Goal: Task Accomplishment & Management: Manage account settings

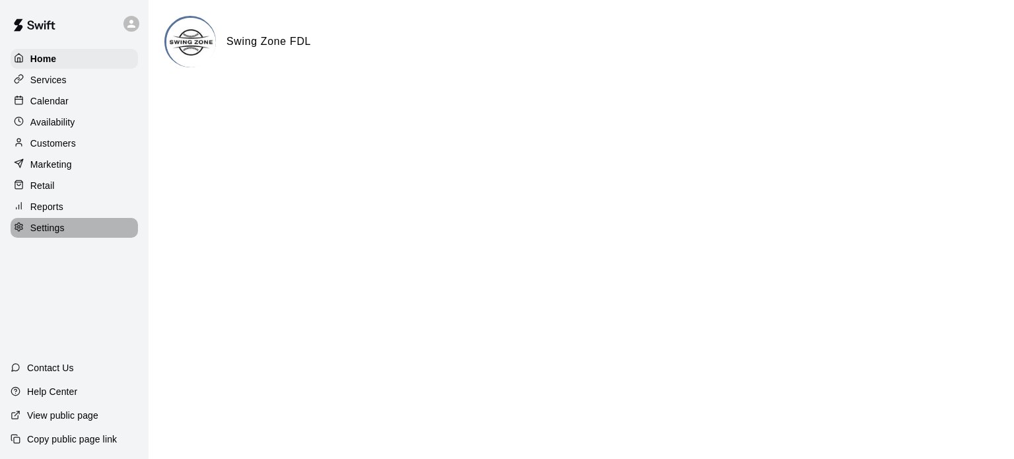
click at [38, 234] on p "Settings" at bounding box center [47, 227] width 34 height 13
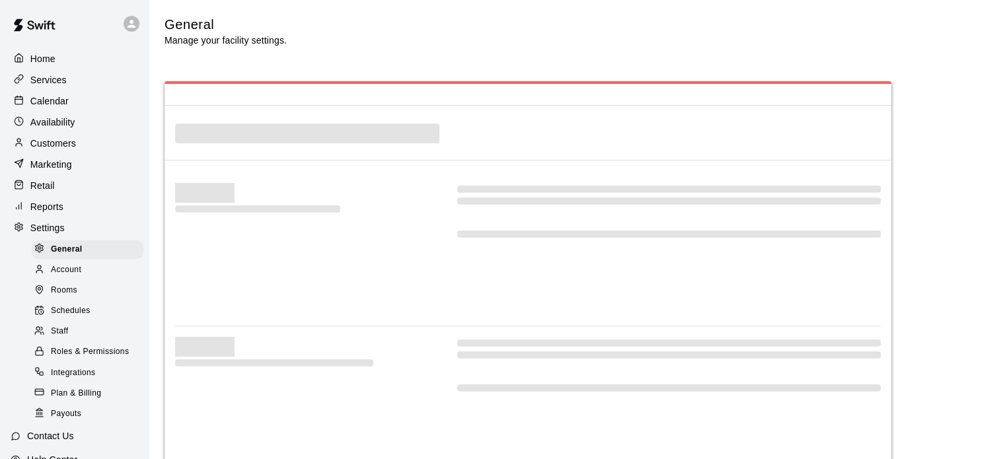
select select "**"
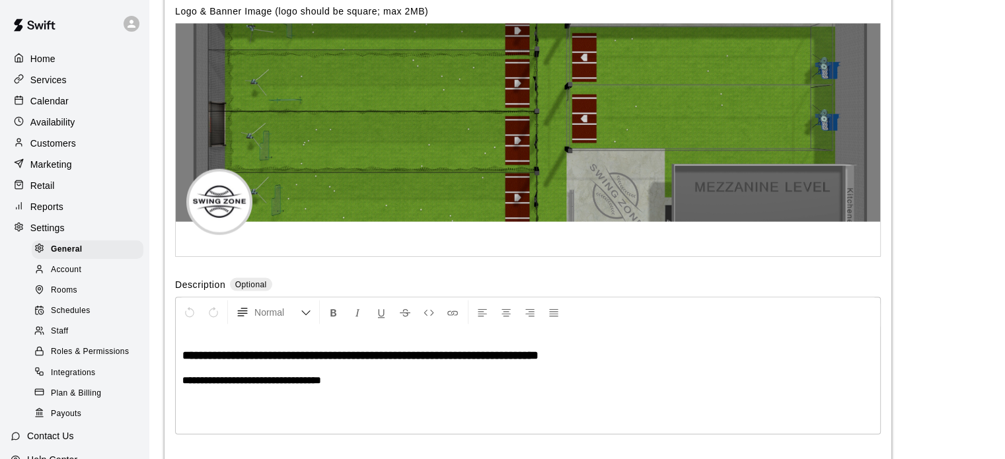
scroll to position [2958, 0]
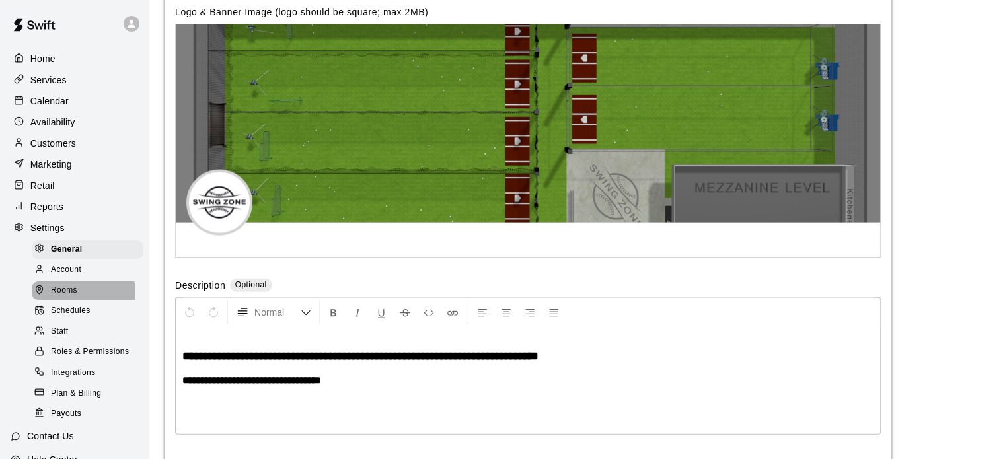
click at [74, 297] on span "Rooms" at bounding box center [64, 290] width 26 height 13
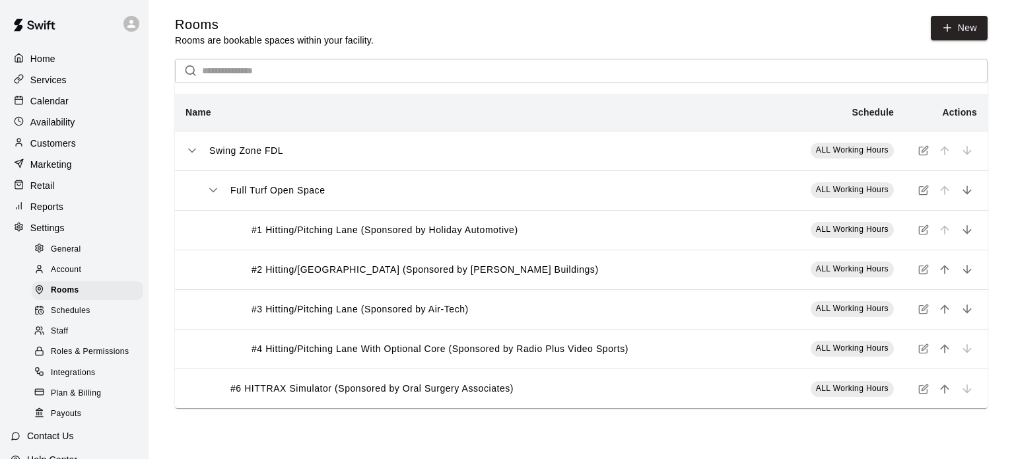
click at [74, 277] on span "Account" at bounding box center [66, 270] width 30 height 13
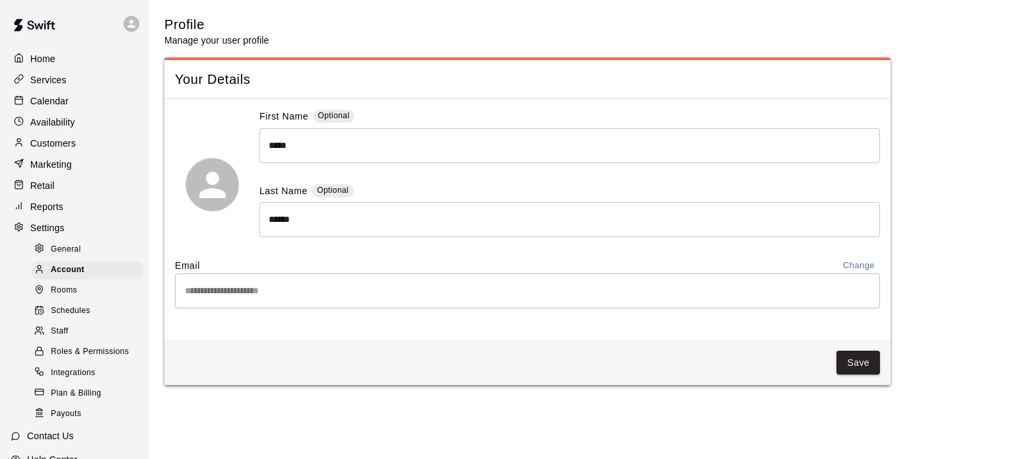
click at [48, 84] on p "Services" at bounding box center [48, 79] width 36 height 13
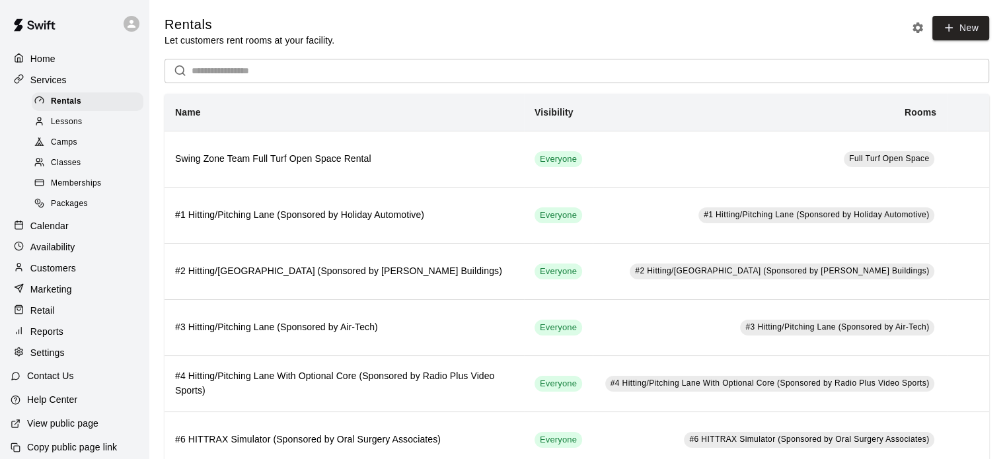
click at [53, 59] on p "Home" at bounding box center [42, 58] width 25 height 13
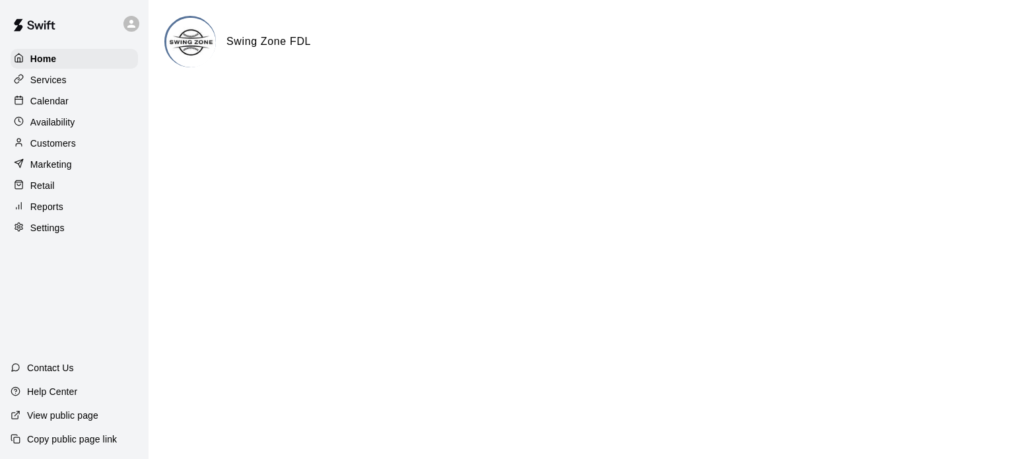
click at [48, 234] on p "Settings" at bounding box center [47, 227] width 34 height 13
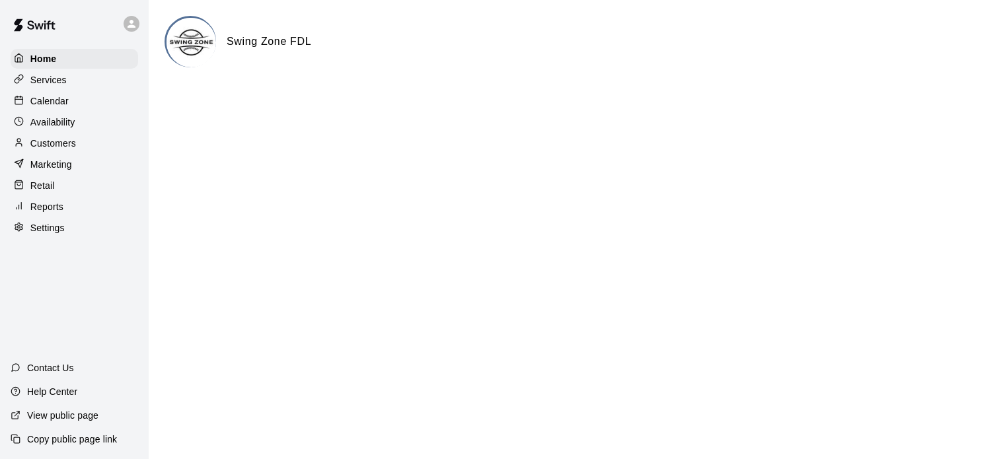
select select "**"
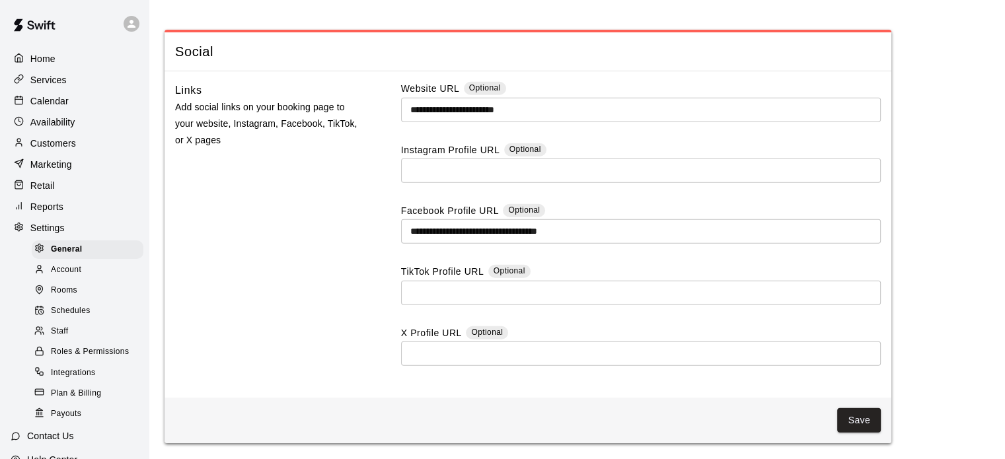
scroll to position [3541, 0]
click at [70, 277] on span "Account" at bounding box center [66, 270] width 30 height 13
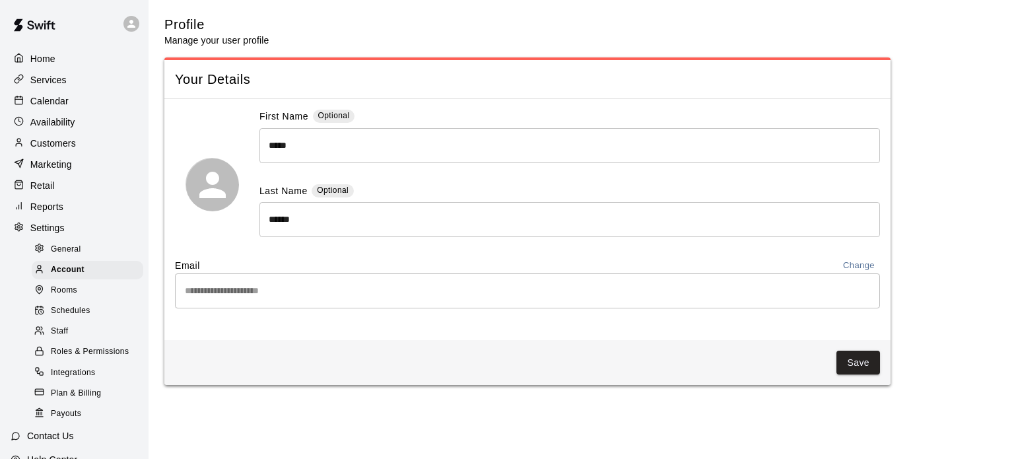
click at [52, 75] on p "Services" at bounding box center [48, 79] width 36 height 13
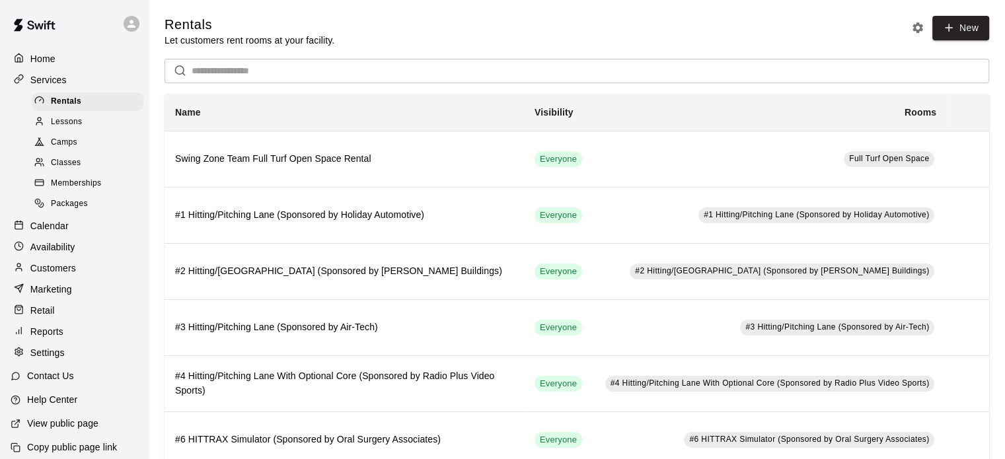
scroll to position [24, 0]
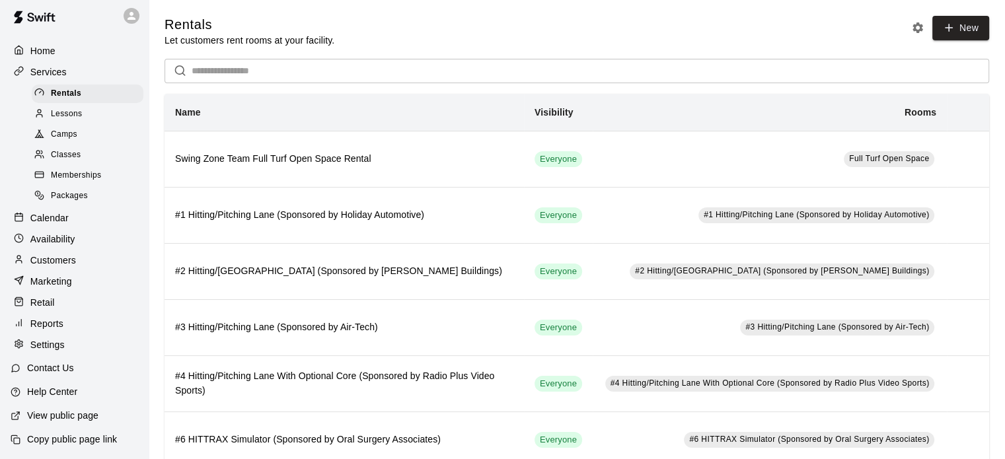
click at [46, 347] on p "Settings" at bounding box center [47, 344] width 34 height 13
select select "**"
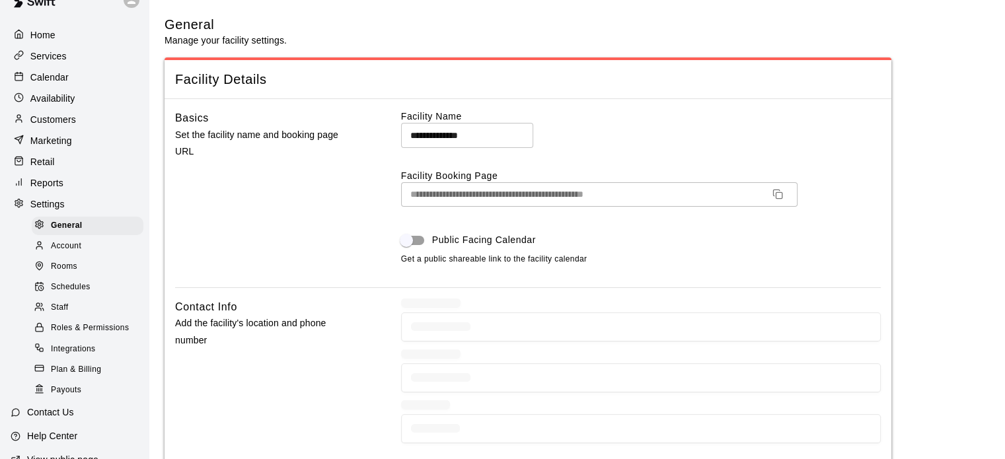
scroll to position [2958, 0]
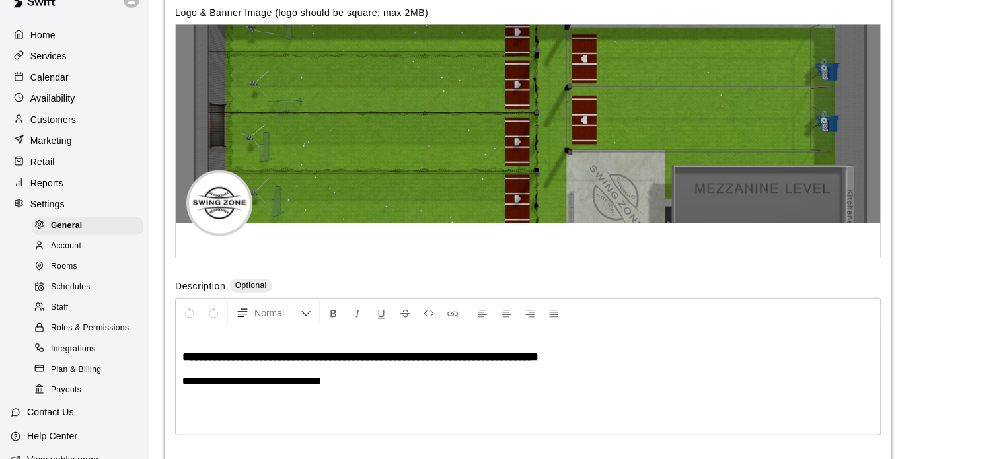
click at [54, 55] on p "Services" at bounding box center [48, 56] width 36 height 13
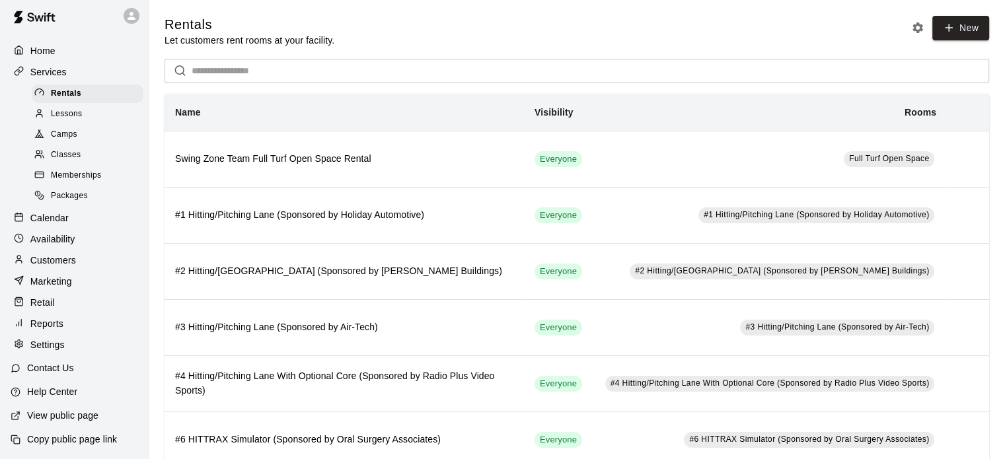
click at [50, 44] on p "Home" at bounding box center [42, 50] width 25 height 13
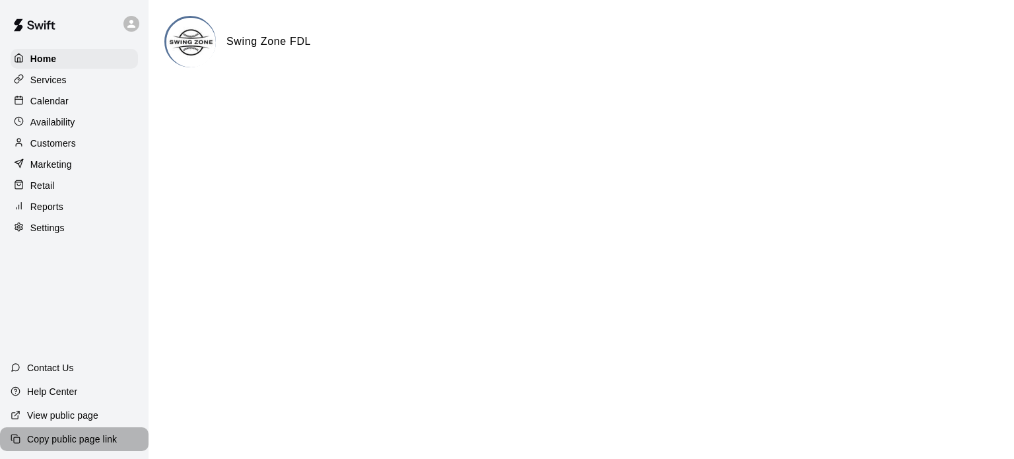
click at [77, 437] on p "Copy public page link" at bounding box center [72, 439] width 90 height 13
click at [50, 85] on p "Services" at bounding box center [48, 79] width 36 height 13
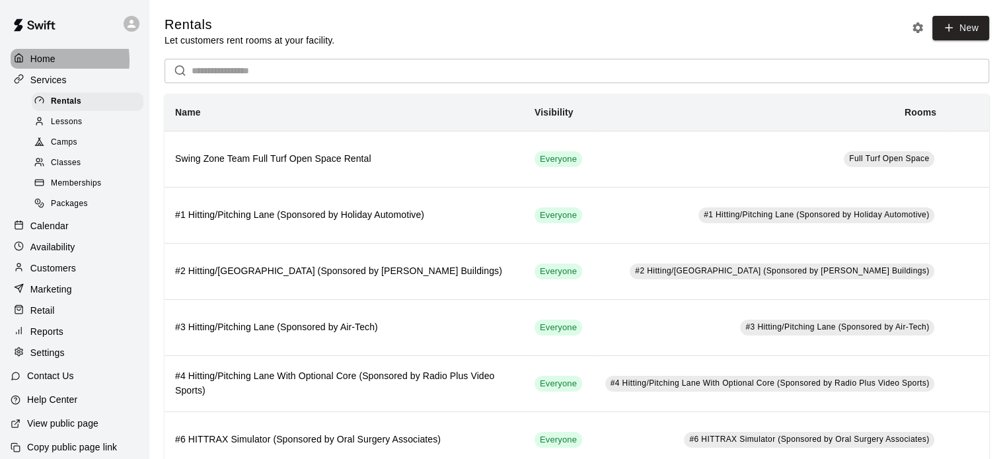
click at [48, 60] on p "Home" at bounding box center [42, 58] width 25 height 13
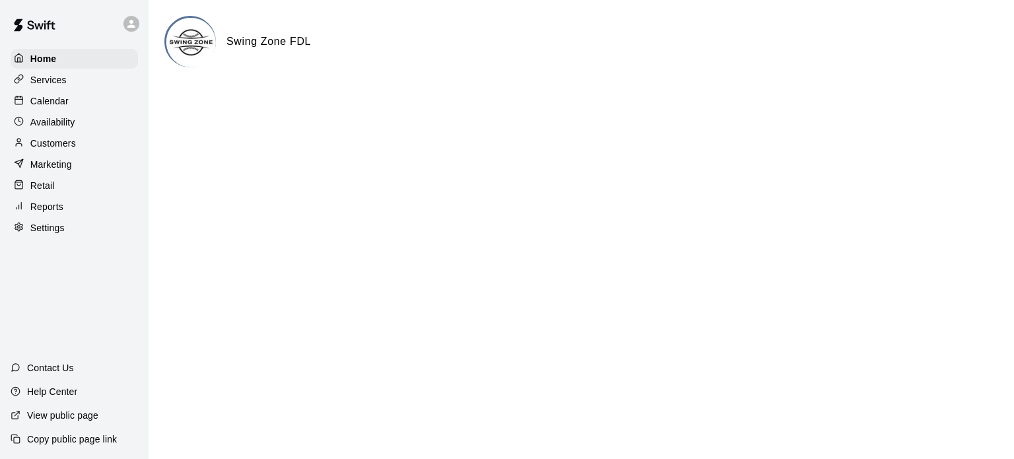
click at [120, 22] on div at bounding box center [74, 24] width 149 height 48
click at [138, 34] on div at bounding box center [135, 24] width 28 height 26
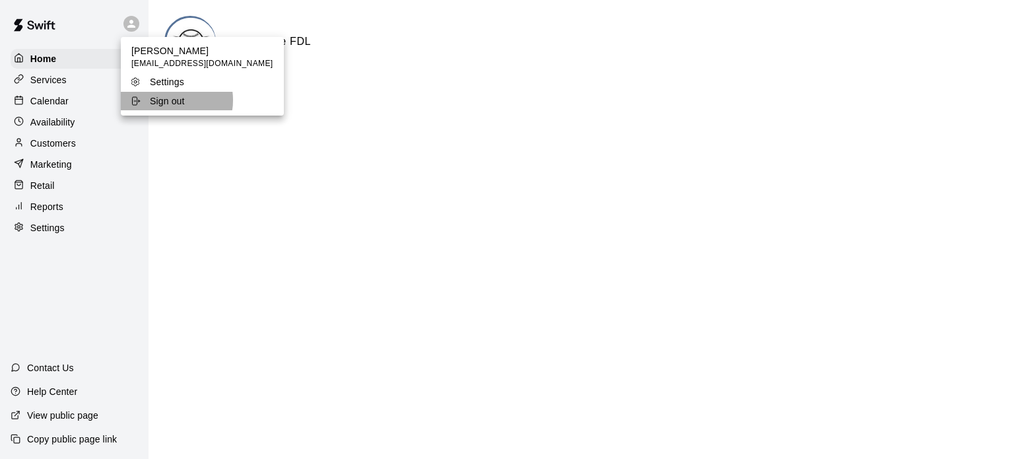
click at [170, 100] on p "Sign out" at bounding box center [167, 100] width 35 height 13
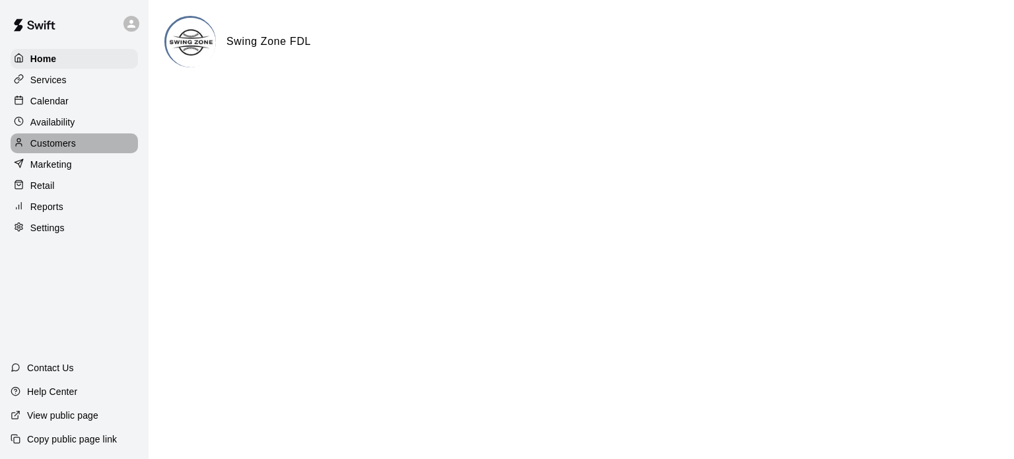
click at [57, 149] on p "Customers" at bounding box center [53, 143] width 46 height 13
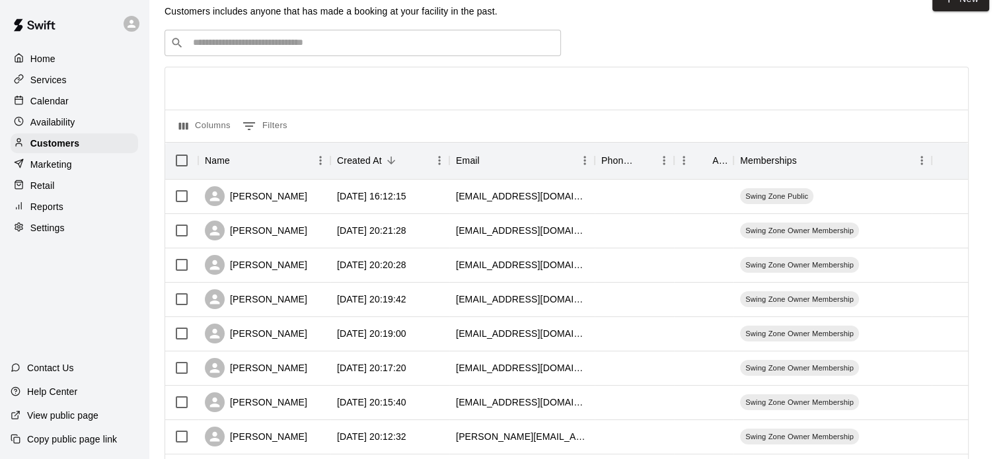
scroll to position [28, 0]
click at [275, 229] on div "[PERSON_NAME]" at bounding box center [256, 231] width 102 height 20
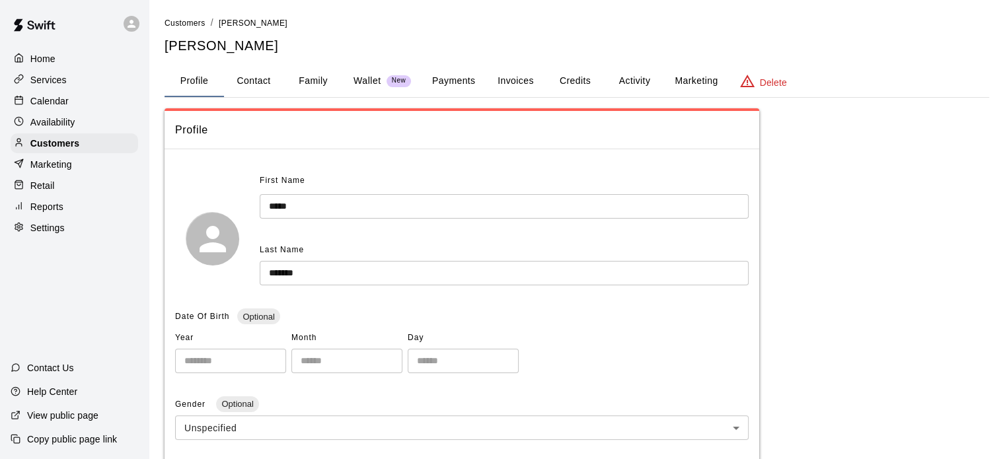
click at [312, 81] on button "Family" at bounding box center [312, 81] width 59 height 32
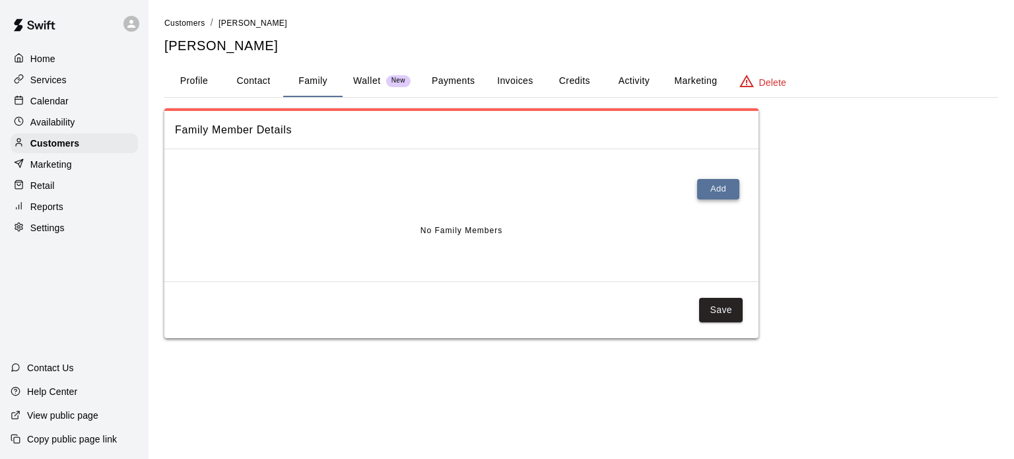
click at [728, 192] on button "Add" at bounding box center [718, 189] width 42 height 20
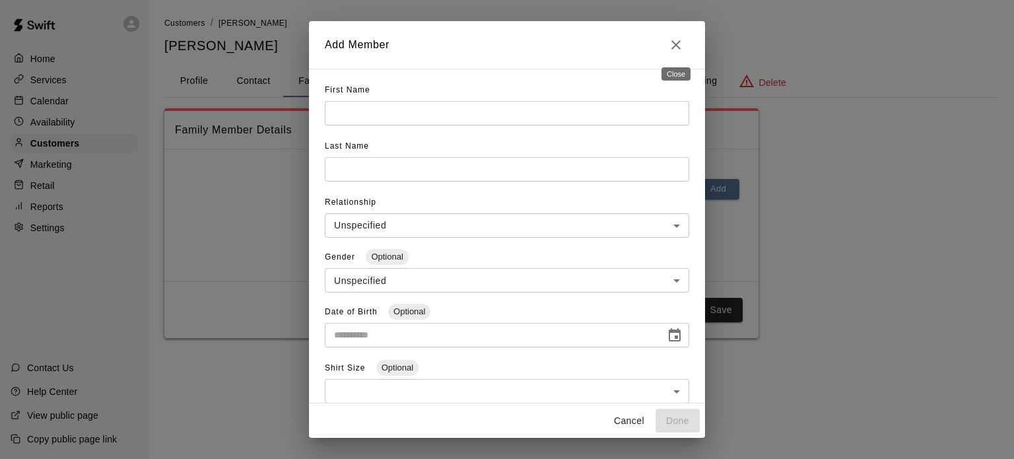
click at [674, 43] on icon "Close" at bounding box center [676, 44] width 9 height 9
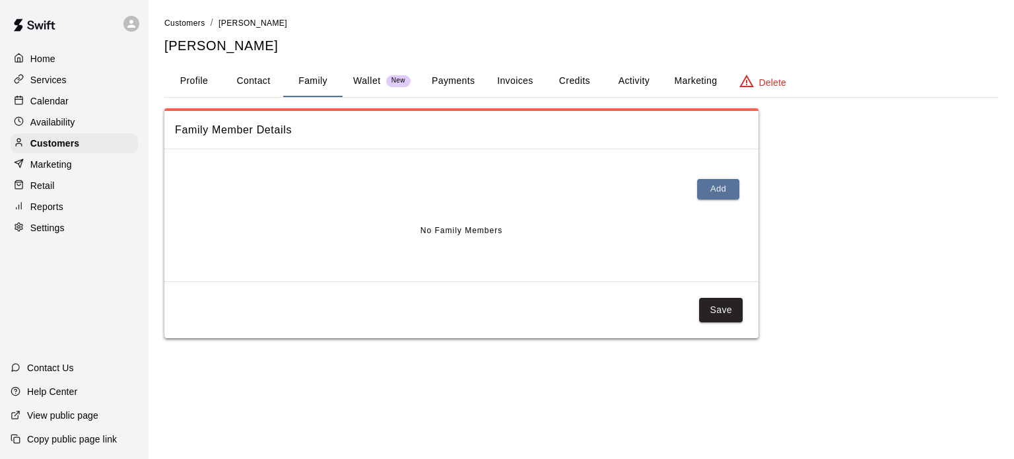
click at [50, 80] on p "Services" at bounding box center [48, 79] width 36 height 13
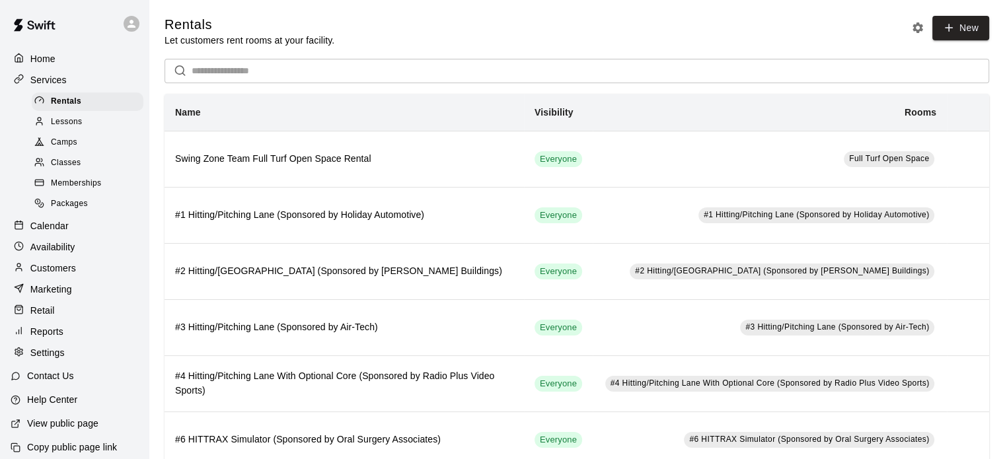
click at [79, 125] on span "Lessons" at bounding box center [67, 122] width 32 height 13
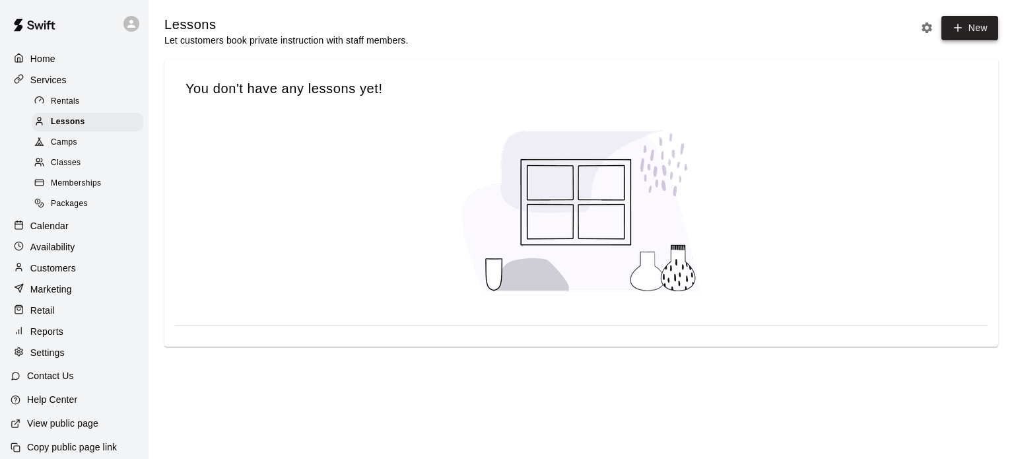
click at [975, 20] on link "New" at bounding box center [970, 28] width 57 height 24
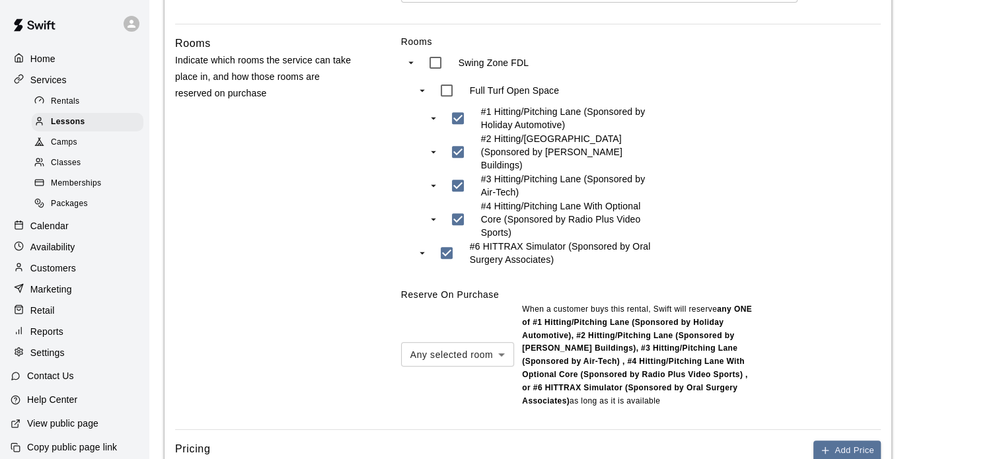
scroll to position [559, 0]
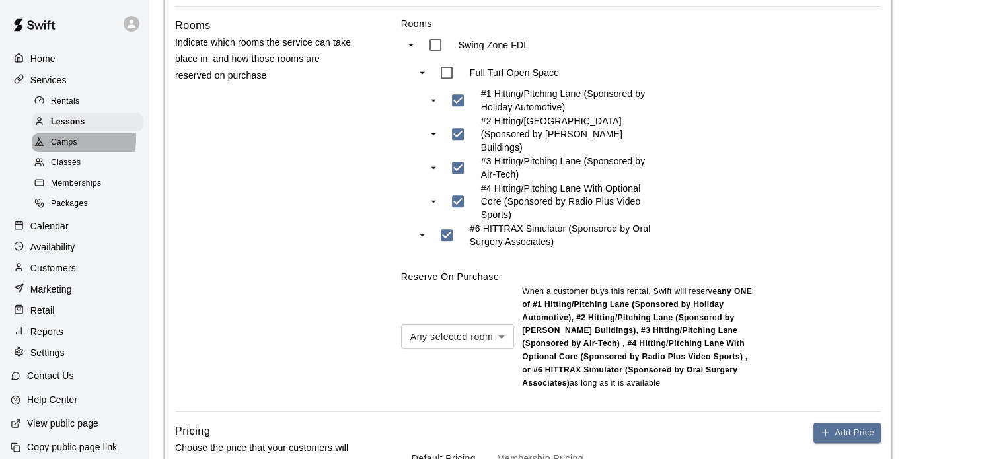
click at [66, 143] on span "Camps" at bounding box center [64, 142] width 26 height 13
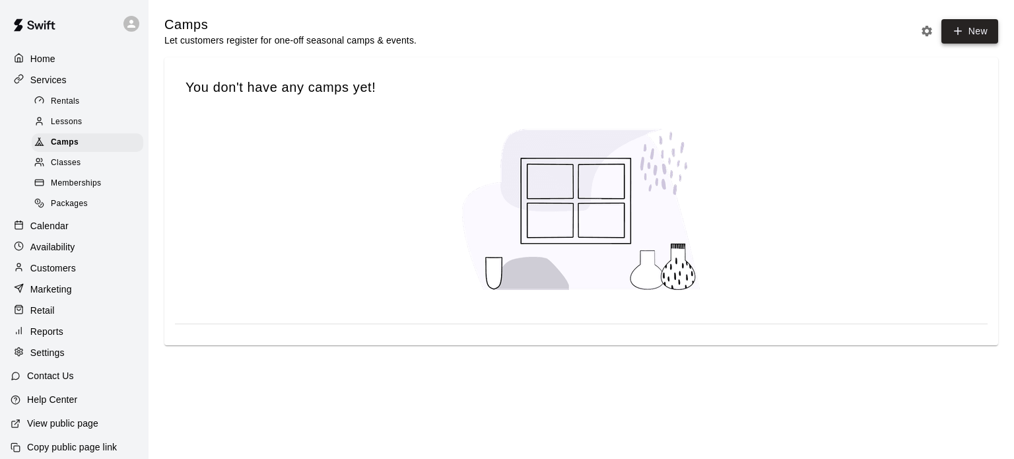
click at [991, 23] on button "New" at bounding box center [970, 31] width 57 height 24
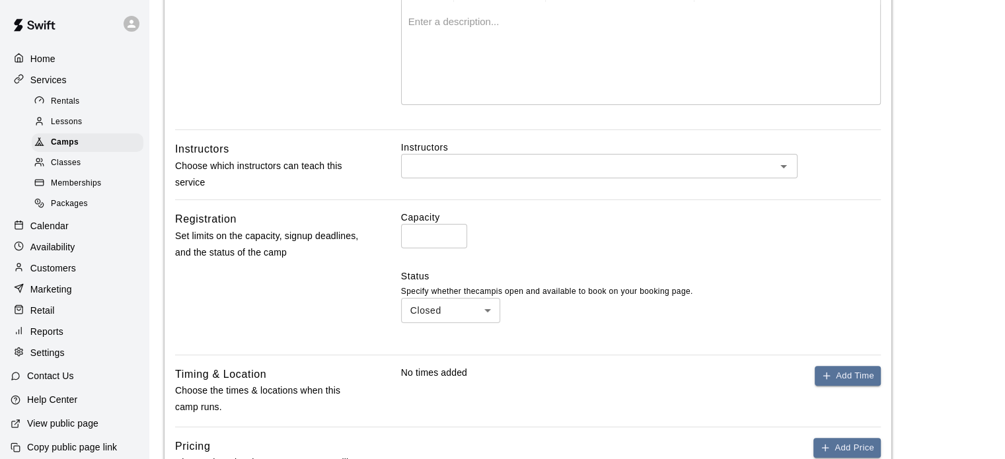
scroll to position [309, 0]
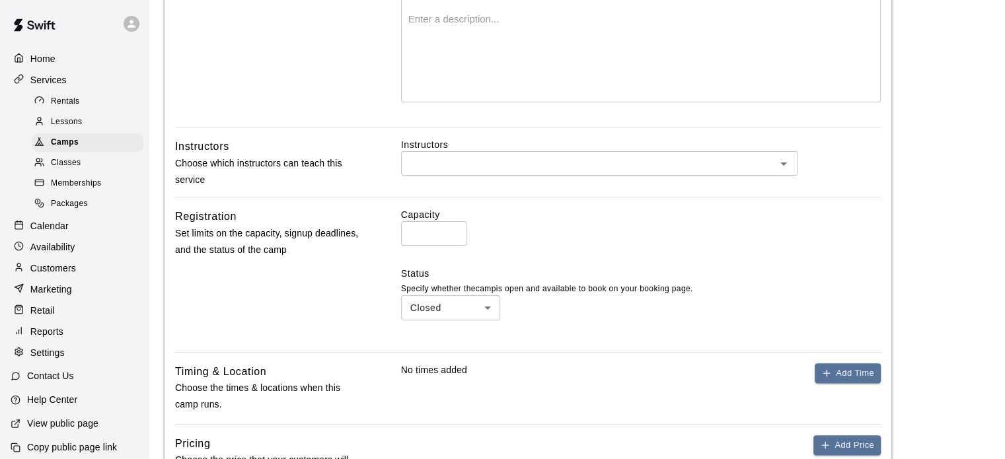
click at [452, 229] on input "*" at bounding box center [434, 233] width 66 height 24
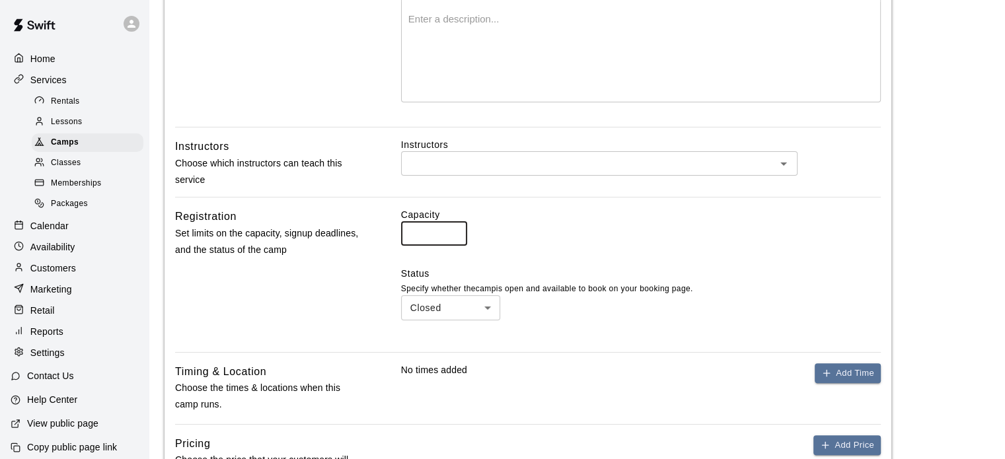
type input "*"
click at [452, 229] on input "*" at bounding box center [434, 233] width 66 height 24
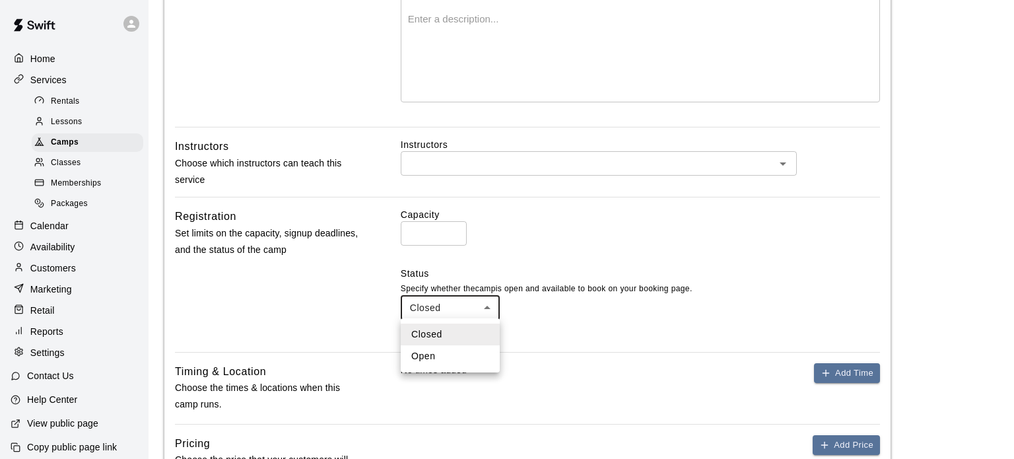
click at [437, 305] on body "Home Services Rentals Lessons Camps Classes Memberships Packages Calendar Avail…" at bounding box center [507, 185] width 1014 height 988
click at [433, 356] on li "Open" at bounding box center [450, 356] width 99 height 22
type input "****"
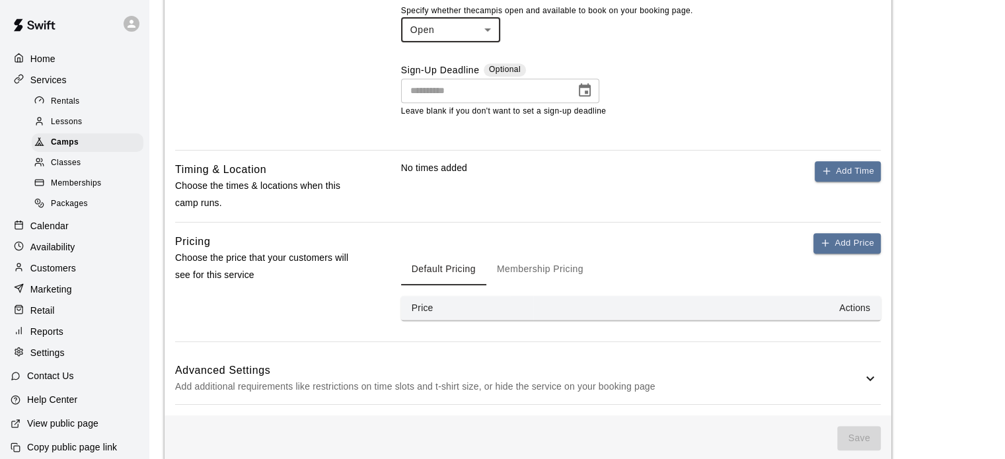
scroll to position [603, 0]
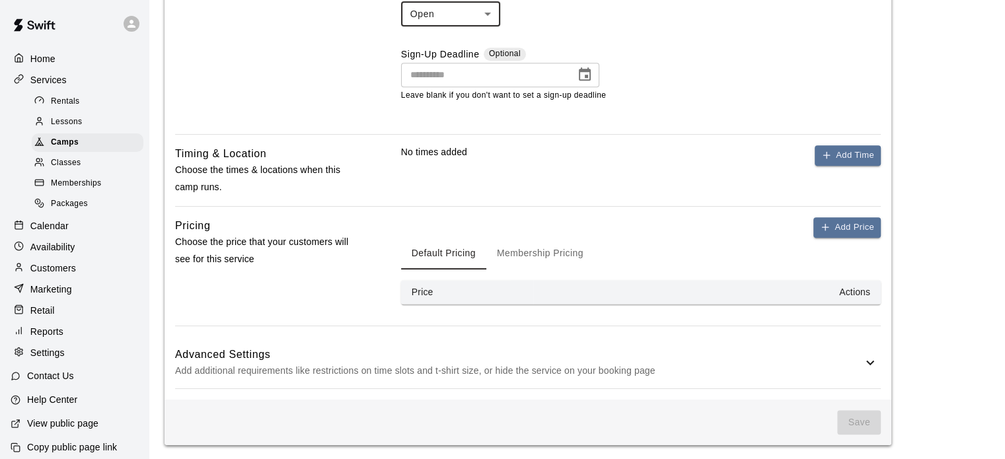
click at [555, 357] on h6 "Advanced Settings" at bounding box center [518, 354] width 687 height 17
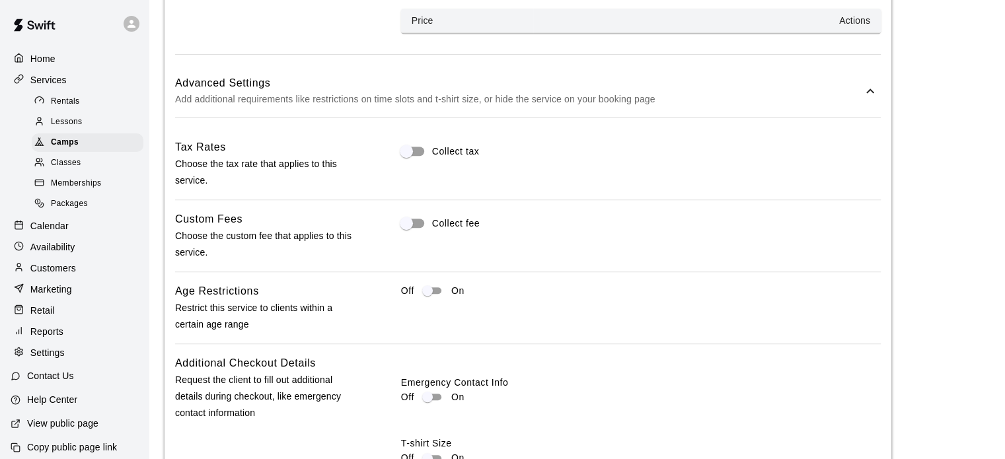
scroll to position [883, 0]
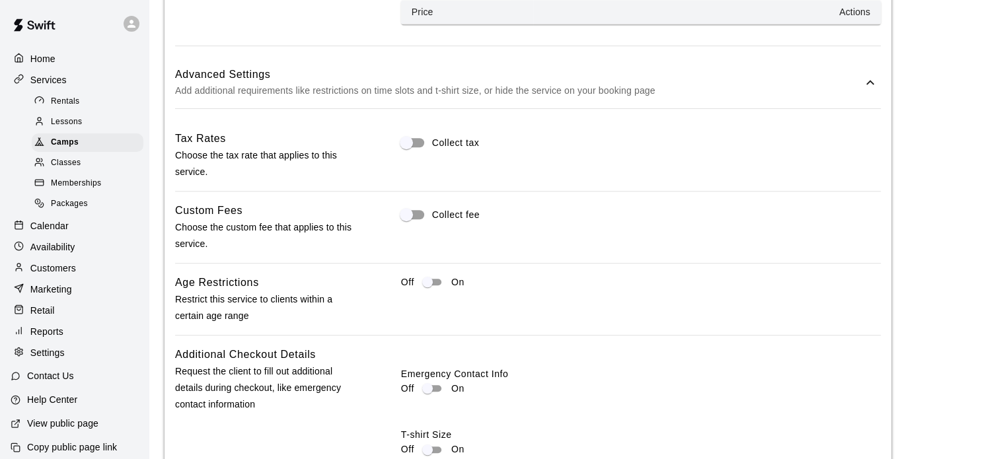
click at [58, 124] on span "Lessons" at bounding box center [67, 122] width 32 height 13
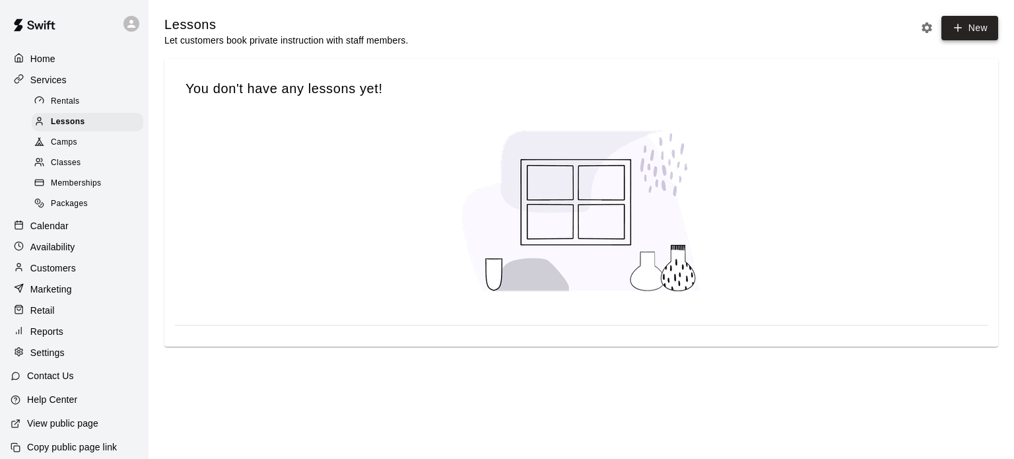
click at [966, 21] on link "New" at bounding box center [970, 28] width 57 height 24
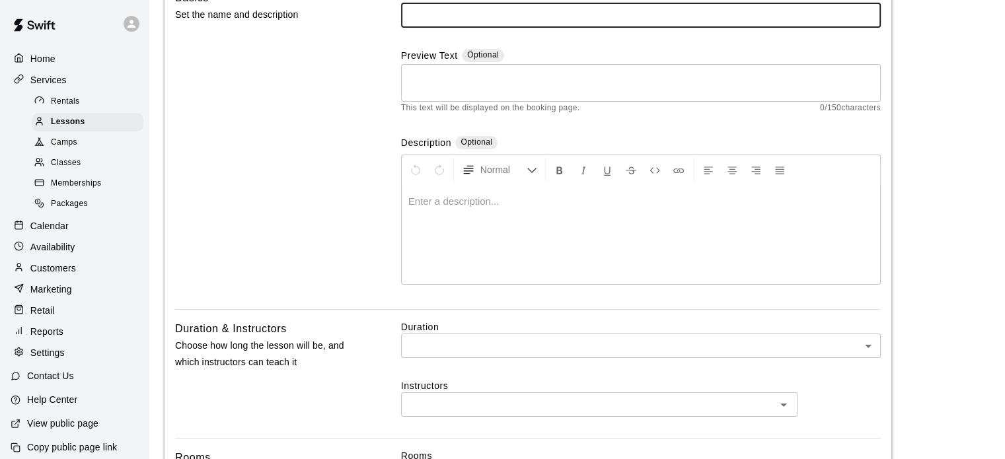
scroll to position [7, 0]
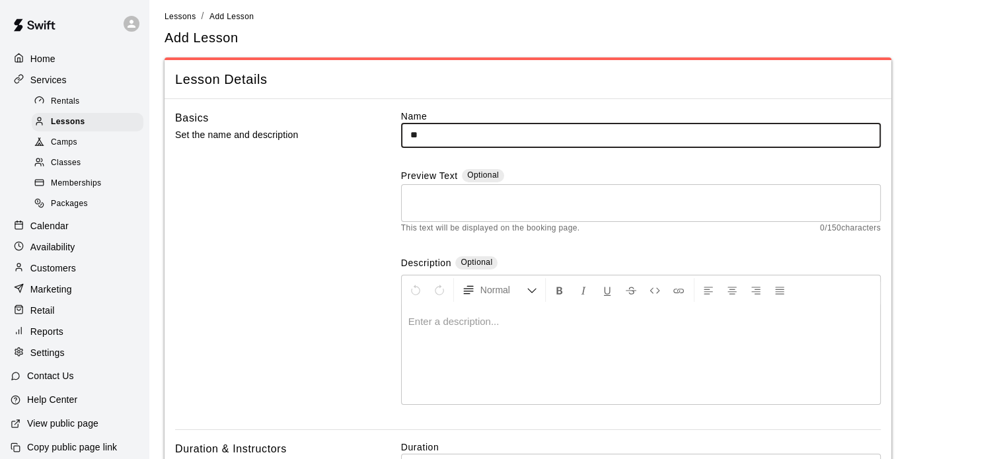
type input "*"
type input "**********"
click at [756, 196] on textarea at bounding box center [640, 203] width 461 height 26
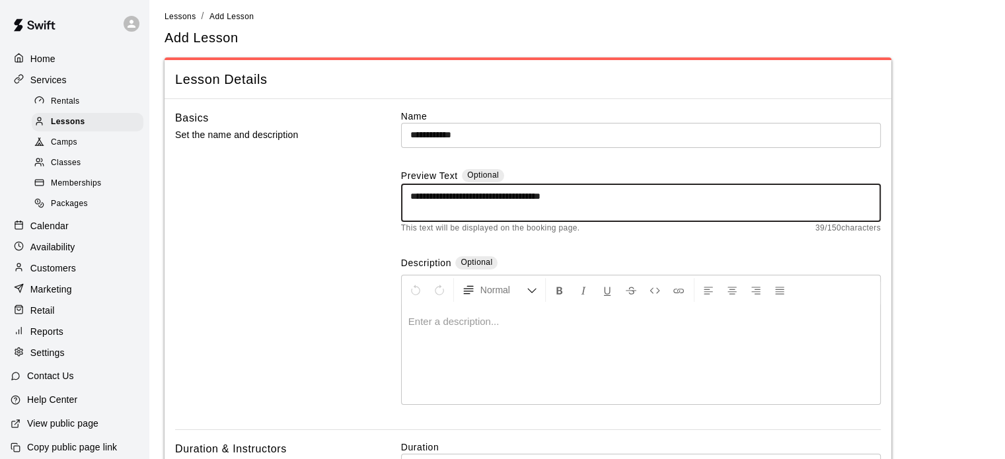
type textarea "**********"
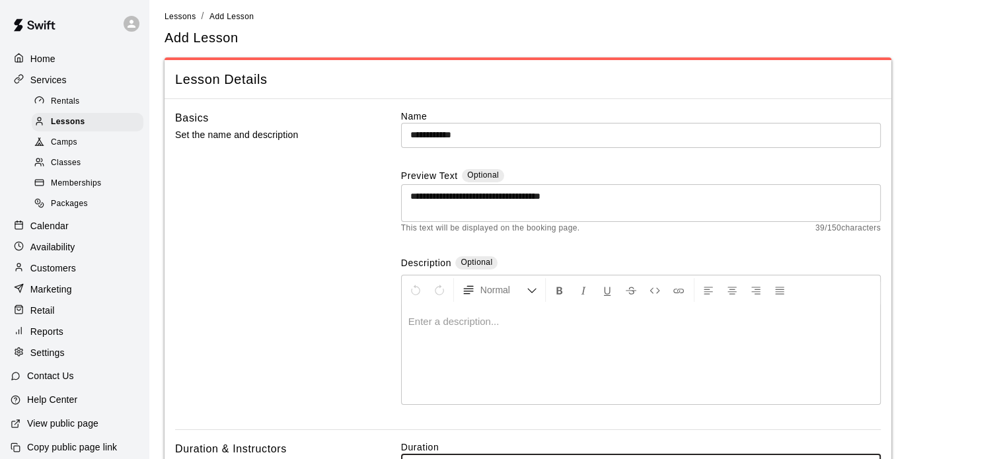
scroll to position [24, 0]
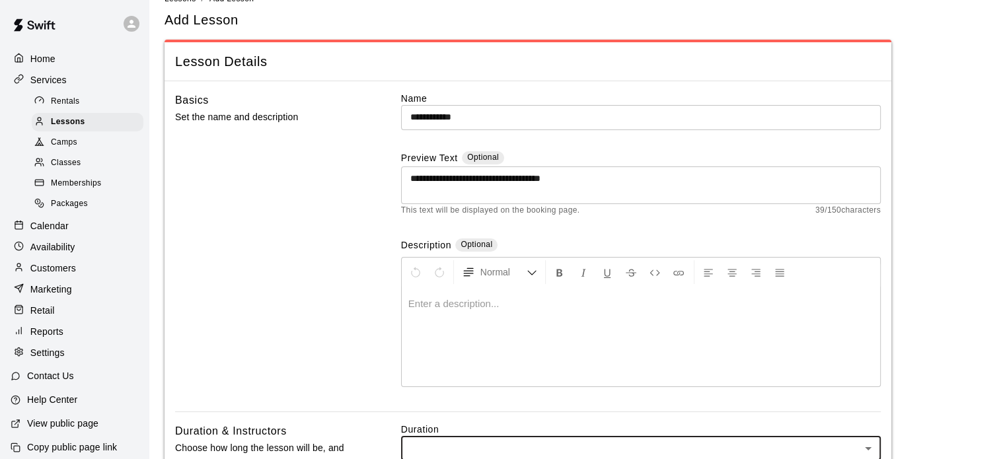
click at [538, 328] on div at bounding box center [641, 336] width 478 height 99
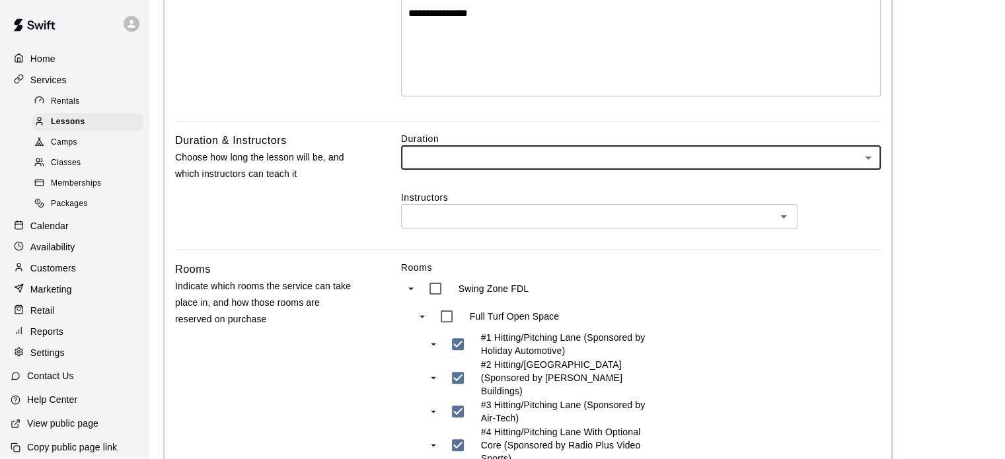
scroll to position [324, 0]
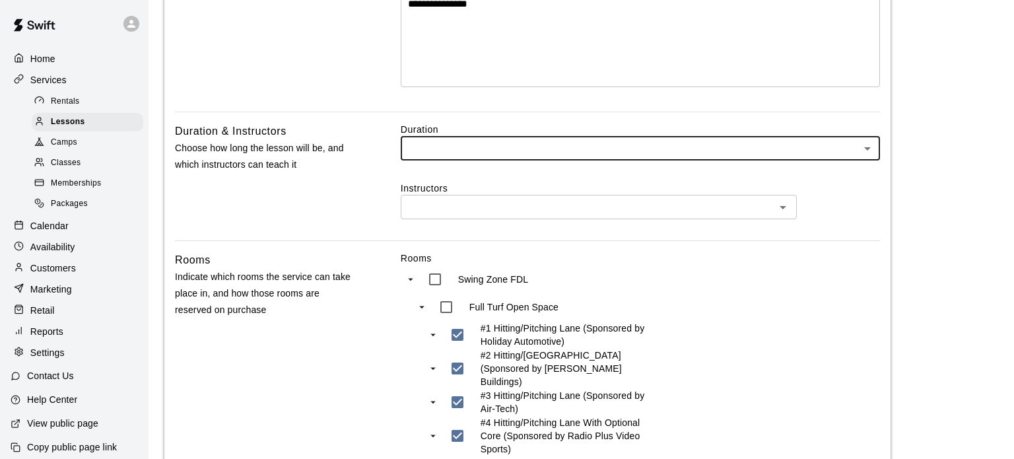
click at [865, 145] on body "**********" at bounding box center [507, 288] width 1014 height 1225
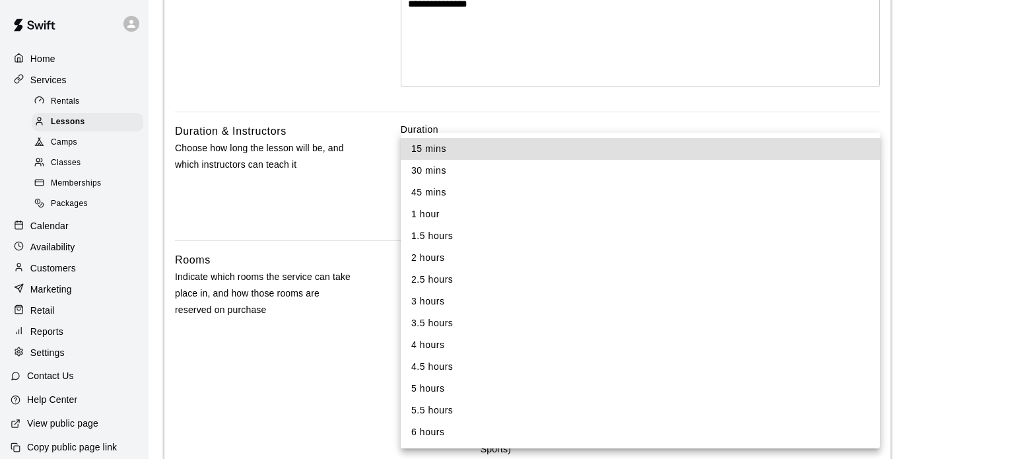
click at [800, 209] on li "1 hour" at bounding box center [641, 214] width 480 height 22
type input "**"
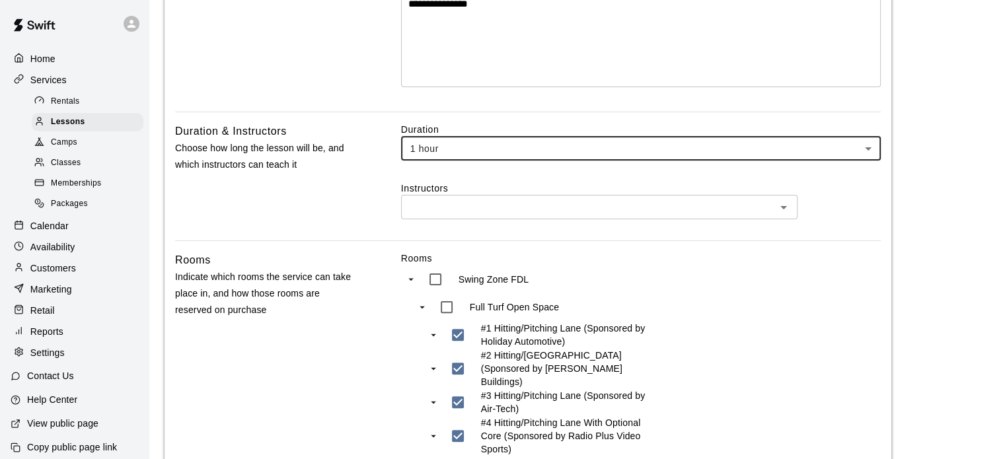
click at [764, 209] on input "text" at bounding box center [588, 207] width 367 height 17
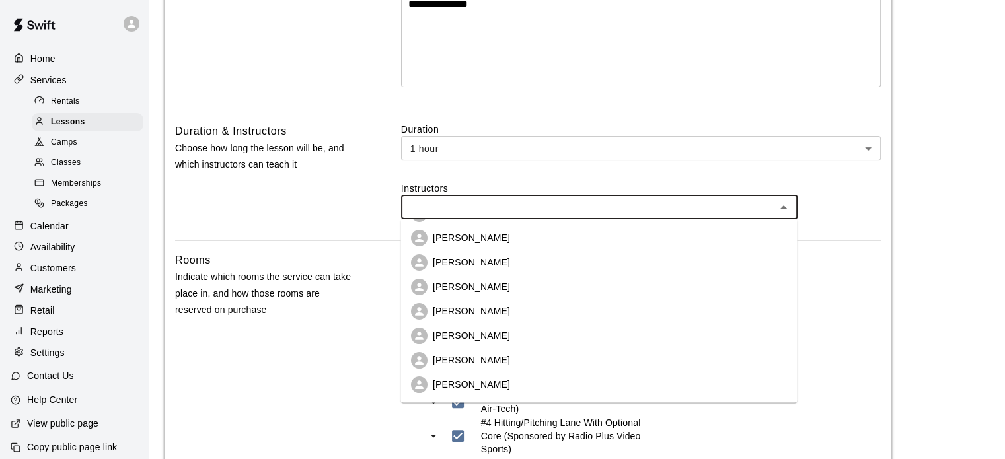
scroll to position [0, 0]
click at [293, 256] on div "Rooms Indicate which rooms the service can take place in, and how those rooms a…" at bounding box center [267, 449] width 184 height 394
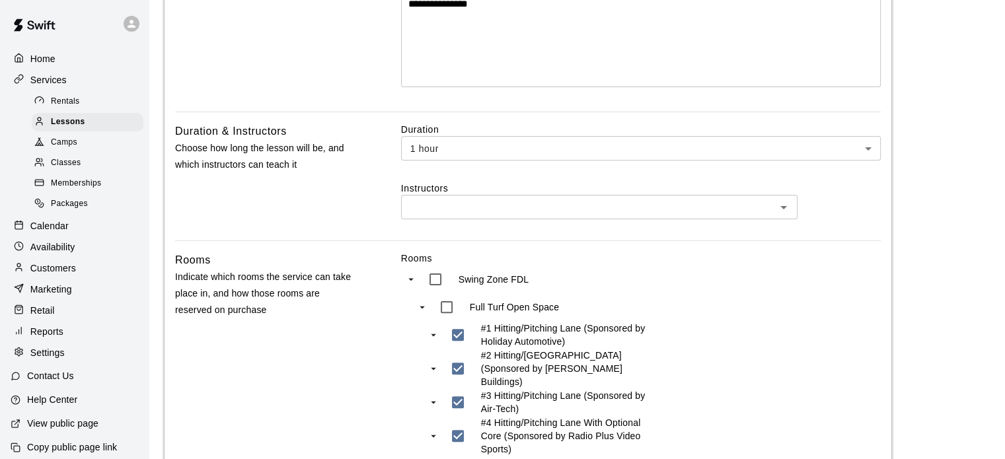
click at [51, 359] on p "Settings" at bounding box center [47, 352] width 34 height 13
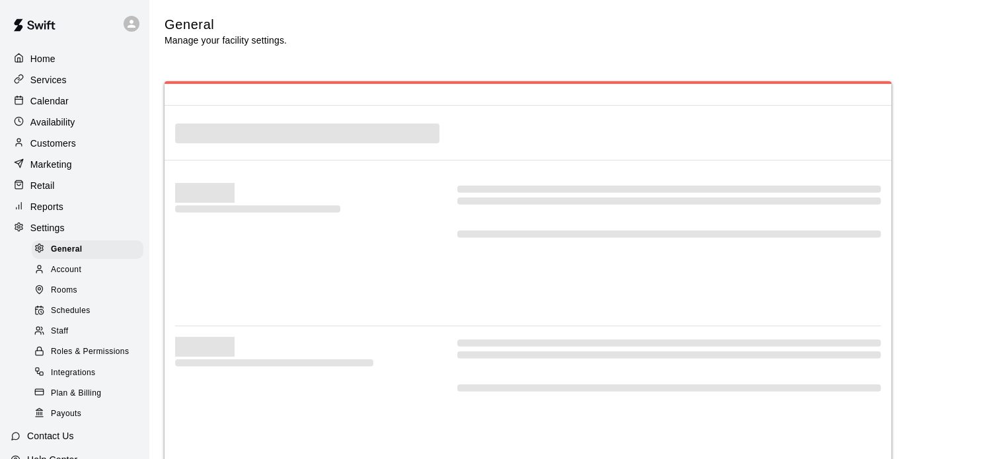
select select "**"
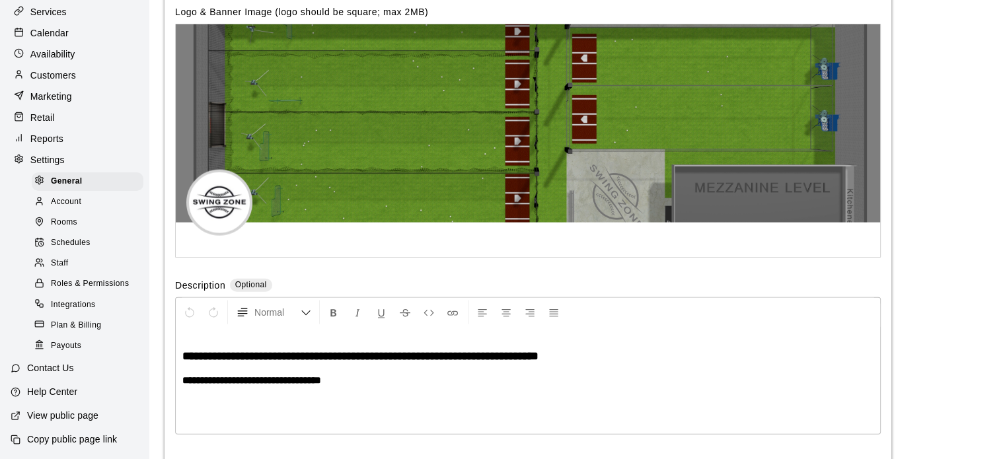
scroll to position [77, 0]
click at [62, 262] on span "Staff" at bounding box center [59, 263] width 17 height 13
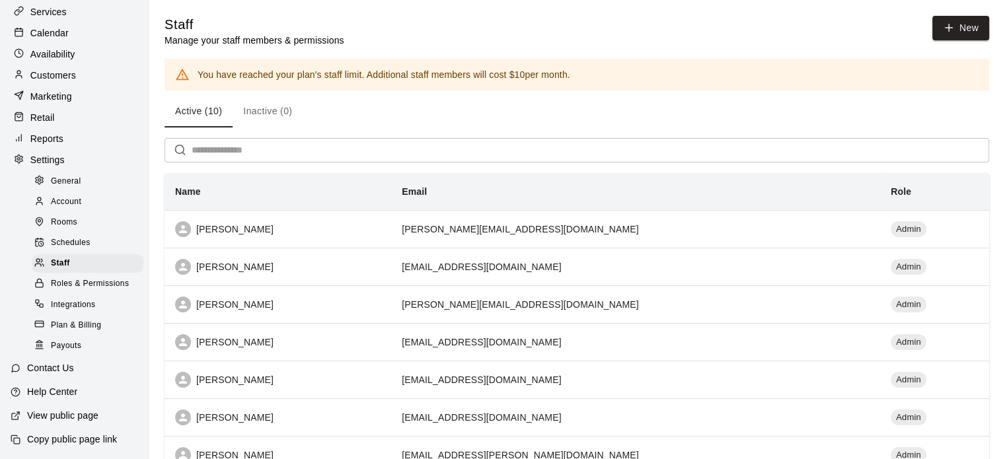
click at [73, 291] on span "Roles & Permissions" at bounding box center [90, 283] width 78 height 13
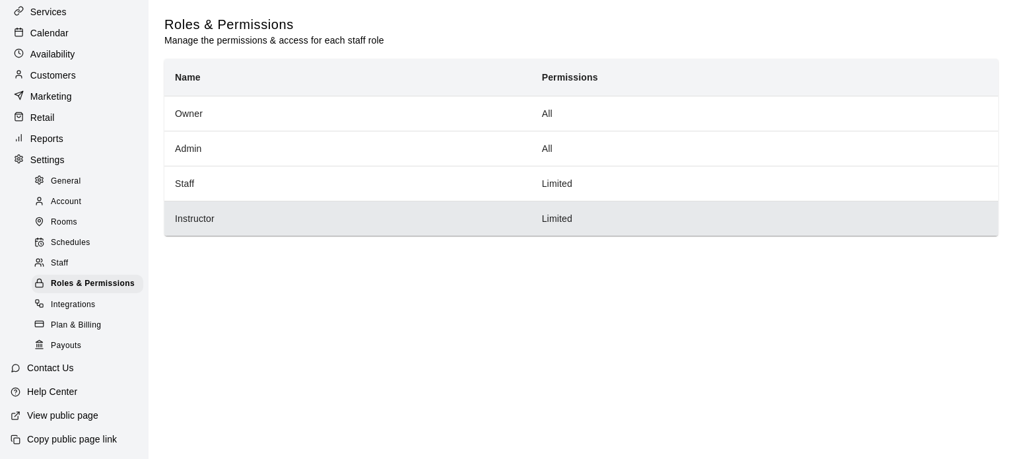
click at [224, 218] on th "Instructor" at bounding box center [347, 218] width 367 height 35
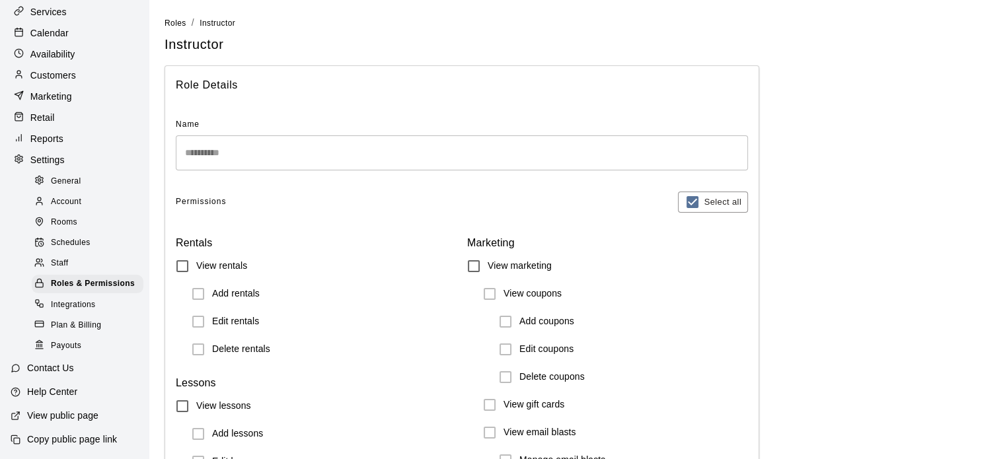
click at [63, 267] on span "Staff" at bounding box center [59, 263] width 17 height 13
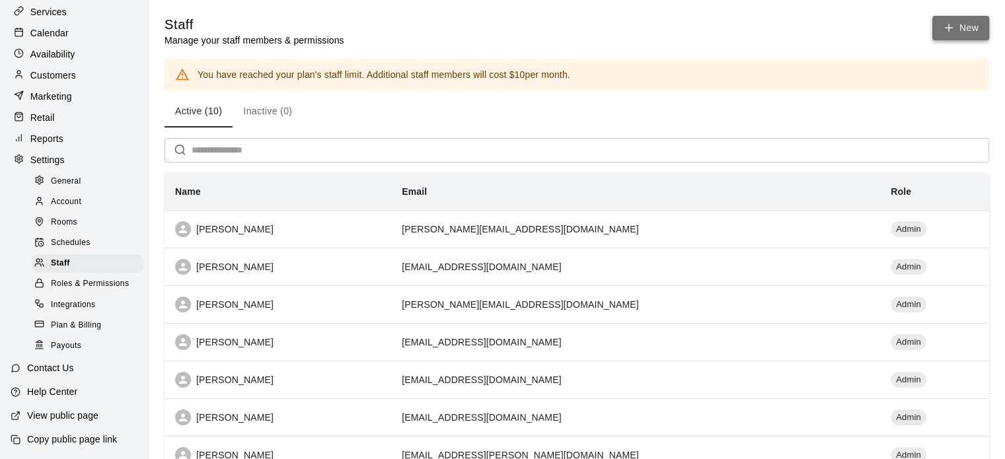
click at [964, 26] on link "New" at bounding box center [960, 28] width 57 height 24
select select "**"
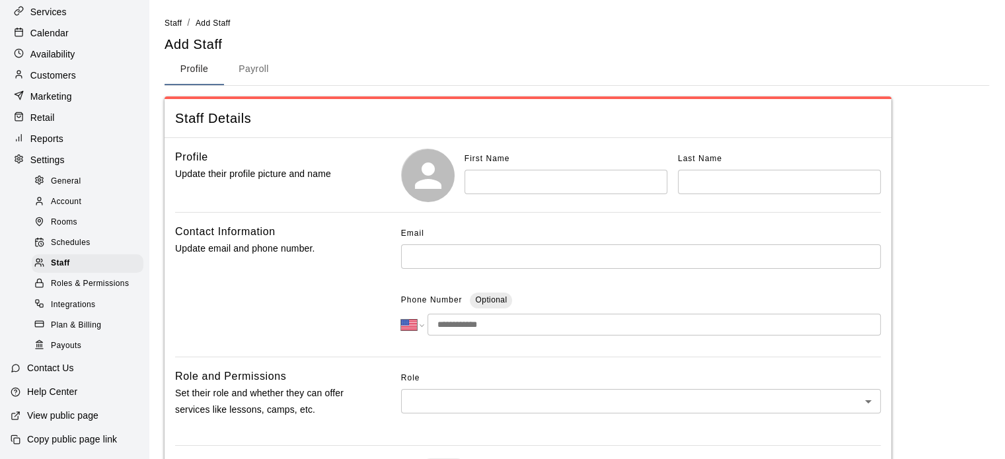
click at [507, 187] on input "text" at bounding box center [565, 182] width 203 height 24
type input "***"
type input "******"
click at [452, 400] on body "**********" at bounding box center [502, 433] width 1005 height 866
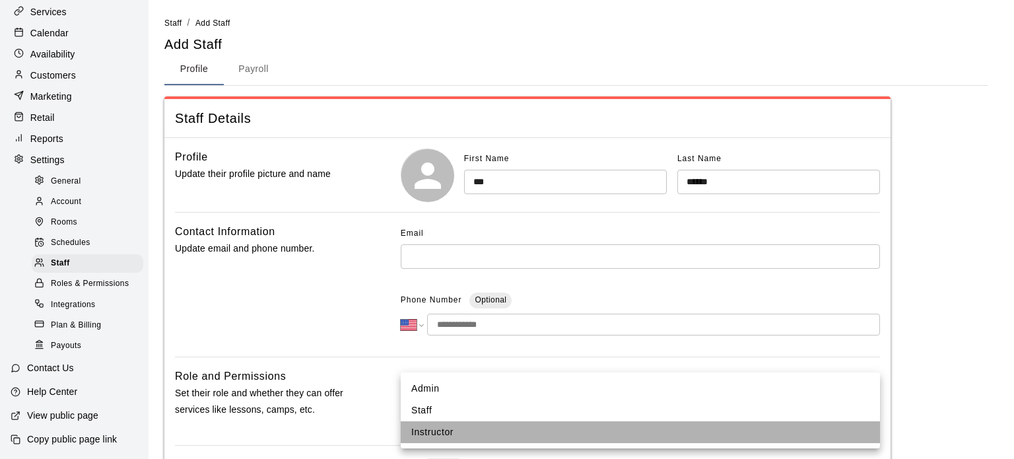
click at [441, 433] on li "Instructor" at bounding box center [641, 432] width 480 height 22
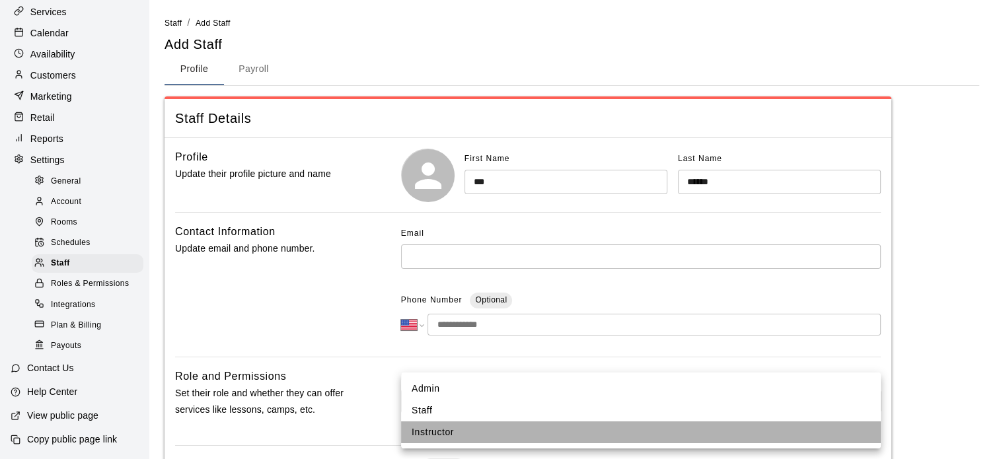
type input "**********"
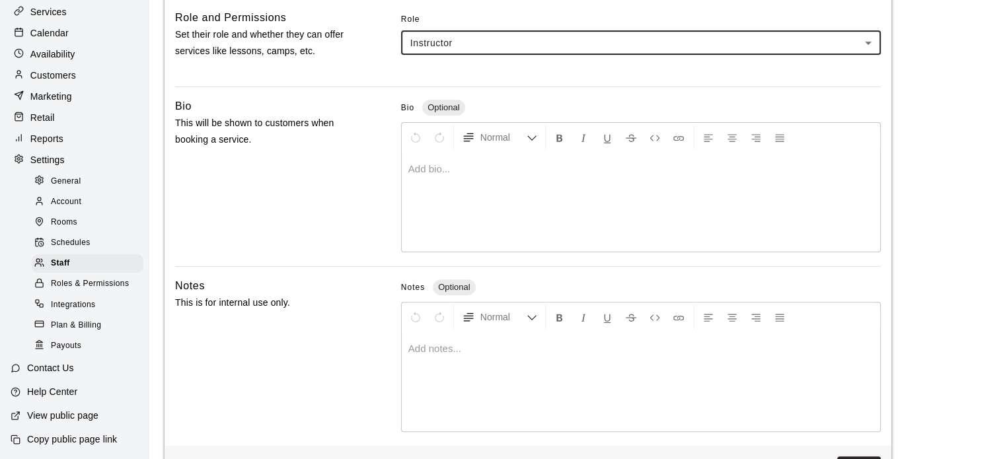
scroll to position [406, 0]
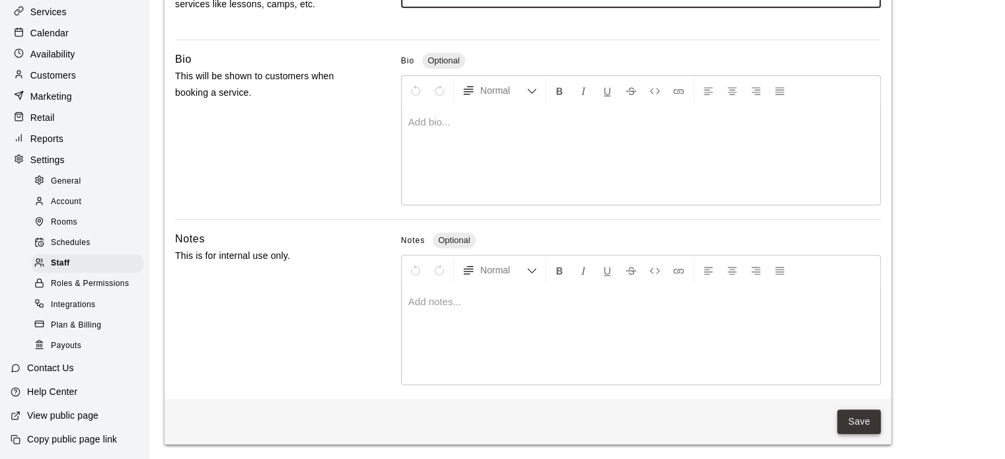
click at [869, 417] on button "Save" at bounding box center [859, 421] width 44 height 24
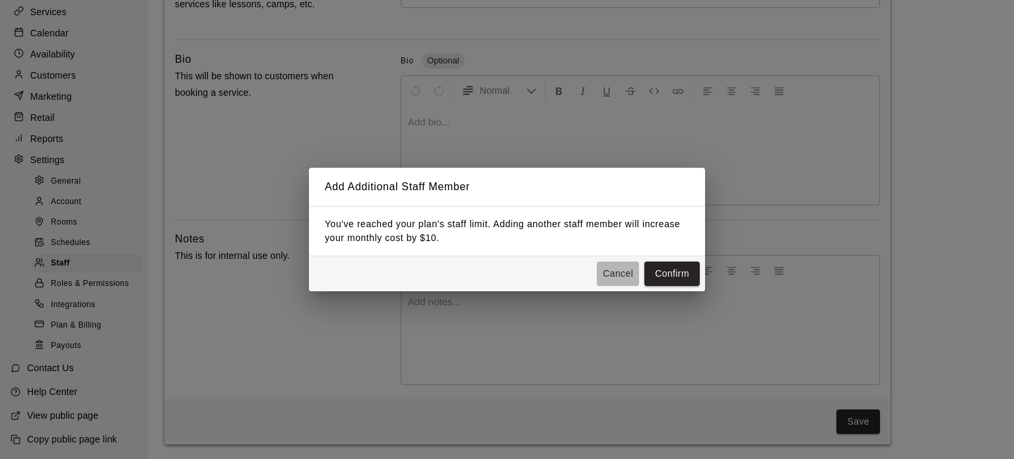
click at [621, 267] on button "Cancel" at bounding box center [618, 274] width 42 height 24
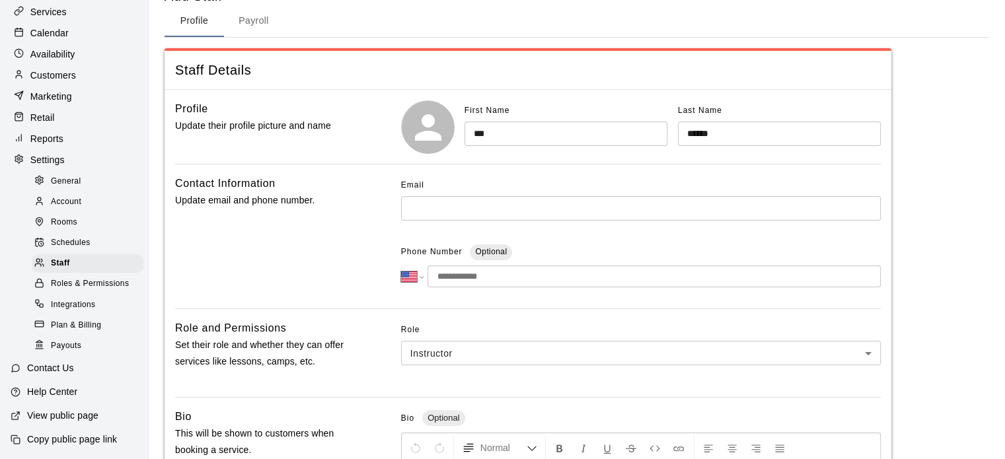
scroll to position [0, 0]
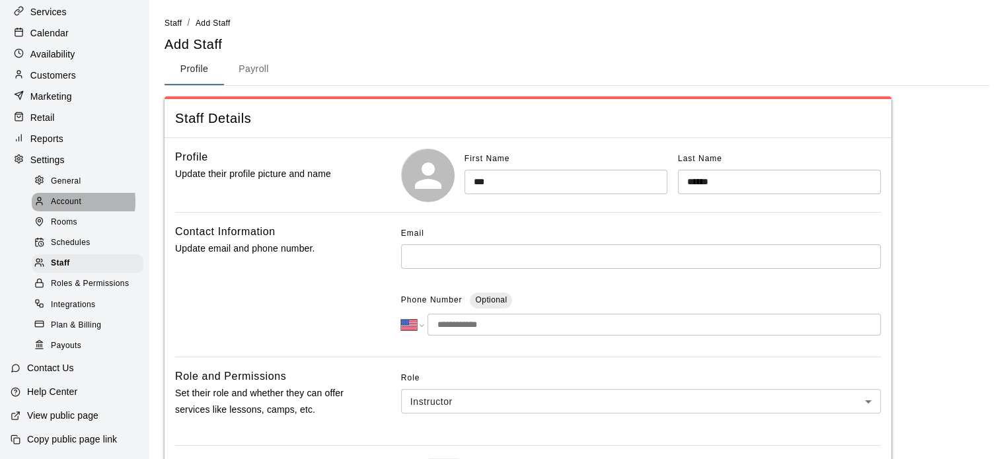
click at [69, 203] on span "Account" at bounding box center [66, 201] width 30 height 13
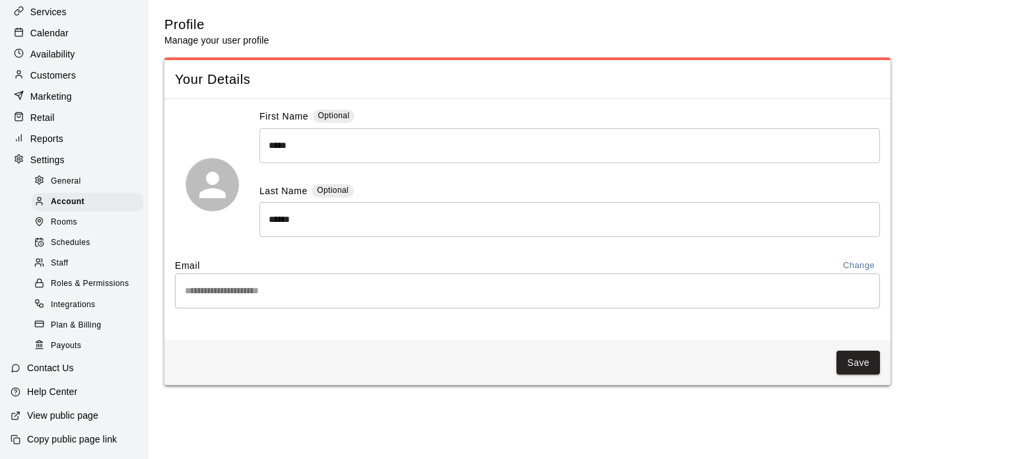
click at [59, 225] on span "Rooms" at bounding box center [64, 222] width 26 height 13
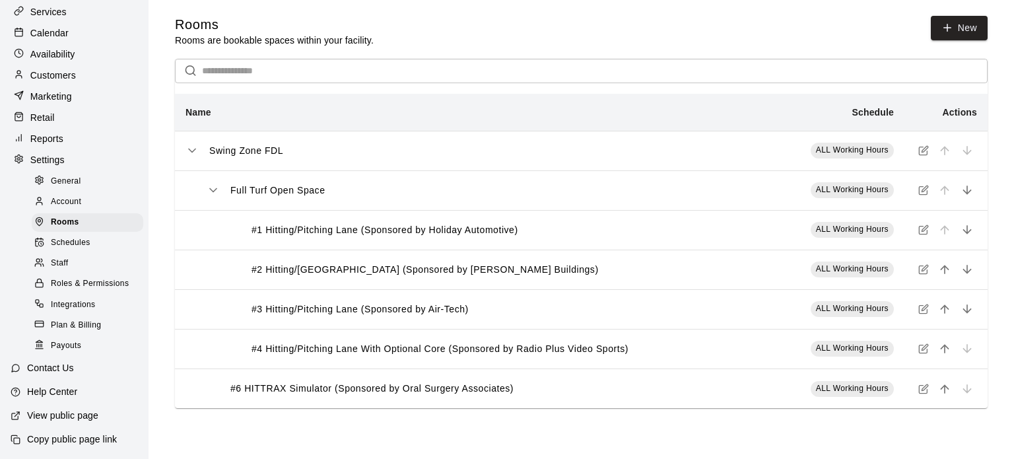
click at [61, 244] on span "Schedules" at bounding box center [71, 242] width 40 height 13
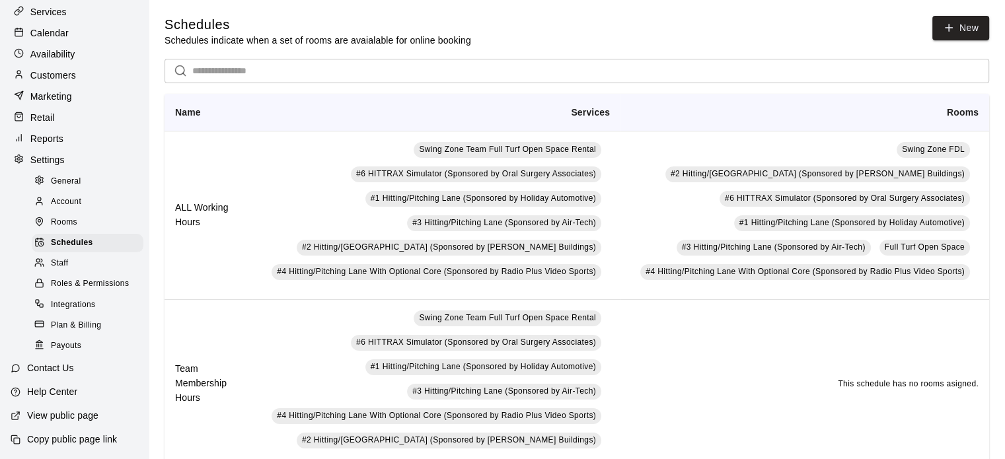
click at [63, 270] on span "Staff" at bounding box center [59, 263] width 17 height 13
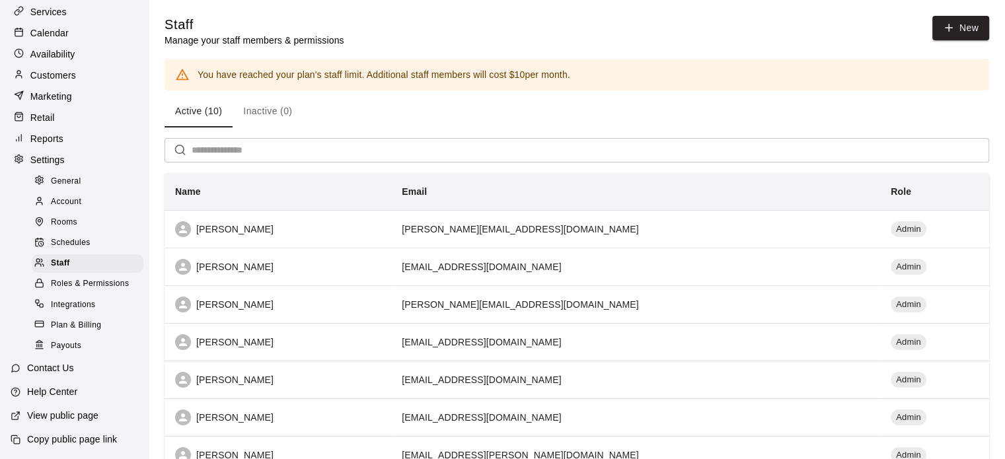
click at [65, 287] on span "Roles & Permissions" at bounding box center [90, 283] width 78 height 13
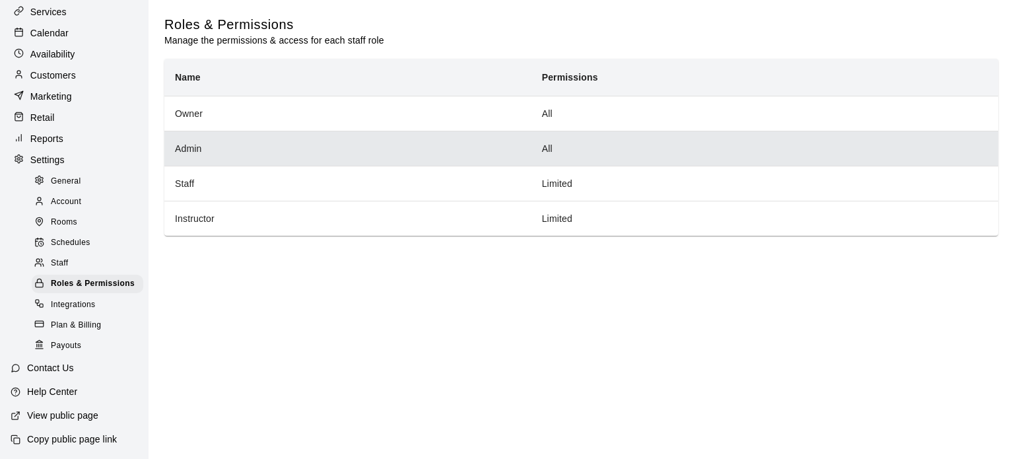
click at [545, 146] on td "All" at bounding box center [765, 148] width 467 height 35
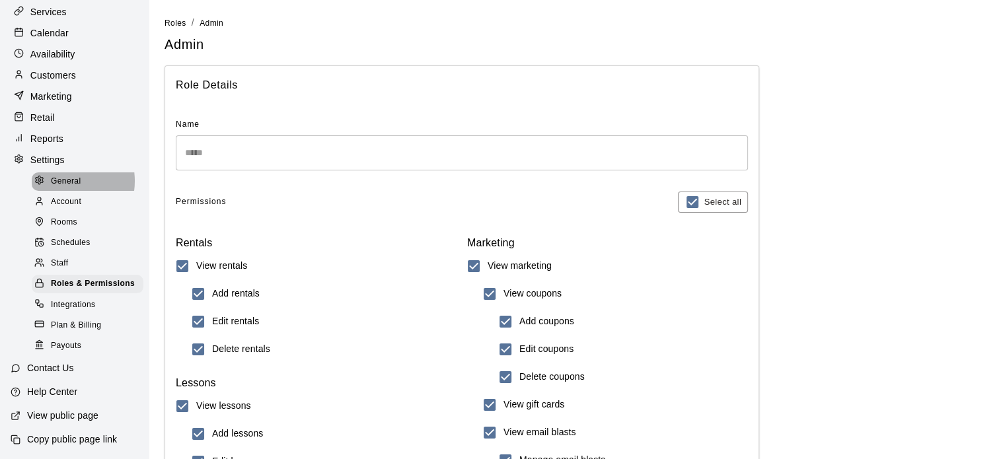
click at [61, 181] on span "General" at bounding box center [66, 181] width 30 height 13
select select "**"
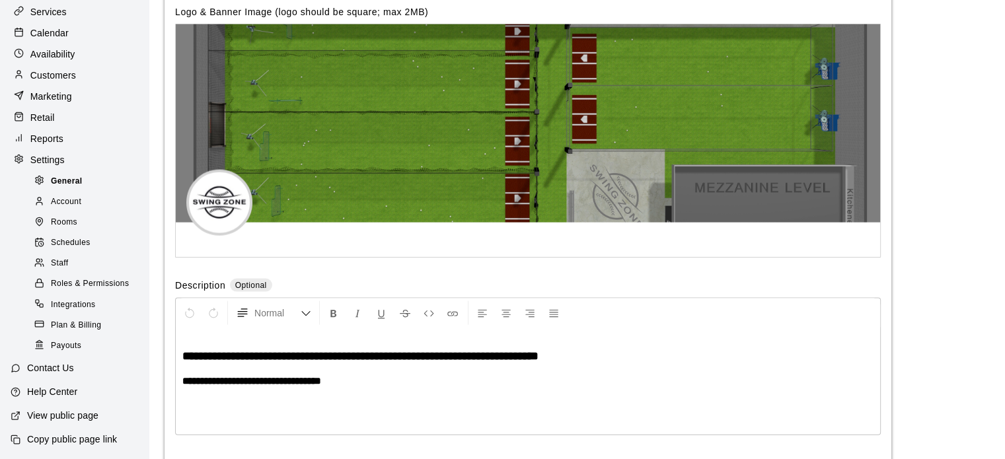
scroll to position [2958, 0]
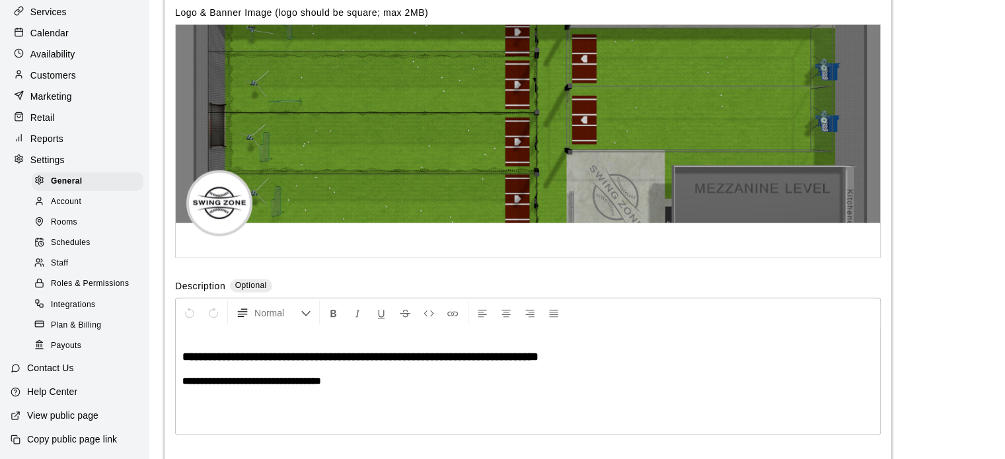
click at [63, 203] on span "Account" at bounding box center [66, 201] width 30 height 13
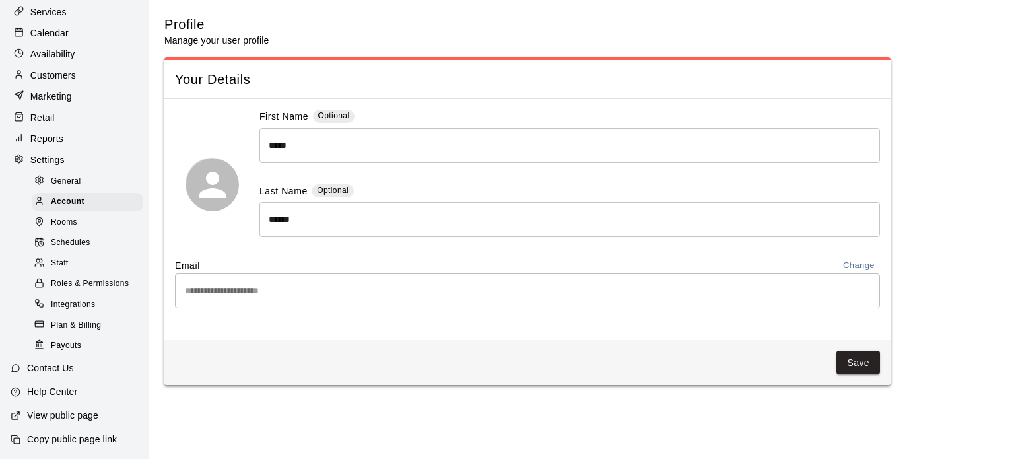
click at [63, 224] on span "Rooms" at bounding box center [64, 222] width 26 height 13
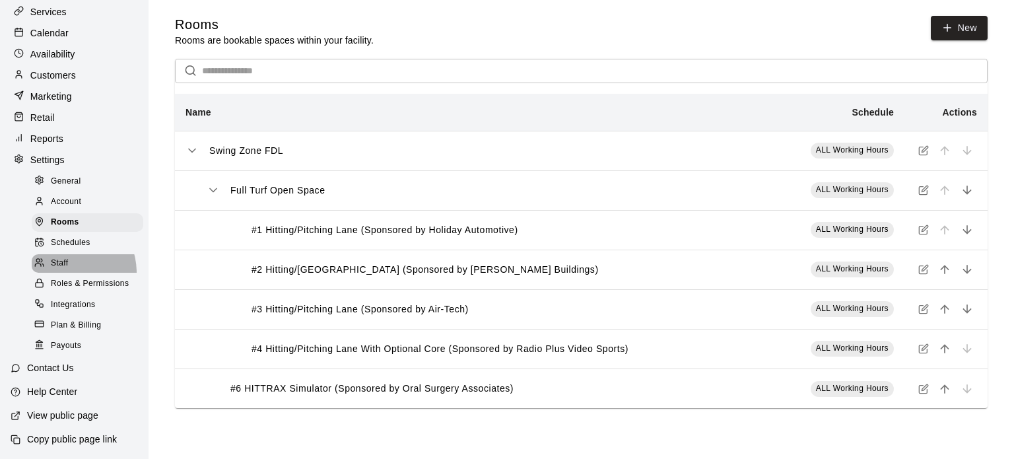
click at [64, 273] on div "Staff" at bounding box center [88, 263] width 112 height 18
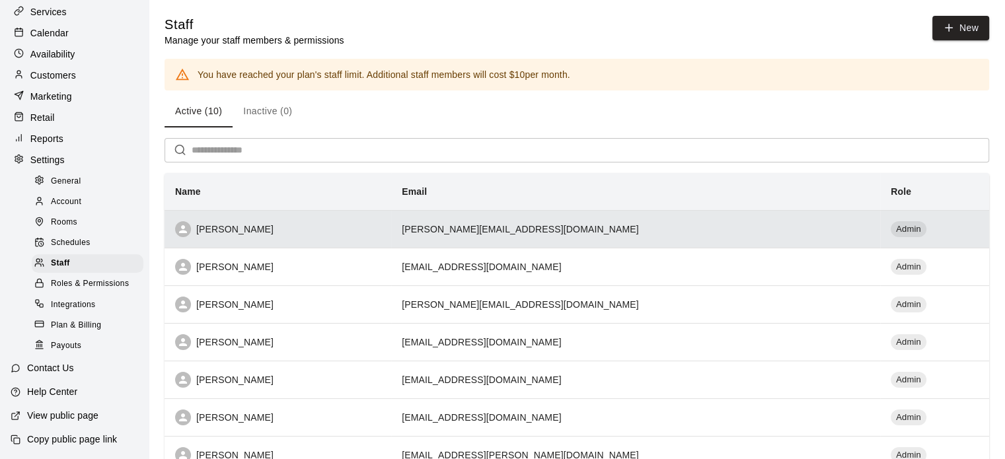
click at [342, 218] on th "[PERSON_NAME]" at bounding box center [277, 229] width 227 height 38
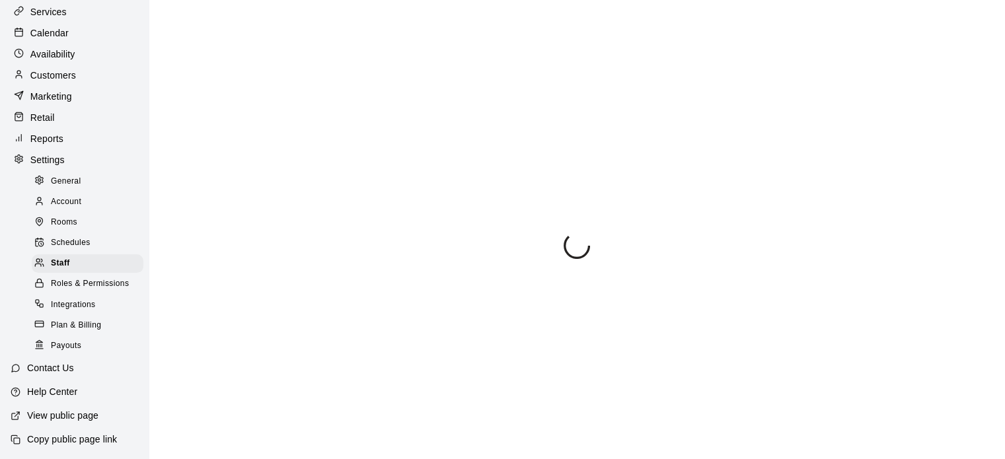
select select "**"
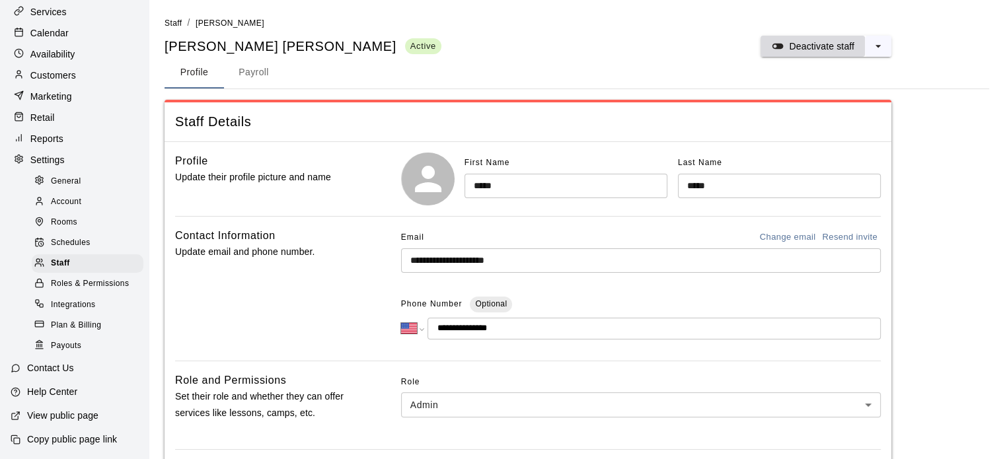
click at [806, 44] on p "Deactivate staff" at bounding box center [821, 46] width 65 height 13
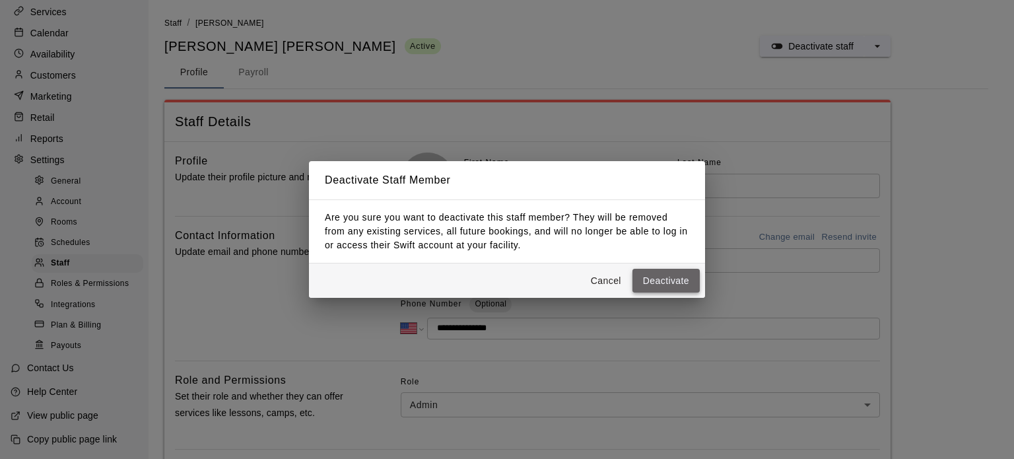
click at [655, 275] on button "Deactivate" at bounding box center [666, 281] width 67 height 24
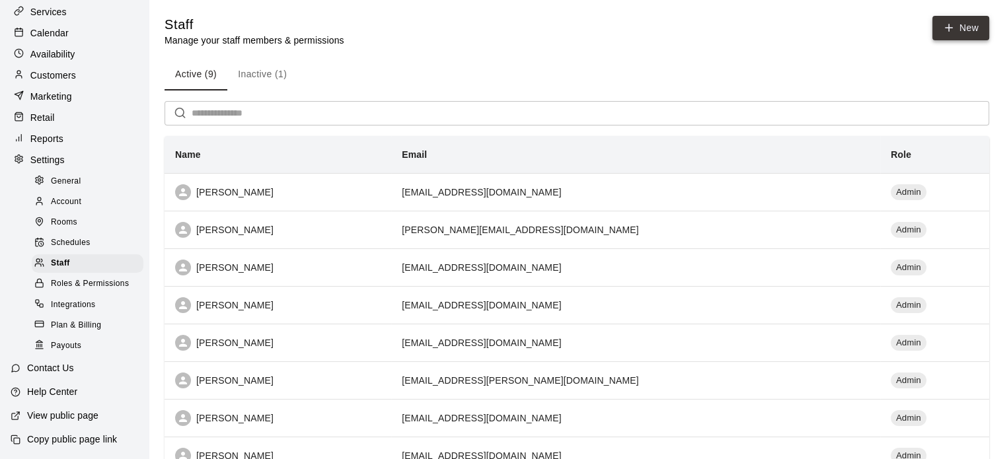
click at [965, 30] on link "New" at bounding box center [960, 28] width 57 height 24
select select "**"
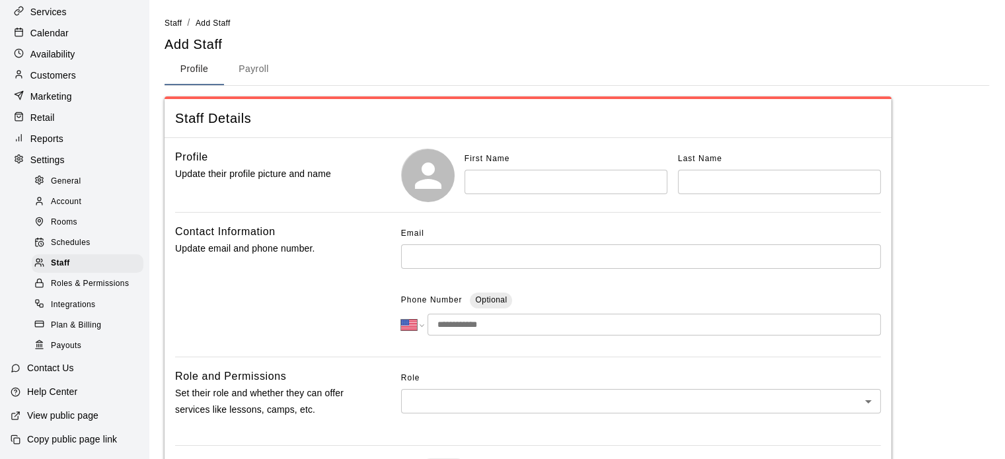
click at [555, 181] on input "text" at bounding box center [565, 182] width 203 height 24
type input "***"
type input "******"
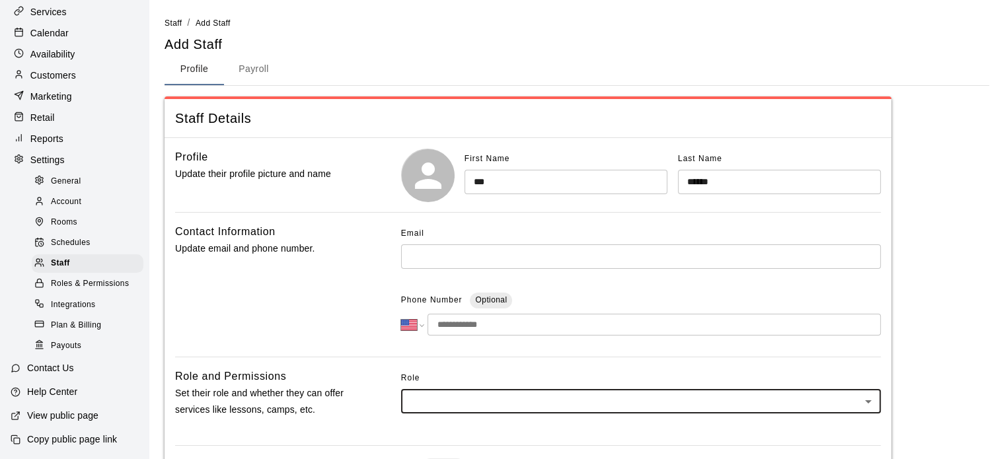
click at [513, 410] on body "**********" at bounding box center [502, 433] width 1005 height 866
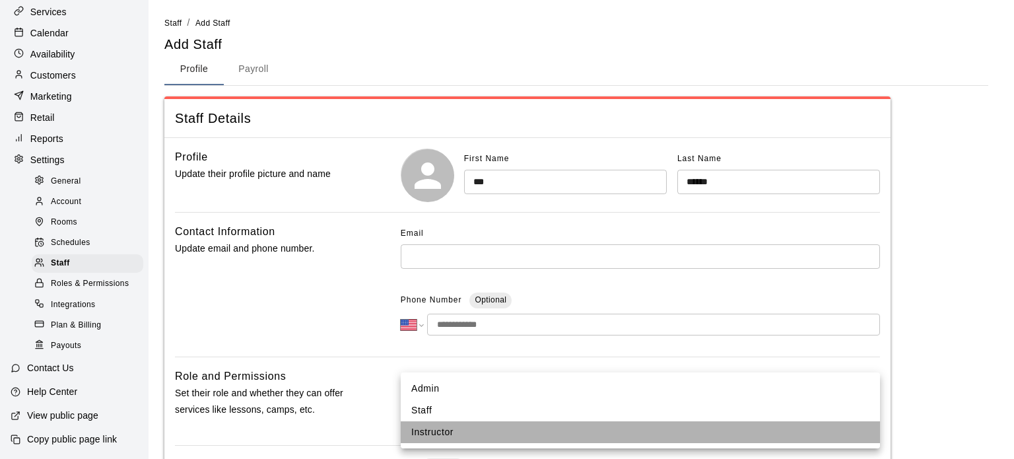
click at [474, 433] on li "Instructor" at bounding box center [641, 432] width 480 height 22
type input "**********"
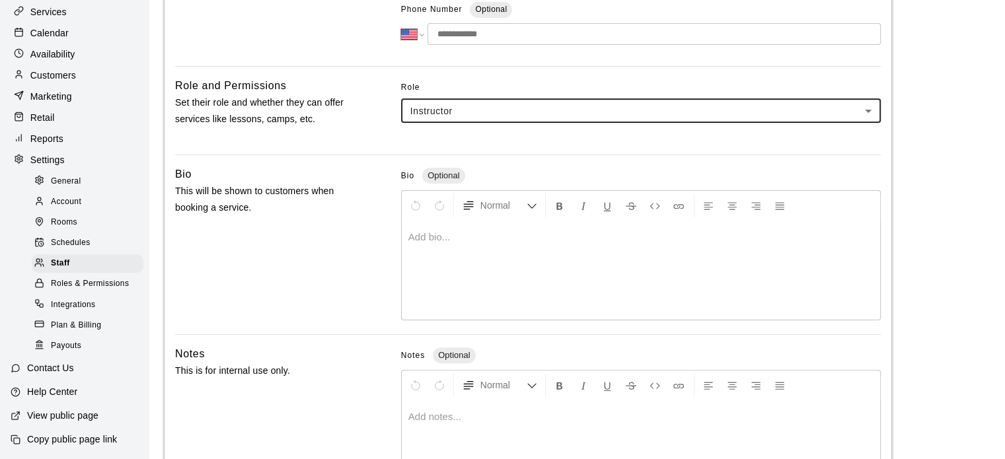
scroll to position [406, 0]
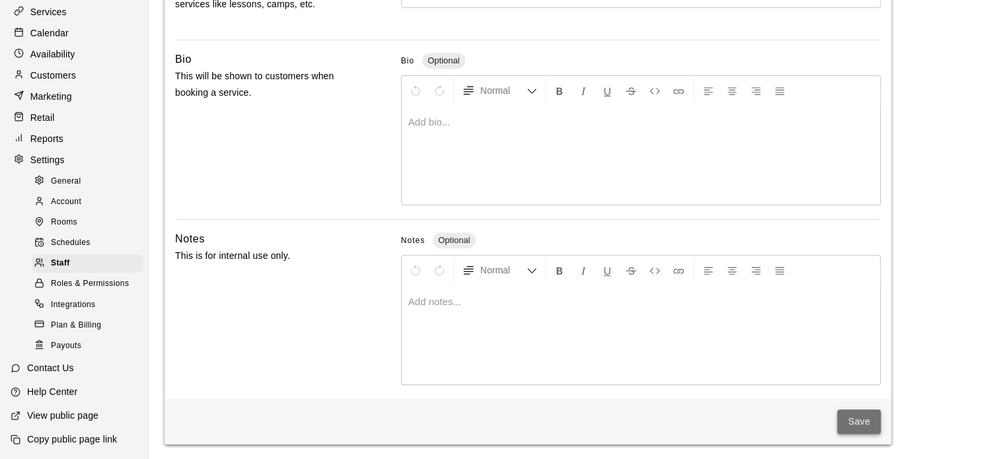
click at [872, 422] on button "Save" at bounding box center [859, 421] width 44 height 24
click at [850, 416] on button "Save" at bounding box center [859, 421] width 44 height 24
click at [862, 423] on button "Save" at bounding box center [859, 421] width 44 height 24
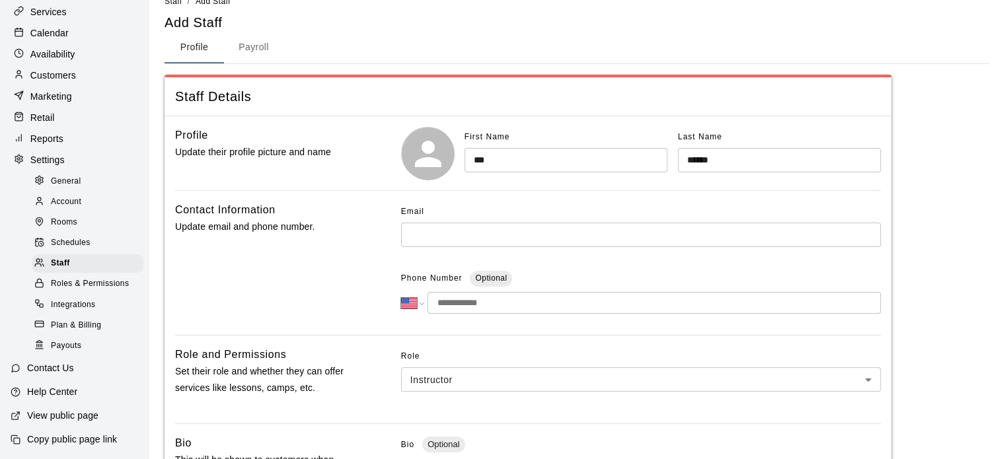
scroll to position [0, 0]
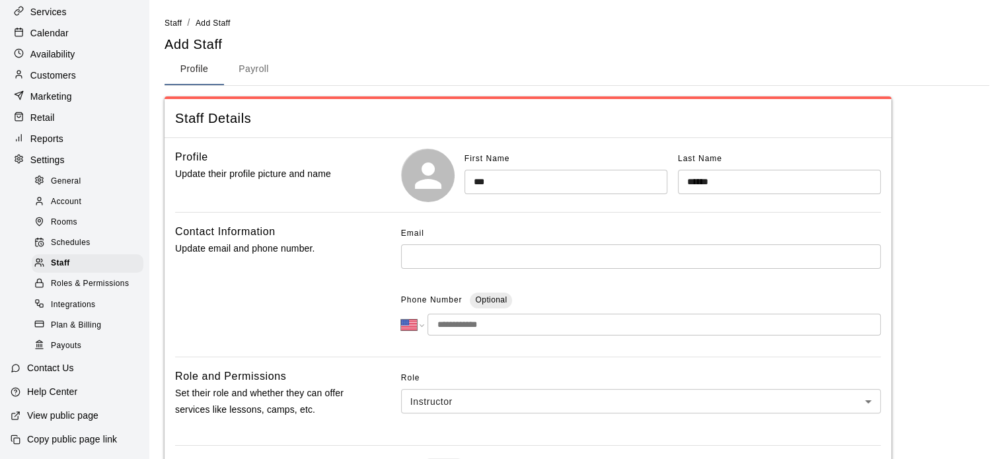
click at [662, 261] on input "text" at bounding box center [641, 256] width 480 height 24
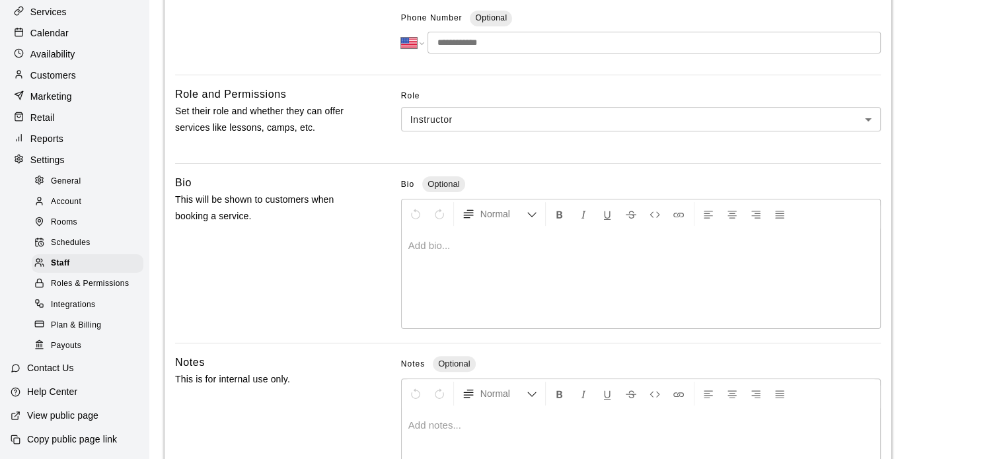
scroll to position [314, 0]
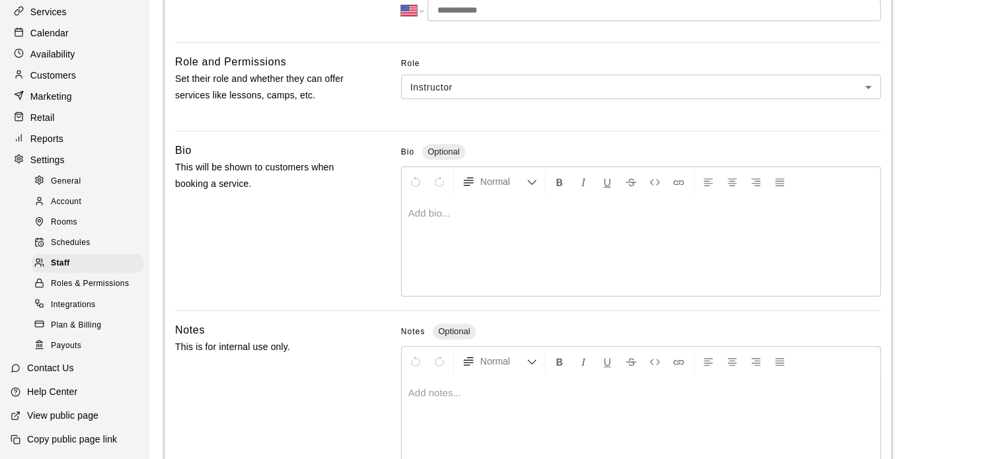
click at [641, 242] on div at bounding box center [641, 246] width 478 height 99
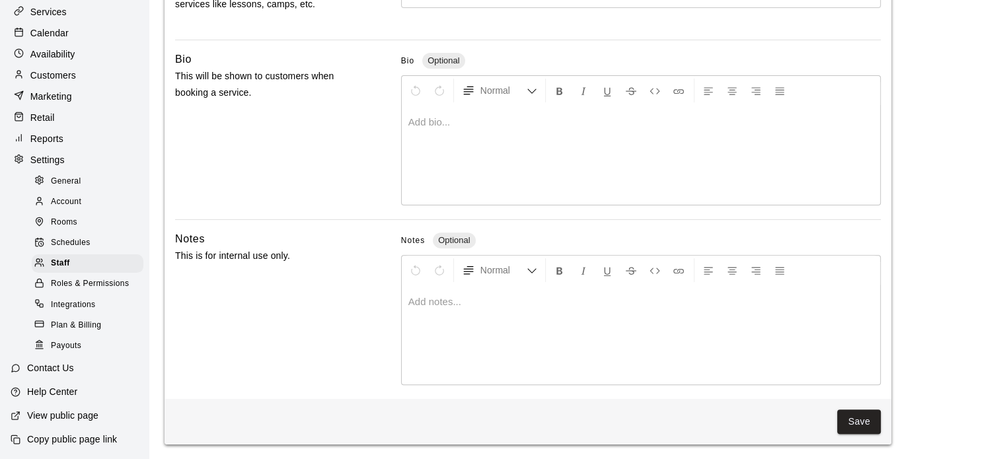
click at [621, 306] on p at bounding box center [640, 301] width 465 height 13
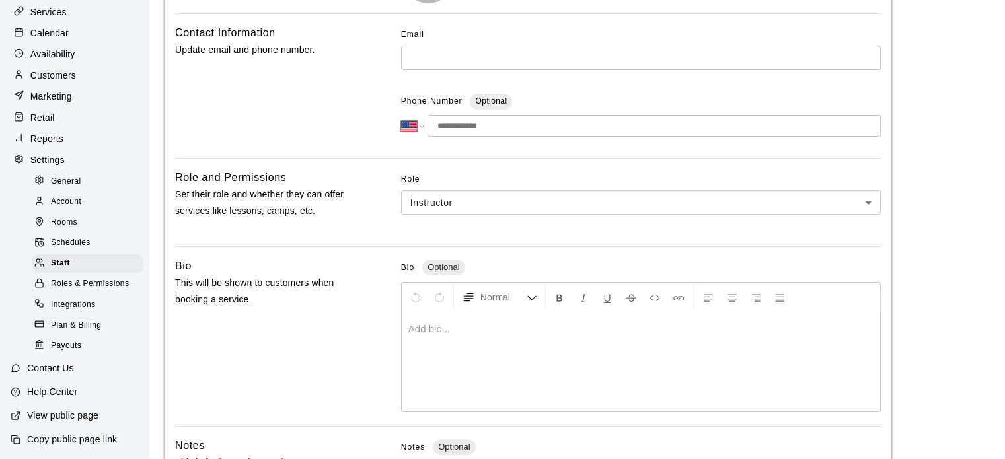
scroll to position [0, 0]
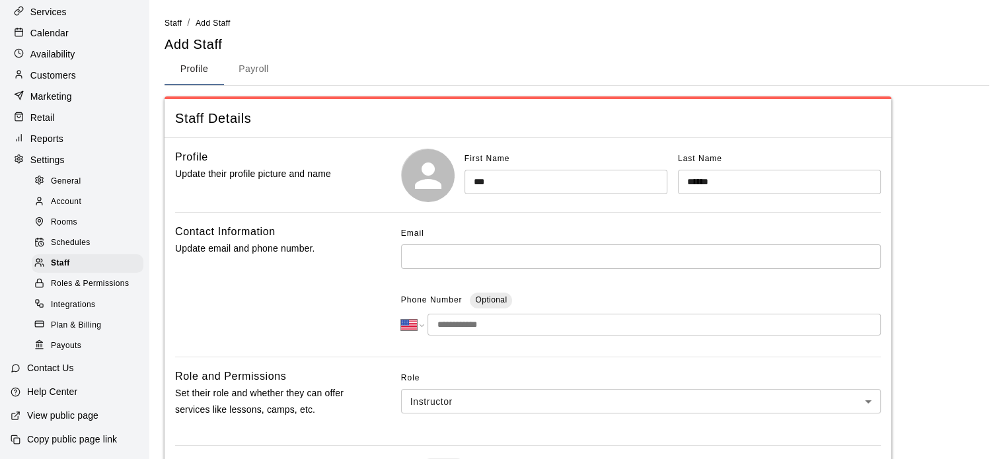
click at [431, 252] on input "text" at bounding box center [641, 256] width 480 height 24
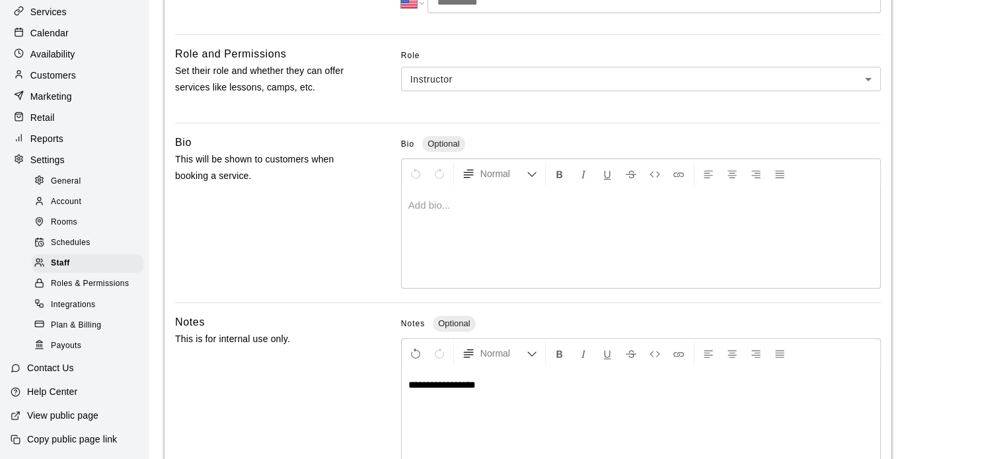
scroll to position [406, 0]
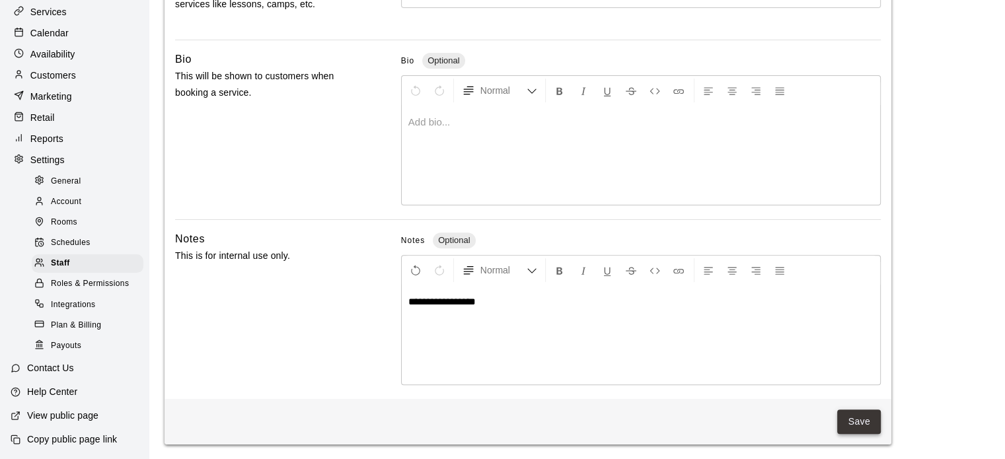
type input "**********"
click at [874, 419] on button "Save" at bounding box center [859, 421] width 44 height 24
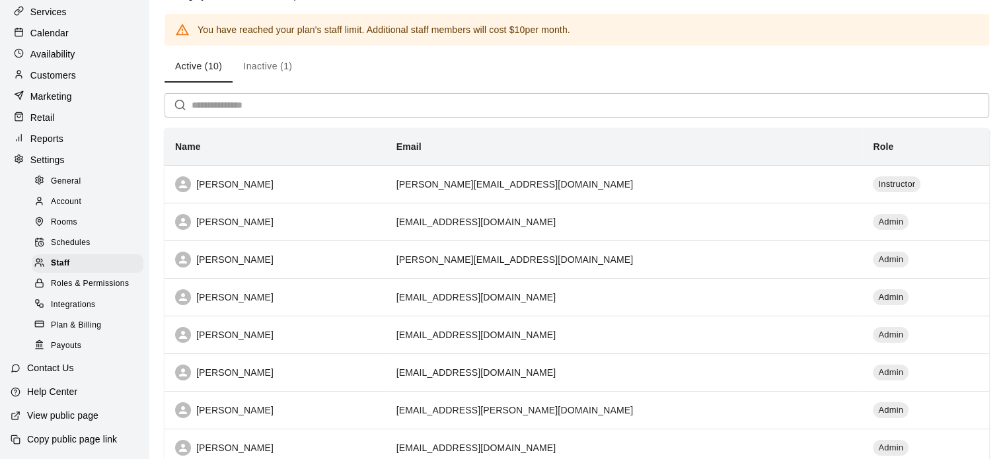
scroll to position [44, 0]
click at [89, 286] on span "Roles & Permissions" at bounding box center [90, 283] width 78 height 13
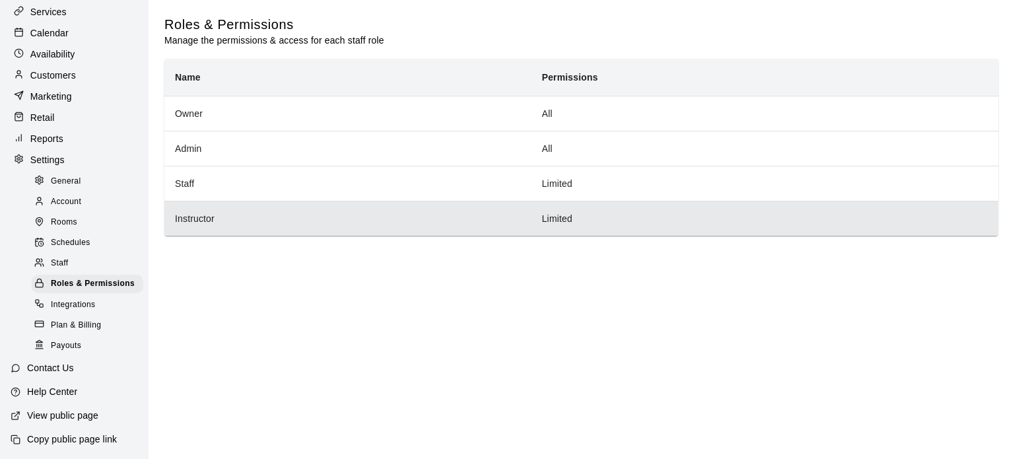
click at [203, 221] on th "Instructor" at bounding box center [347, 218] width 367 height 35
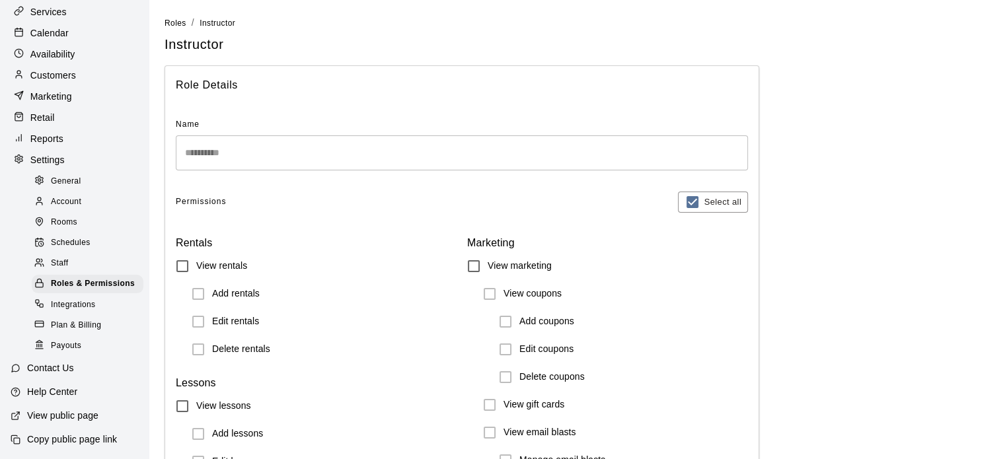
click at [59, 269] on span "Staff" at bounding box center [59, 263] width 17 height 13
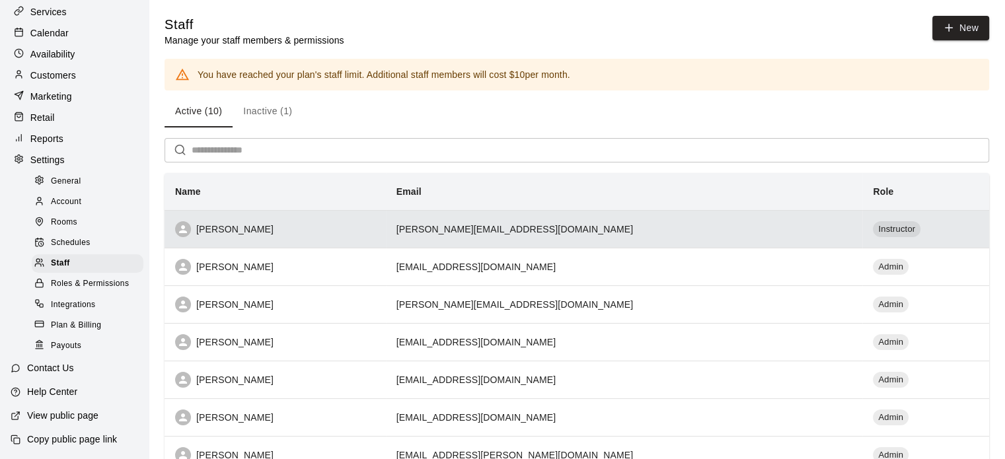
click at [345, 234] on div "[PERSON_NAME]" at bounding box center [275, 229] width 200 height 16
select select "**"
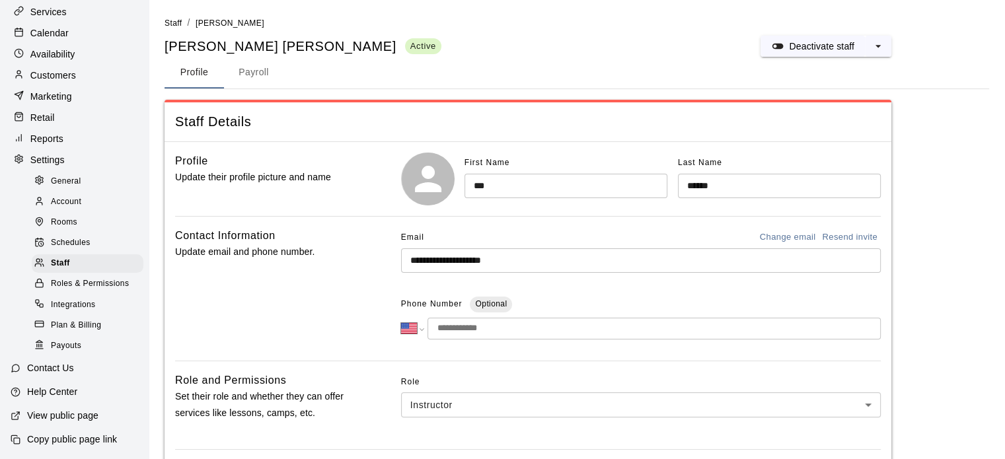
scroll to position [258, 0]
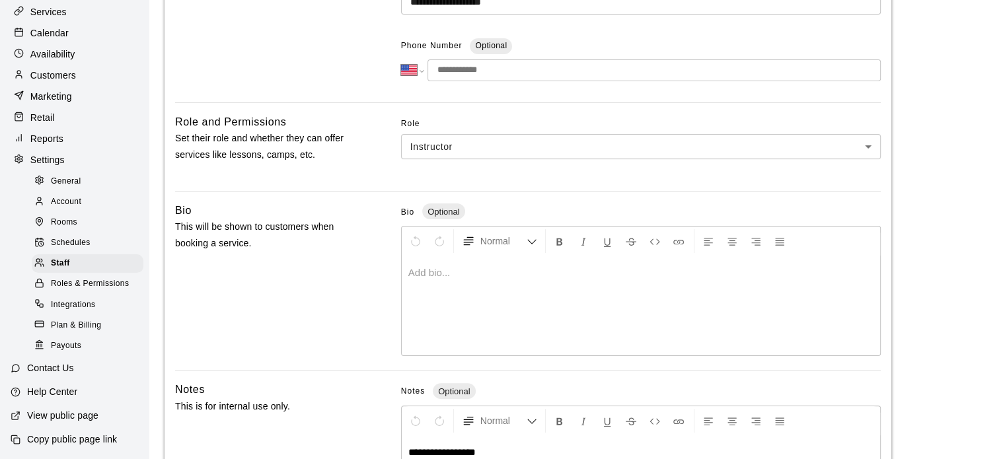
click at [62, 246] on span "Schedules" at bounding box center [71, 242] width 40 height 13
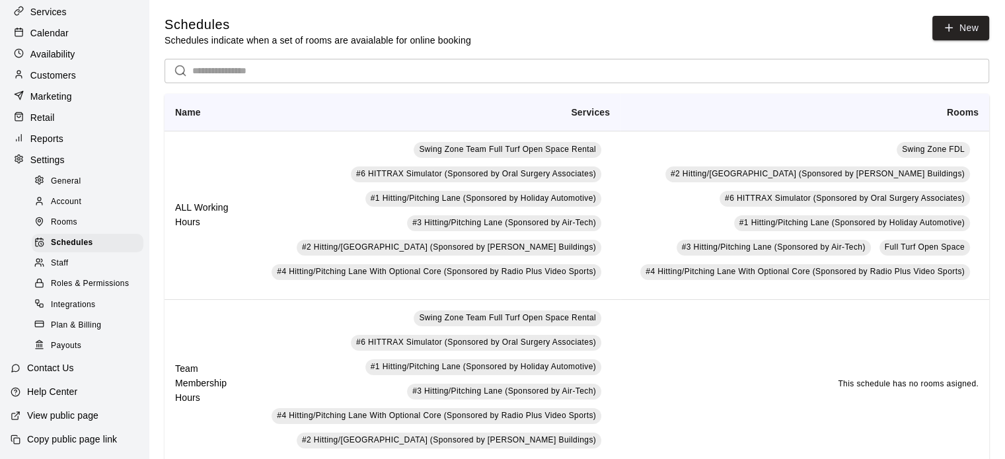
click at [69, 288] on span "Roles & Permissions" at bounding box center [90, 283] width 78 height 13
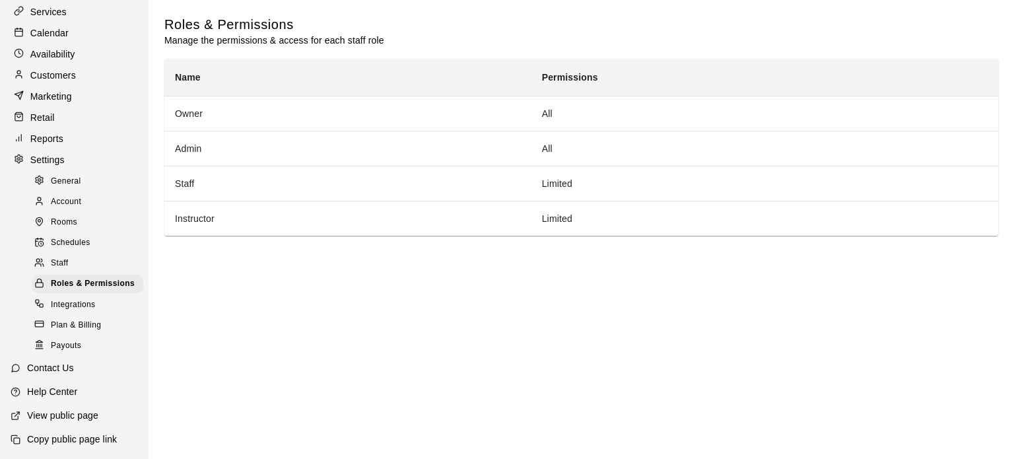
click at [64, 5] on p "Services" at bounding box center [48, 11] width 36 height 13
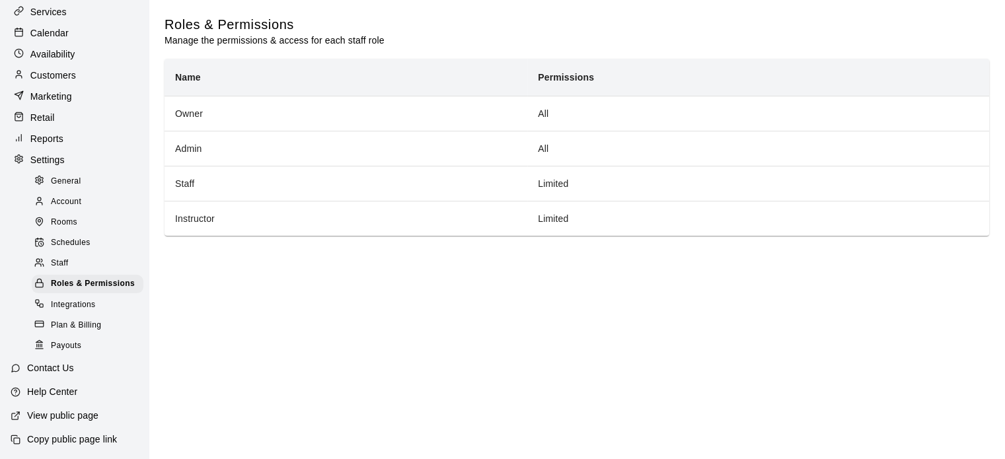
scroll to position [24, 0]
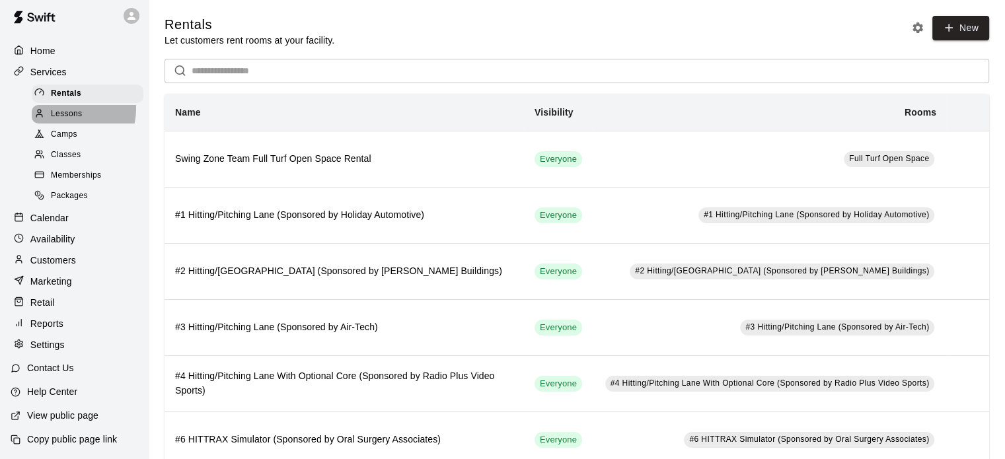
click at [70, 108] on span "Lessons" at bounding box center [67, 114] width 32 height 13
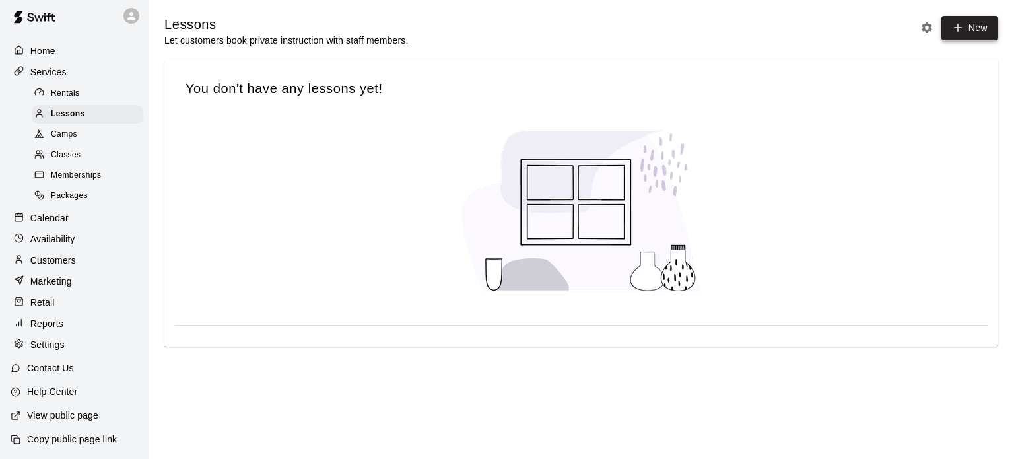
click at [954, 22] on icon at bounding box center [958, 28] width 12 height 12
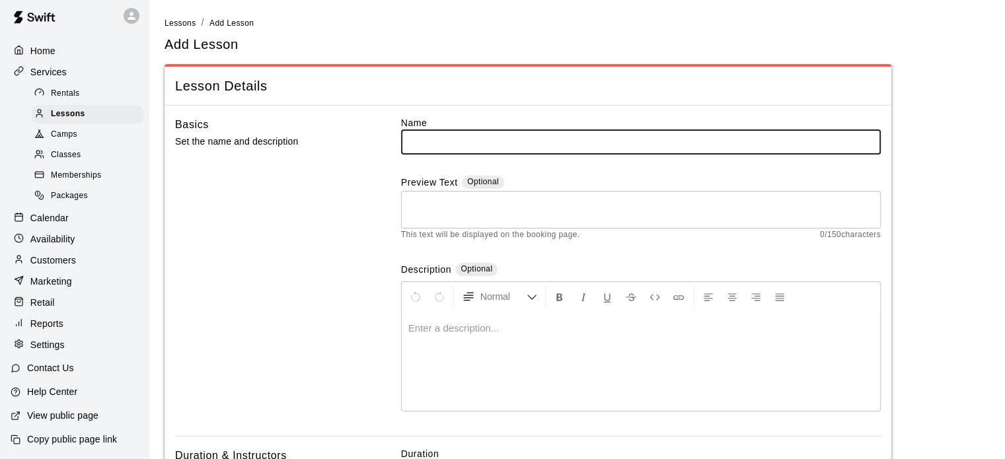
click at [787, 137] on input "text" at bounding box center [641, 141] width 480 height 24
type input "**********"
click at [512, 199] on textarea at bounding box center [640, 209] width 461 height 26
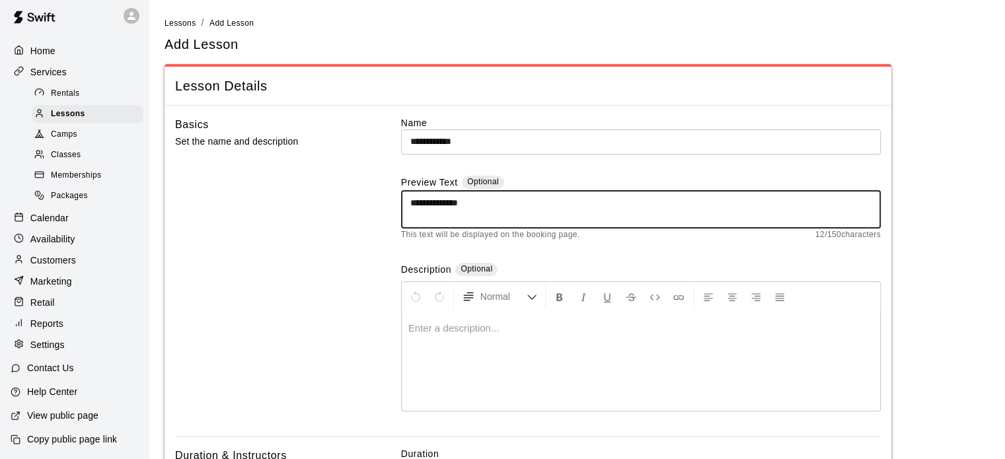
type textarea "**********"
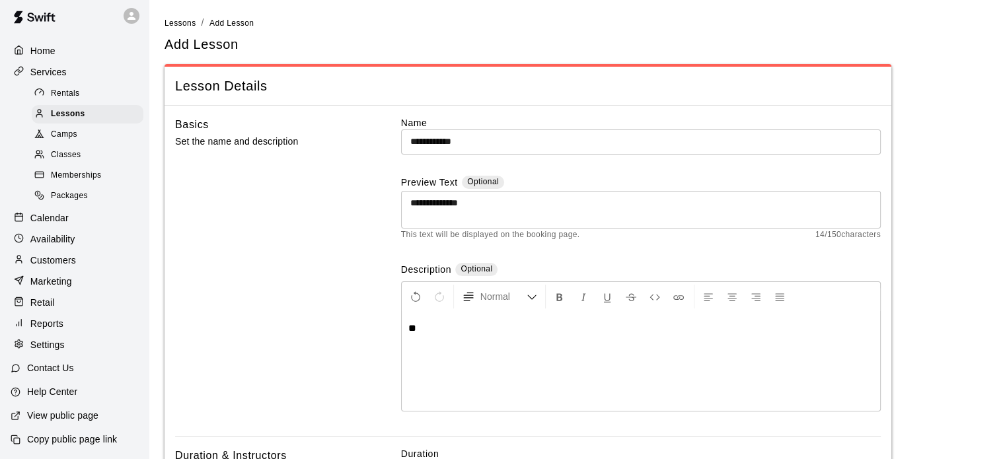
scroll to position [242, 0]
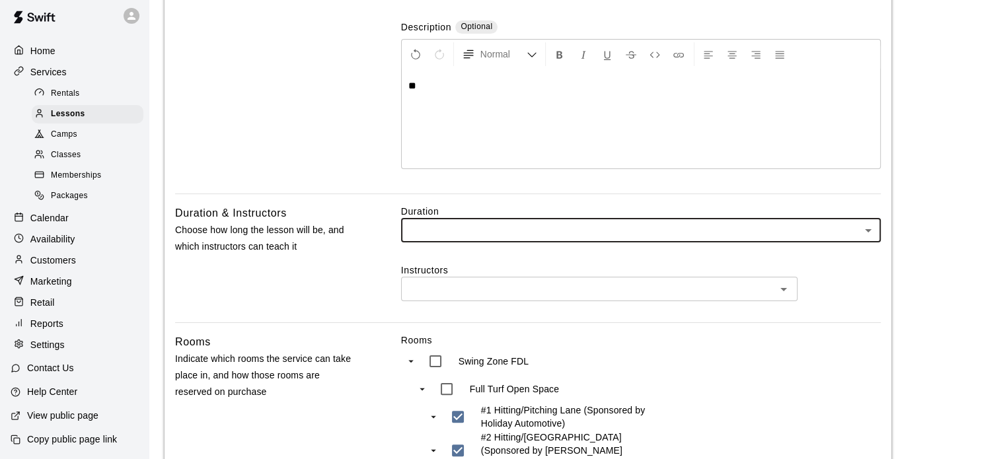
click at [513, 224] on body "**********" at bounding box center [502, 370] width 1005 height 1225
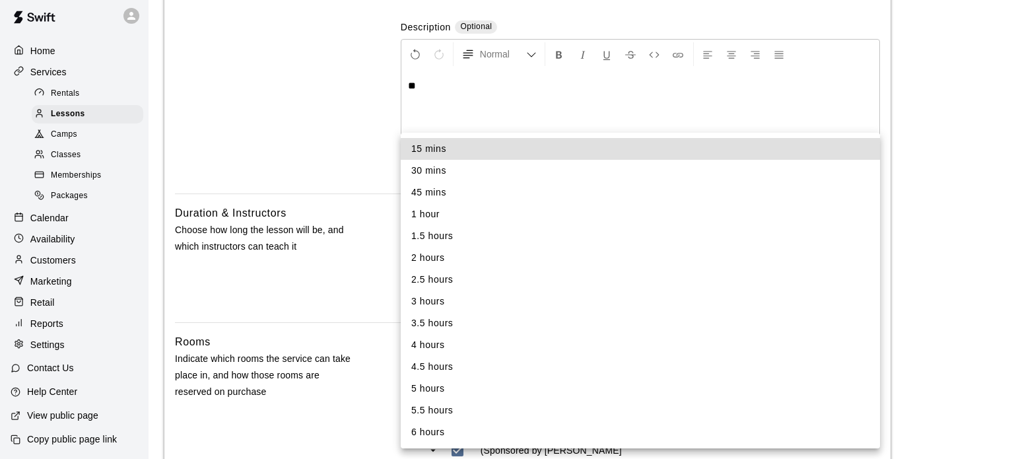
click at [456, 210] on li "1 hour" at bounding box center [641, 214] width 480 height 22
type input "**"
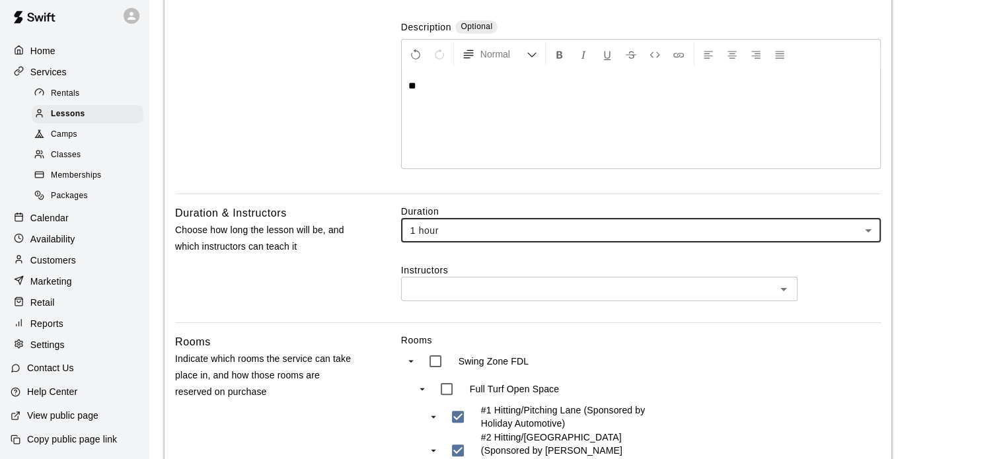
click at [457, 292] on input "text" at bounding box center [588, 289] width 367 height 17
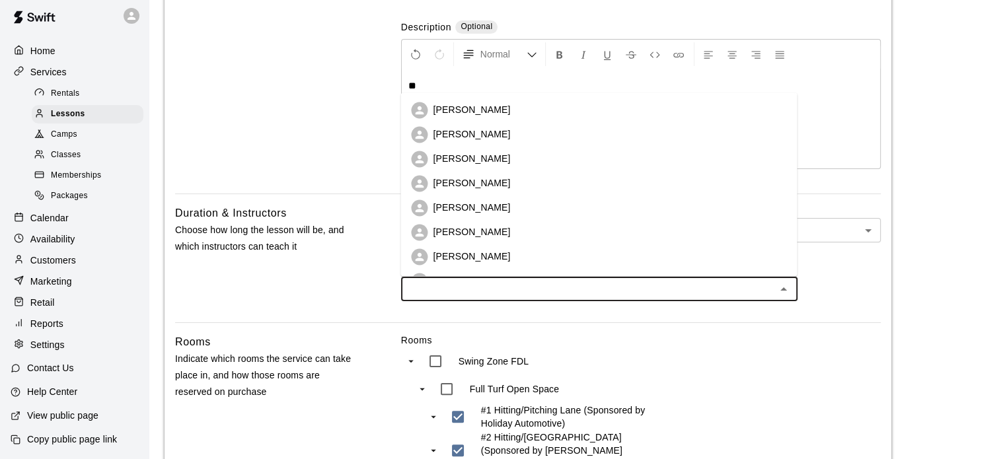
click at [476, 112] on p "[PERSON_NAME]" at bounding box center [471, 110] width 77 height 13
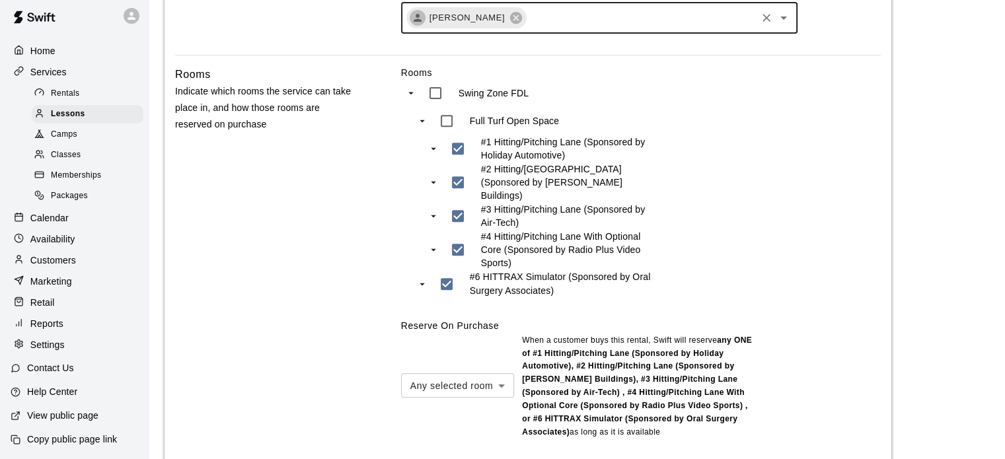
scroll to position [527, 0]
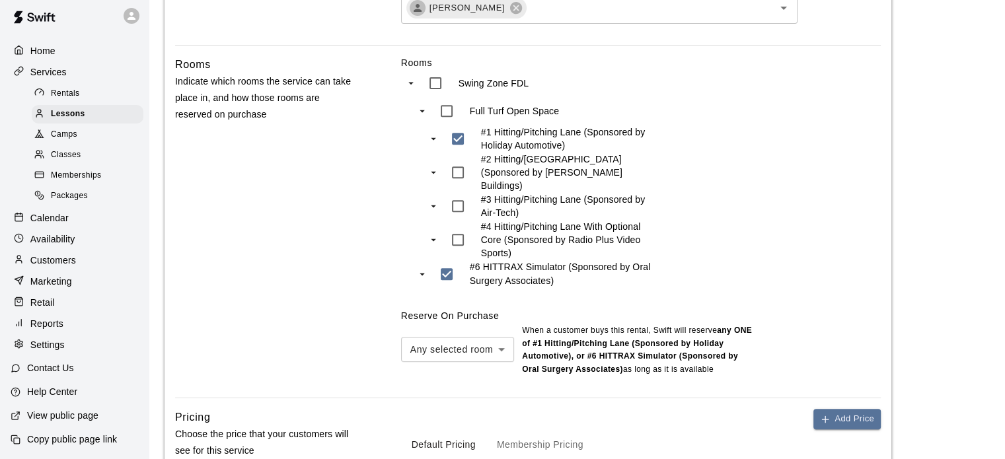
type input "***"
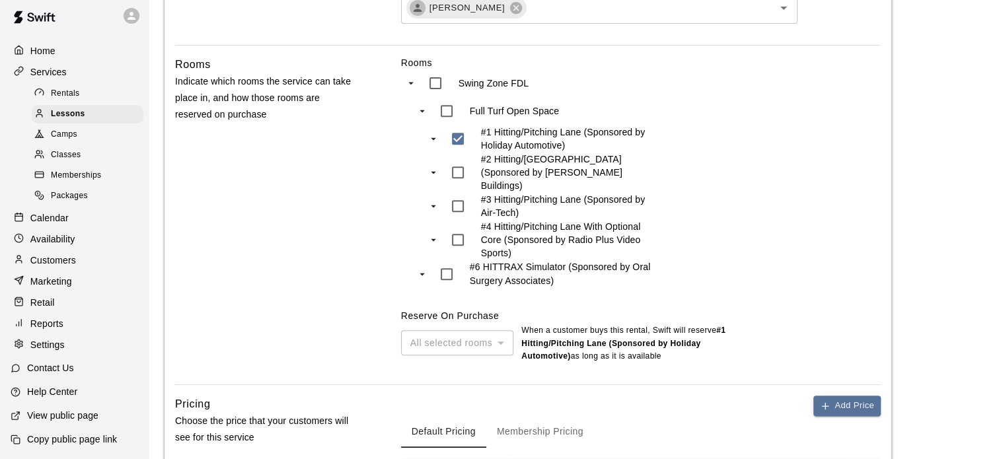
click at [480, 334] on div "All selected rooms" at bounding box center [457, 342] width 112 height 24
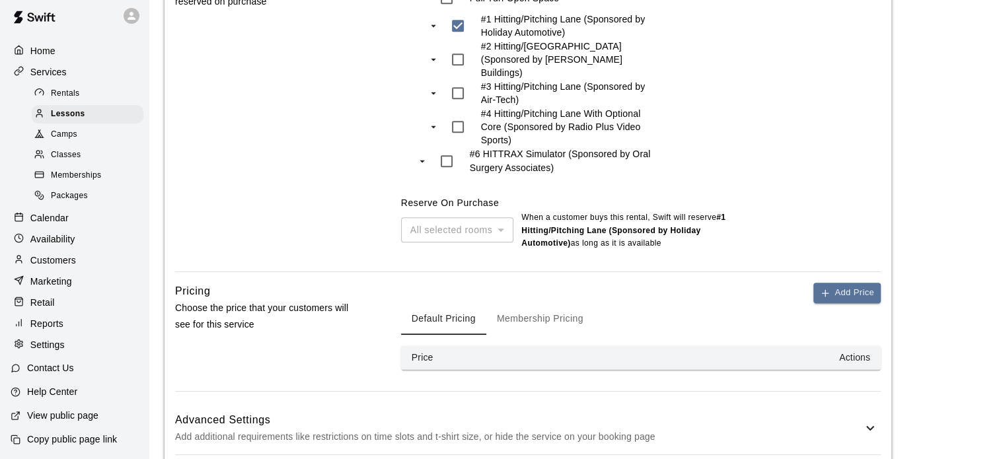
scroll to position [696, 0]
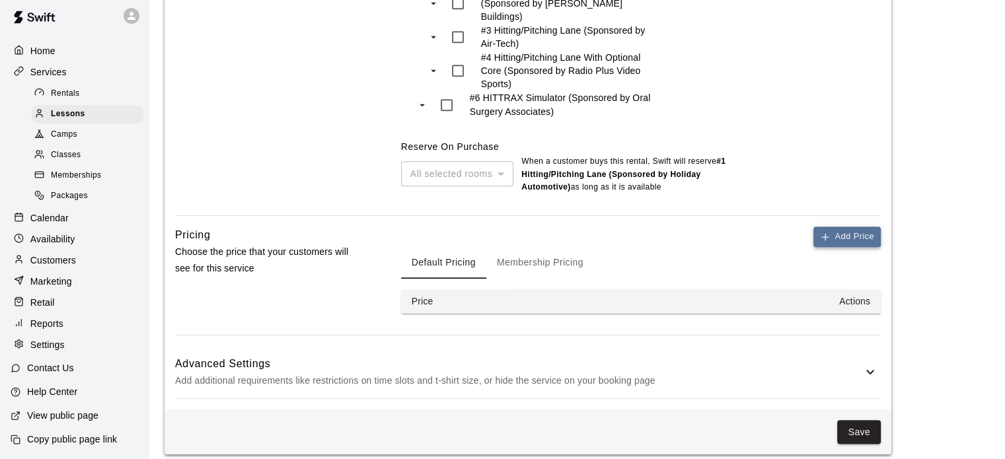
click at [846, 227] on button "Add Price" at bounding box center [846, 237] width 67 height 20
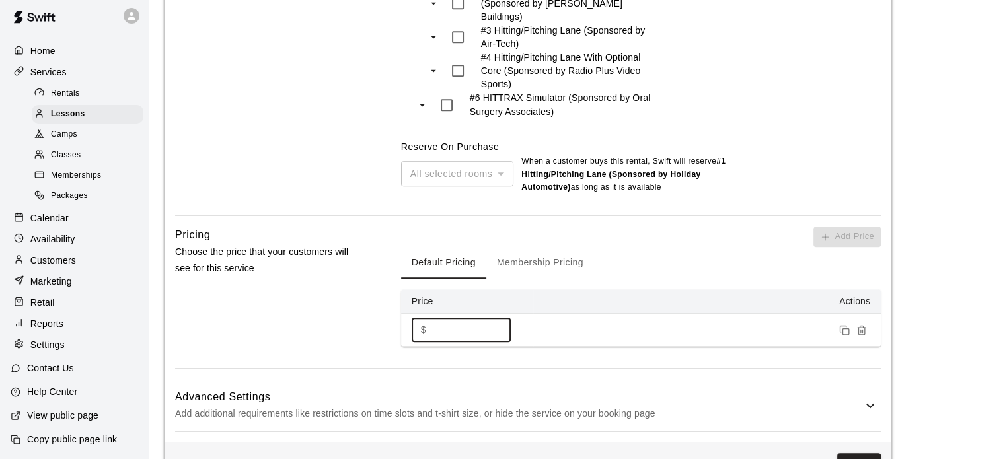
drag, startPoint x: 446, startPoint y: 318, endPoint x: 425, endPoint y: 322, distance: 20.9
click at [425, 322] on div "$ * ​" at bounding box center [460, 330] width 99 height 24
type input "***"
click at [528, 256] on button "Membership Pricing" at bounding box center [540, 263] width 108 height 32
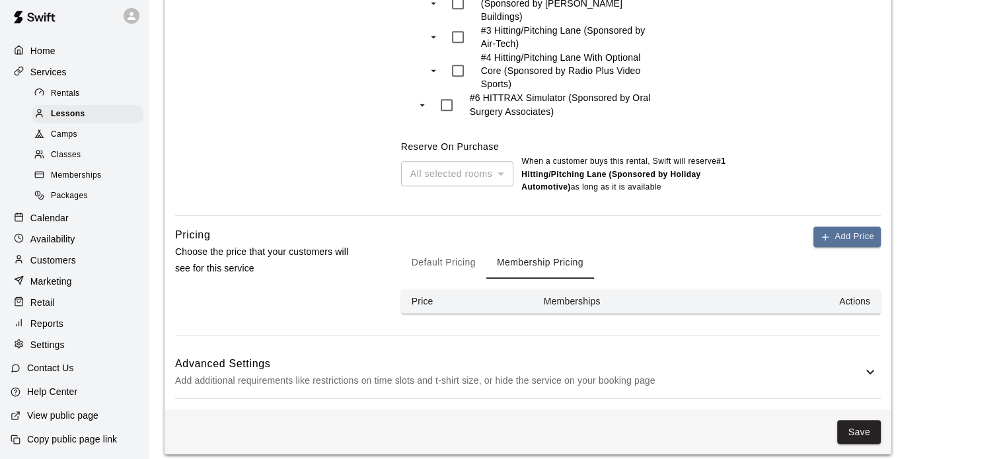
click at [452, 254] on button "Default Pricing" at bounding box center [443, 263] width 85 height 32
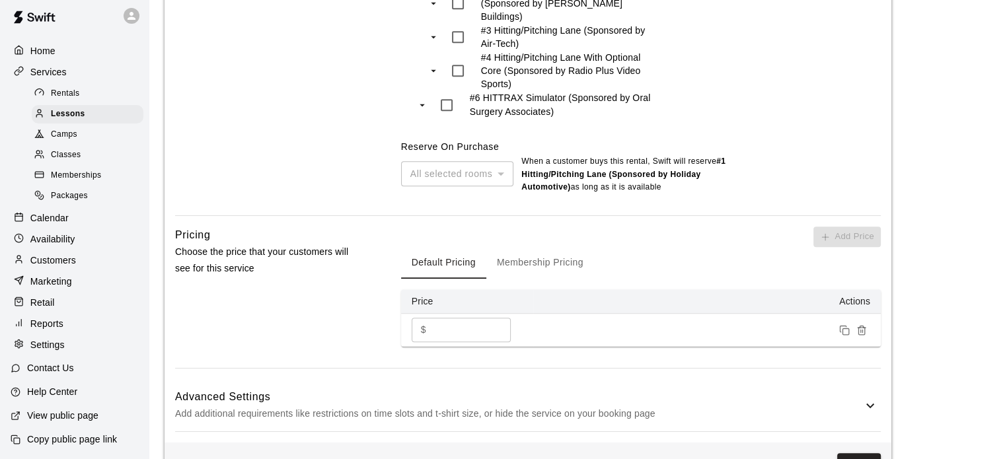
scroll to position [729, 0]
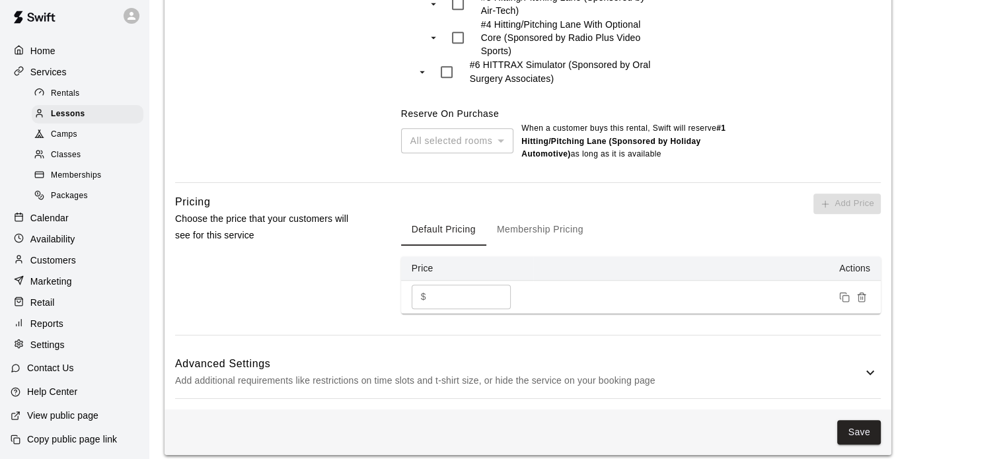
click at [781, 373] on p "Add additional requirements like restrictions on time slots and t-shirt size, o…" at bounding box center [518, 381] width 687 height 17
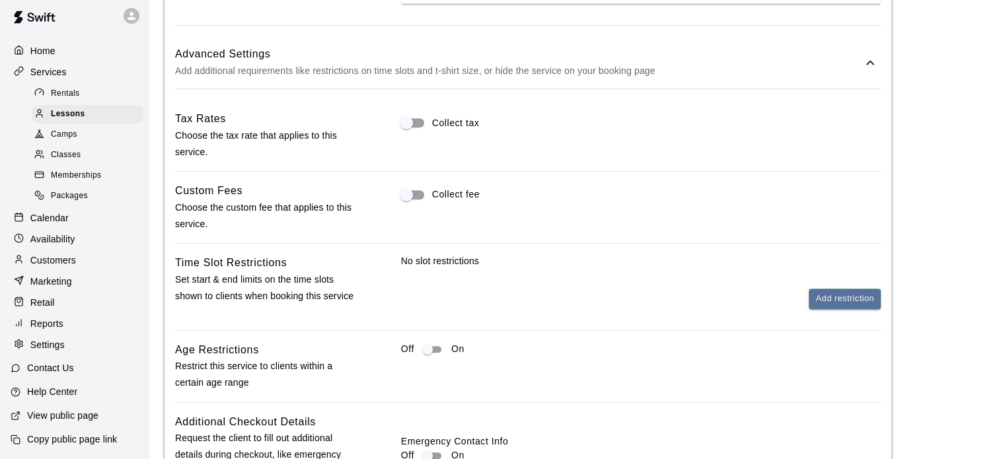
scroll to position [1072, 0]
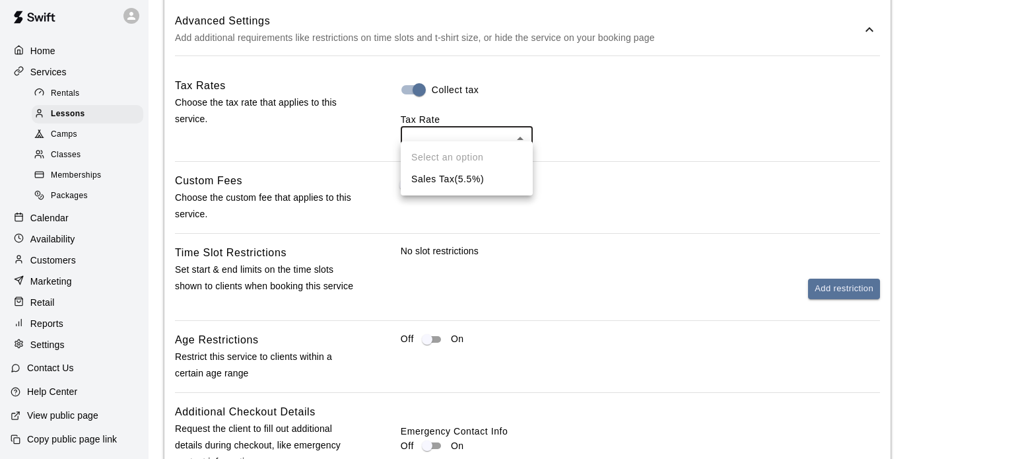
click at [433, 190] on li "Sales Tax ( 5.5 %)" at bounding box center [467, 179] width 132 height 22
type input "***"
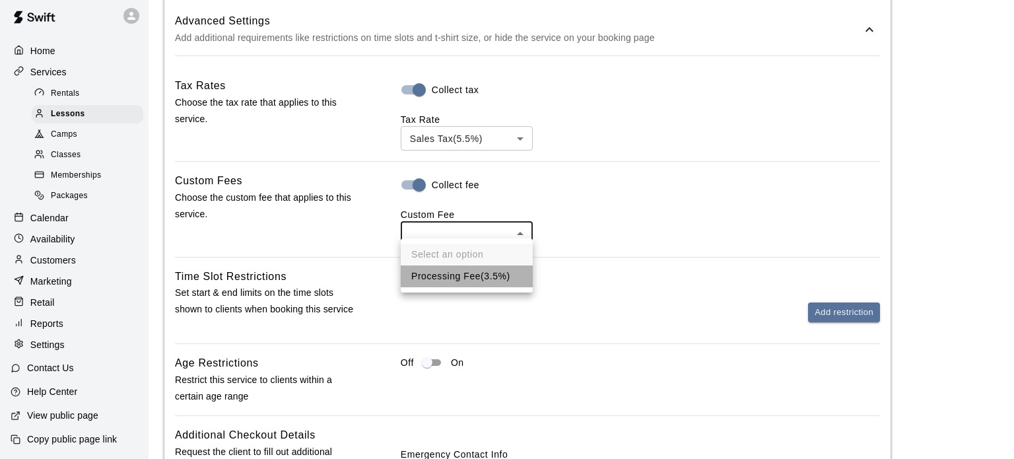
click at [451, 283] on li "Processing Fee ( 3.5% )" at bounding box center [467, 277] width 132 height 22
type input "***"
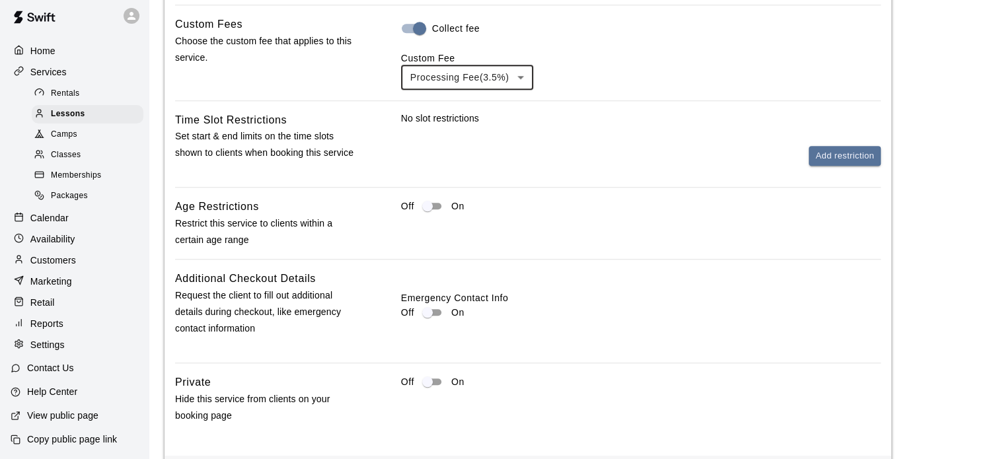
scroll to position [1279, 0]
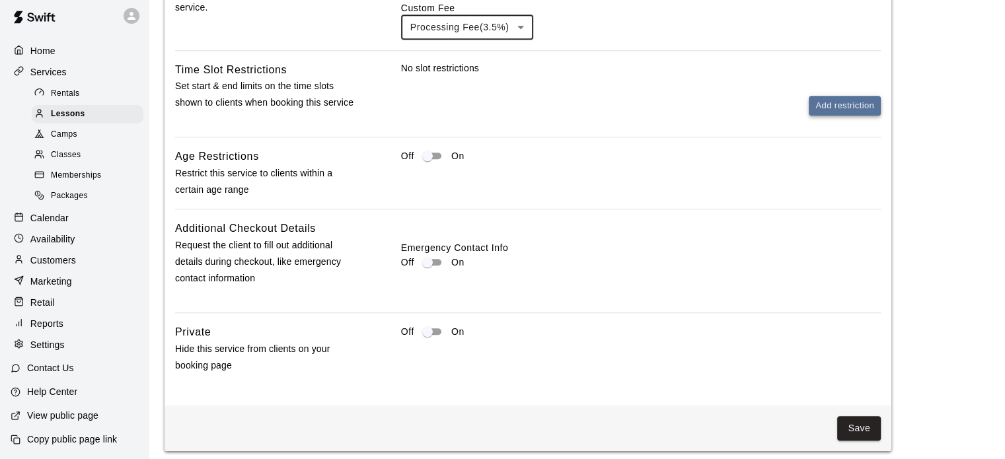
click at [831, 97] on button "Add restriction" at bounding box center [844, 106] width 72 height 20
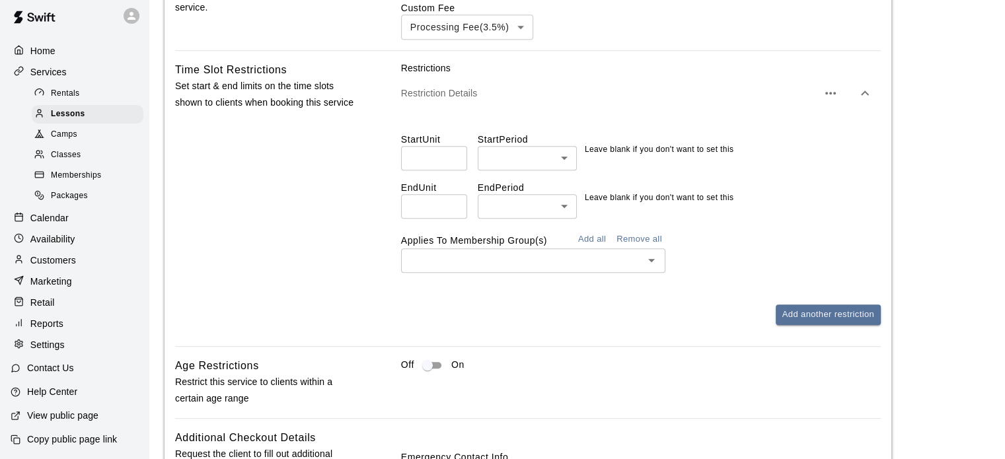
click at [446, 150] on input "number" at bounding box center [434, 158] width 66 height 24
click at [454, 154] on input "*" at bounding box center [434, 158] width 66 height 24
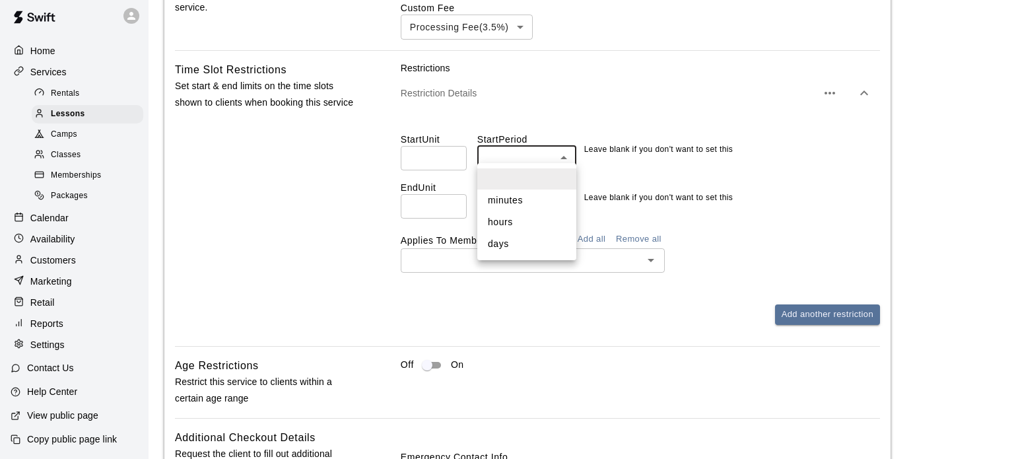
click at [422, 149] on div at bounding box center [507, 229] width 1014 height 459
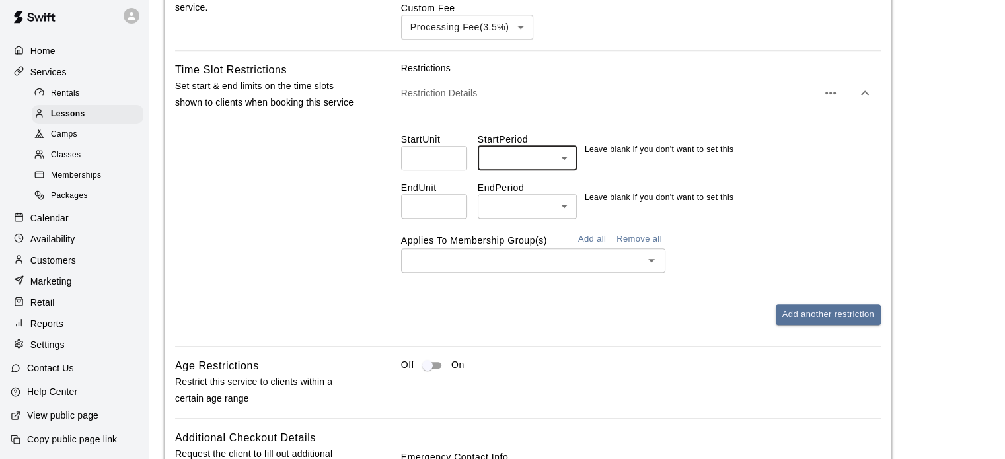
click at [416, 151] on input "*" at bounding box center [434, 158] width 66 height 24
type input "*"
click at [439, 199] on input "number" at bounding box center [434, 206] width 66 height 24
type input "**"
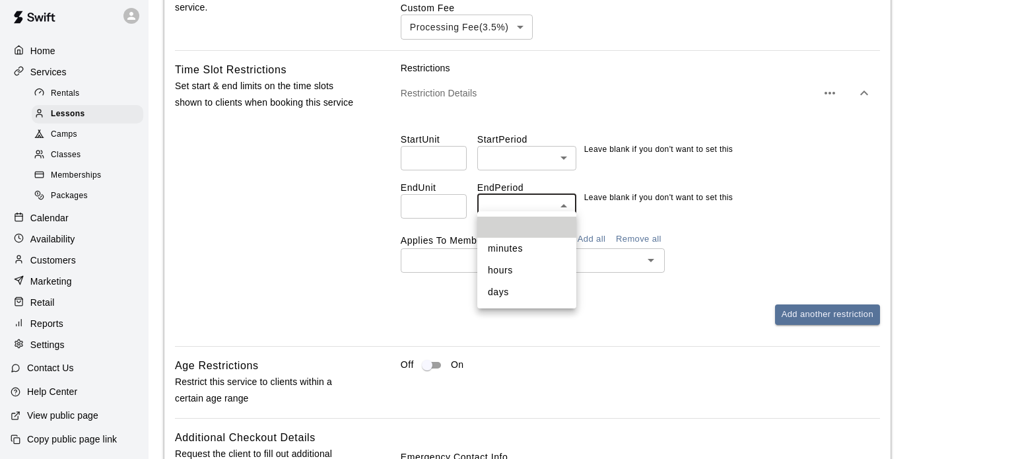
click at [507, 290] on li "days" at bounding box center [527, 292] width 99 height 22
type input "****"
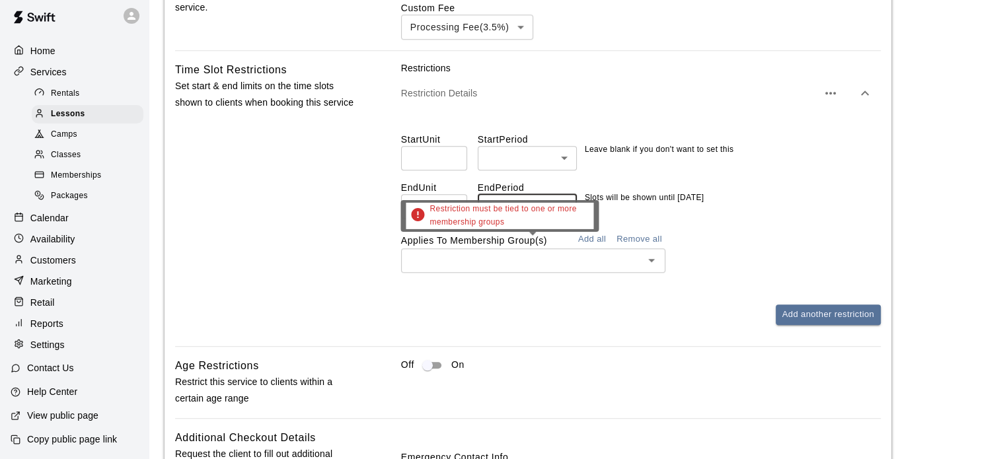
click at [654, 255] on icon "Open" at bounding box center [651, 260] width 16 height 16
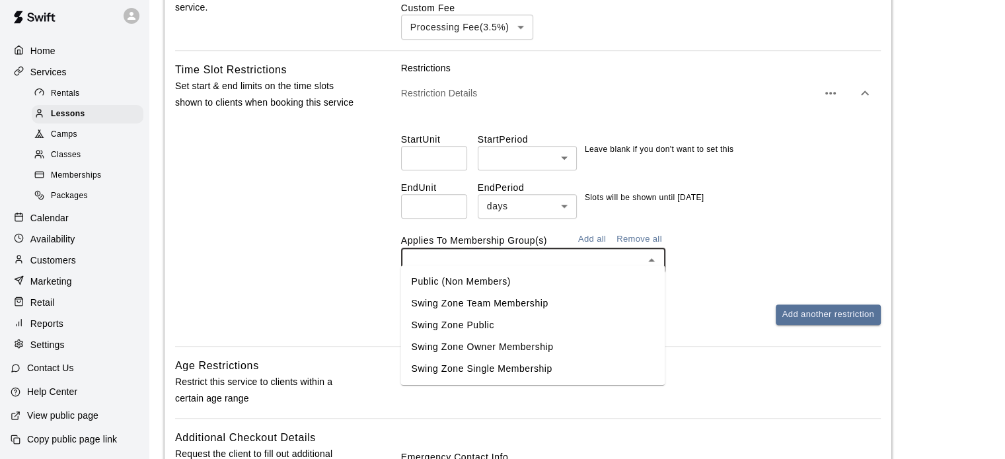
click at [544, 279] on li "Public (Non Members)" at bounding box center [532, 282] width 264 height 22
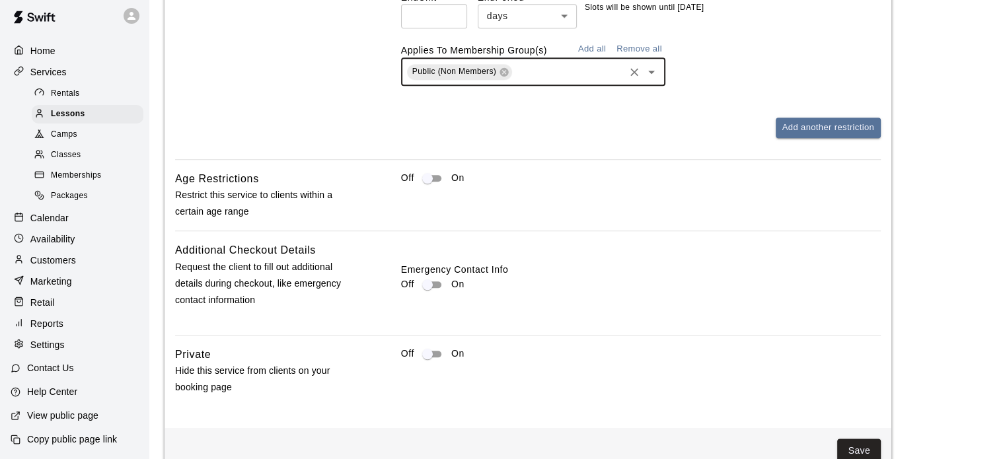
scroll to position [1490, 0]
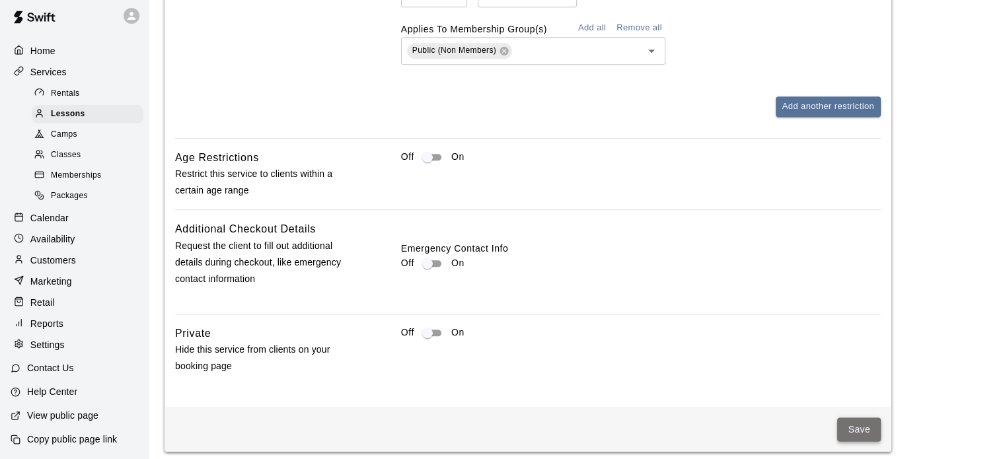
click at [863, 419] on button "Save" at bounding box center [859, 429] width 44 height 24
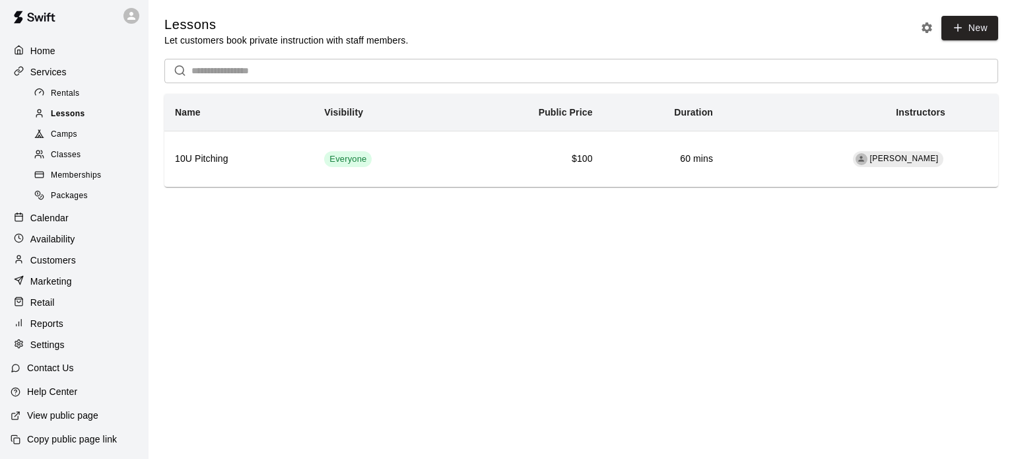
click at [72, 108] on span "Lessons" at bounding box center [68, 114] width 34 height 13
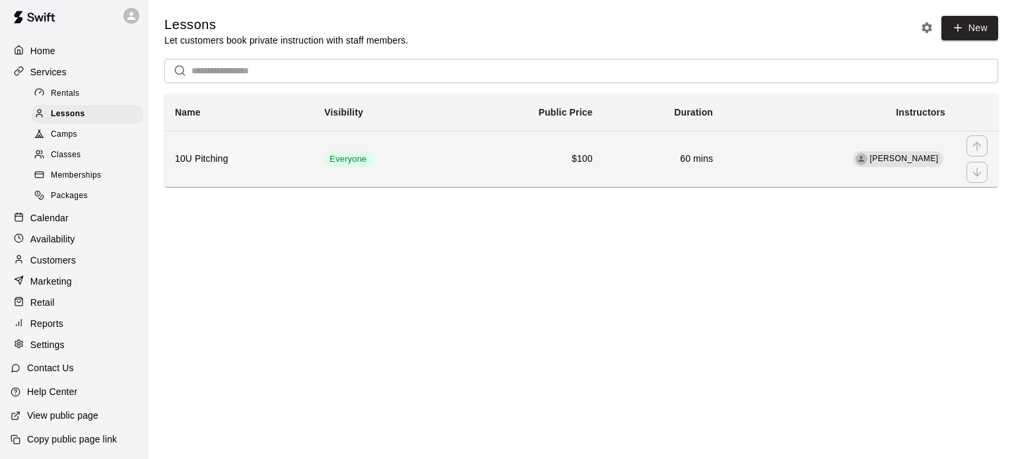
click at [566, 153] on td "$100" at bounding box center [527, 159] width 151 height 56
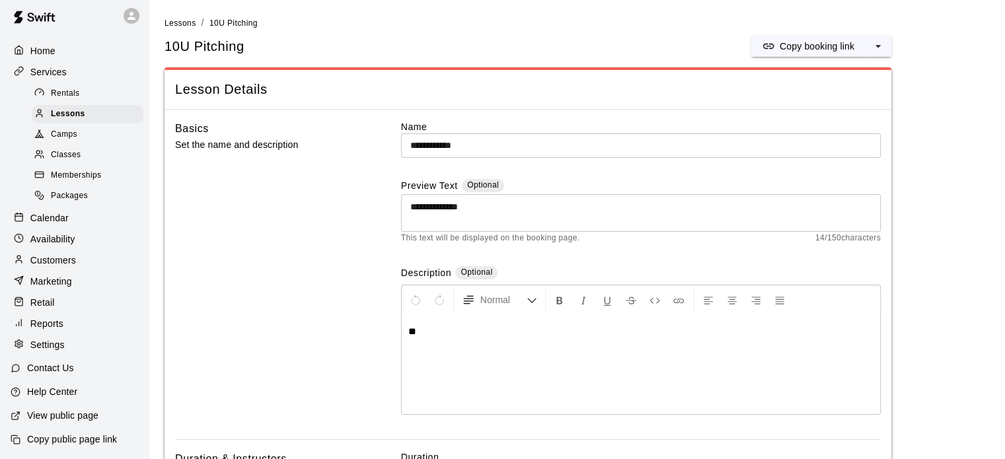
click at [52, 211] on p "Calendar" at bounding box center [49, 217] width 38 height 13
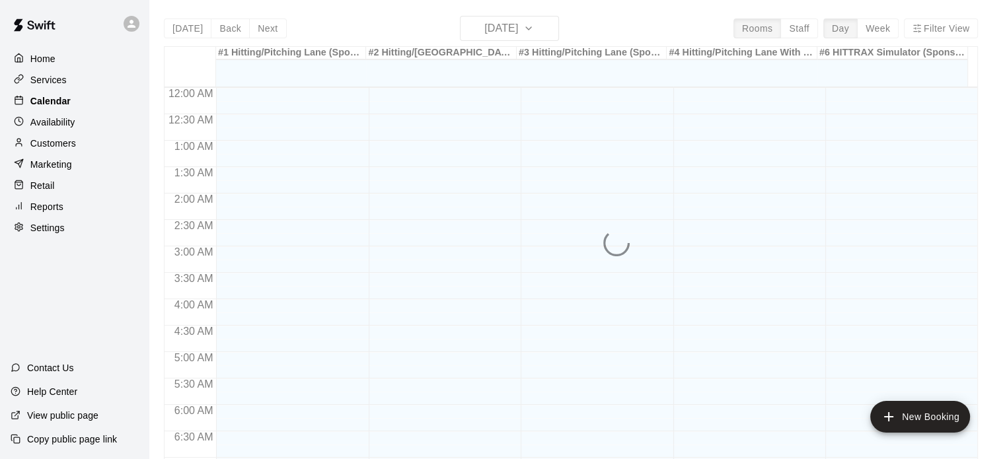
scroll to position [746, 0]
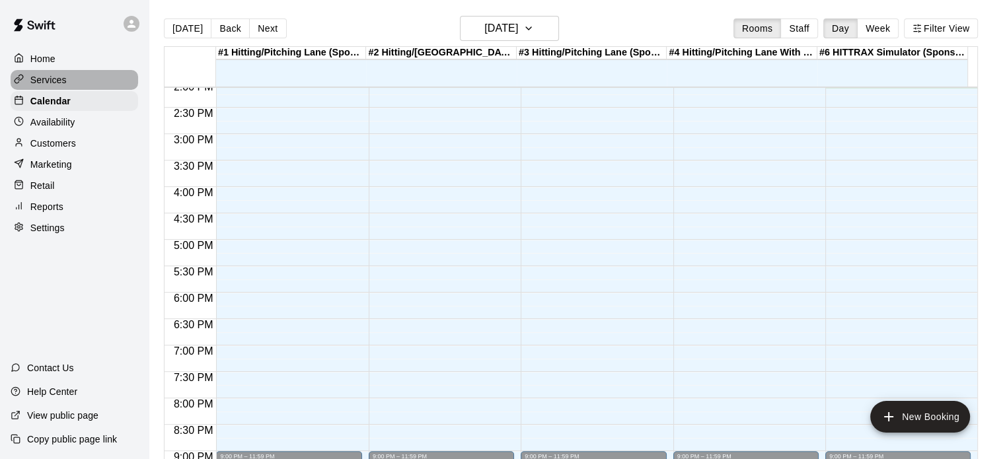
click at [61, 79] on p "Services" at bounding box center [48, 79] width 36 height 13
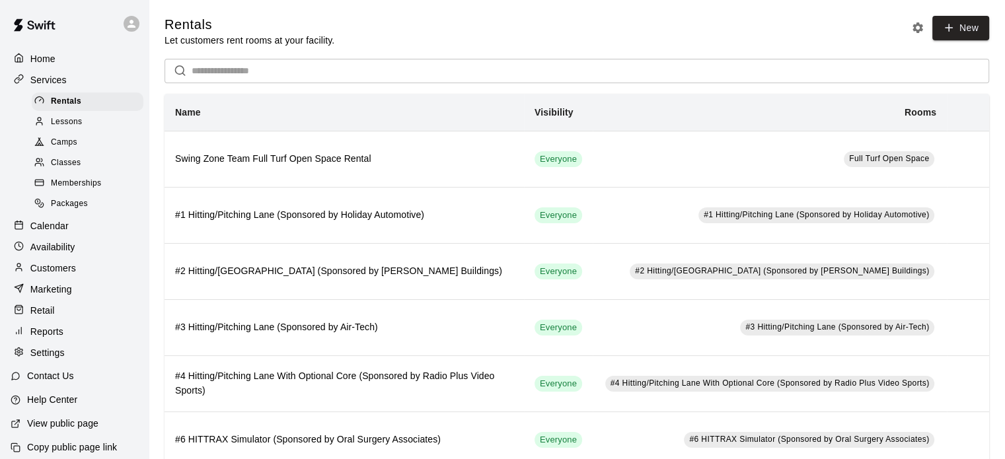
click at [71, 125] on span "Lessons" at bounding box center [67, 122] width 32 height 13
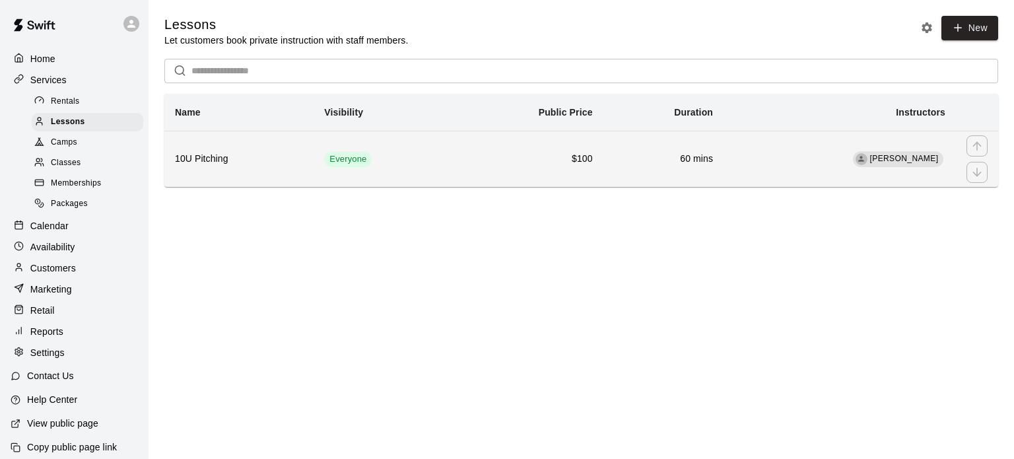
click at [898, 162] on span "[PERSON_NAME]" at bounding box center [904, 158] width 69 height 9
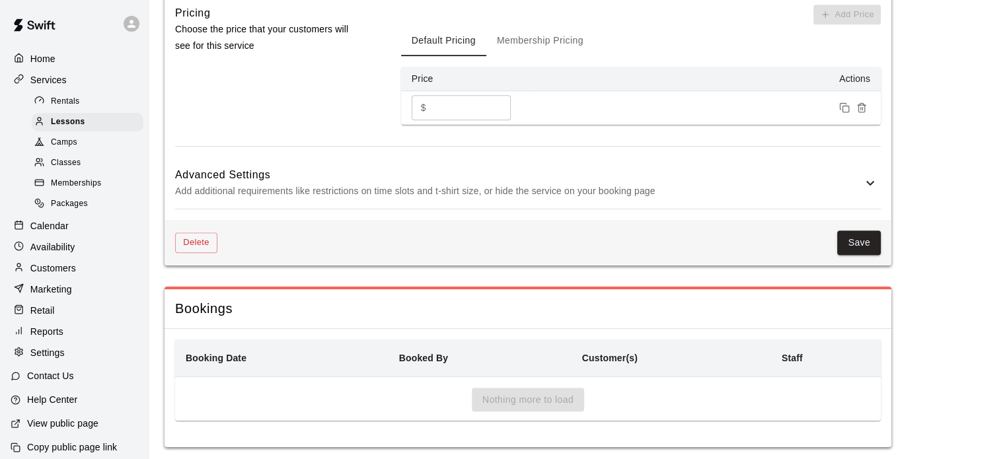
scroll to position [925, 0]
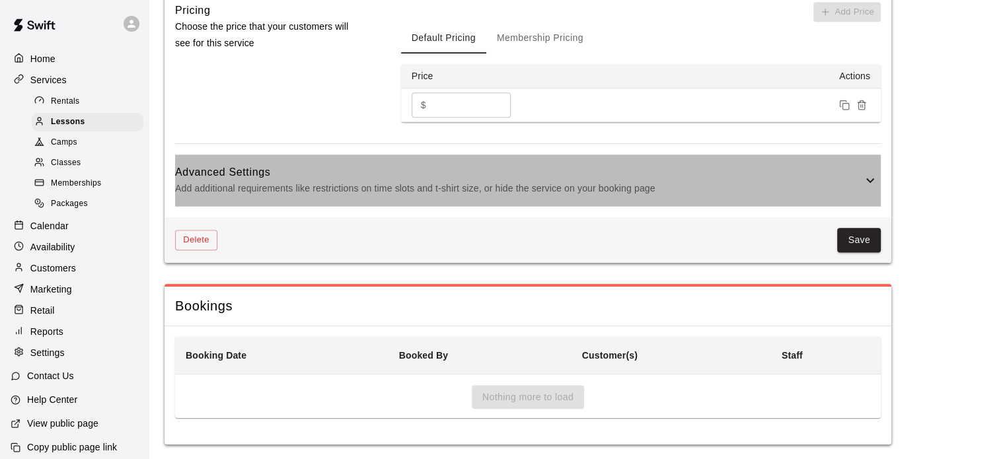
click at [690, 180] on p "Add additional requirements like restrictions on time slots and t-shirt size, o…" at bounding box center [518, 188] width 687 height 17
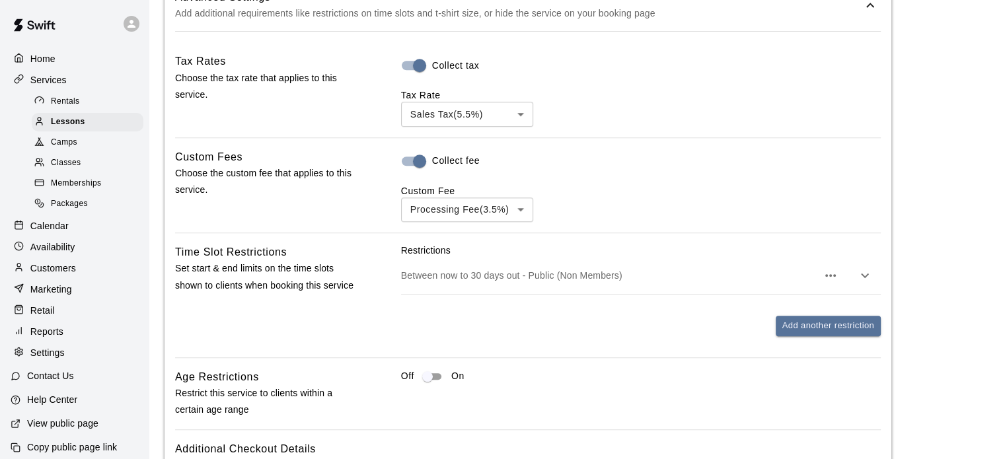
scroll to position [1268, 0]
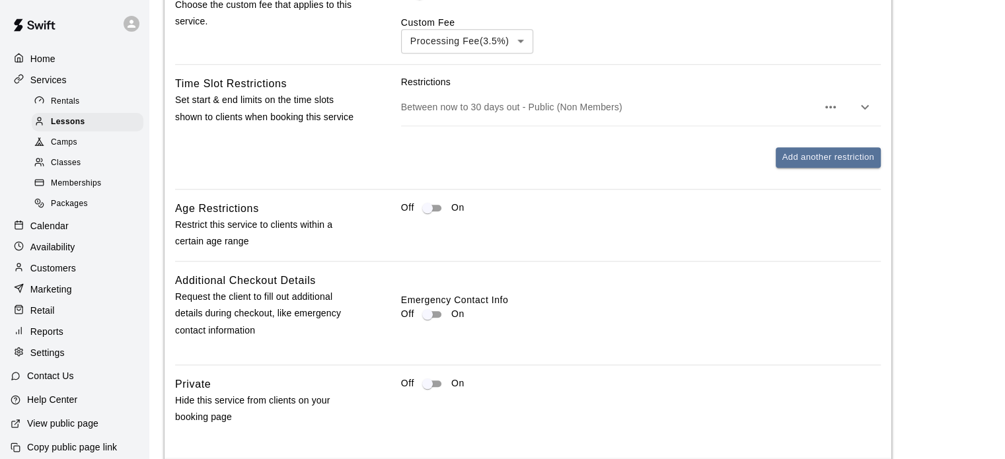
click at [638, 89] on div "Between now to 30 days out - Public (Non Members)" at bounding box center [641, 107] width 480 height 37
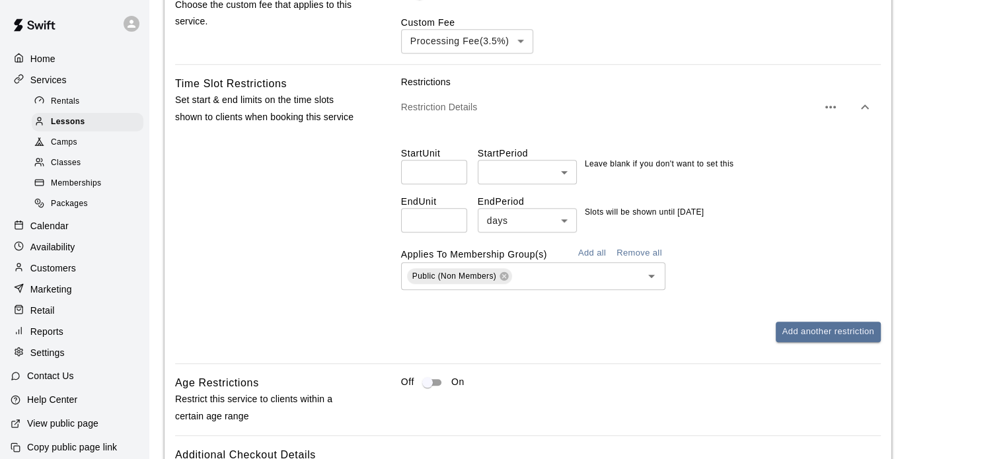
click at [627, 243] on button "Remove all" at bounding box center [639, 253] width 52 height 20
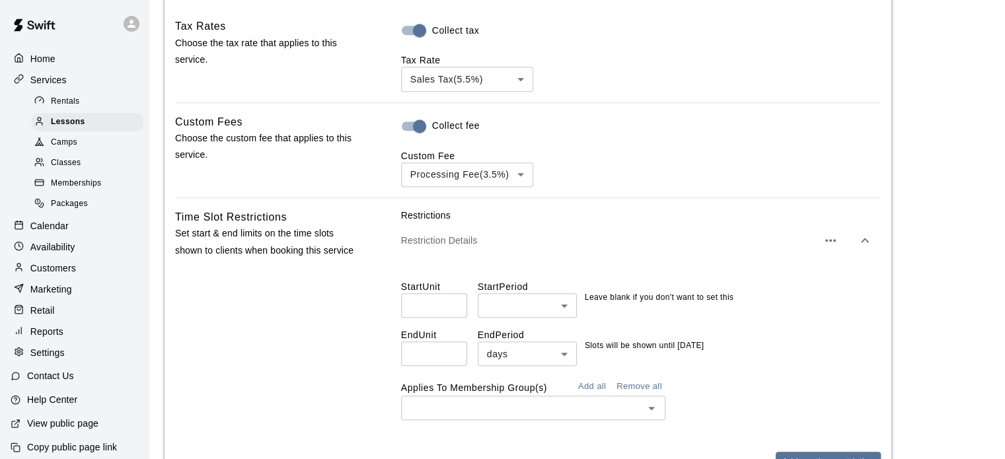
scroll to position [1116, 0]
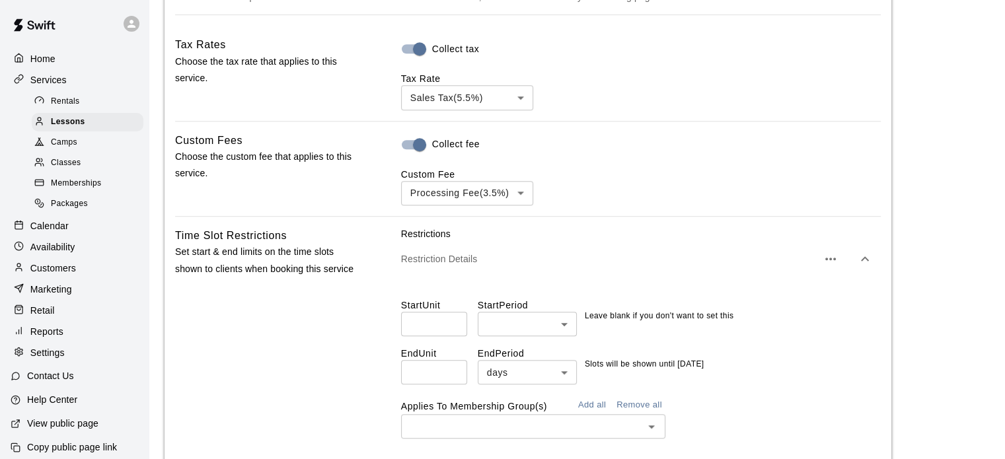
click at [829, 251] on icon "button" at bounding box center [830, 259] width 16 height 16
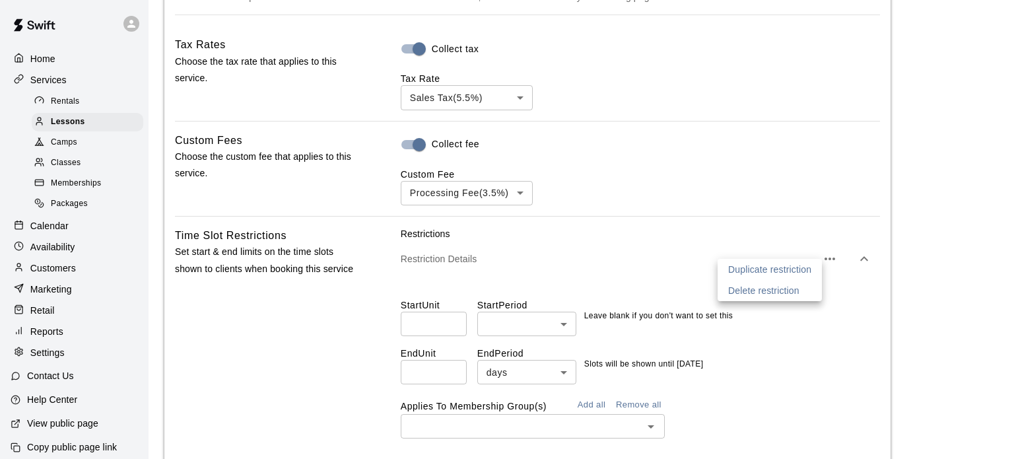
click at [783, 289] on p "Delete restriction" at bounding box center [763, 290] width 71 height 13
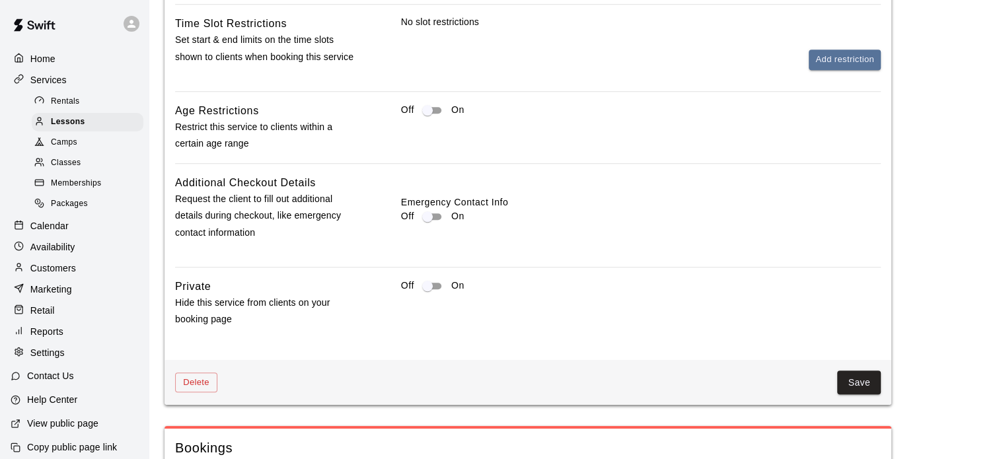
scroll to position [1474, 0]
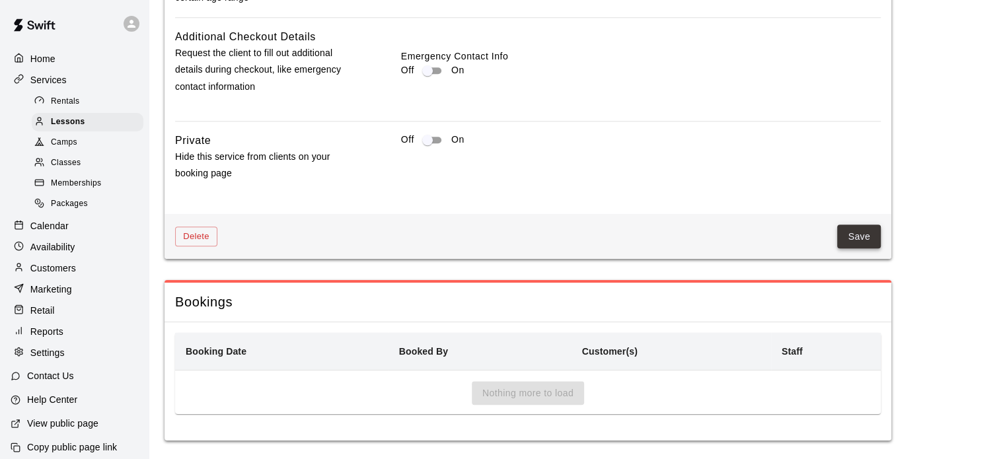
click at [872, 227] on button "Save" at bounding box center [859, 237] width 44 height 24
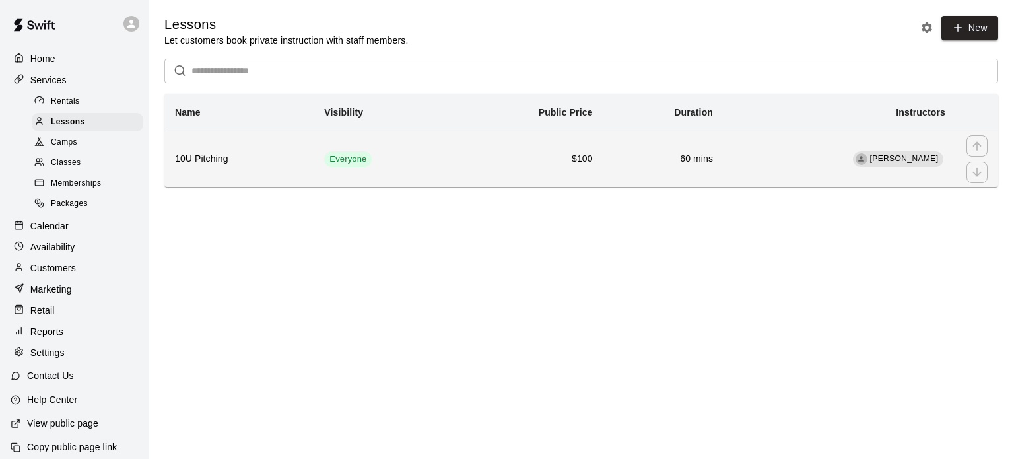
click at [795, 166] on td "[PERSON_NAME]" at bounding box center [840, 159] width 232 height 56
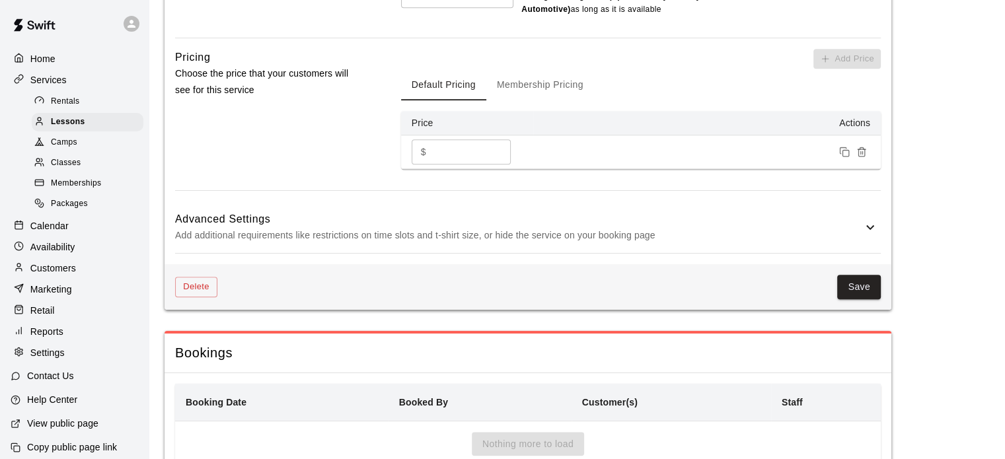
scroll to position [906, 0]
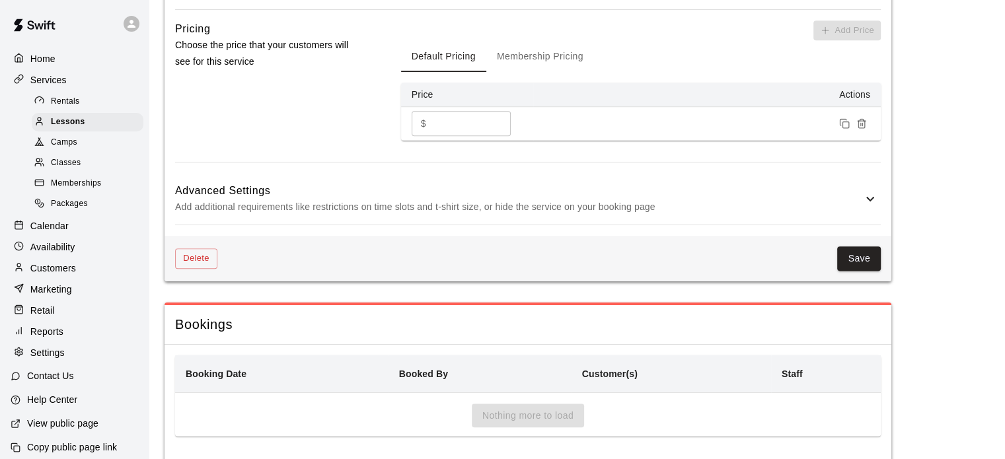
click at [832, 199] on p "Add additional requirements like restrictions on time slots and t-shirt size, o…" at bounding box center [518, 207] width 687 height 17
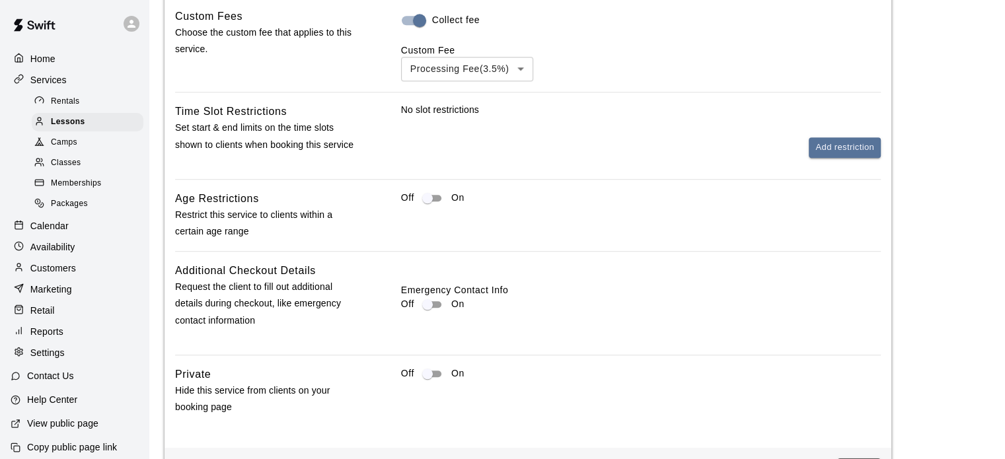
scroll to position [1245, 0]
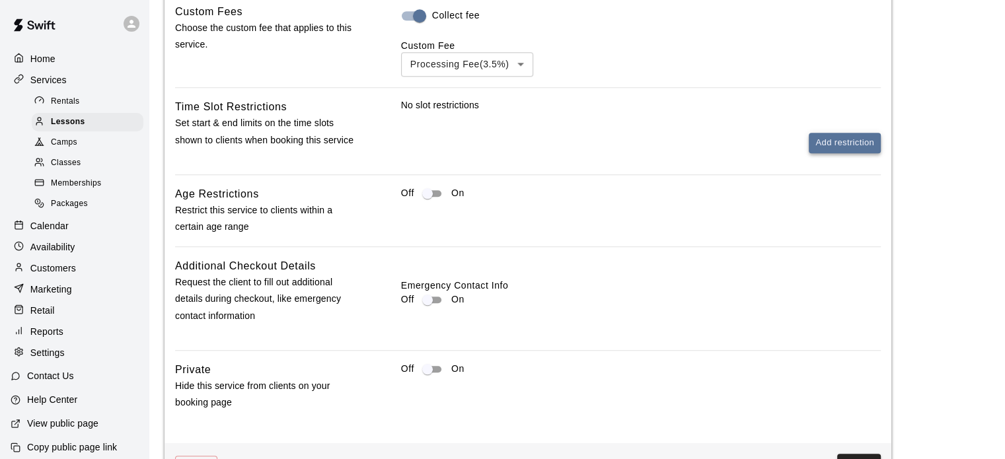
click at [835, 138] on button "Add restriction" at bounding box center [844, 143] width 72 height 20
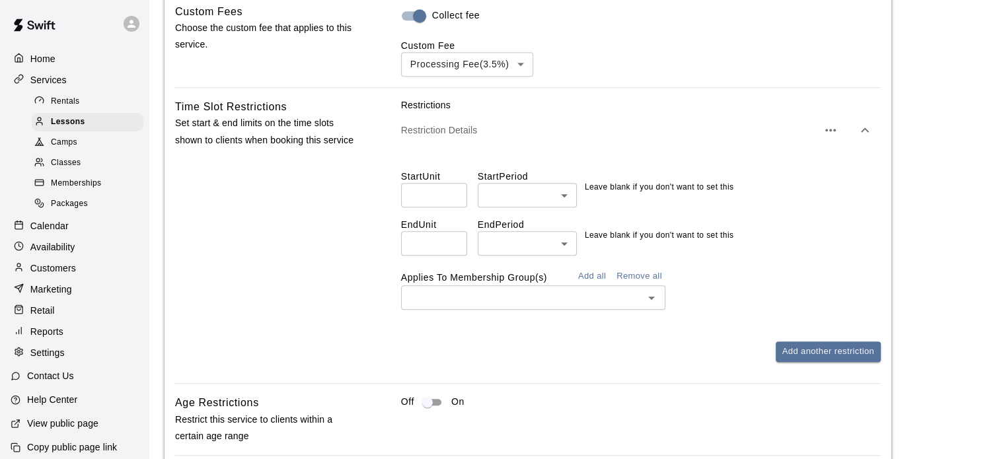
click at [429, 235] on input "number" at bounding box center [434, 243] width 66 height 24
type input "**"
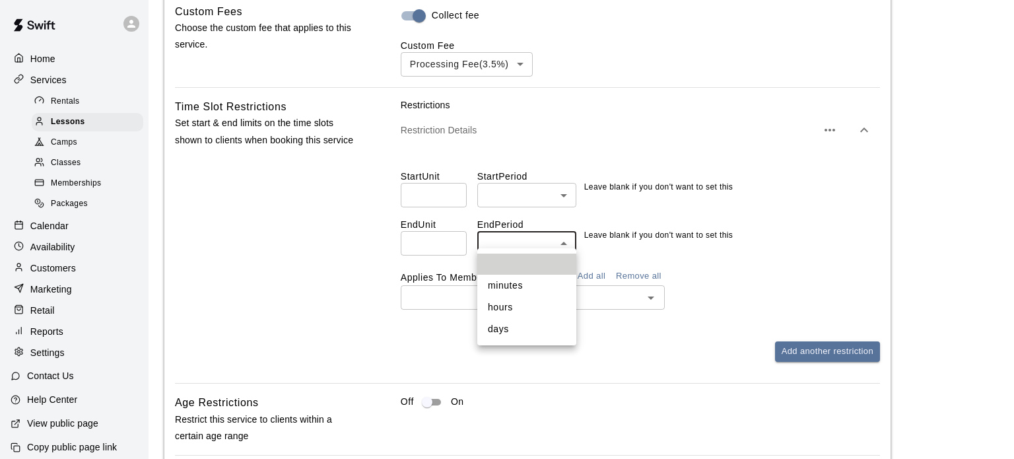
click at [511, 326] on li "days" at bounding box center [527, 329] width 99 height 22
type input "****"
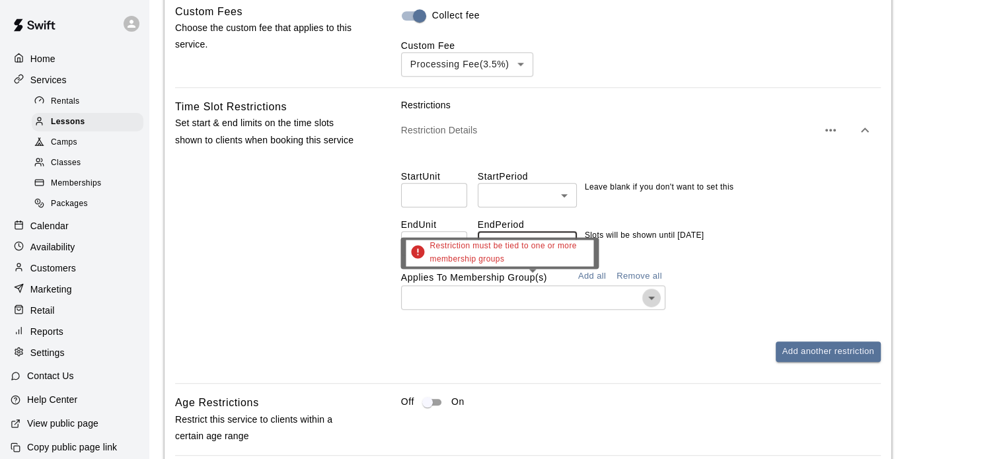
click at [647, 290] on icon "Open" at bounding box center [651, 298] width 16 height 16
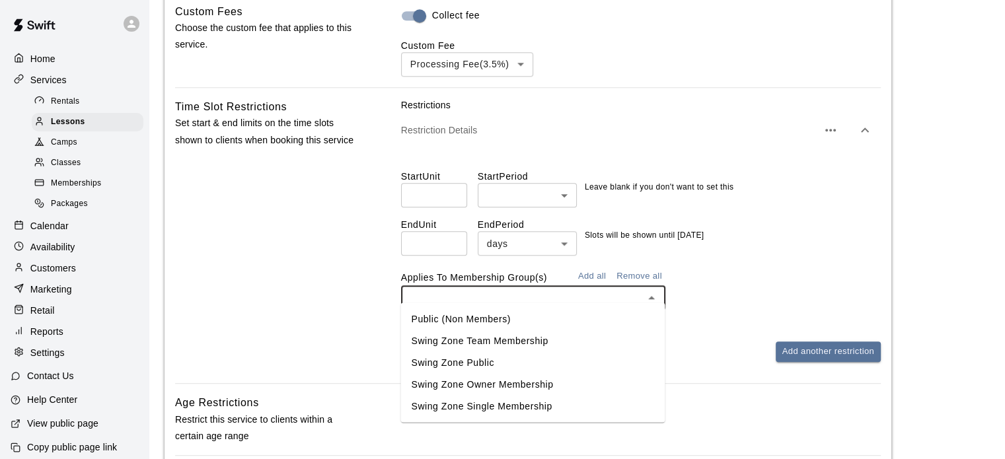
click at [503, 324] on li "Public (Non Members)" at bounding box center [532, 319] width 264 height 22
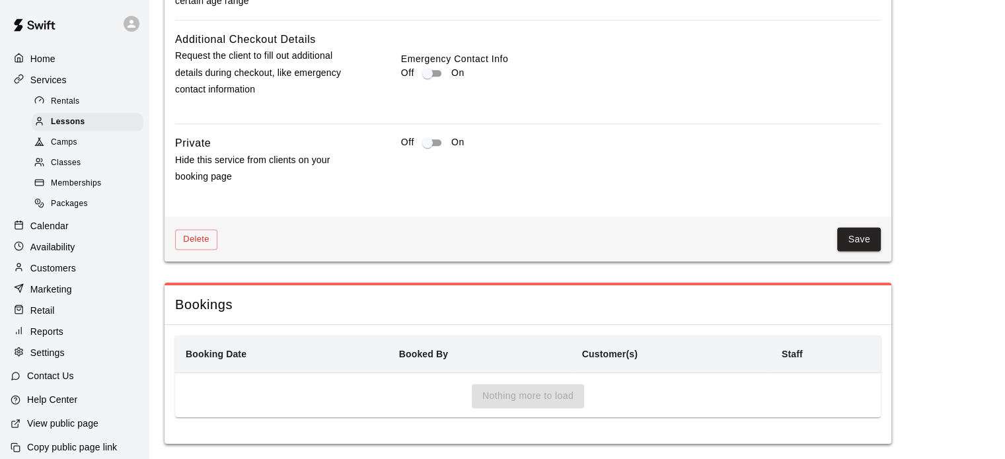
scroll to position [1686, 0]
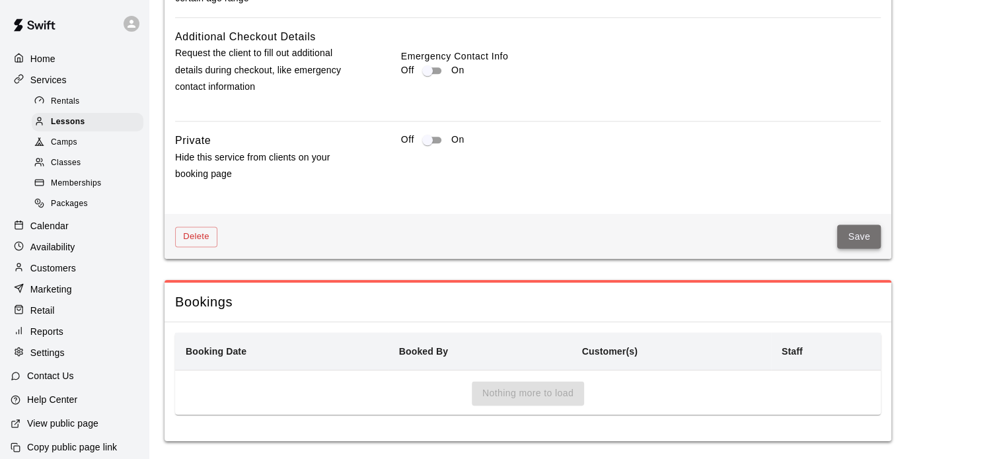
click at [869, 226] on button "Save" at bounding box center [859, 237] width 44 height 24
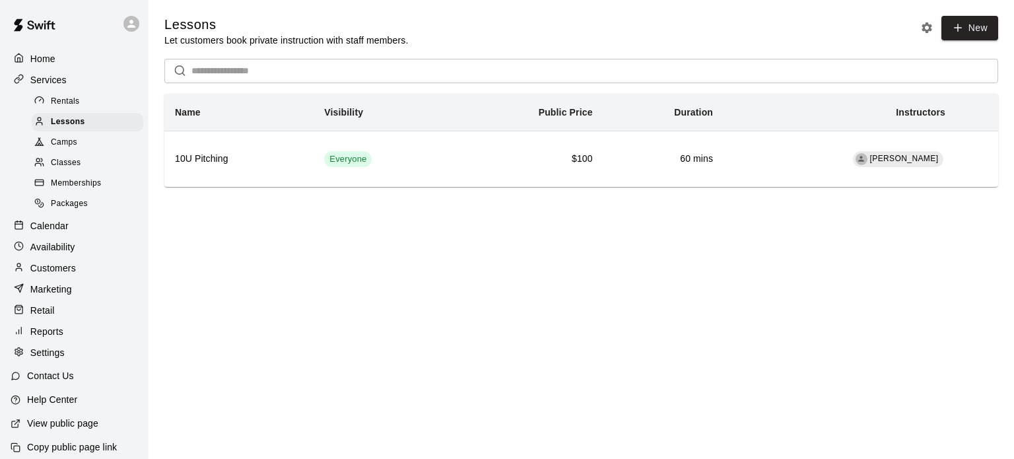
click at [56, 232] on p "Calendar" at bounding box center [49, 225] width 38 height 13
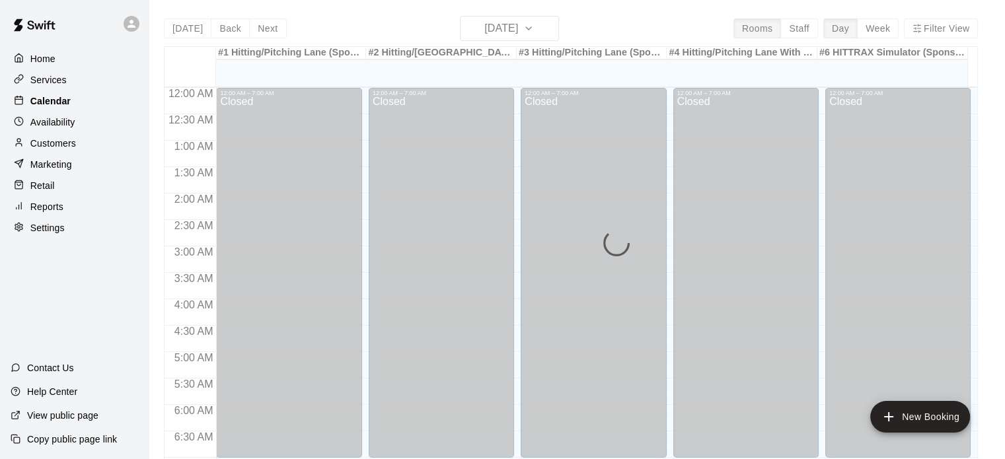
scroll to position [748, 0]
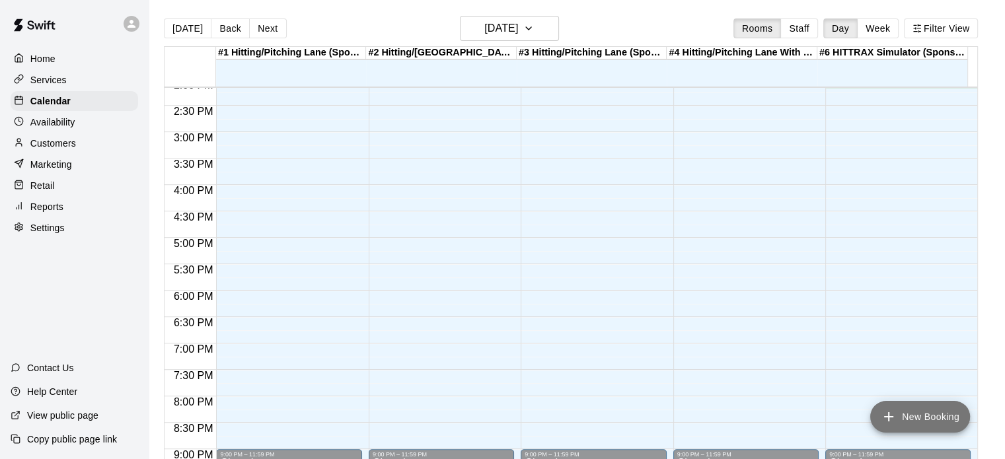
click at [900, 411] on button "New Booking" at bounding box center [920, 417] width 100 height 32
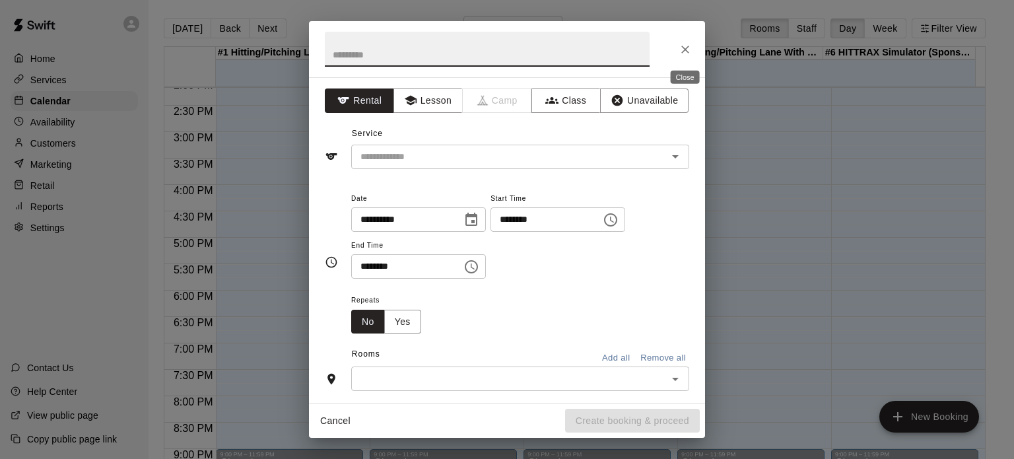
click at [689, 50] on icon "Close" at bounding box center [685, 49] width 13 height 13
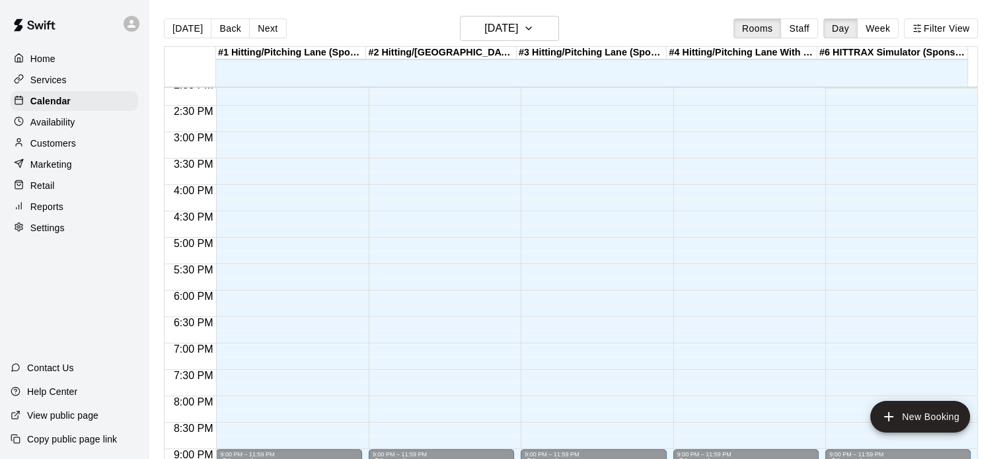
click at [58, 129] on p "Availability" at bounding box center [52, 122] width 45 height 13
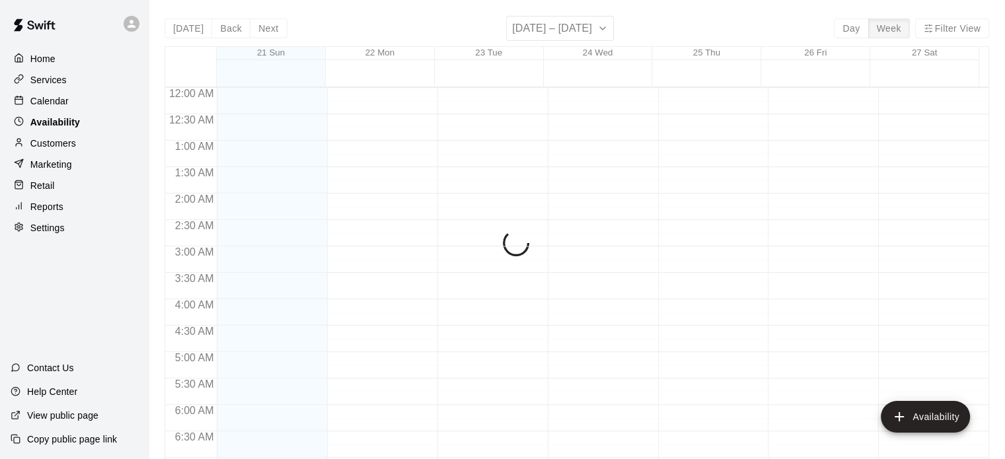
scroll to position [748, 0]
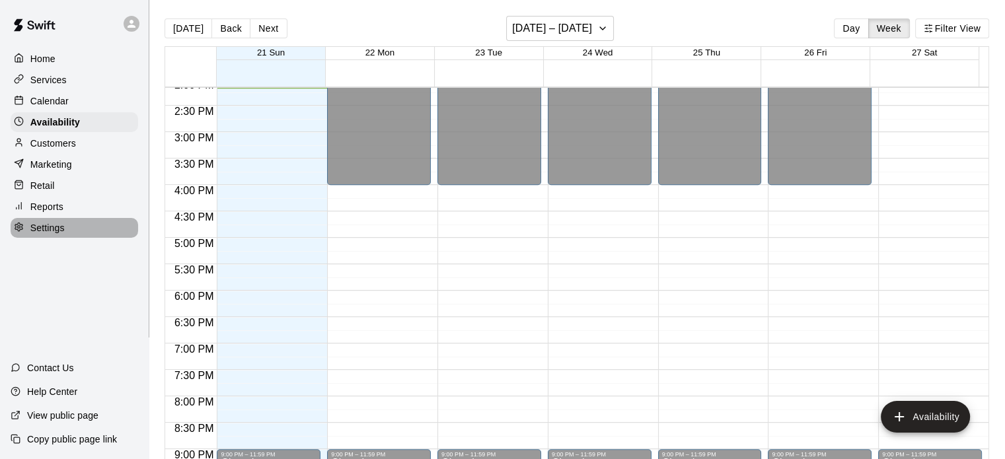
click at [45, 230] on p "Settings" at bounding box center [47, 227] width 34 height 13
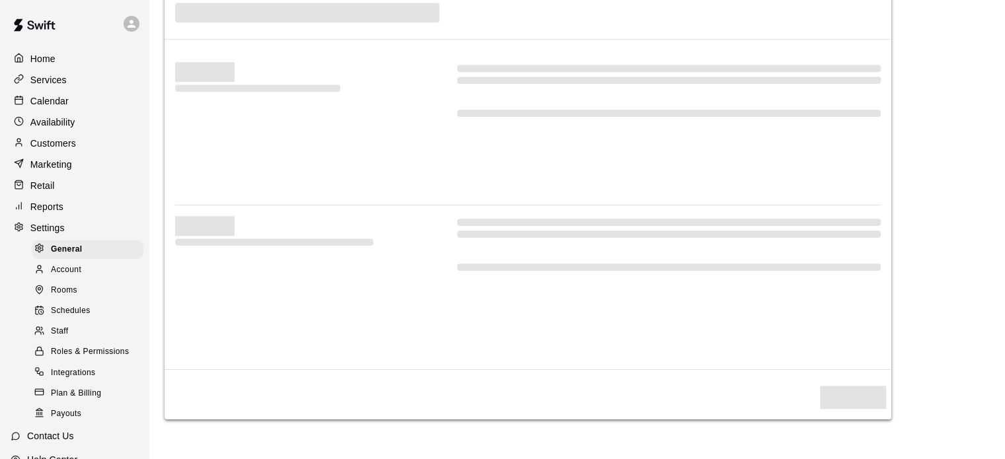
select select "**"
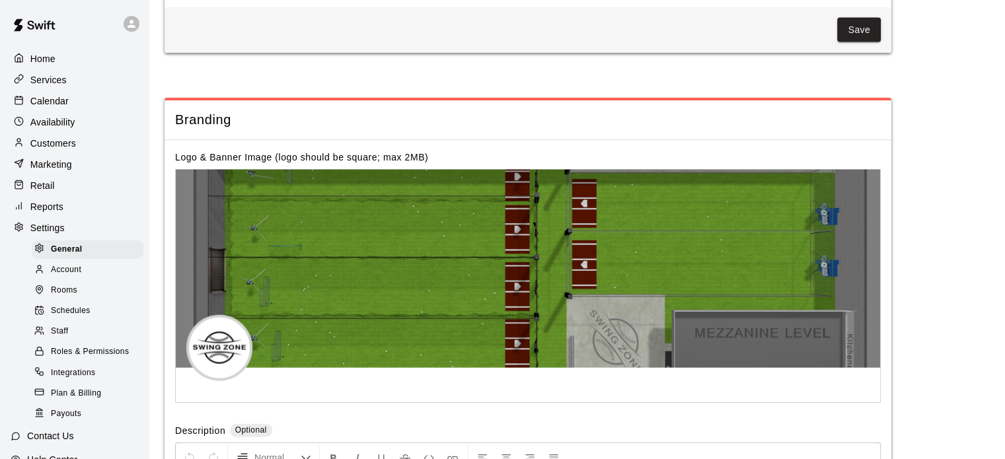
scroll to position [2958, 0]
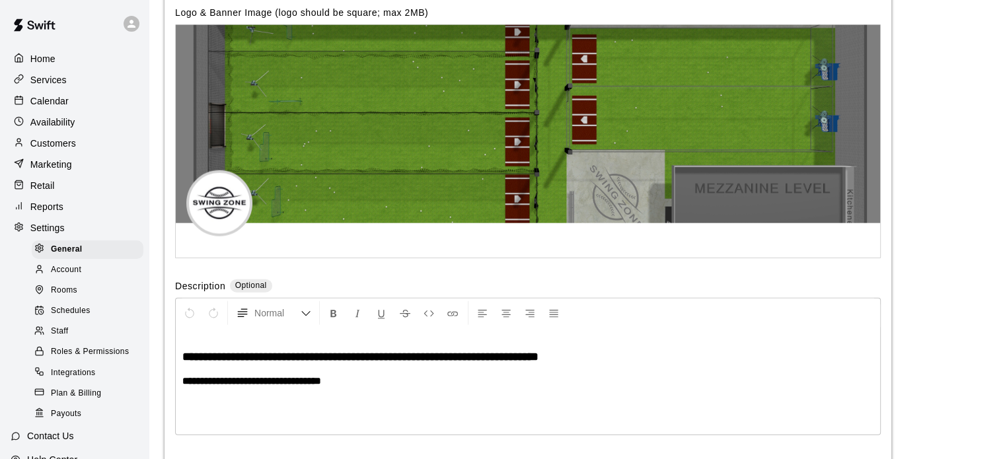
click at [65, 318] on span "Schedules" at bounding box center [71, 310] width 40 height 13
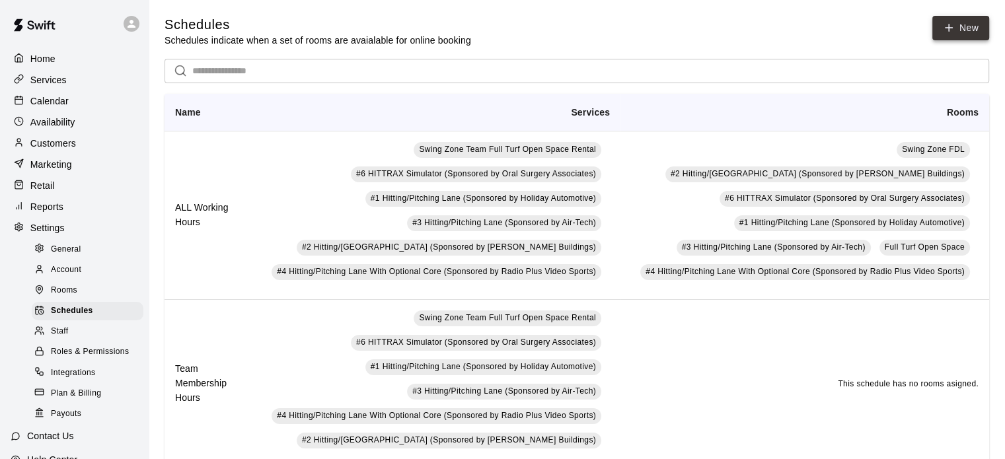
click at [970, 29] on link "New" at bounding box center [960, 28] width 57 height 24
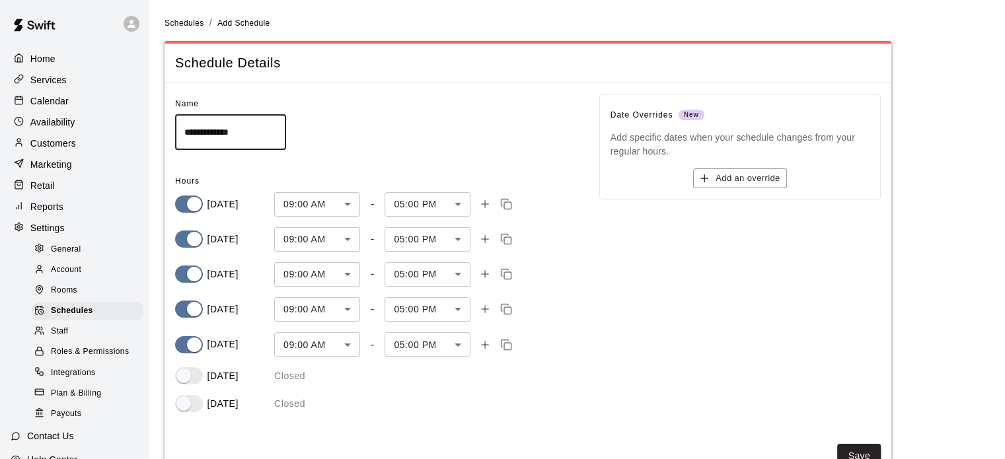
drag, startPoint x: 281, startPoint y: 129, endPoint x: 131, endPoint y: 135, distance: 150.0
click at [131, 135] on div "**********" at bounding box center [502, 250] width 1005 height 500
type input "*******"
click at [347, 203] on body "Home Services Calendar Availability Customers Marketing Retail Reports Settings…" at bounding box center [502, 250] width 1005 height 500
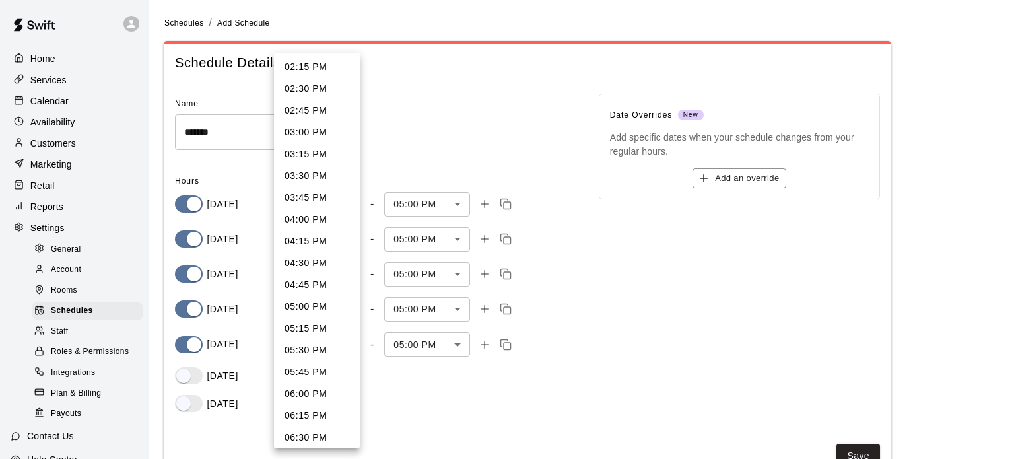
scroll to position [1262, 0]
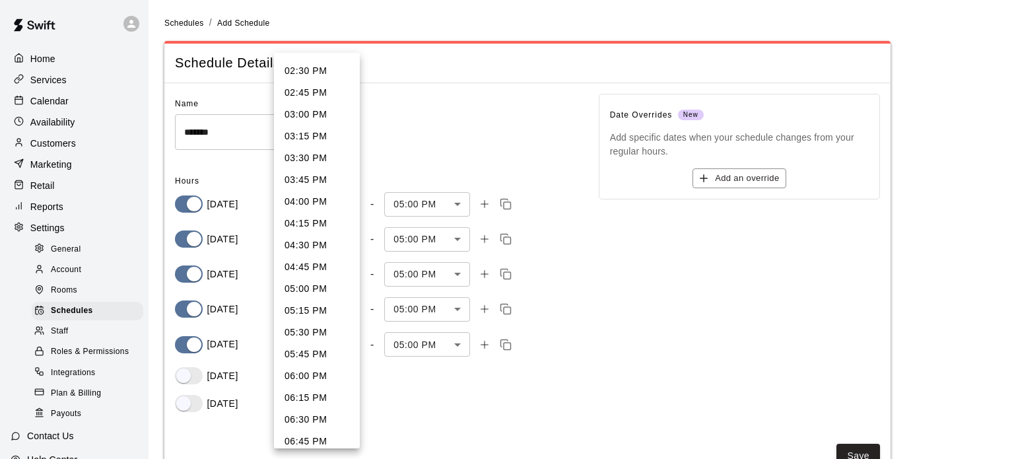
click at [325, 203] on li "04:00 PM" at bounding box center [317, 202] width 86 height 22
type input "***"
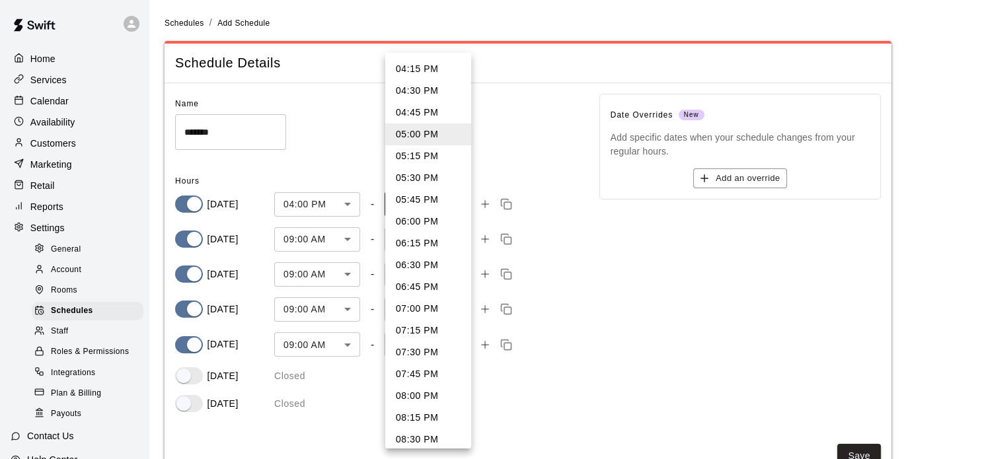
click at [456, 205] on body "Home Services Calendar Availability Customers Marketing Retail Reports Settings…" at bounding box center [502, 250] width 1005 height 500
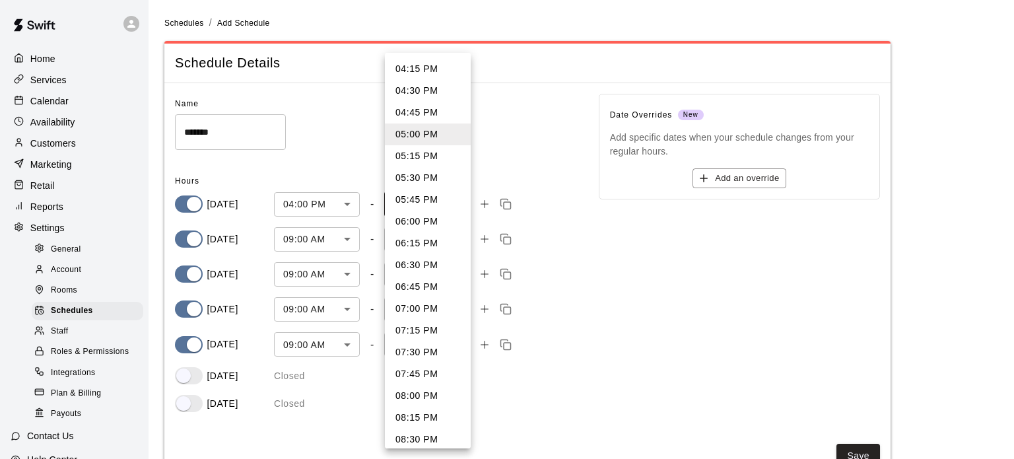
click at [430, 221] on li "06:00 PM" at bounding box center [428, 222] width 86 height 22
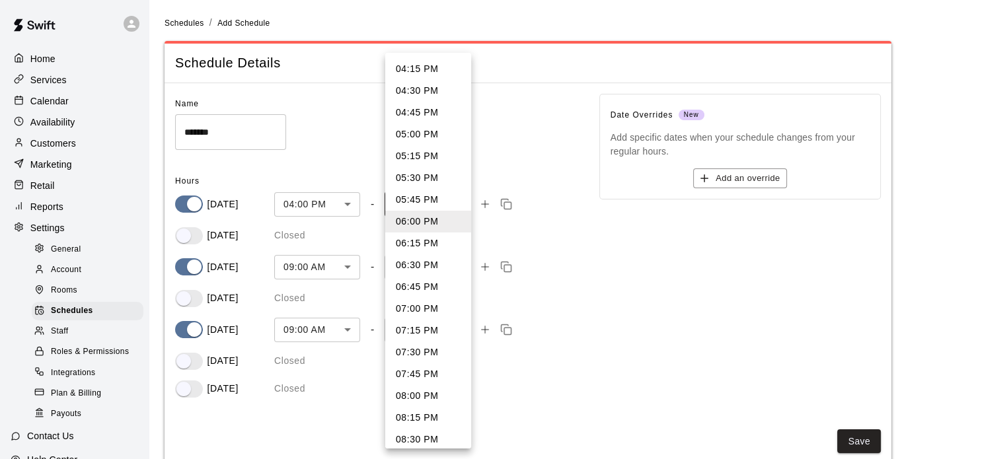
click at [463, 205] on body "Home Services Calendar Availability Customers Marketing Retail Reports Settings…" at bounding box center [502, 242] width 1005 height 485
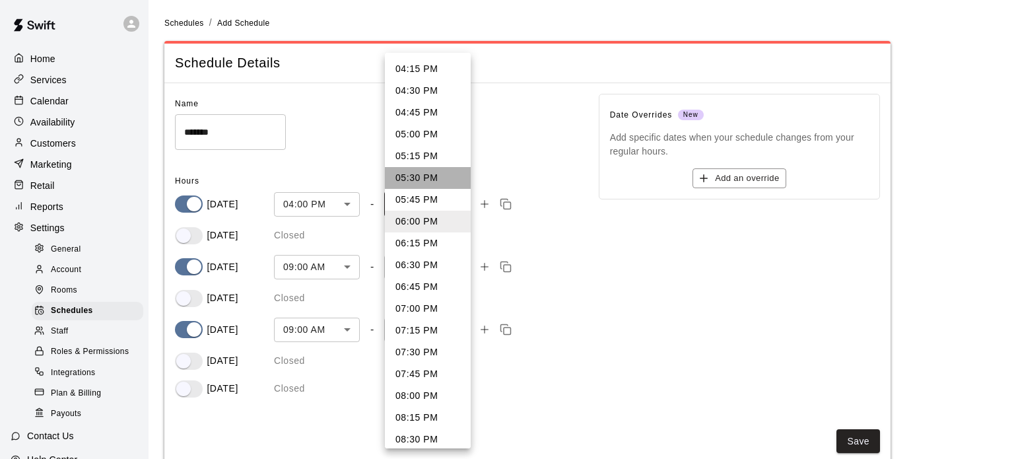
click at [439, 176] on li "05:30 PM" at bounding box center [428, 178] width 86 height 22
type input "****"
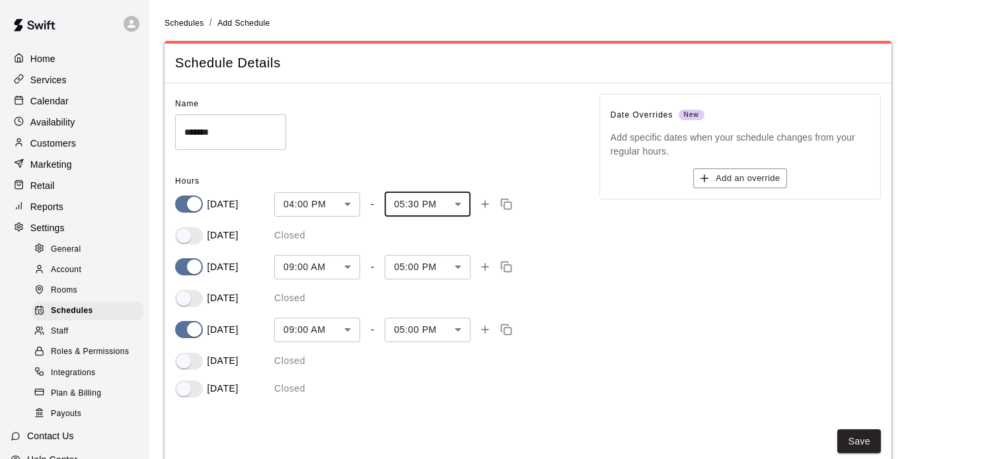
click at [350, 268] on body "Home Services Calendar Availability Customers Marketing Retail Reports Settings…" at bounding box center [502, 242] width 1005 height 485
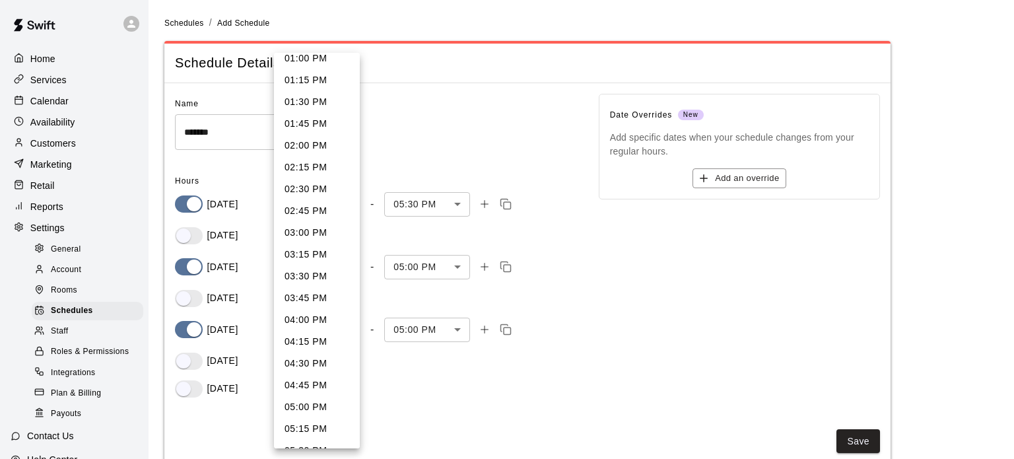
scroll to position [1156, 0]
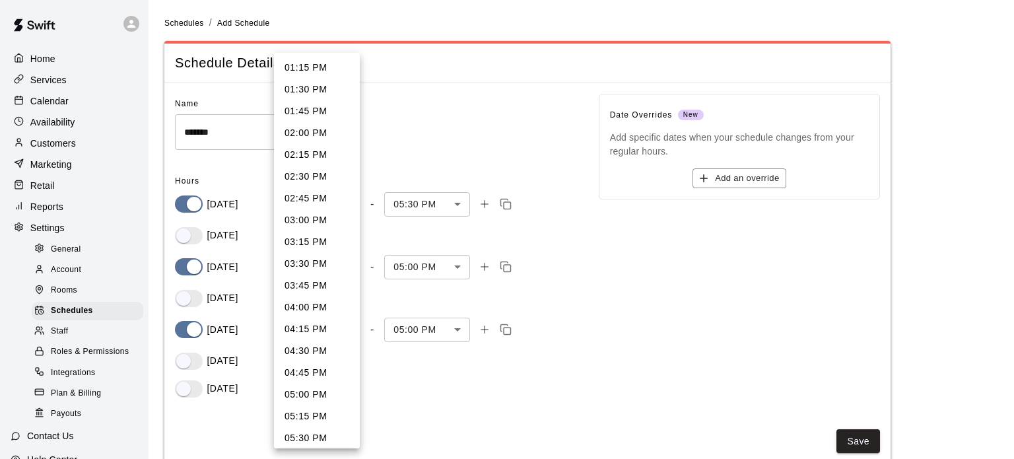
click at [328, 308] on li "04:00 PM" at bounding box center [317, 308] width 86 height 22
type input "***"
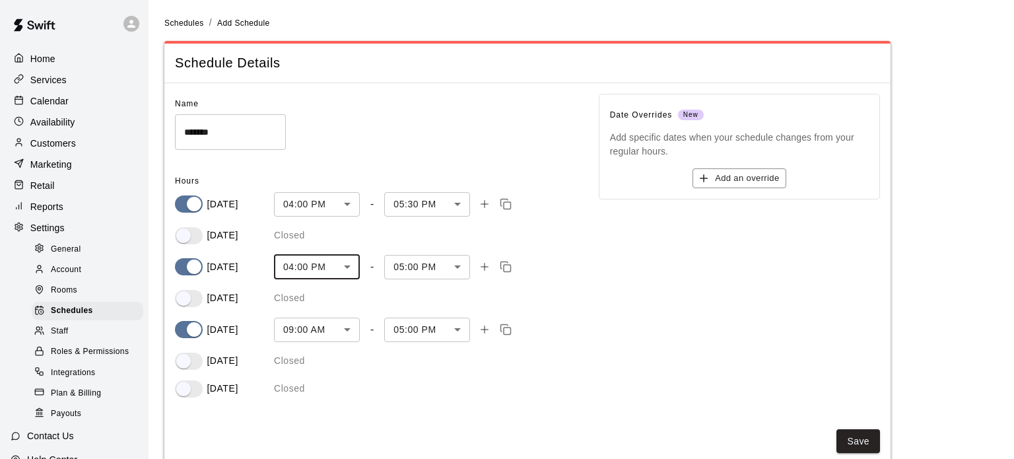
click at [456, 264] on body "Home Services Calendar Availability Customers Marketing Retail Reports Settings…" at bounding box center [507, 242] width 1014 height 485
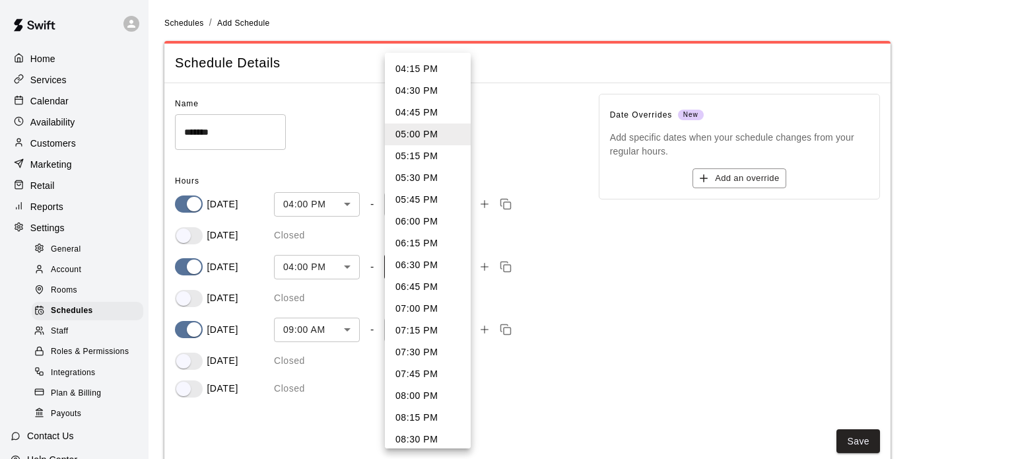
click at [433, 176] on li "05:30 PM" at bounding box center [428, 178] width 86 height 22
type input "****"
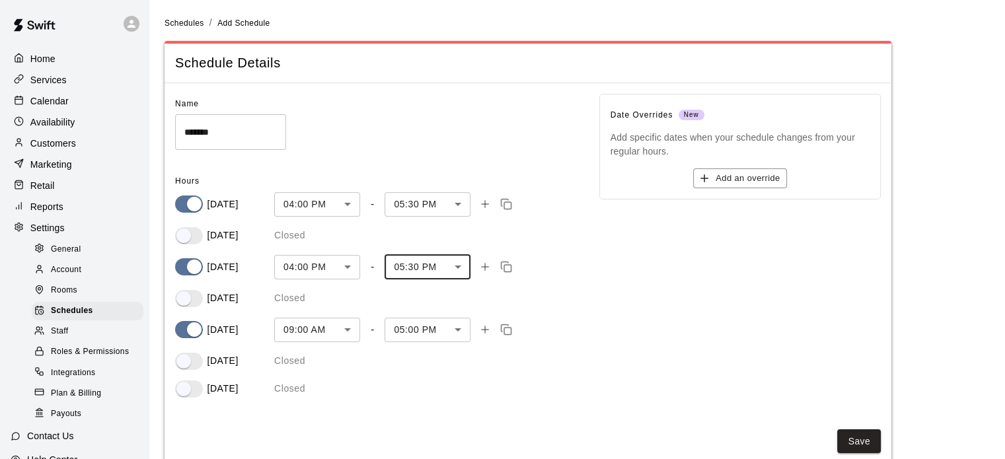
click at [456, 201] on body "Home Services Calendar Availability Customers Marketing Retail Reports Settings…" at bounding box center [502, 242] width 1005 height 485
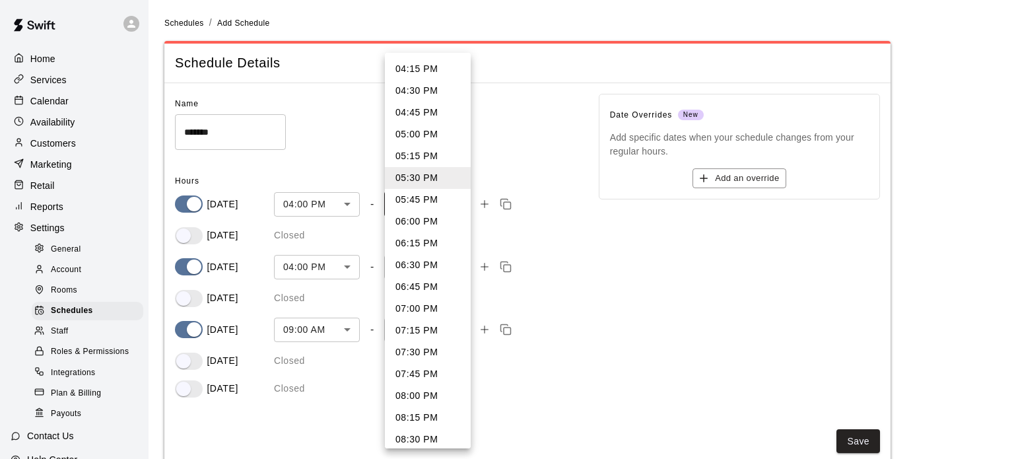
click at [429, 221] on li "06:00 PM" at bounding box center [428, 222] width 86 height 22
type input "****"
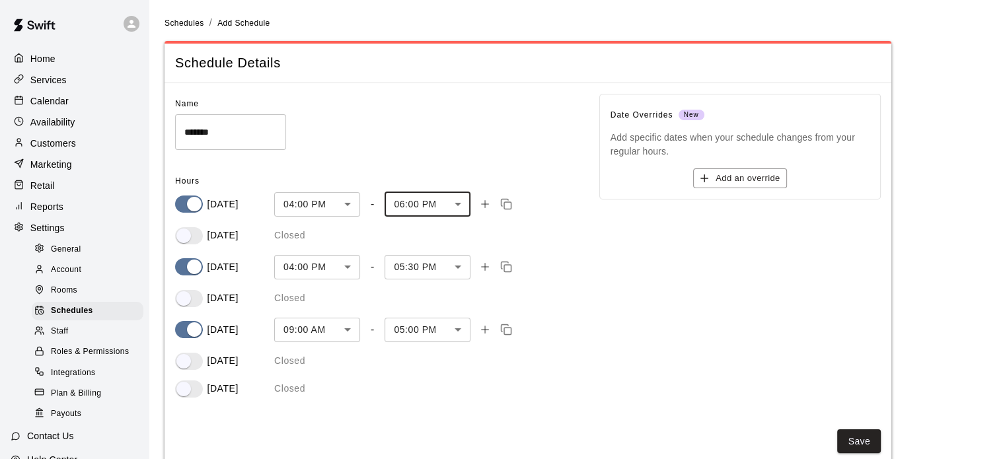
click at [458, 264] on body "Home Services Calendar Availability Customers Marketing Retail Reports Settings…" at bounding box center [502, 242] width 1005 height 485
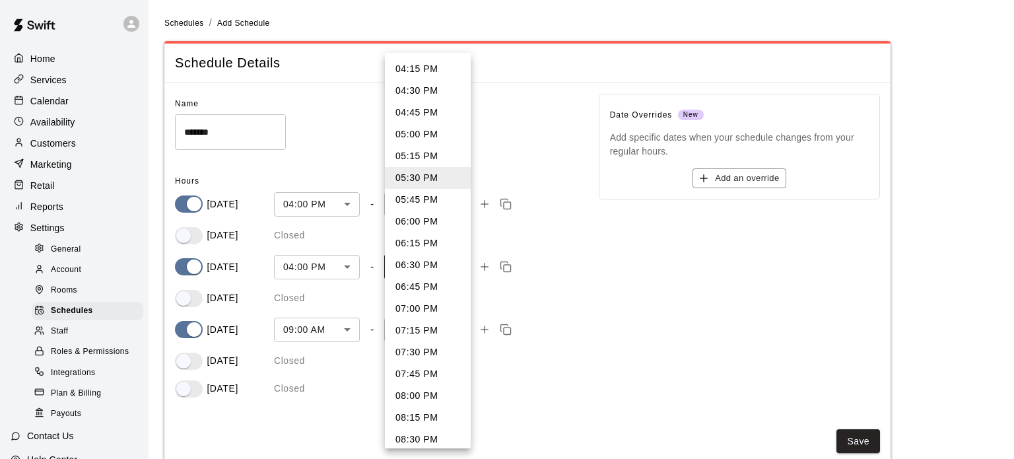
click at [424, 213] on li "06:00 PM" at bounding box center [428, 222] width 86 height 22
type input "****"
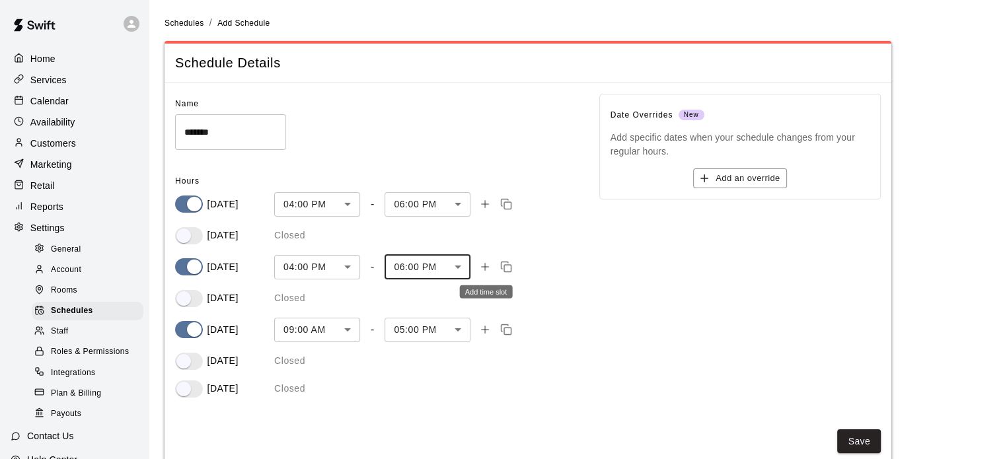
click at [483, 265] on icon "Add time slot" at bounding box center [485, 267] width 12 height 12
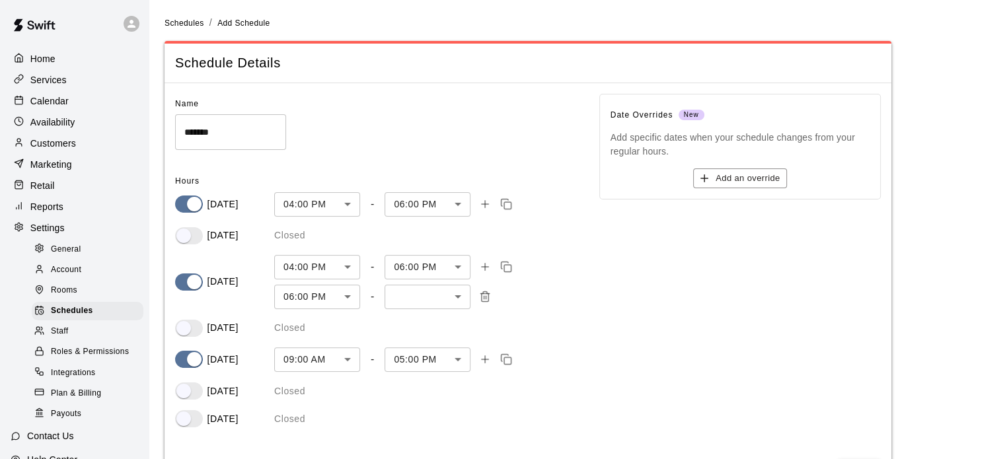
click at [349, 297] on body "Home Services Calendar Availability Customers Marketing Retail Reports Settings…" at bounding box center [502, 257] width 1005 height 515
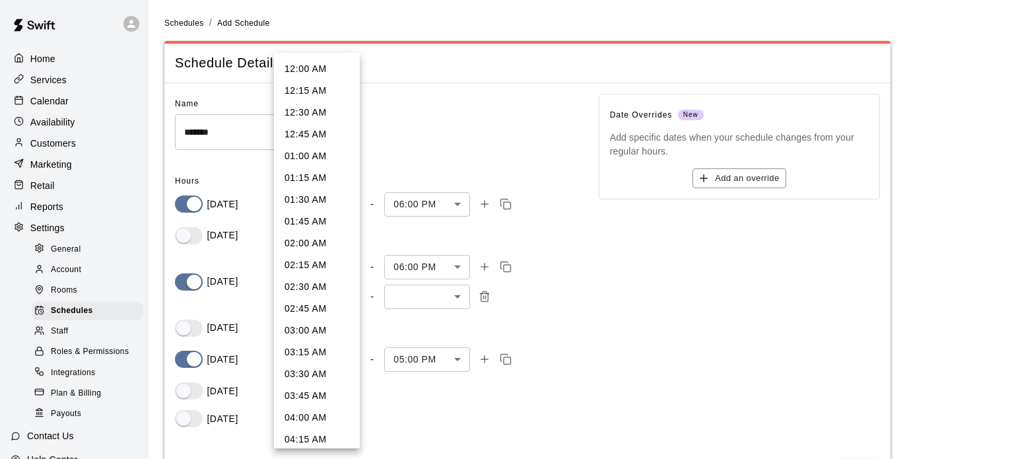
scroll to position [1387, 0]
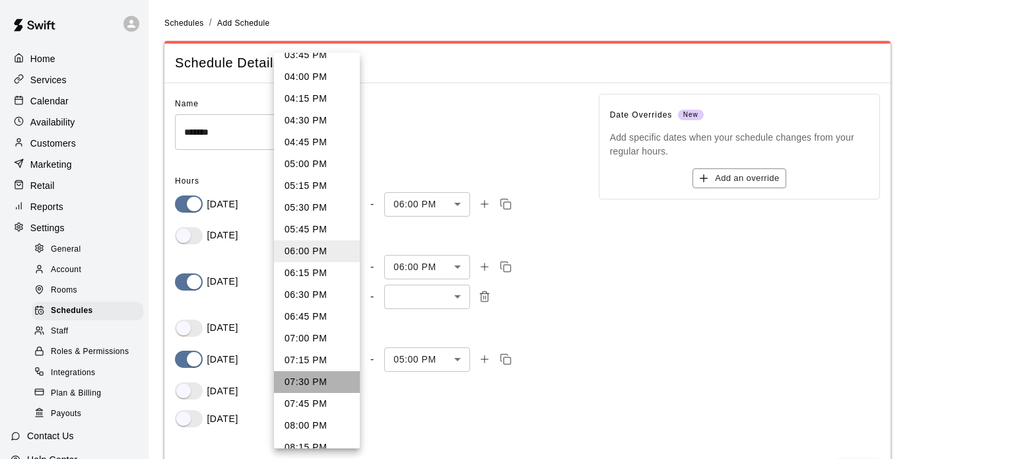
click at [318, 380] on li "07:30 PM" at bounding box center [317, 382] width 86 height 22
type input "****"
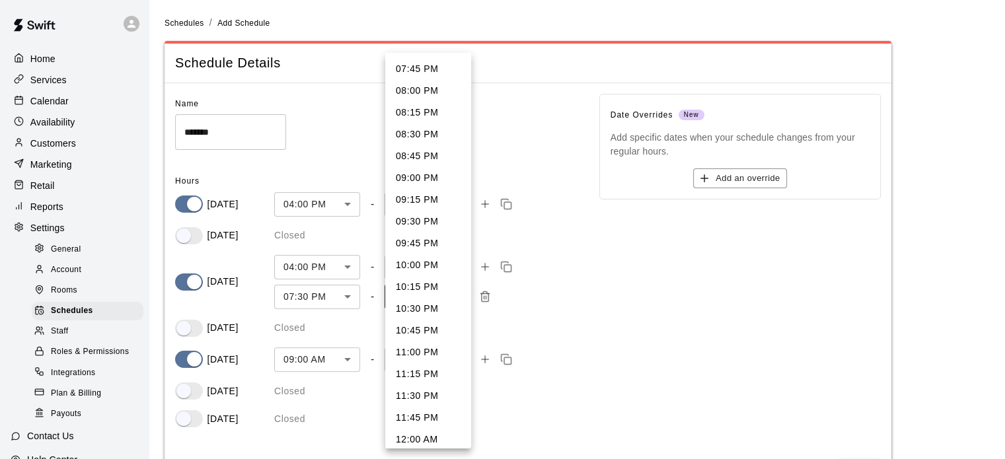
click at [456, 298] on body "Home Services Calendar Availability Customers Marketing Retail Reports Settings…" at bounding box center [502, 257] width 1005 height 515
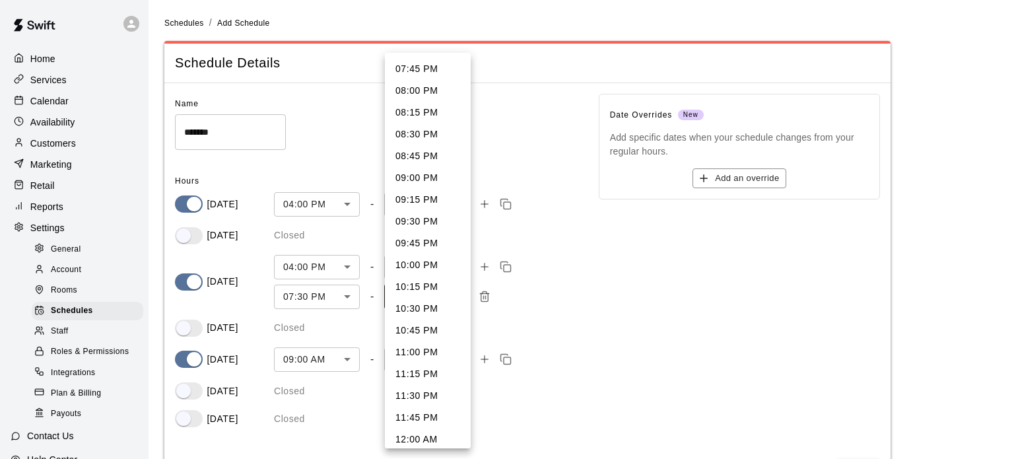
click at [430, 176] on li "09:00 PM" at bounding box center [428, 178] width 86 height 22
type input "****"
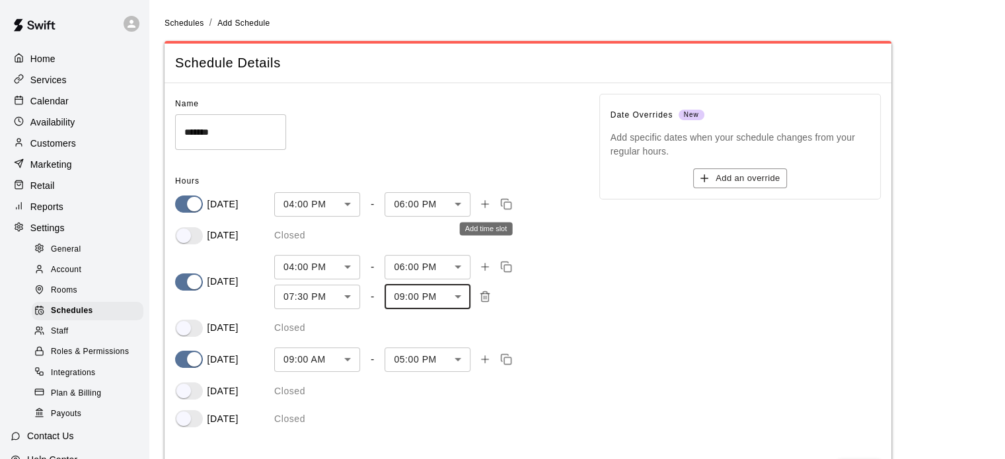
click at [486, 204] on icon "Add time slot" at bounding box center [485, 204] width 12 height 12
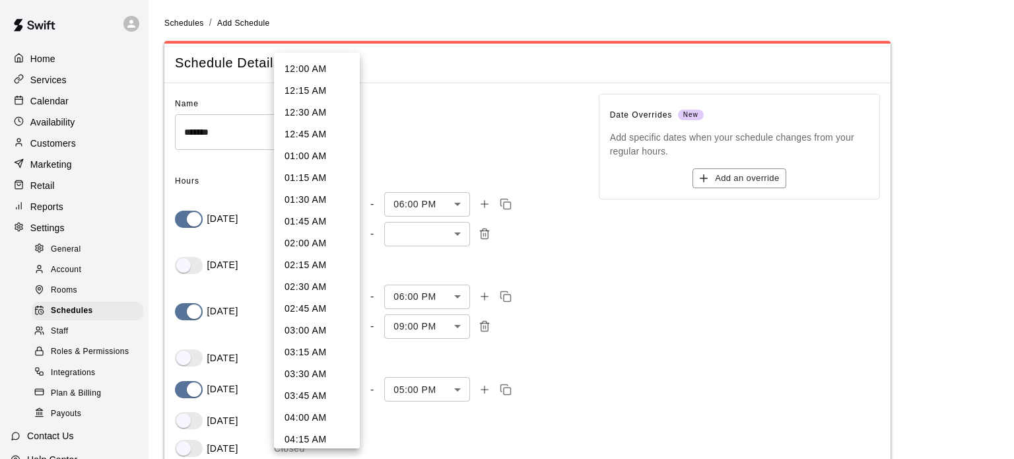
click at [349, 236] on body "Home Services Calendar Availability Customers Marketing Retail Reports Settings…" at bounding box center [507, 272] width 1014 height 545
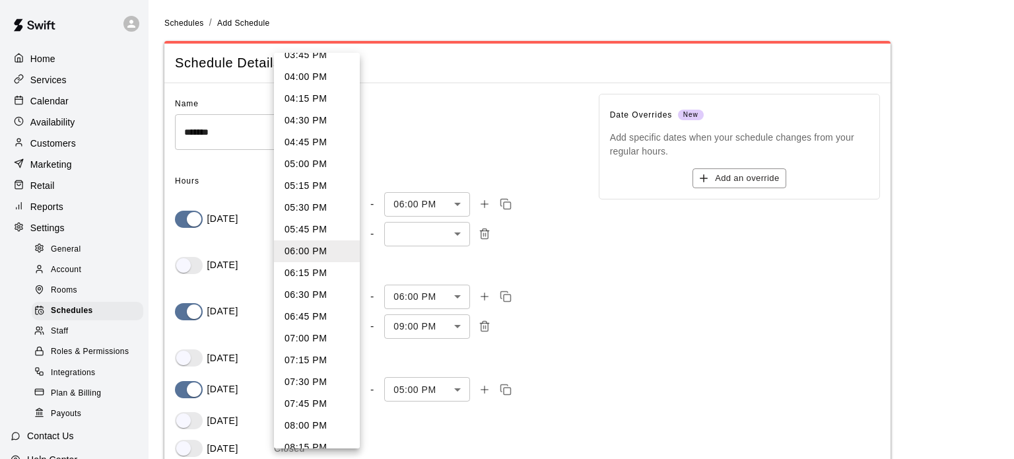
click at [422, 158] on div at bounding box center [507, 229] width 1014 height 459
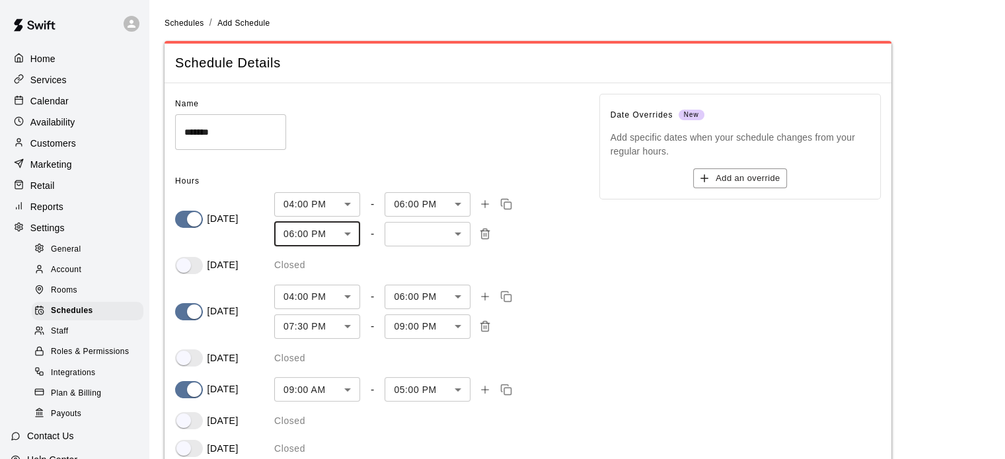
click at [457, 234] on body "Home Services Calendar Availability Customers Marketing Retail Reports Settings…" at bounding box center [502, 272] width 1005 height 545
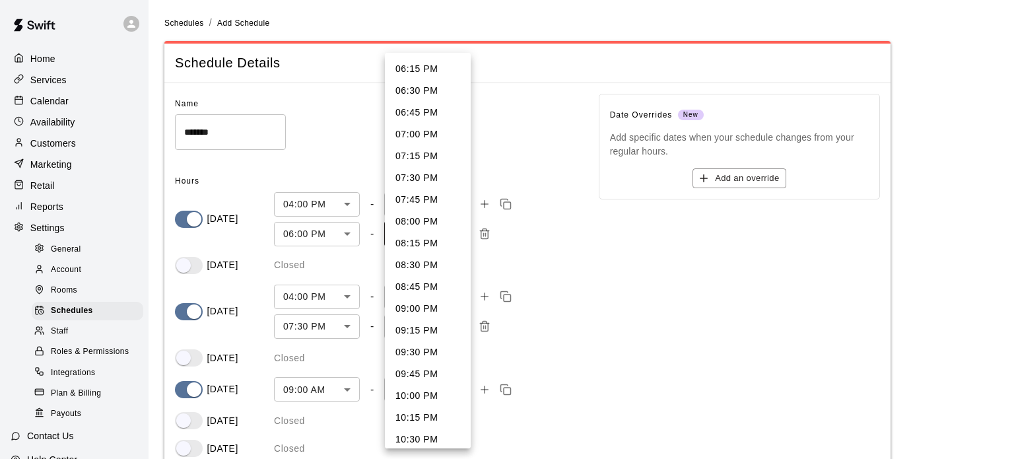
click at [350, 158] on div at bounding box center [507, 229] width 1014 height 459
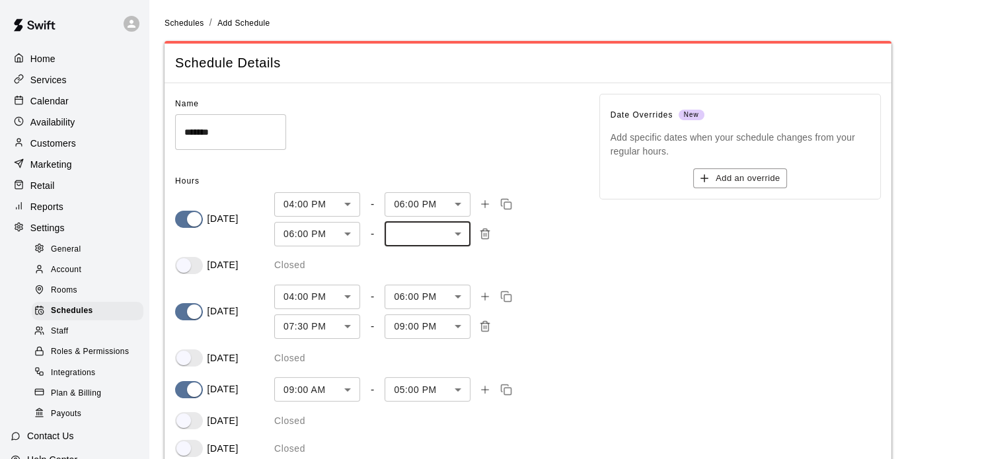
click at [350, 232] on body "Home Services Calendar Availability Customers Marketing Retail Reports Settings…" at bounding box center [502, 272] width 1005 height 545
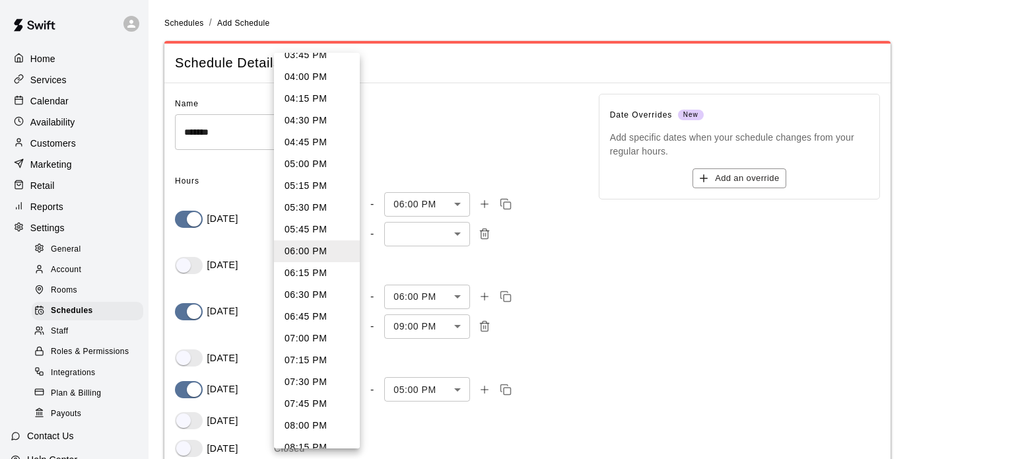
click at [310, 371] on li "07:30 PM" at bounding box center [317, 382] width 86 height 22
type input "****"
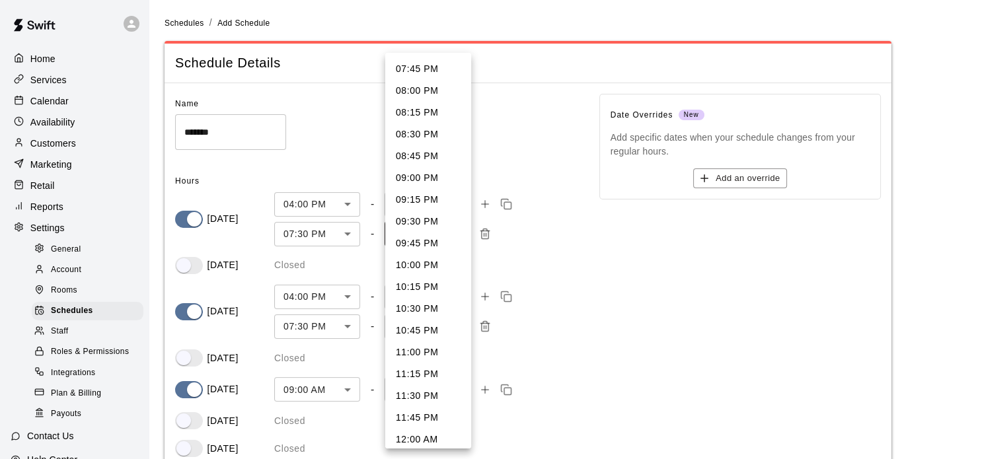
click at [455, 232] on body "Home Services Calendar Availability Customers Marketing Retail Reports Settings…" at bounding box center [502, 272] width 1005 height 545
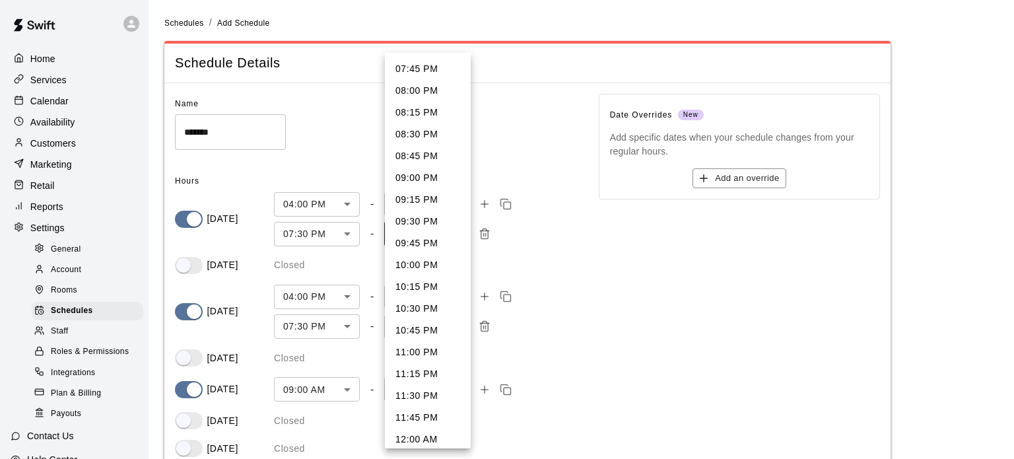
click at [425, 174] on li "09:00 PM" at bounding box center [428, 178] width 86 height 22
type input "****"
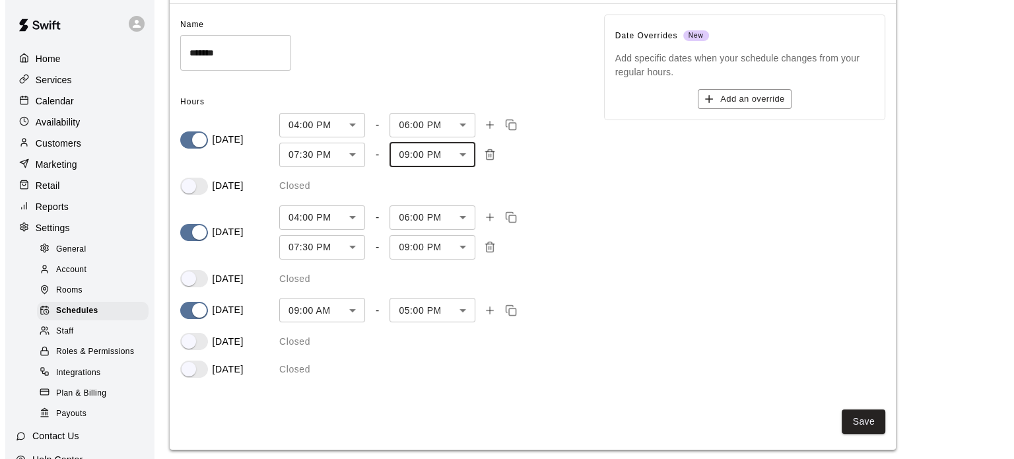
scroll to position [85, 0]
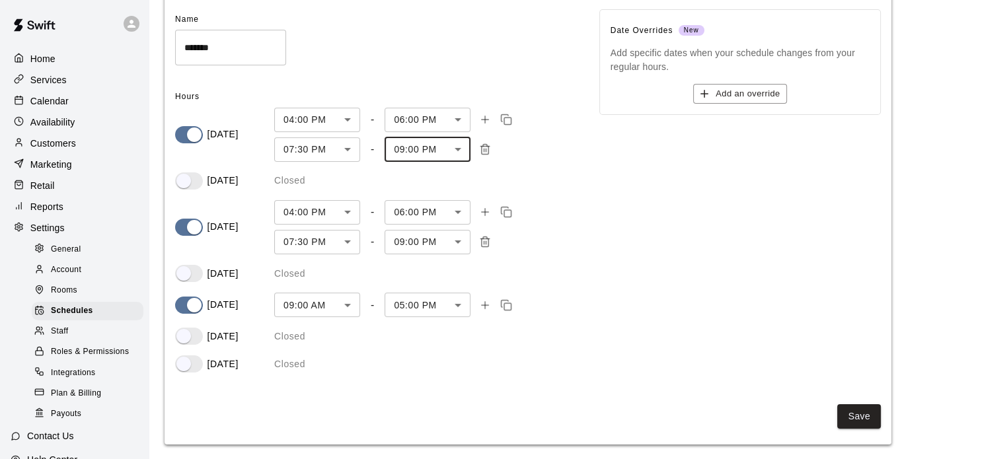
click at [347, 303] on body "Home Services Calendar Availability Customers Marketing Retail Reports Settings…" at bounding box center [502, 187] width 1005 height 545
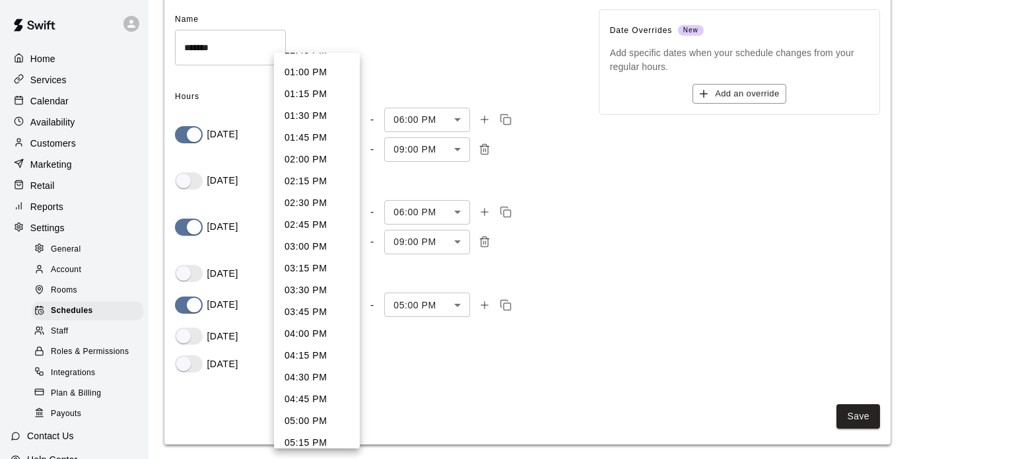
scroll to position [1136, 0]
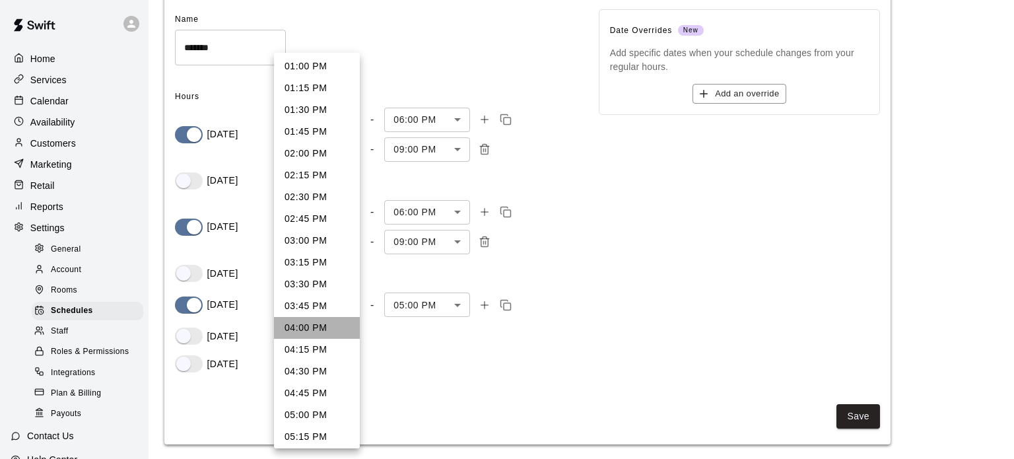
click at [321, 324] on li "04:00 PM" at bounding box center [317, 328] width 86 height 22
type input "***"
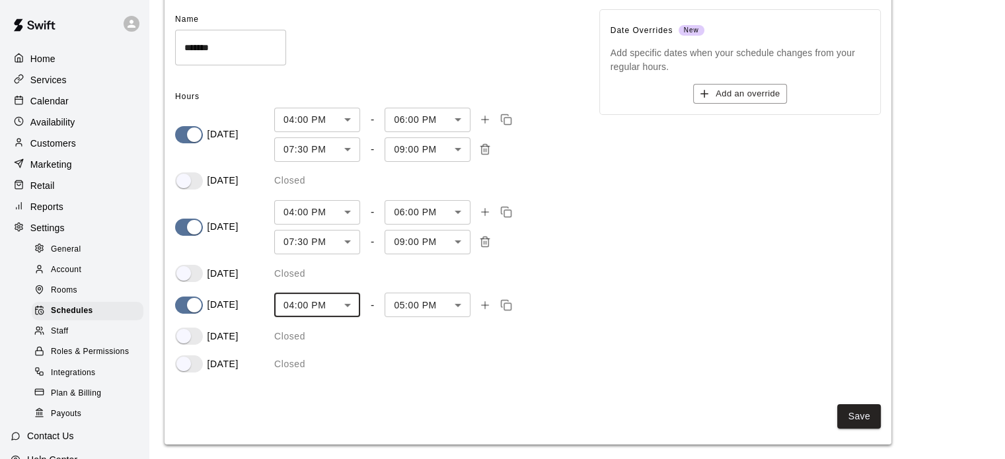
click at [456, 306] on body "Home Services Calendar Availability Customers Marketing Retail Reports Settings…" at bounding box center [502, 187] width 1005 height 545
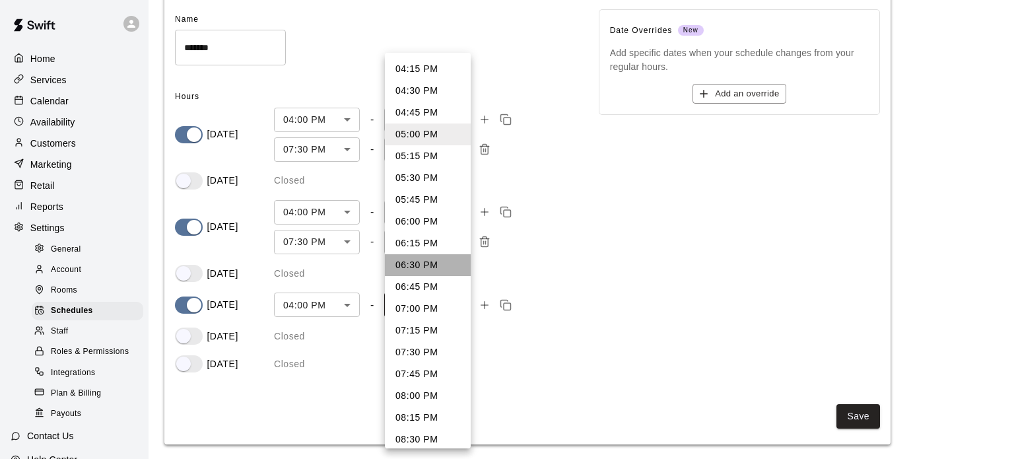
click at [435, 267] on li "06:30 PM" at bounding box center [428, 265] width 86 height 22
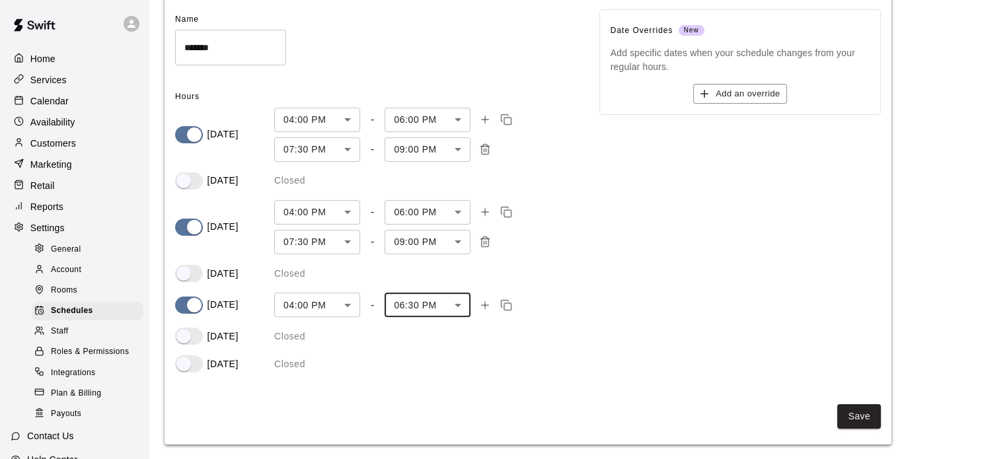
click at [437, 295] on body "Home Services Calendar Availability Customers Marketing Retail Reports Settings…" at bounding box center [502, 187] width 1005 height 545
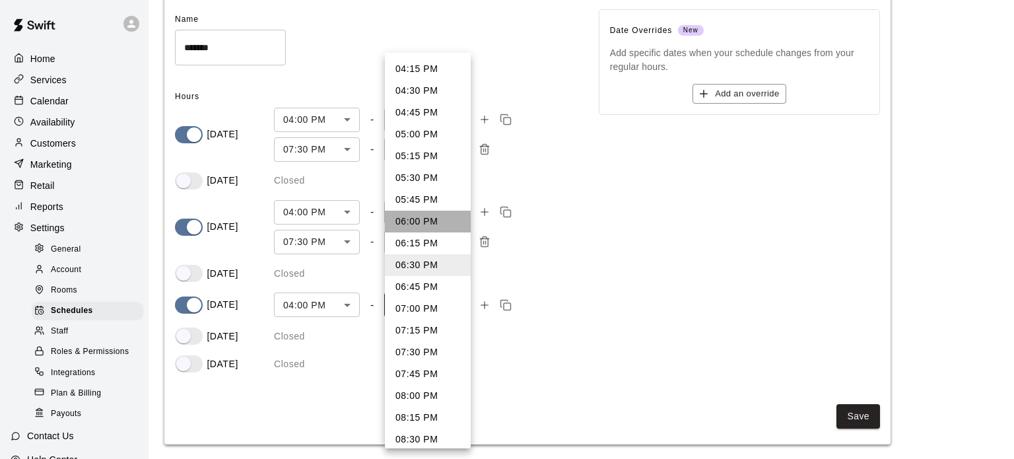
click at [433, 217] on li "06:00 PM" at bounding box center [428, 222] width 86 height 22
type input "****"
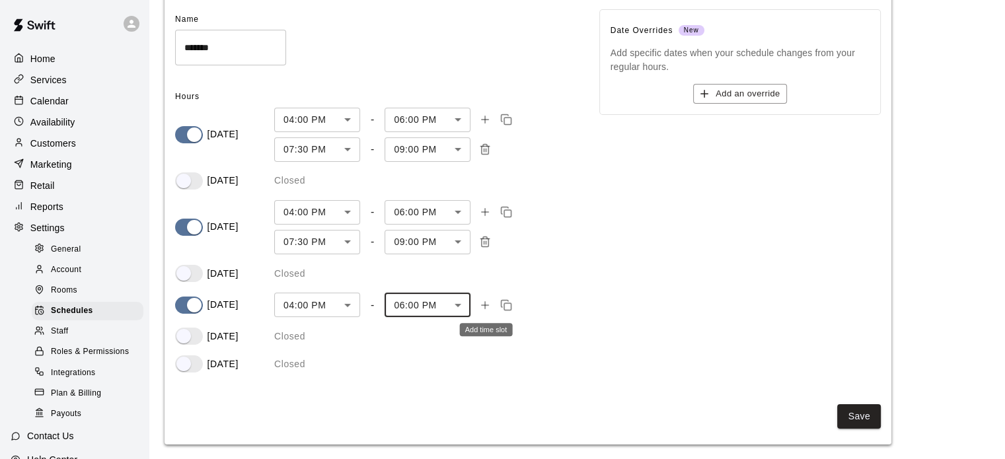
click at [483, 304] on icon "Add time slot" at bounding box center [485, 305] width 12 height 12
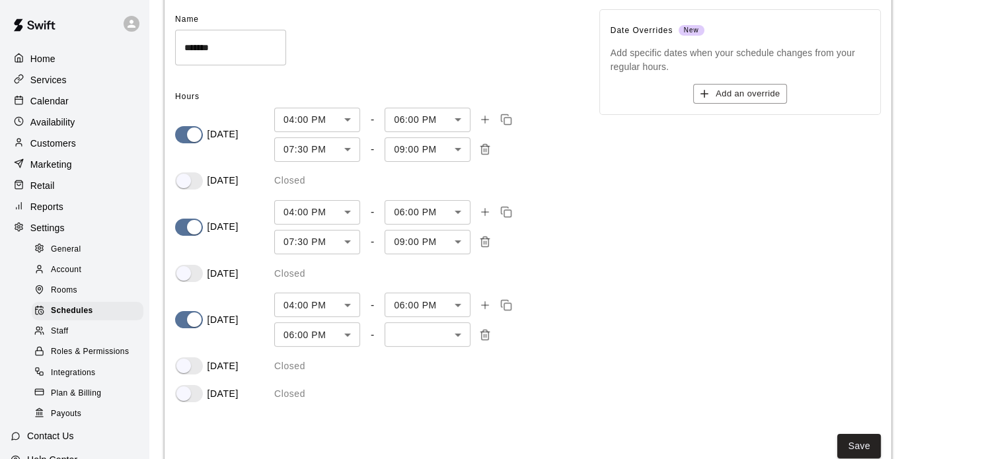
click at [351, 332] on body "Home Services Calendar Availability Customers Marketing Retail Reports Settings…" at bounding box center [502, 202] width 1005 height 575
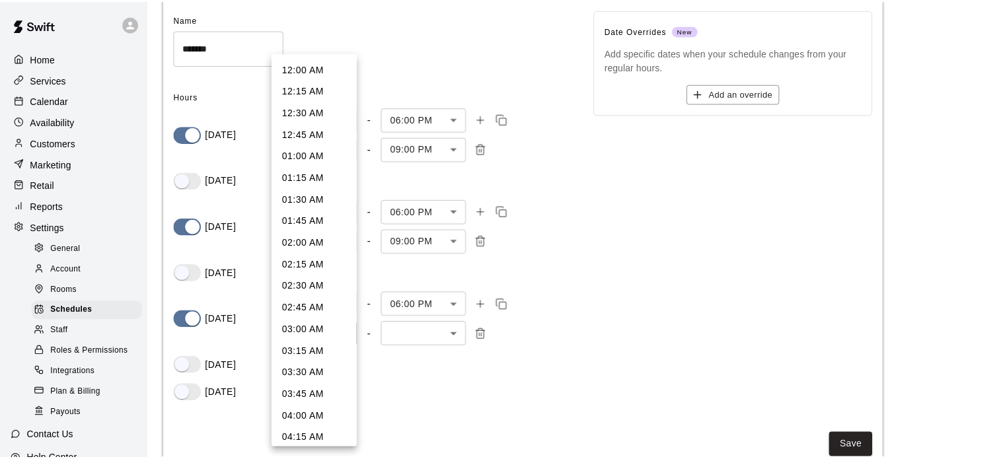
scroll to position [1387, 0]
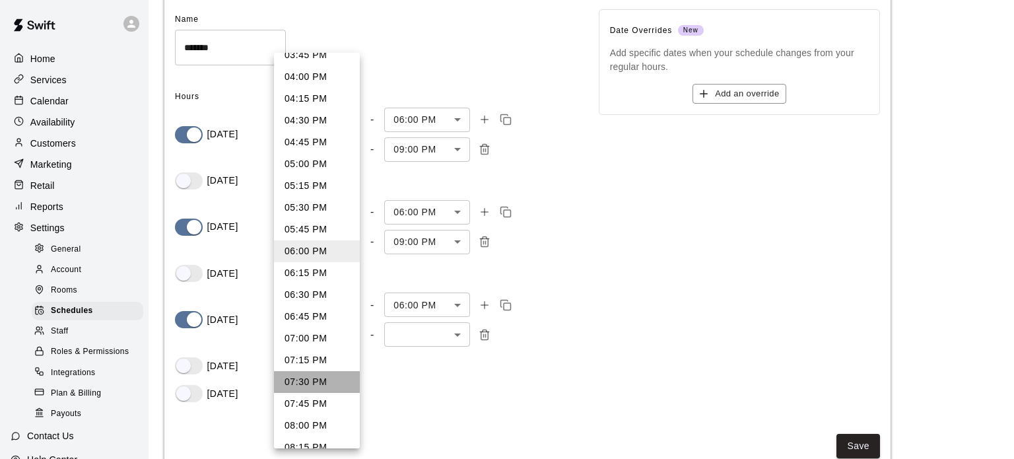
click at [333, 378] on li "07:30 PM" at bounding box center [317, 382] width 86 height 22
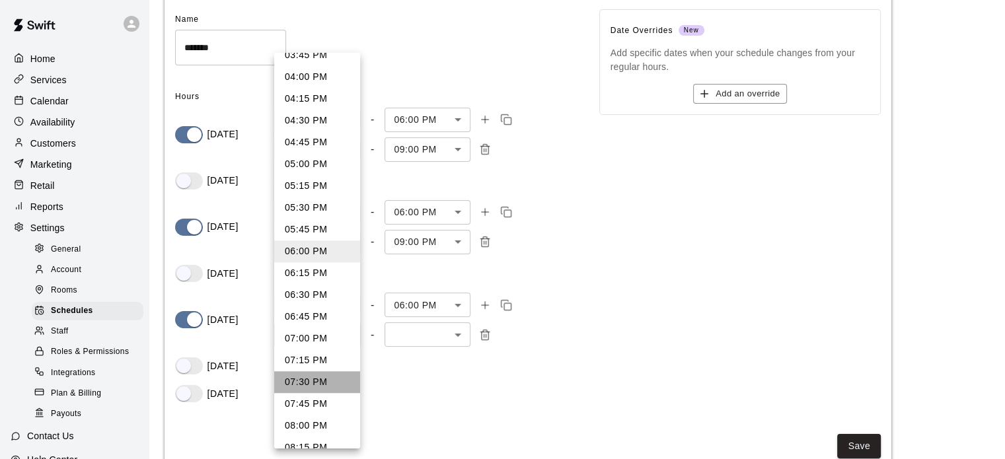
type input "****"
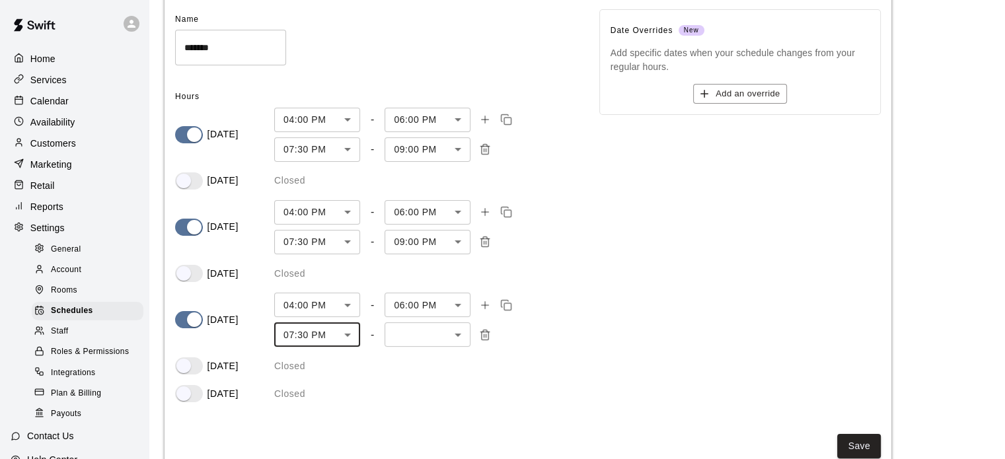
click at [456, 332] on body "Home Services Calendar Availability Customers Marketing Retail Reports Settings…" at bounding box center [502, 202] width 1005 height 575
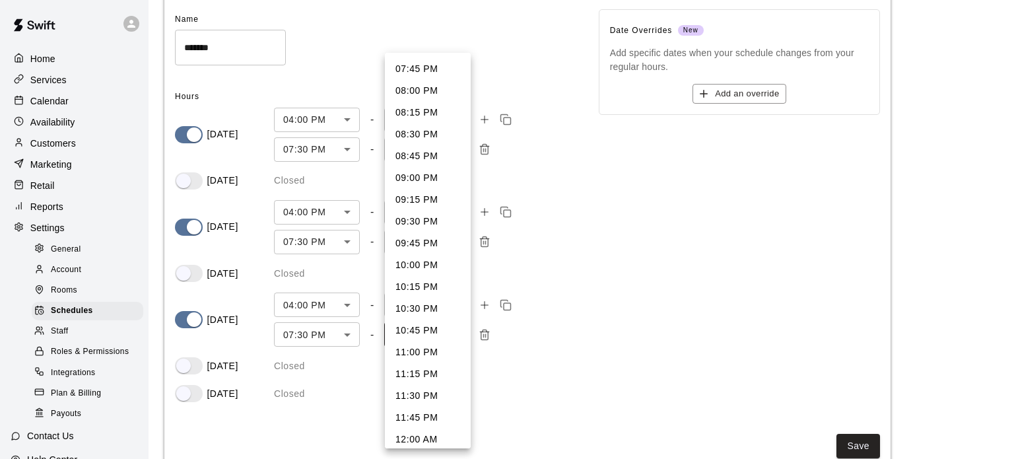
click at [435, 178] on li "09:00 PM" at bounding box center [428, 178] width 86 height 22
type input "****"
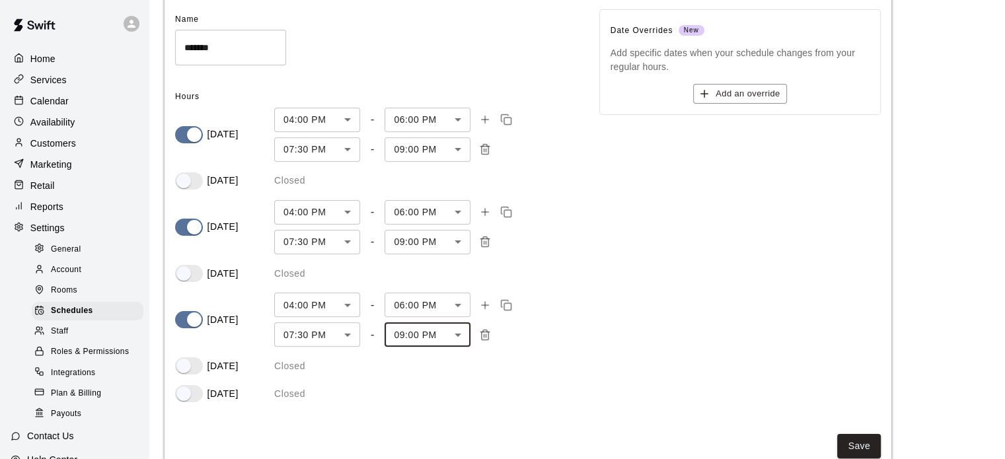
click at [565, 320] on div "[DATE] 04:00 PM *** ​ - 06:00 PM **** ​ 07:30 PM **** ​ - 09:00 PM **** ​" at bounding box center [376, 320] width 403 height 54
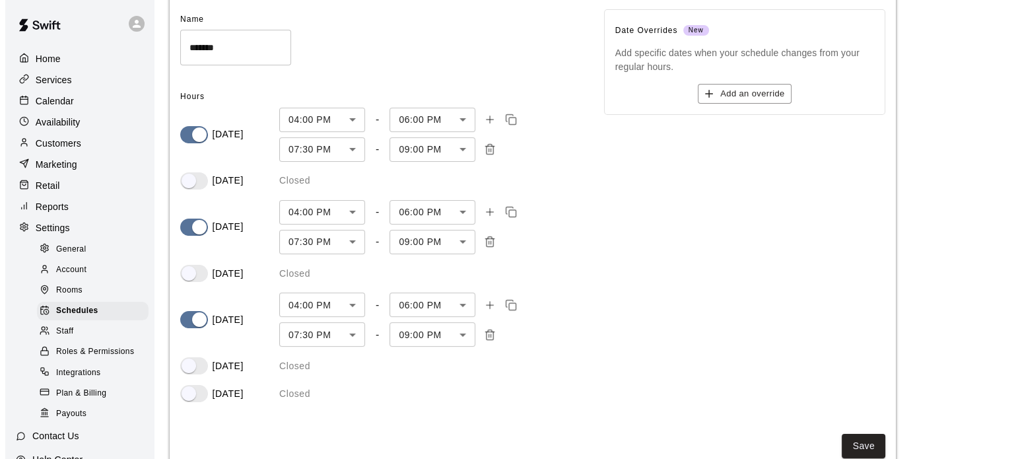
scroll to position [114, 0]
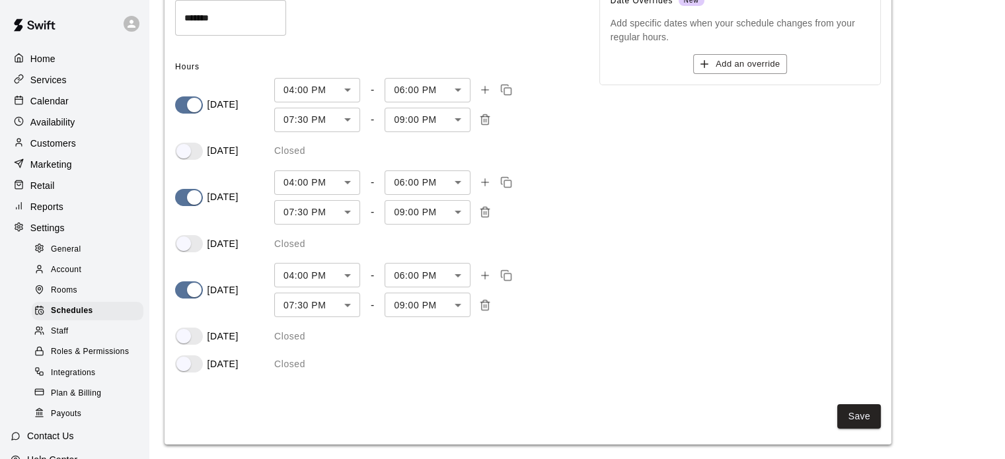
click at [220, 334] on p "[DATE]" at bounding box center [222, 337] width 31 height 14
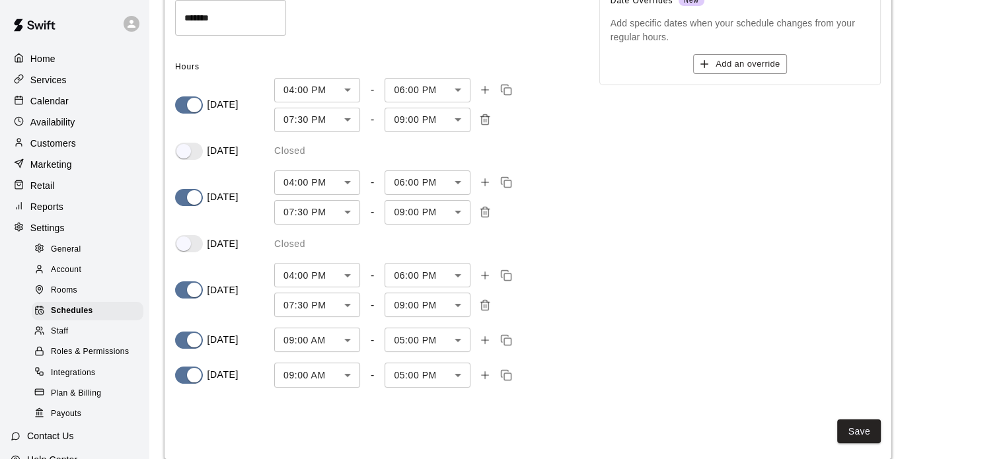
click at [347, 339] on body "Home Services Calendar Availability Customers Marketing Retail Reports Settings…" at bounding box center [502, 180] width 1005 height 589
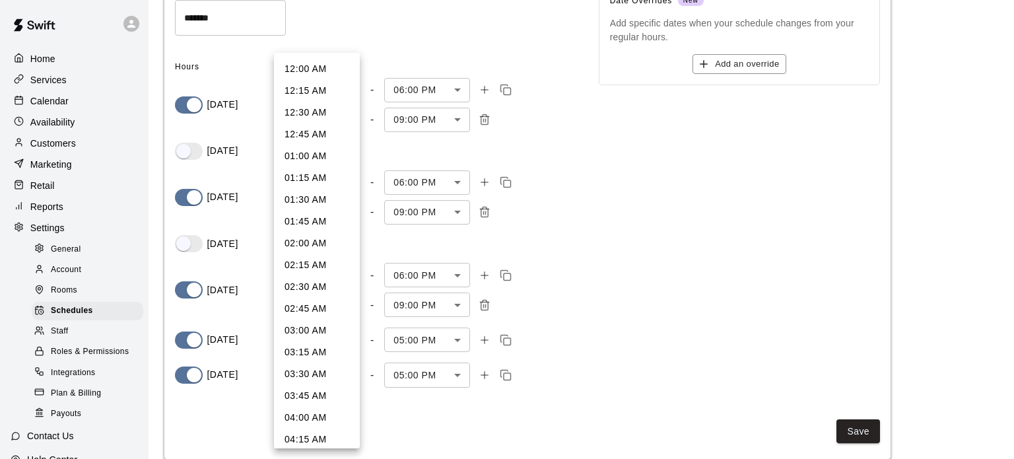
scroll to position [602, 0]
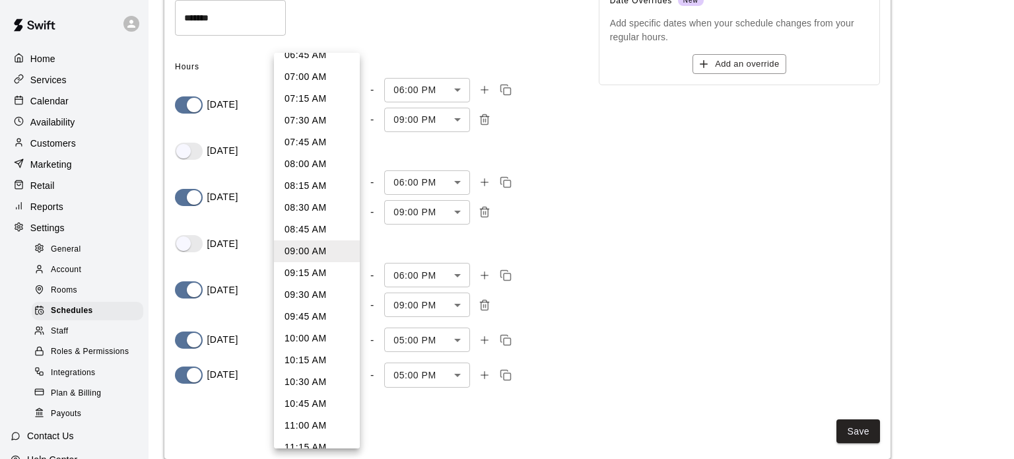
click at [314, 333] on li "10:00 AM" at bounding box center [317, 339] width 86 height 22
type input "***"
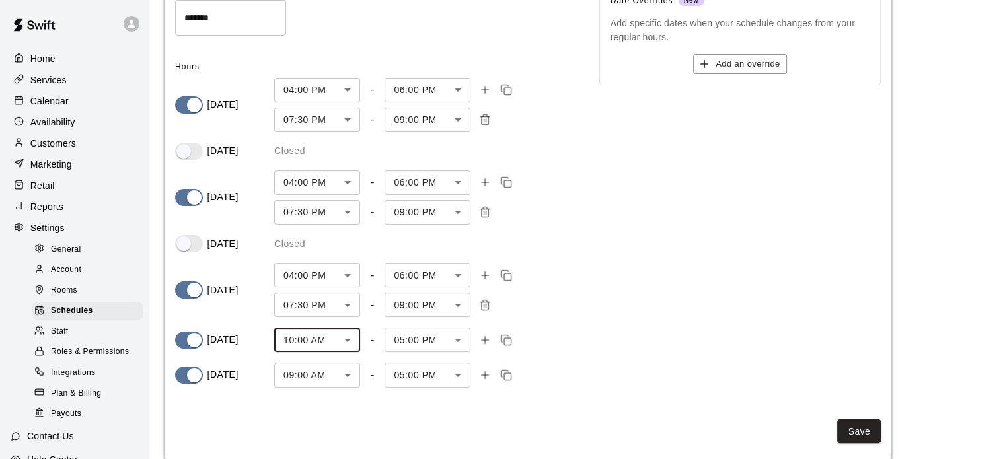
click at [458, 342] on body "Home Services Calendar Availability Customers Marketing Retail Reports Settings…" at bounding box center [502, 180] width 1005 height 589
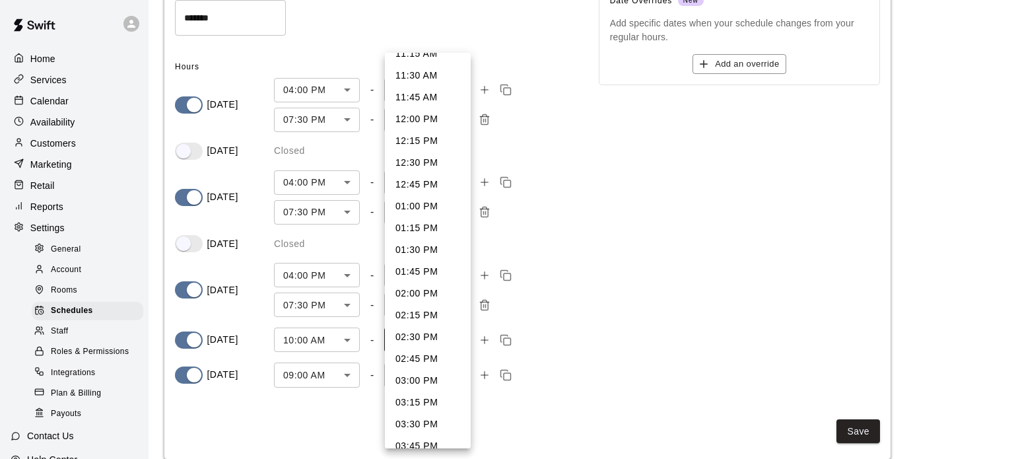
scroll to position [41, 0]
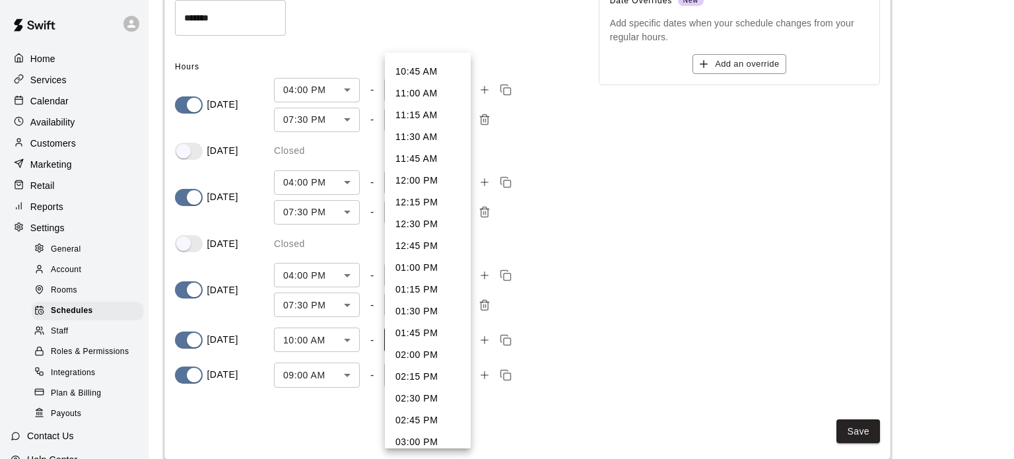
click at [439, 178] on li "12:00 PM" at bounding box center [428, 181] width 86 height 22
type input "***"
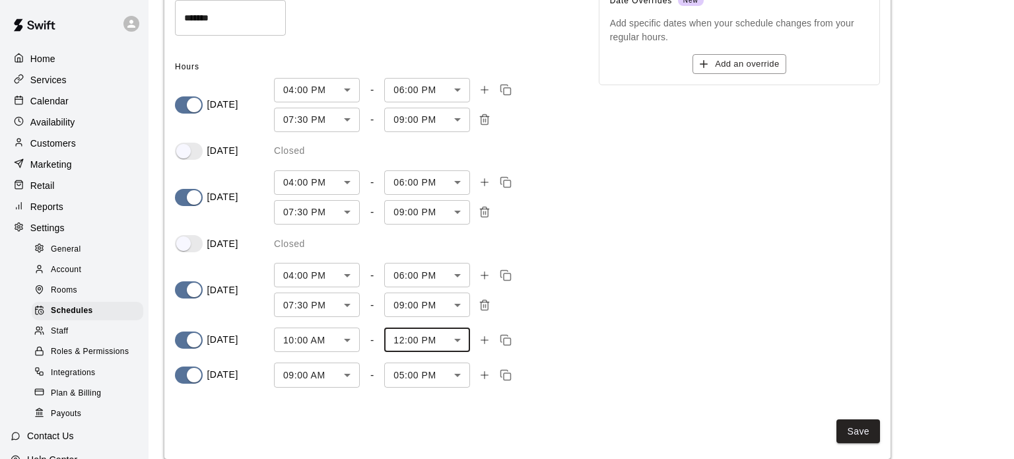
click at [345, 378] on body "Home Services Calendar Availability Customers Marketing Retail Reports Settings…" at bounding box center [507, 180] width 1014 height 589
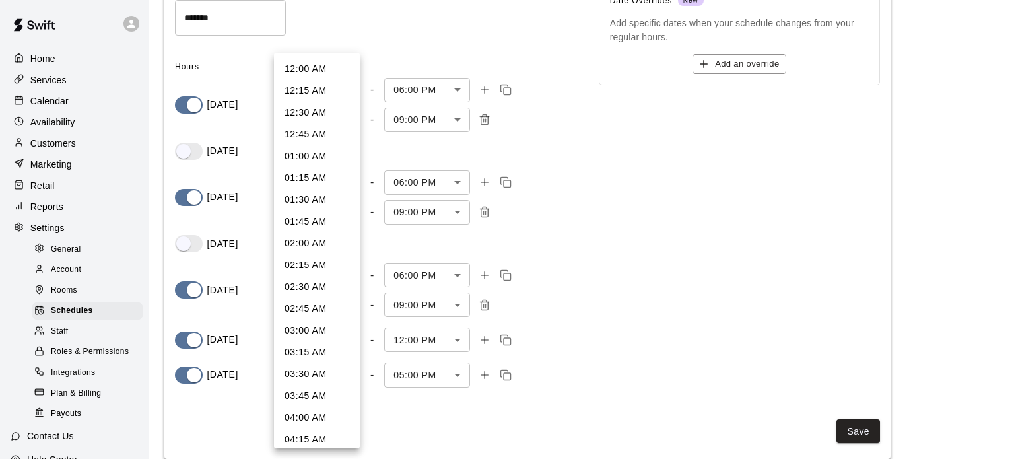
scroll to position [602, 0]
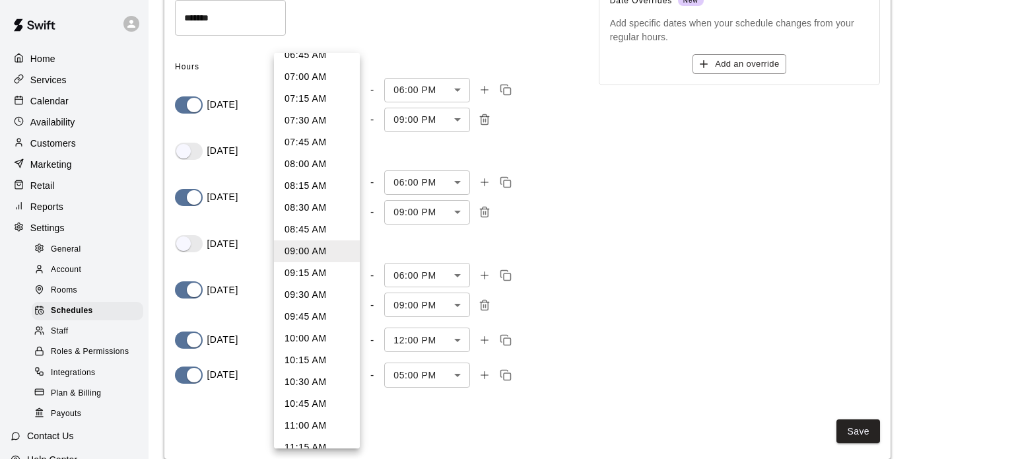
click at [322, 338] on li "10:00 AM" at bounding box center [317, 339] width 86 height 22
type input "***"
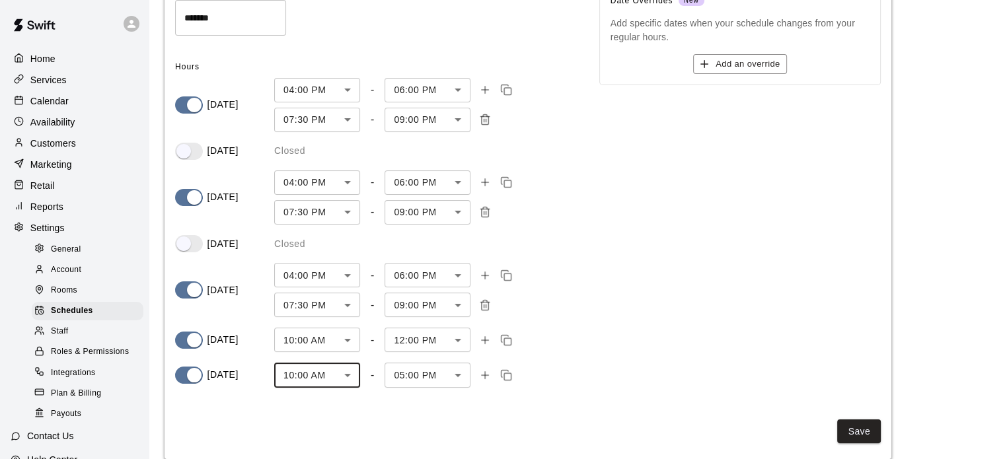
click at [421, 376] on body "Home Services Calendar Availability Customers Marketing Retail Reports Settings…" at bounding box center [502, 180] width 1005 height 589
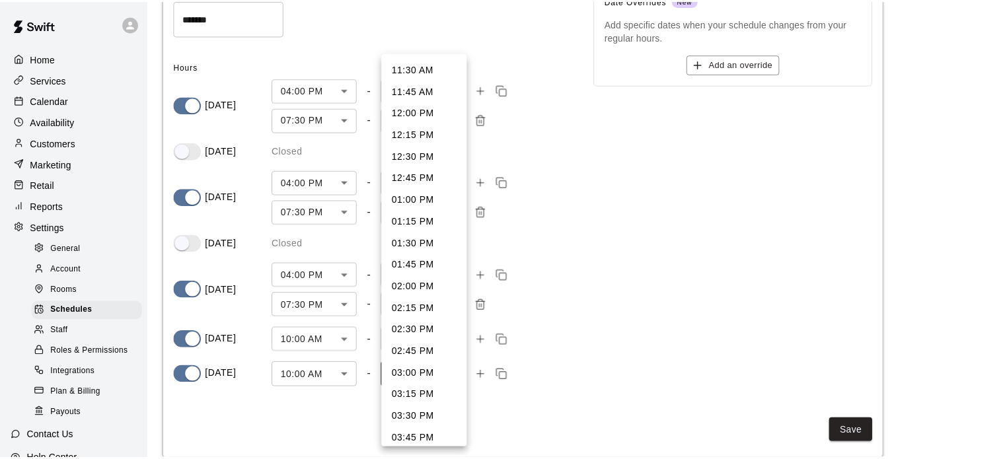
scroll to position [102, 0]
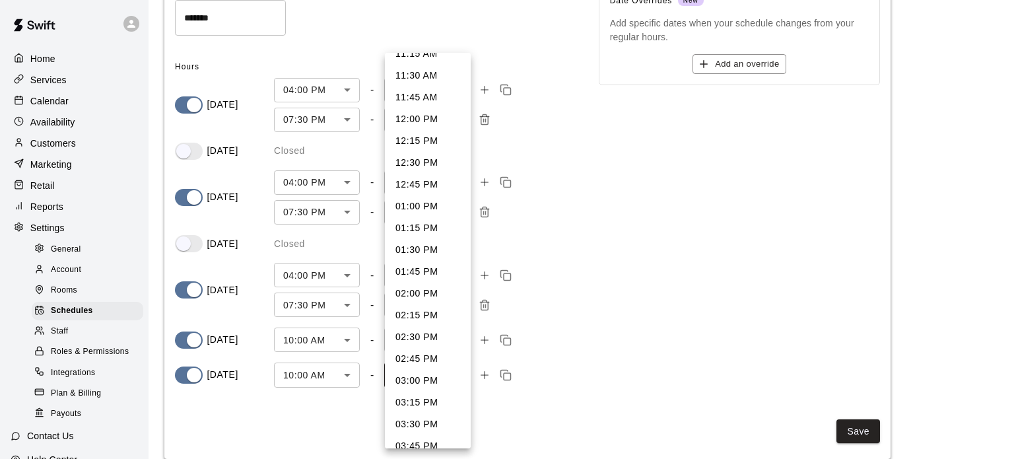
click at [435, 118] on li "12:00 PM" at bounding box center [428, 119] width 86 height 22
type input "***"
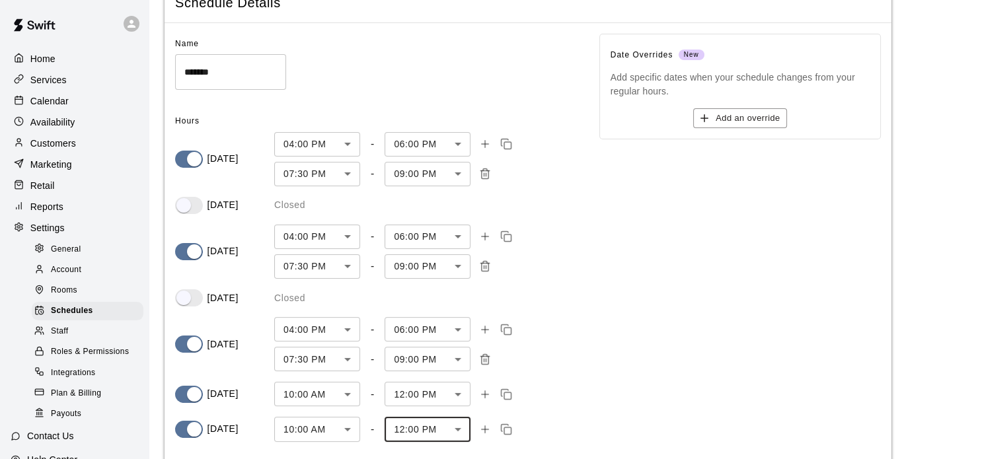
scroll to position [0, 0]
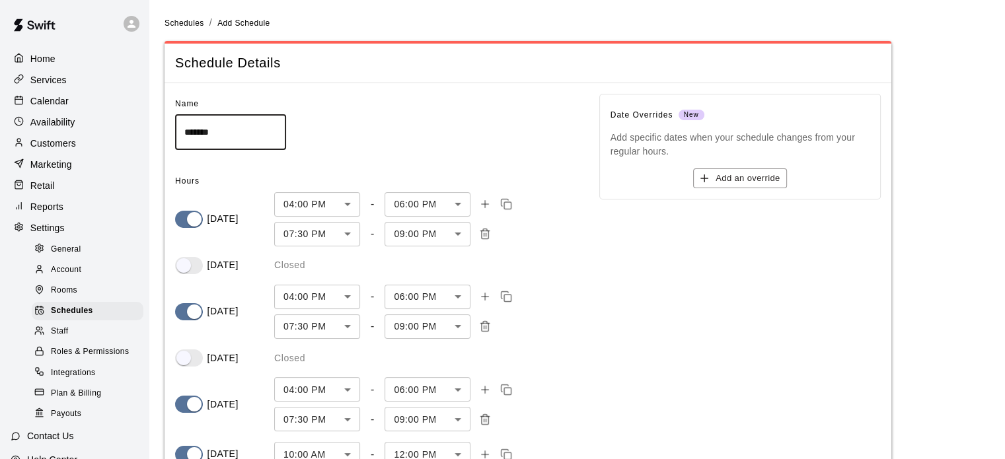
drag, startPoint x: 279, startPoint y: 129, endPoint x: 88, endPoint y: 107, distance: 192.8
click at [88, 107] on div "Home Services Calendar Availability Customers Marketing Retail Reports Settings…" at bounding box center [502, 294] width 1005 height 589
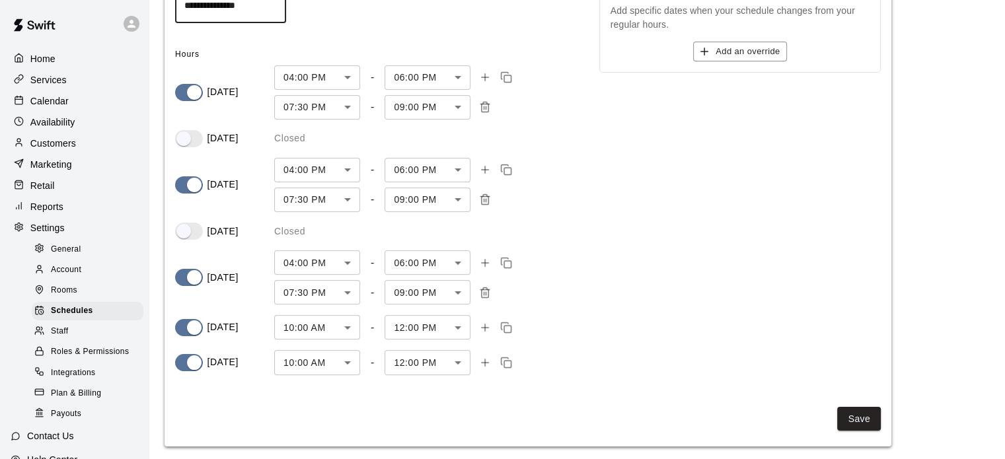
scroll to position [129, 0]
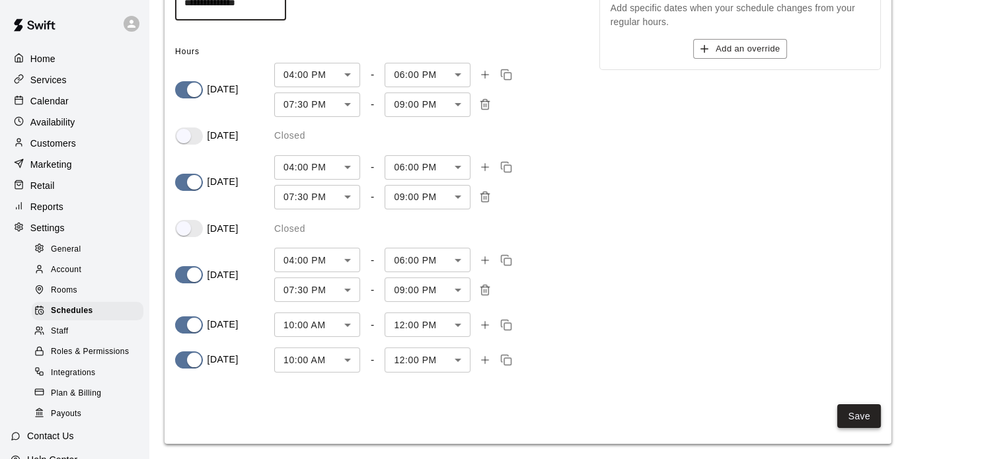
type input "**********"
click at [853, 413] on button "Save" at bounding box center [859, 416] width 44 height 24
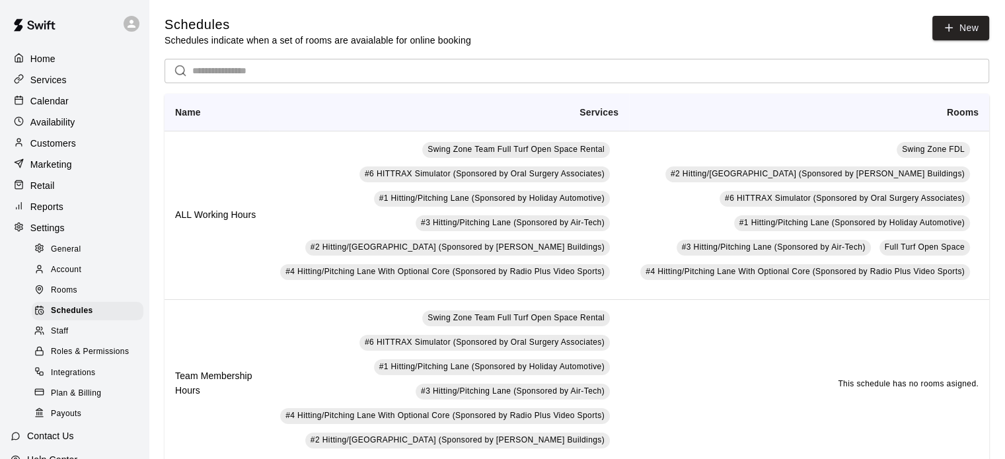
scroll to position [168, 0]
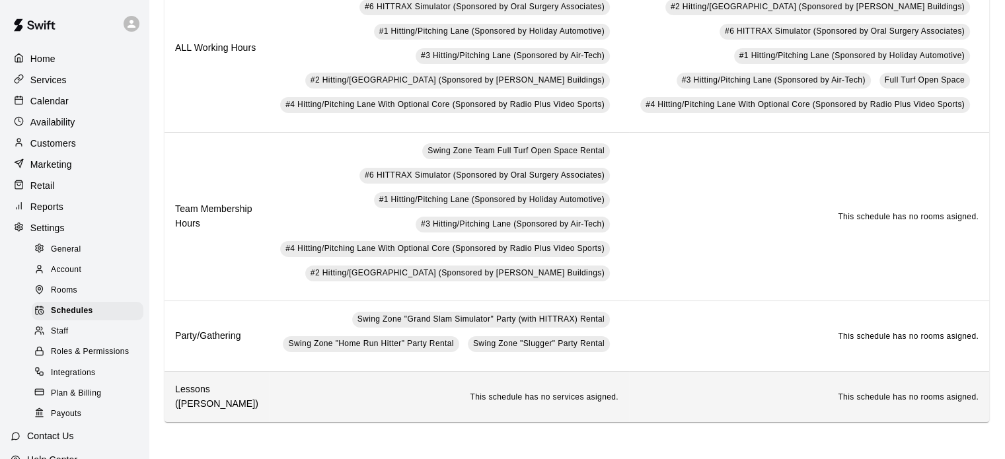
click at [633, 400] on td "This schedule has no rooms asigned." at bounding box center [809, 396] width 360 height 50
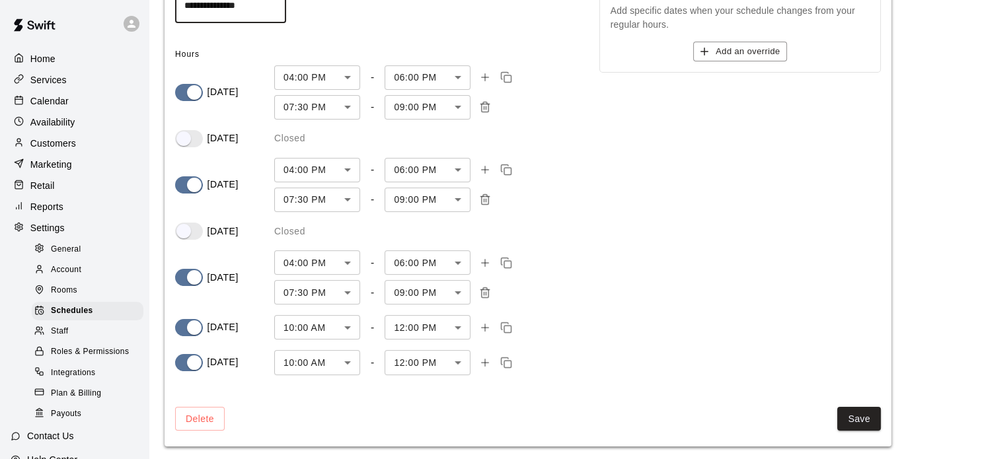
scroll to position [129, 0]
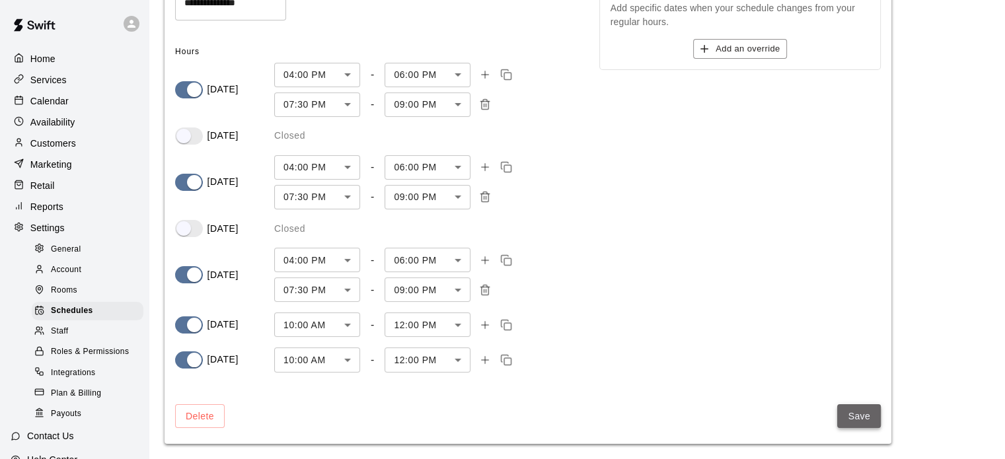
click at [867, 412] on button "Save" at bounding box center [859, 416] width 44 height 24
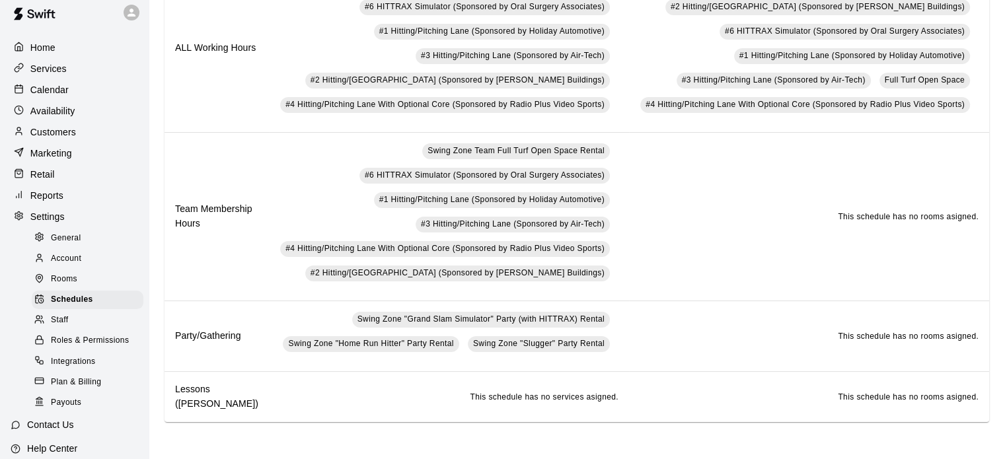
scroll to position [10, 0]
click at [58, 71] on p "Services" at bounding box center [48, 69] width 36 height 13
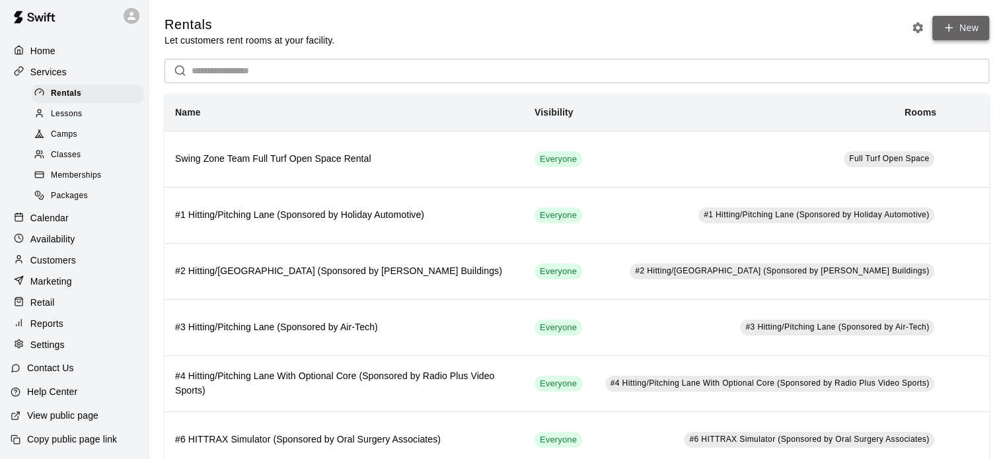
click at [954, 22] on link "New" at bounding box center [960, 28] width 57 height 24
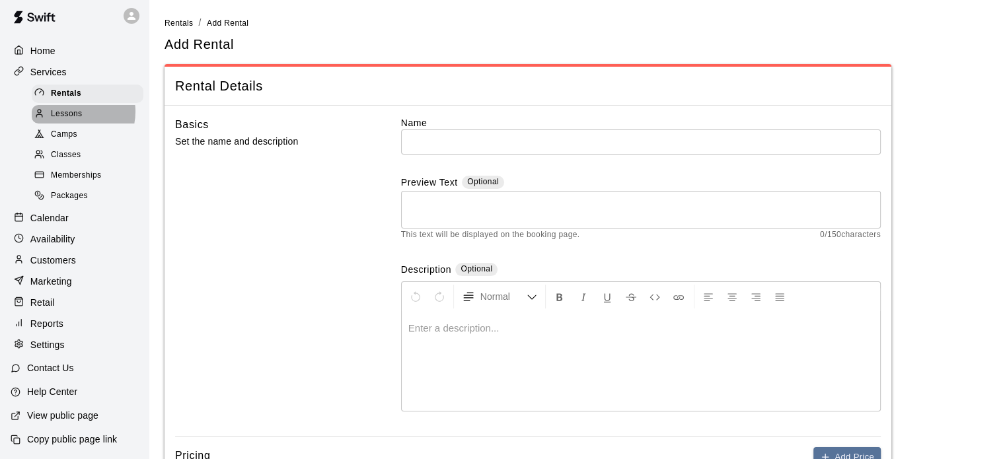
click at [71, 113] on span "Lessons" at bounding box center [67, 114] width 32 height 13
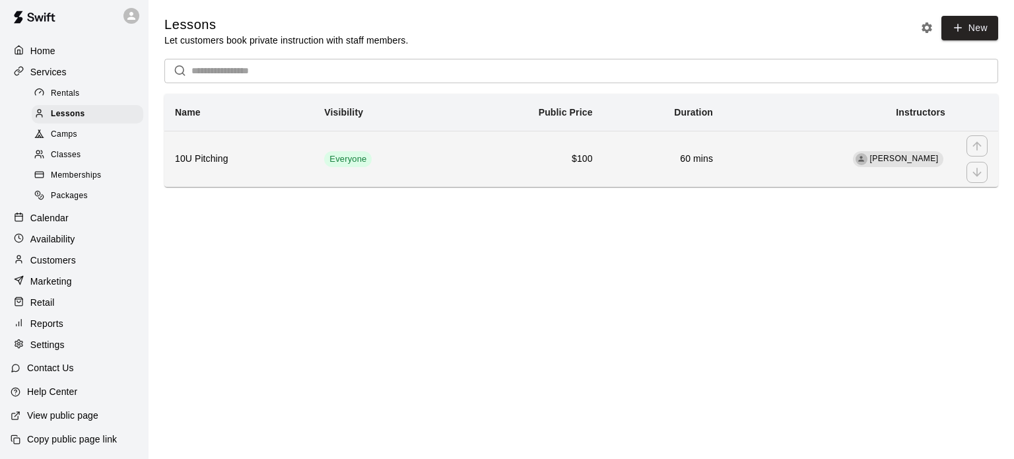
click at [654, 163] on h6 "60 mins" at bounding box center [663, 159] width 99 height 15
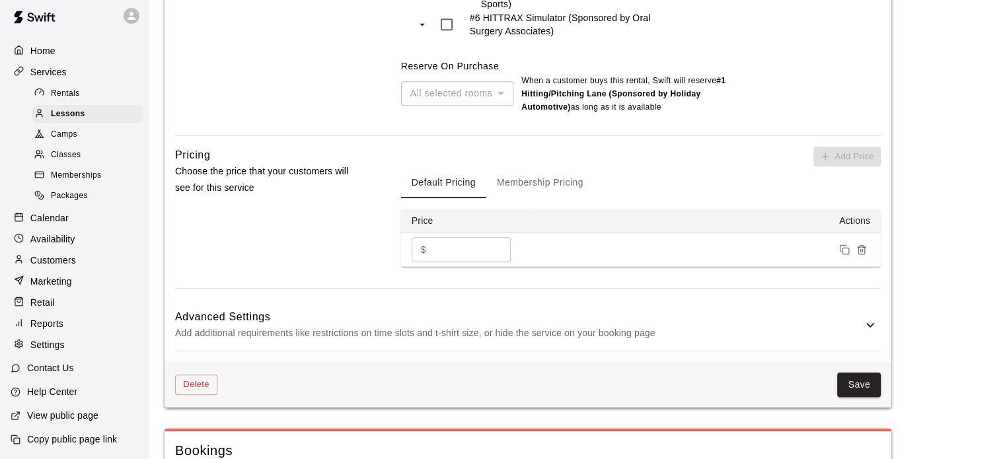
scroll to position [925, 0]
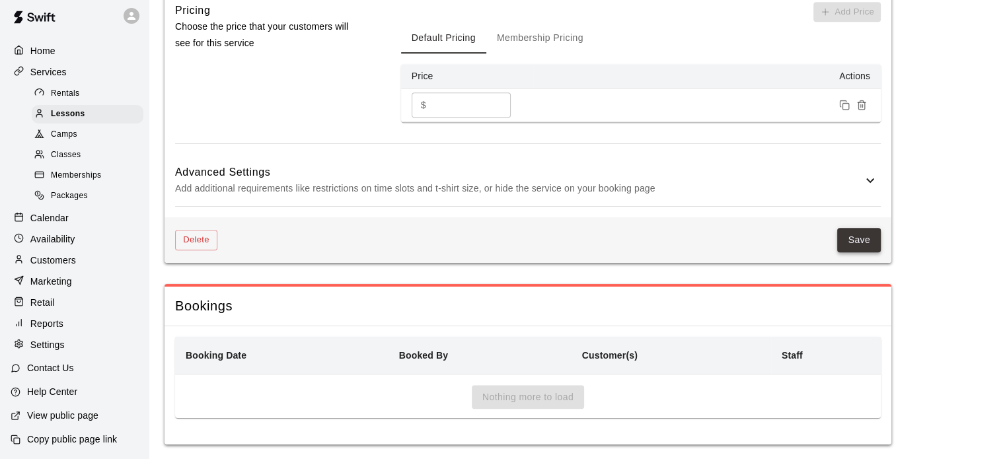
click at [867, 240] on button "Save" at bounding box center [859, 240] width 44 height 24
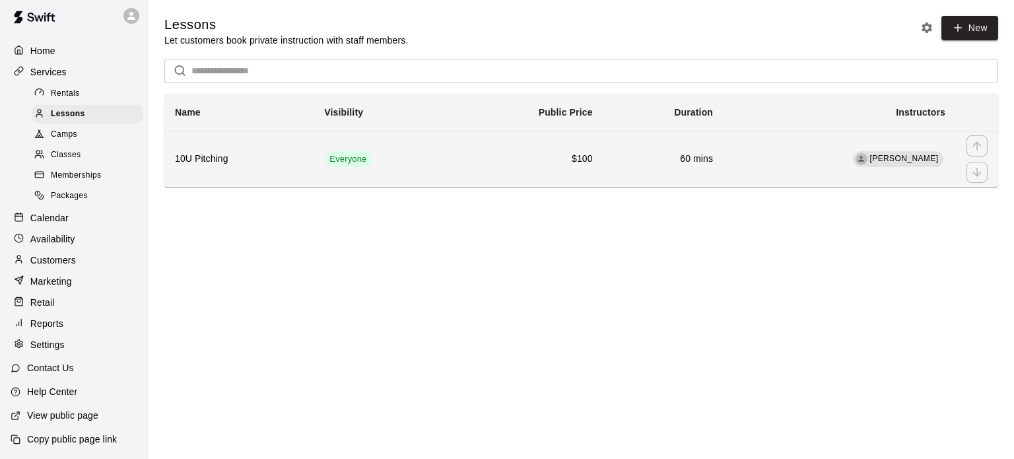
click at [232, 153] on th "10U Pitching" at bounding box center [238, 159] width 149 height 56
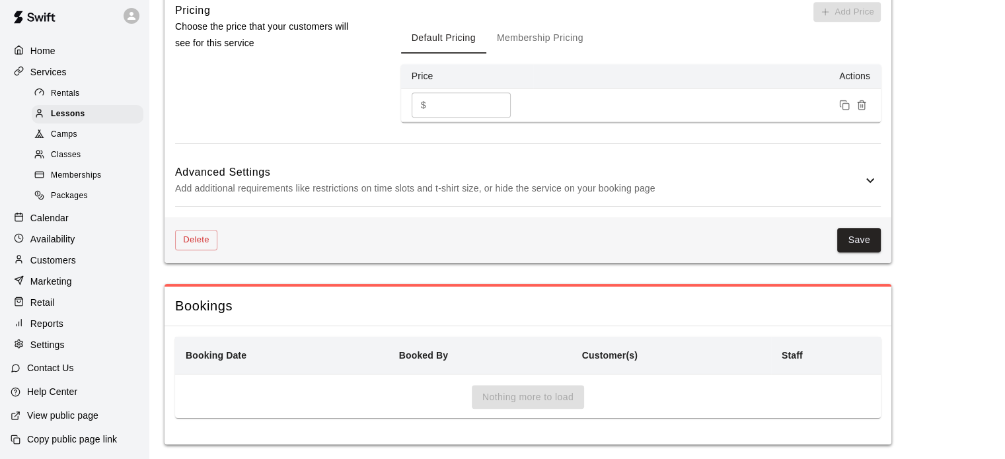
scroll to position [85, 0]
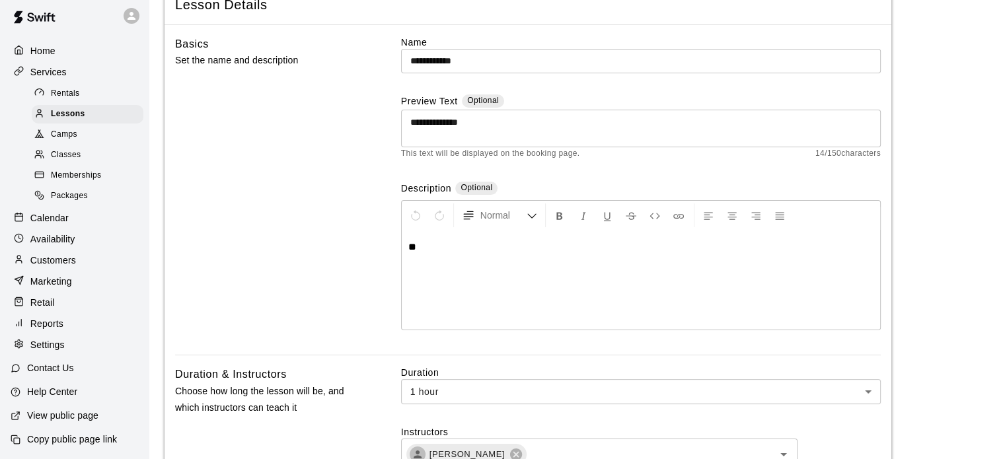
click at [58, 224] on p "Calendar" at bounding box center [49, 217] width 38 height 13
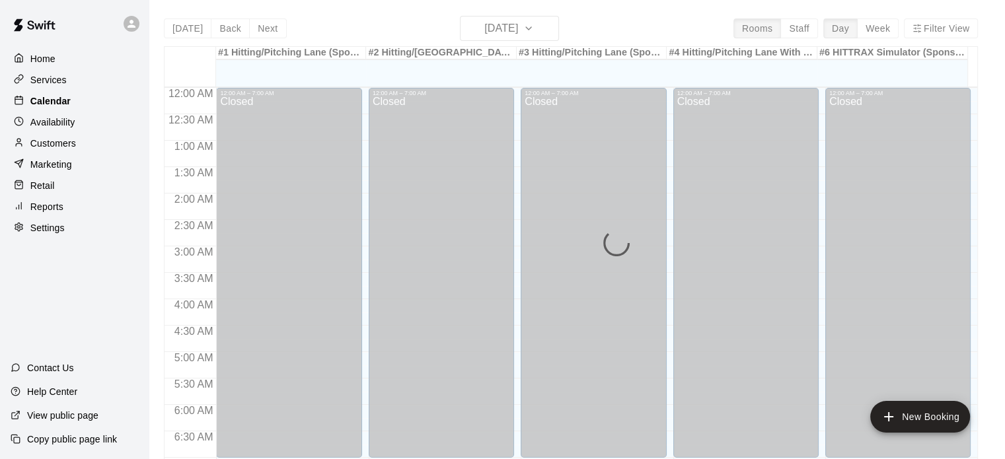
scroll to position [758, 0]
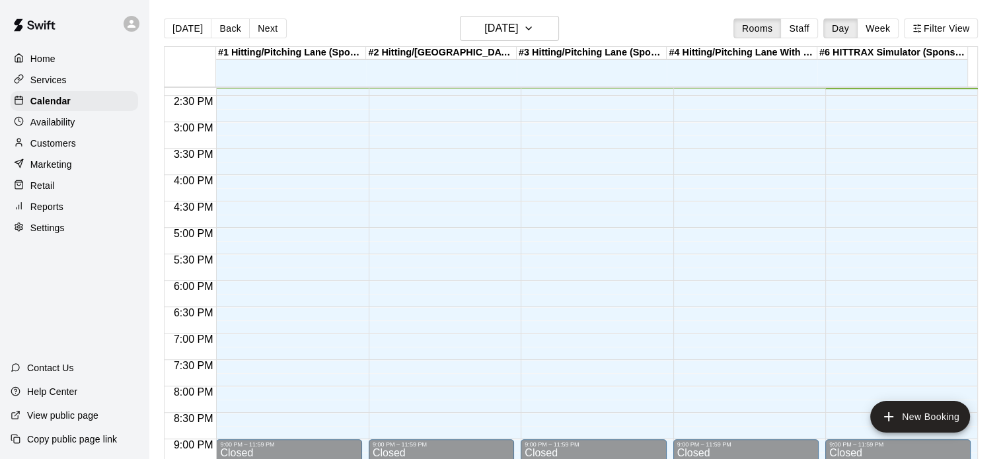
click at [61, 234] on p "Settings" at bounding box center [47, 227] width 34 height 13
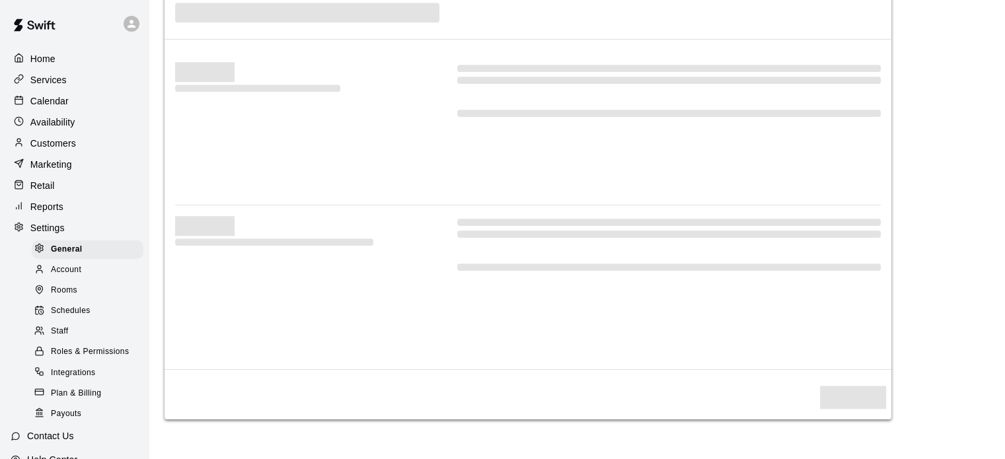
select select "**"
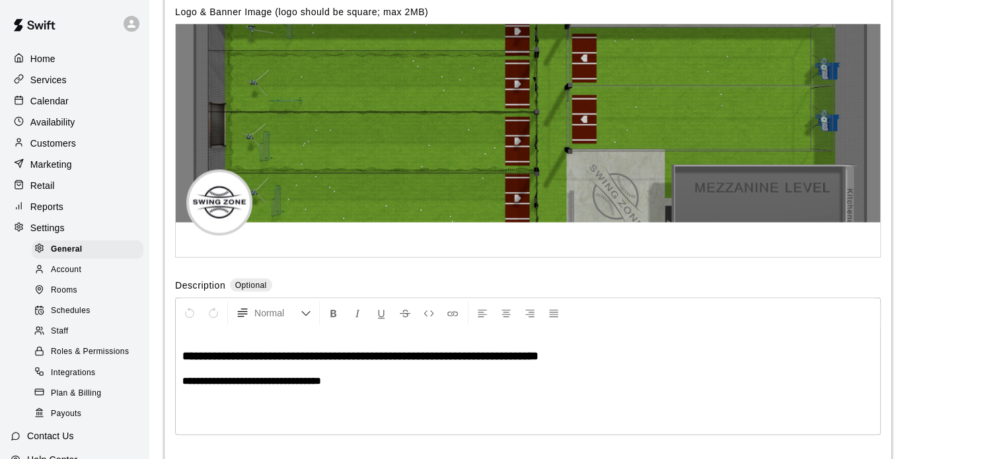
scroll to position [2958, 0]
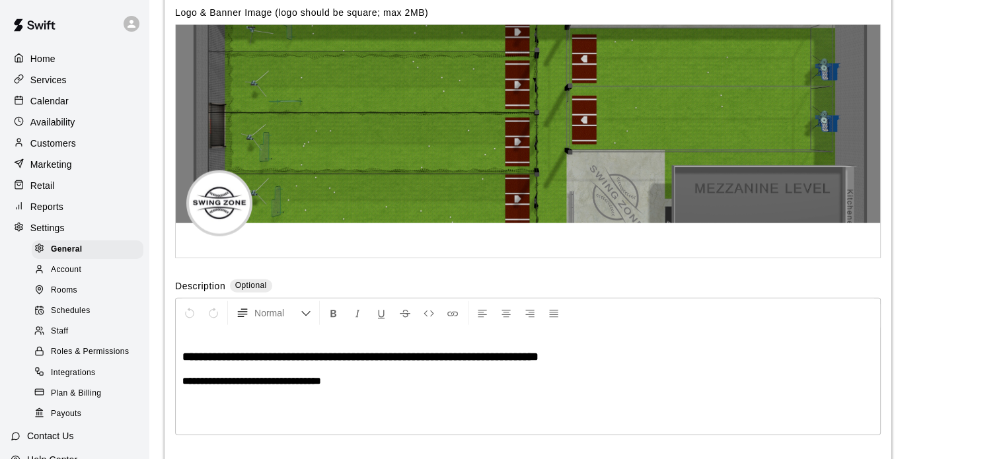
click at [72, 318] on span "Schedules" at bounding box center [71, 310] width 40 height 13
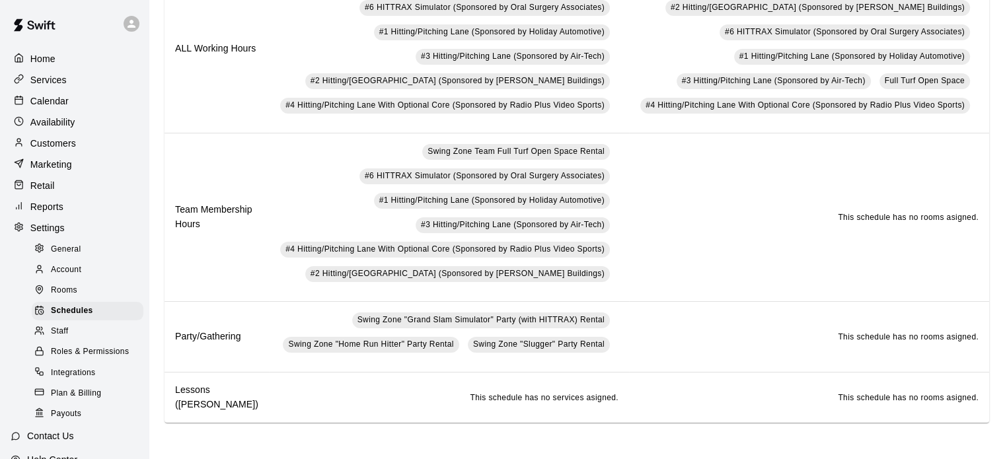
scroll to position [168, 0]
click at [65, 338] on span "Staff" at bounding box center [59, 331] width 17 height 13
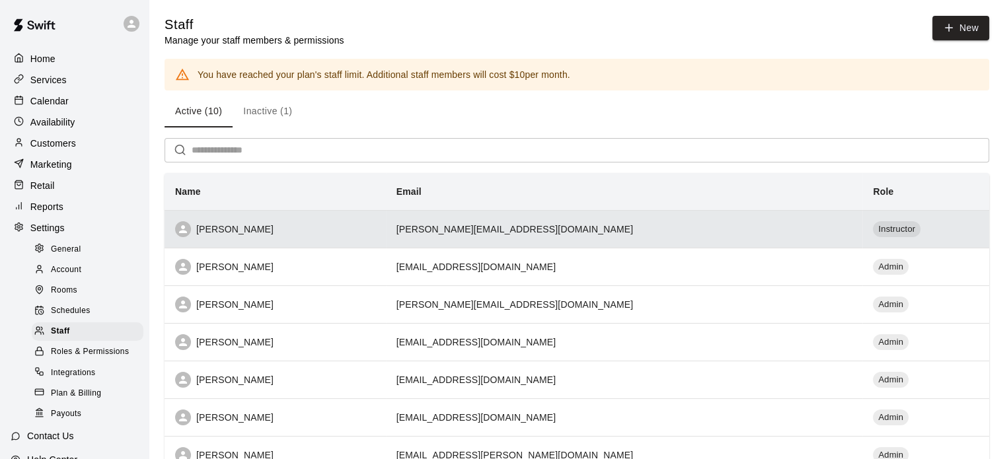
click at [421, 232] on td "[PERSON_NAME][EMAIL_ADDRESS][DOMAIN_NAME]" at bounding box center [624, 229] width 477 height 38
select select "**"
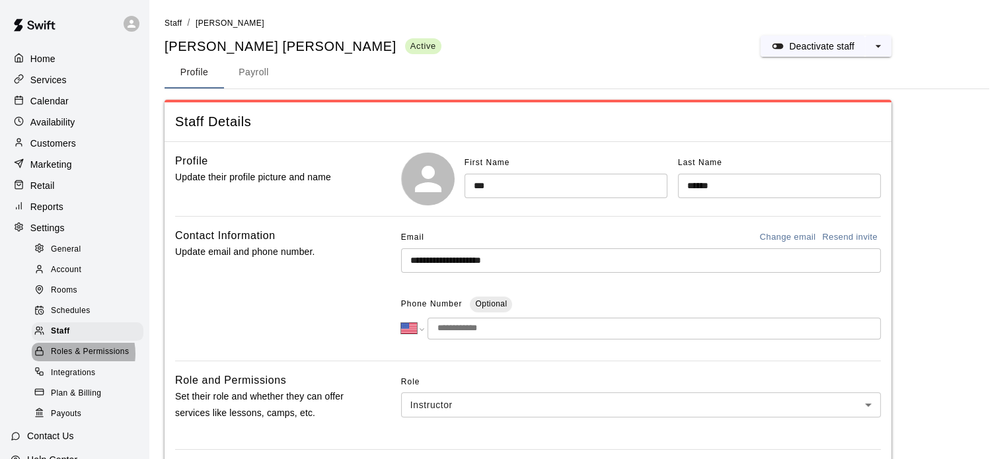
click at [74, 359] on span "Roles & Permissions" at bounding box center [90, 351] width 78 height 13
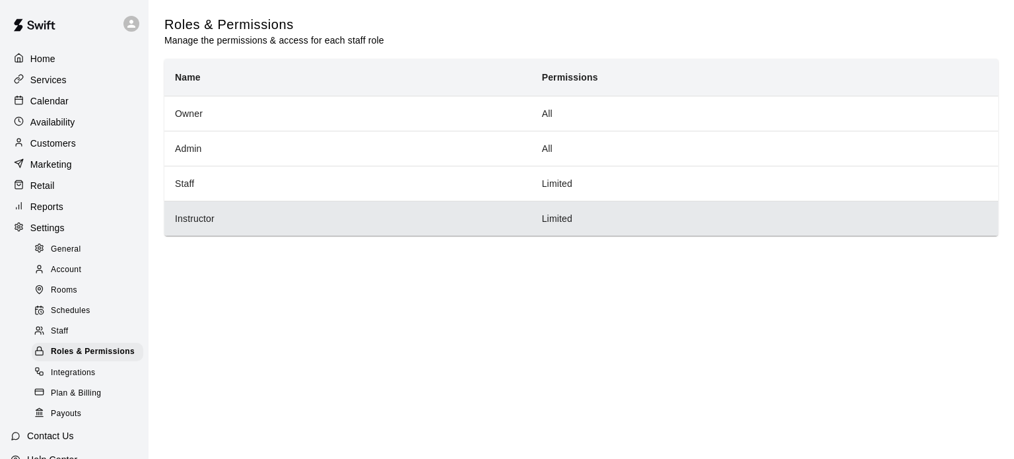
click at [254, 221] on th "Instructor" at bounding box center [347, 218] width 367 height 35
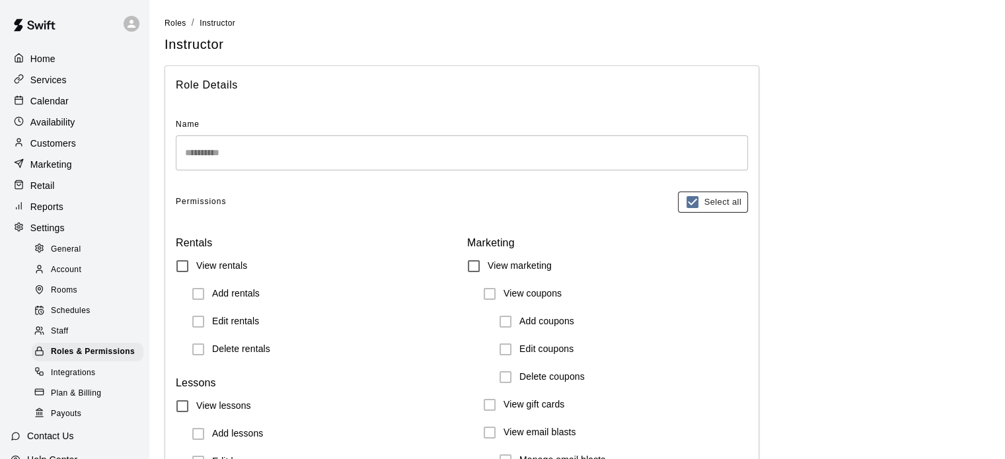
click at [691, 203] on icon "button" at bounding box center [692, 202] width 12 height 12
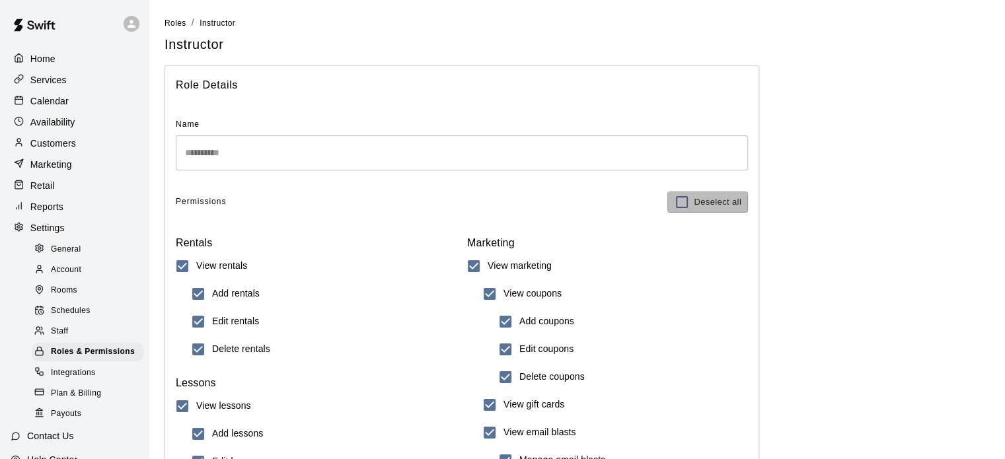
click at [691, 203] on button "Deselect all" at bounding box center [707, 202] width 81 height 21
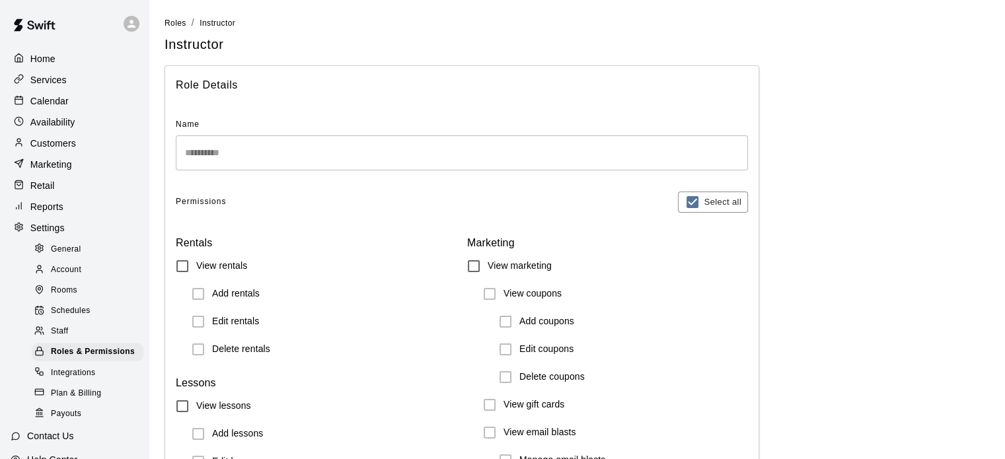
drag, startPoint x: 221, startPoint y: 163, endPoint x: 64, endPoint y: 304, distance: 210.5
click at [64, 297] on span "Rooms" at bounding box center [64, 290] width 26 height 13
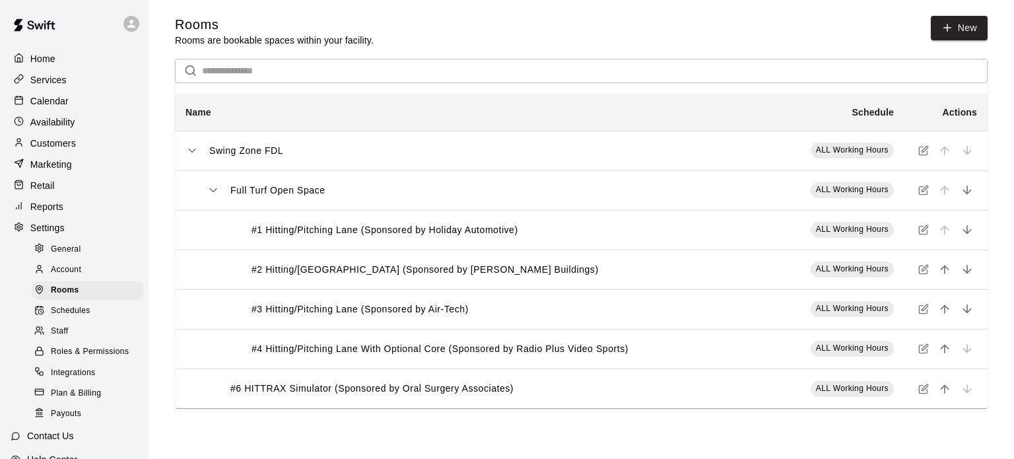
click at [59, 83] on p "Services" at bounding box center [48, 79] width 36 height 13
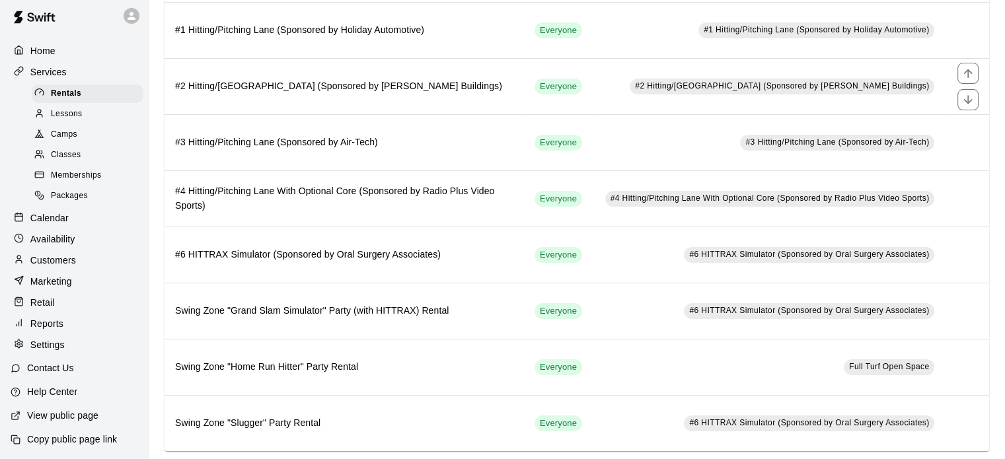
scroll to position [199, 0]
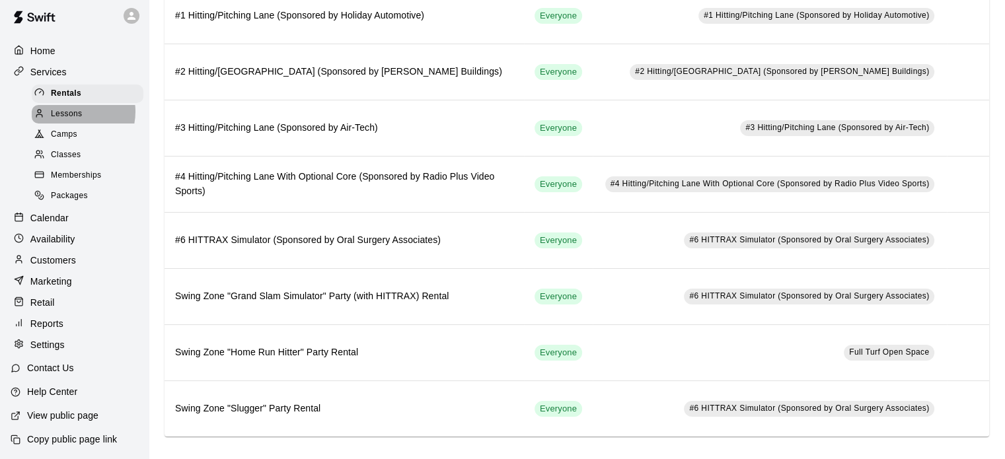
click at [70, 108] on span "Lessons" at bounding box center [67, 114] width 32 height 13
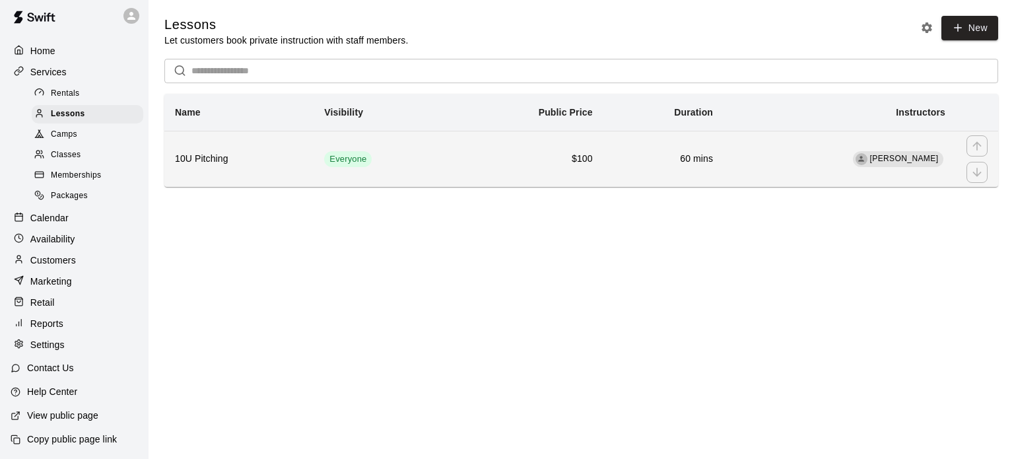
click at [925, 159] on span "[PERSON_NAME]" at bounding box center [904, 158] width 69 height 9
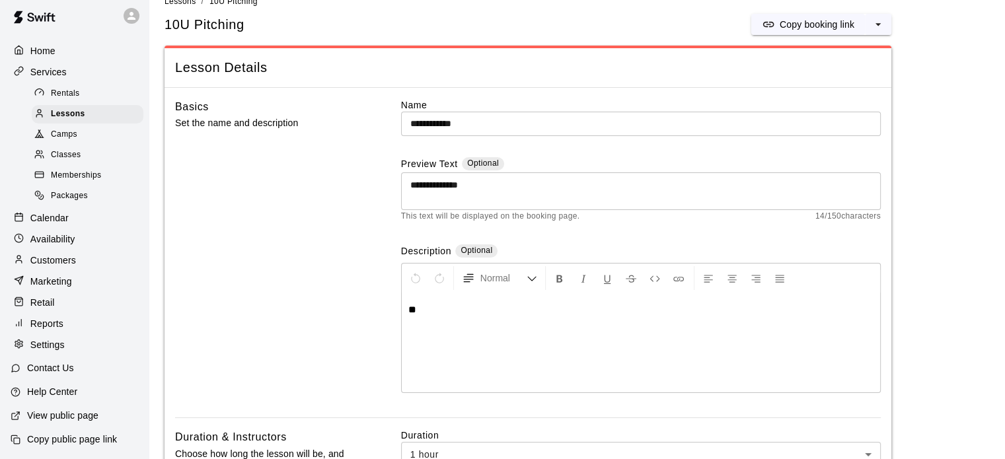
scroll to position [15, 0]
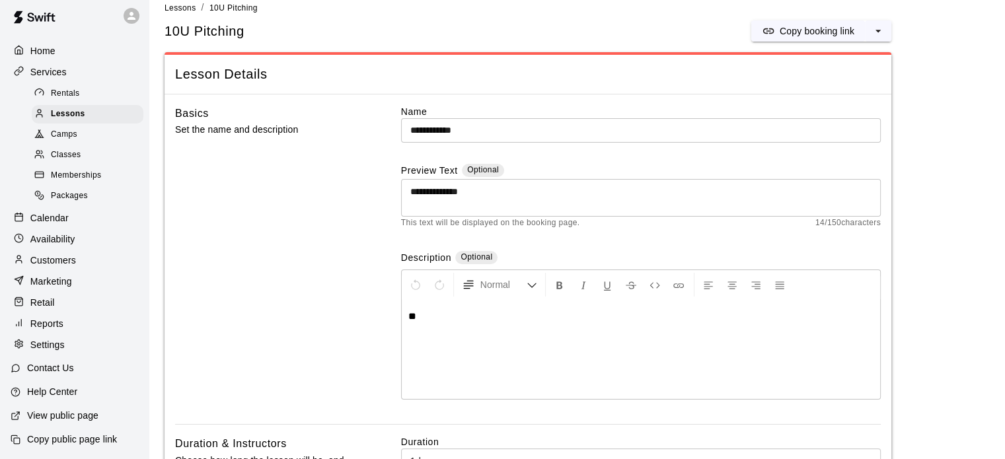
click at [50, 236] on p "Availability" at bounding box center [52, 238] width 45 height 13
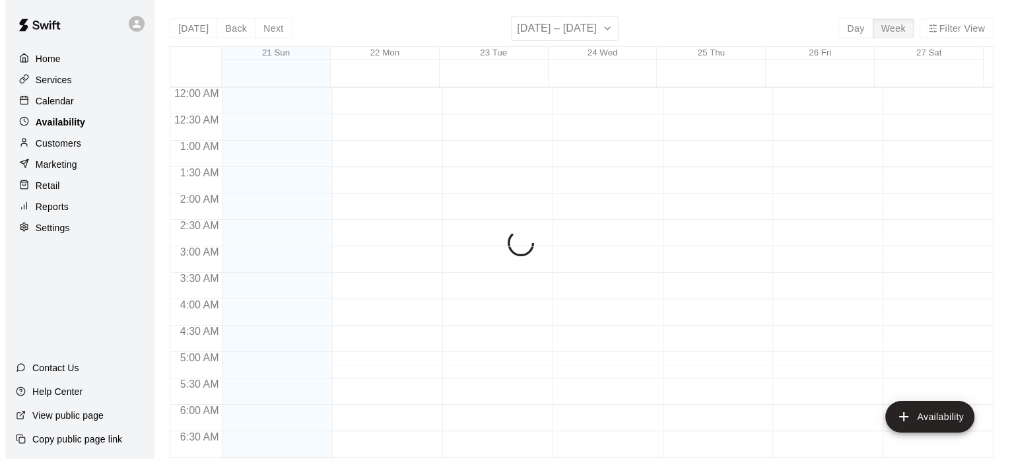
scroll to position [760, 0]
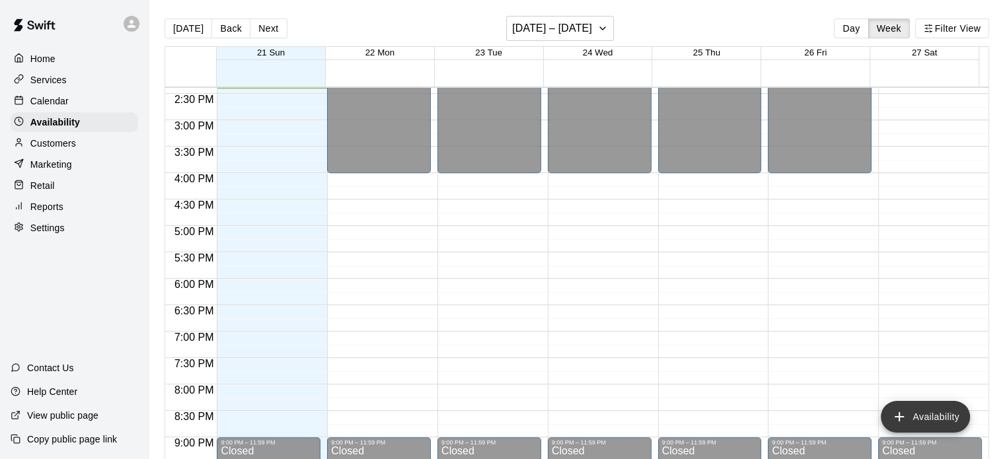
click at [942, 414] on button "Availability" at bounding box center [924, 417] width 89 height 32
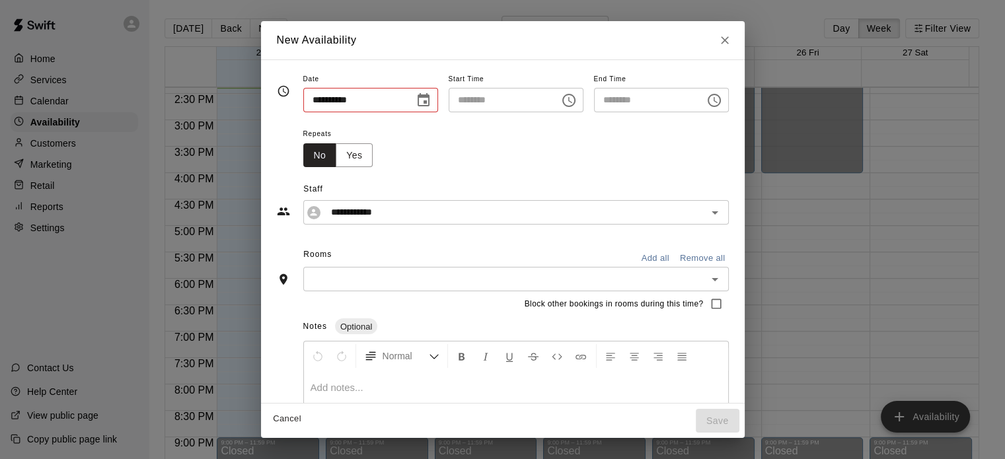
type input "**********"
type input "********"
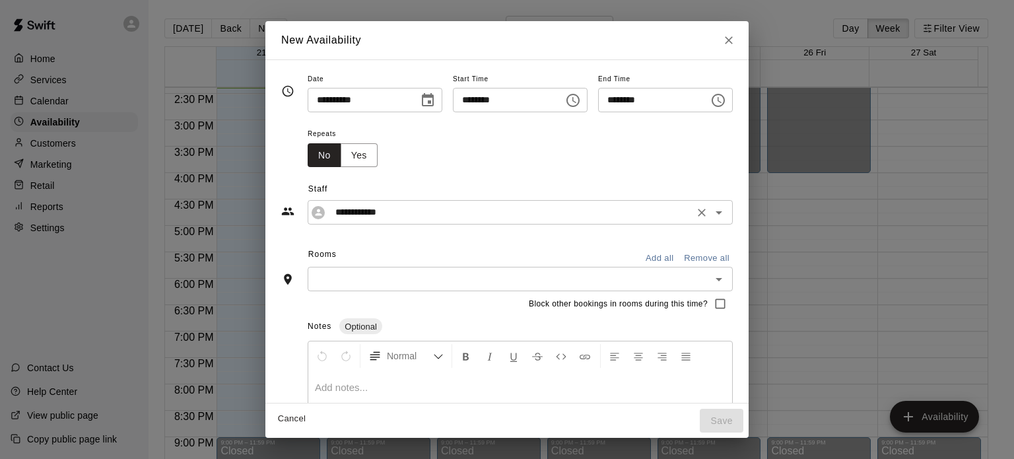
click at [727, 207] on icon "Open" at bounding box center [719, 213] width 16 height 16
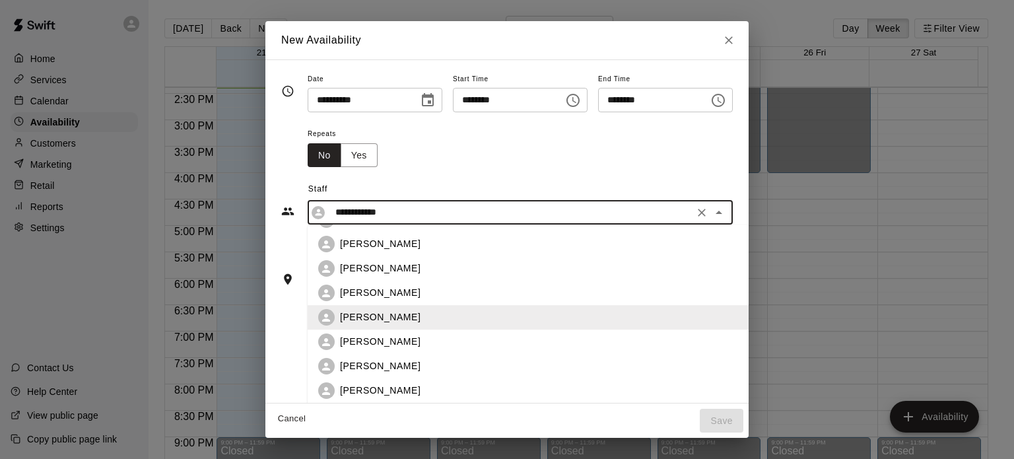
scroll to position [71, 0]
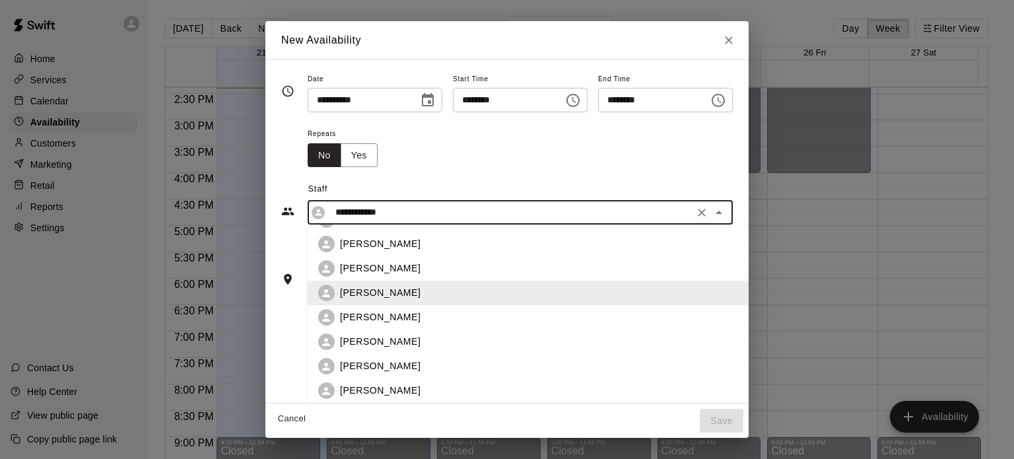
click at [677, 390] on div "[PERSON_NAME]" at bounding box center [565, 391] width 450 height 14
type input "**********"
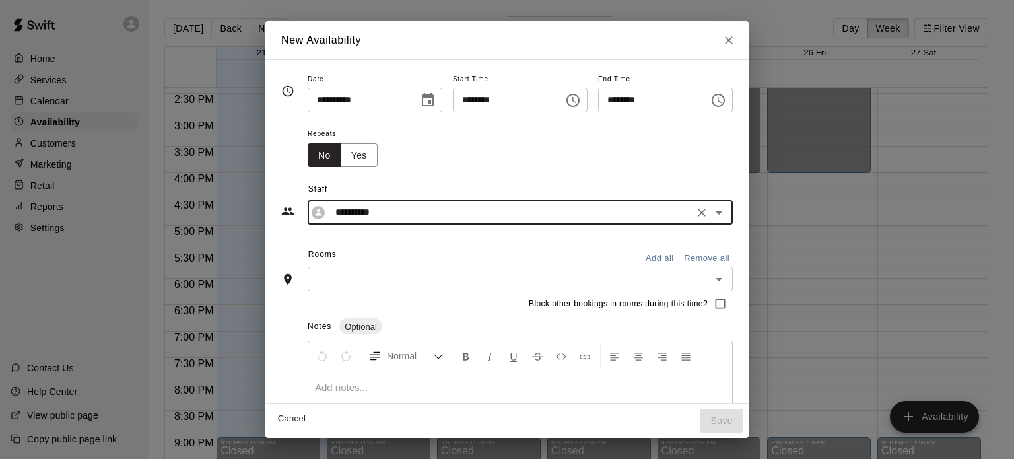
click at [462, 277] on input "text" at bounding box center [510, 279] width 396 height 17
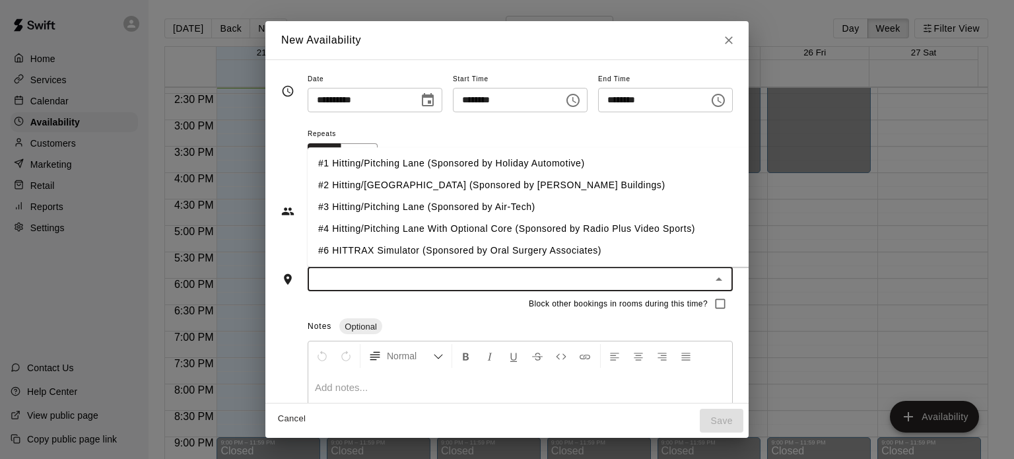
click at [441, 165] on li "#1 Hitting/Pitching Lane (Sponsored by Holiday Automotive)" at bounding box center [554, 164] width 493 height 22
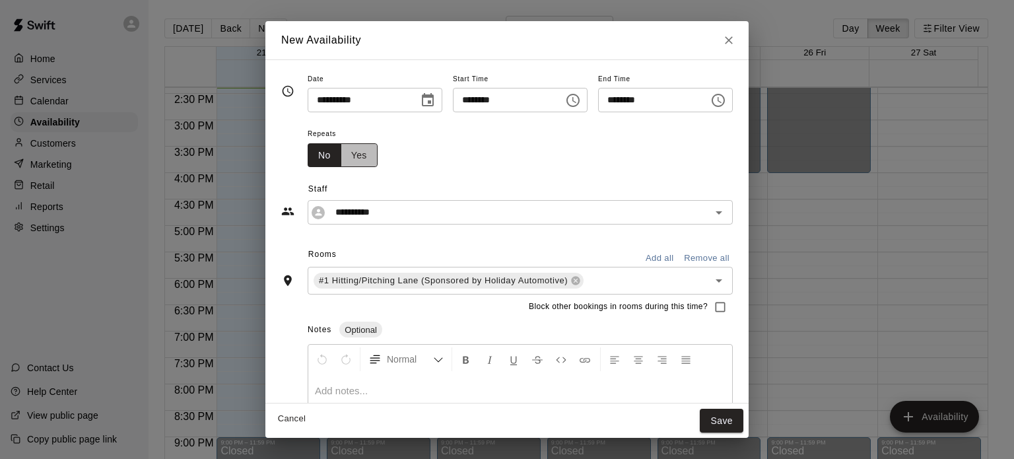
click at [341, 151] on button "Yes" at bounding box center [359, 155] width 37 height 24
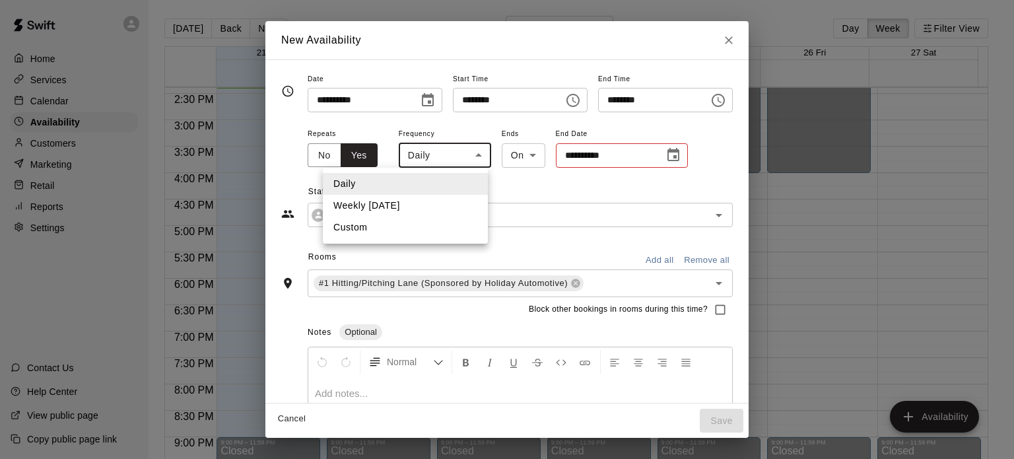
click at [396, 159] on body "Home Services Calendar Availability Customers Marketing Retail Reports Settings…" at bounding box center [507, 240] width 1014 height 480
click at [378, 223] on li "Custom" at bounding box center [405, 228] width 165 height 22
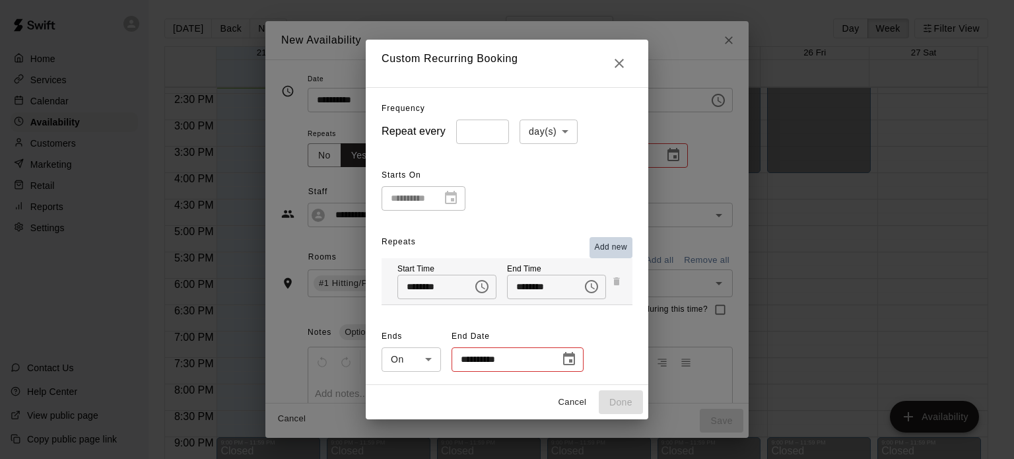
click at [610, 249] on span "Add new" at bounding box center [611, 247] width 33 height 13
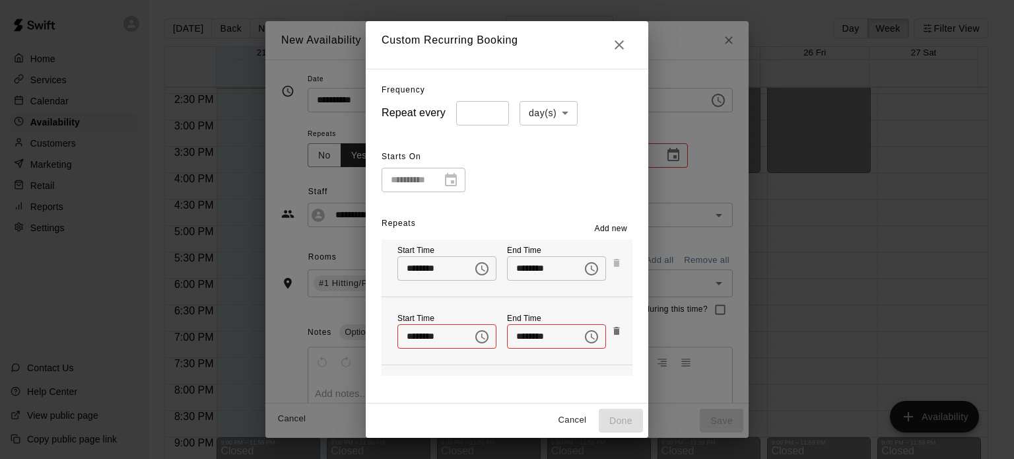
click at [624, 43] on icon "Close" at bounding box center [619, 44] width 9 height 9
type input "*****"
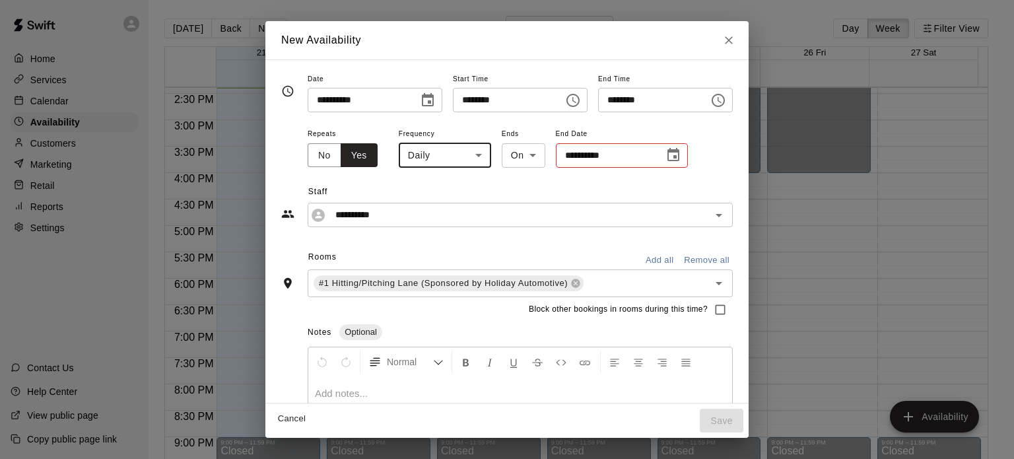
click at [420, 98] on icon "Choose date, selected date is Sep 21, 2025" at bounding box center [428, 100] width 16 height 16
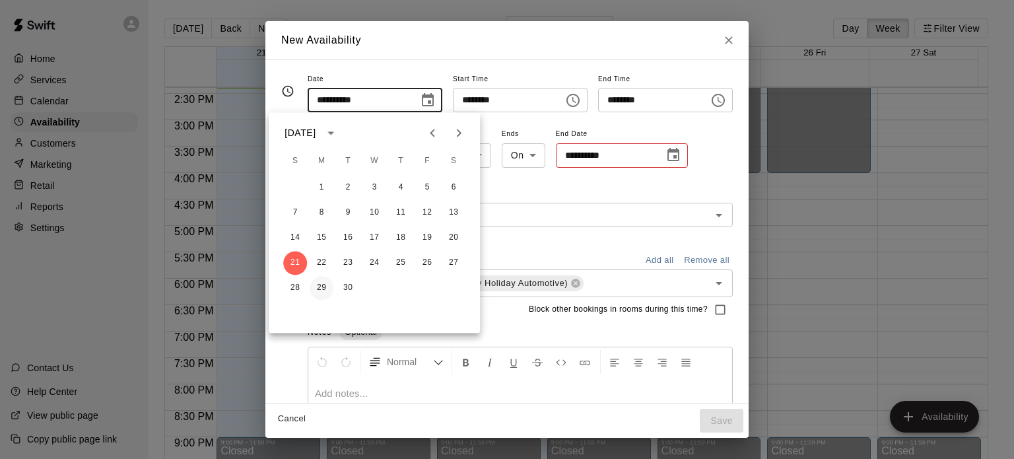
click at [322, 285] on button "29" at bounding box center [322, 288] width 24 height 24
type input "**********"
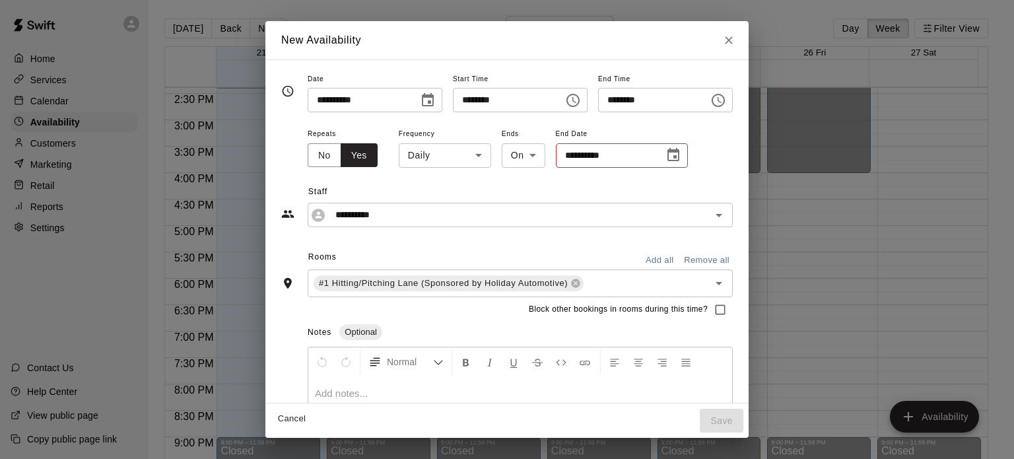
click at [575, 96] on icon "Choose time, selected time is 2:00 PM" at bounding box center [573, 100] width 13 height 13
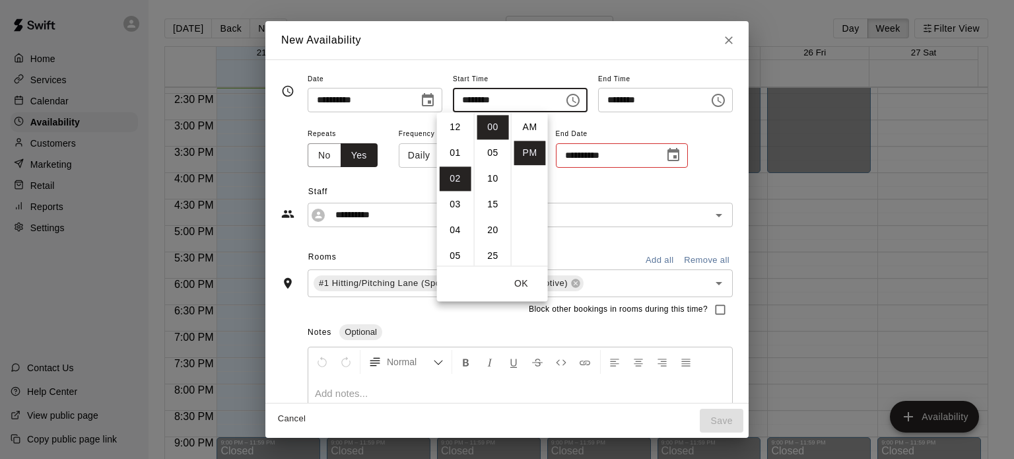
scroll to position [24, 0]
click at [446, 178] on li "04" at bounding box center [456, 178] width 32 height 24
type input "********"
click at [727, 98] on icon "Choose time, selected time is 4:30 PM" at bounding box center [719, 100] width 16 height 16
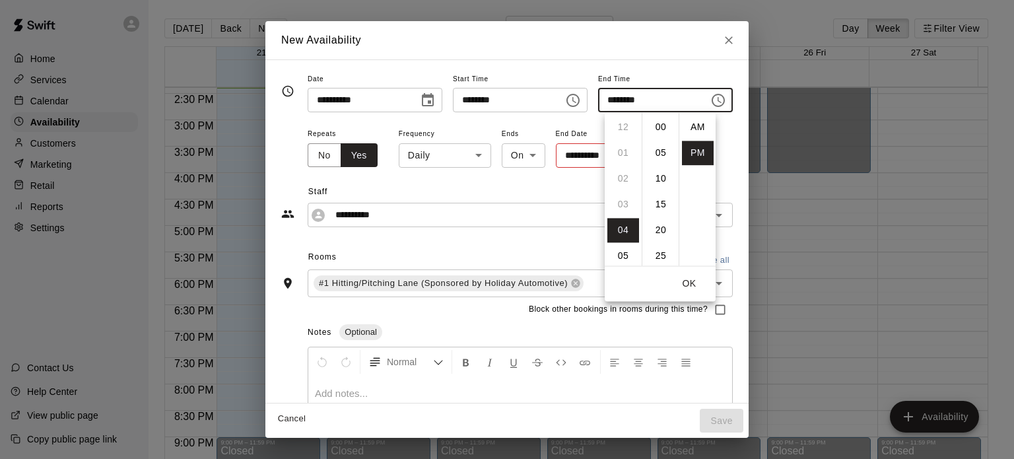
scroll to position [24, 0]
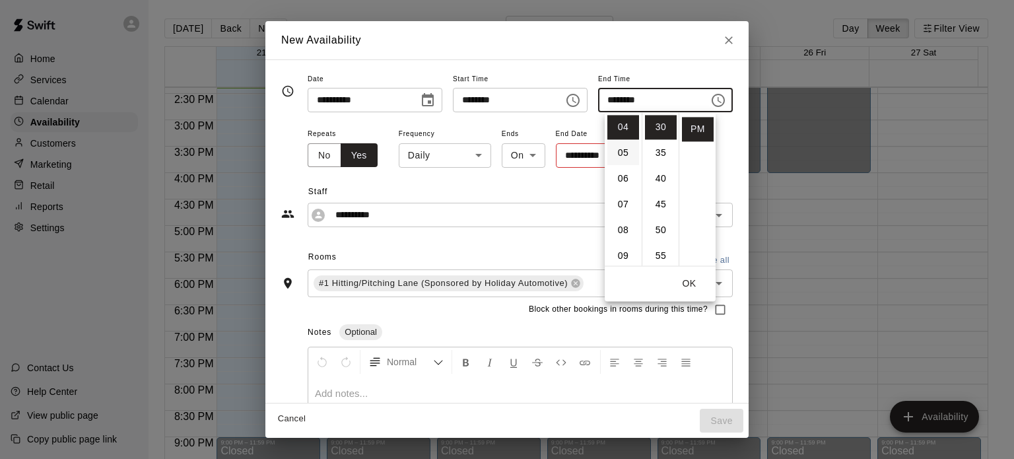
click at [622, 152] on li "05" at bounding box center [624, 153] width 32 height 24
type input "********"
click at [687, 283] on button "OK" at bounding box center [689, 283] width 42 height 24
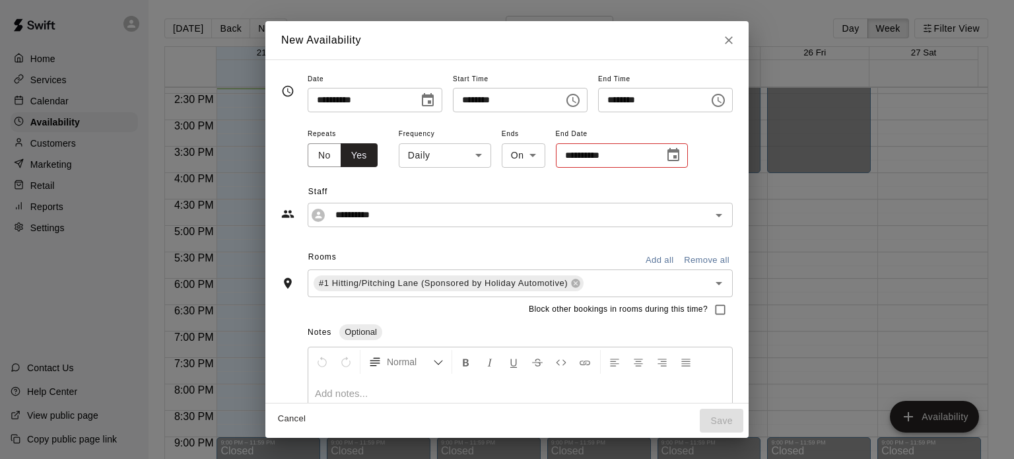
click at [727, 102] on icon "Choose time, selected time is 5:30 PM" at bounding box center [719, 100] width 16 height 16
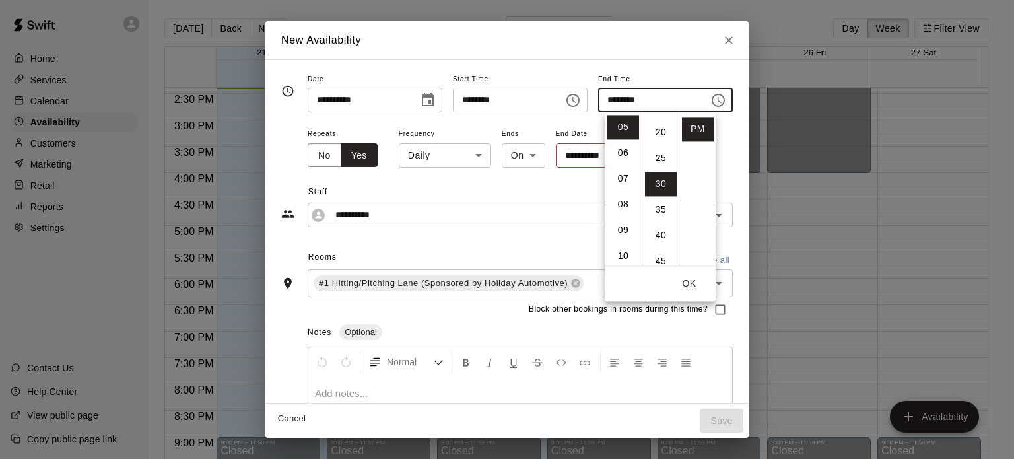
scroll to position [96, 0]
click at [658, 182] on li "30" at bounding box center [661, 185] width 32 height 24
click at [733, 147] on div "**********" at bounding box center [520, 147] width 425 height 44
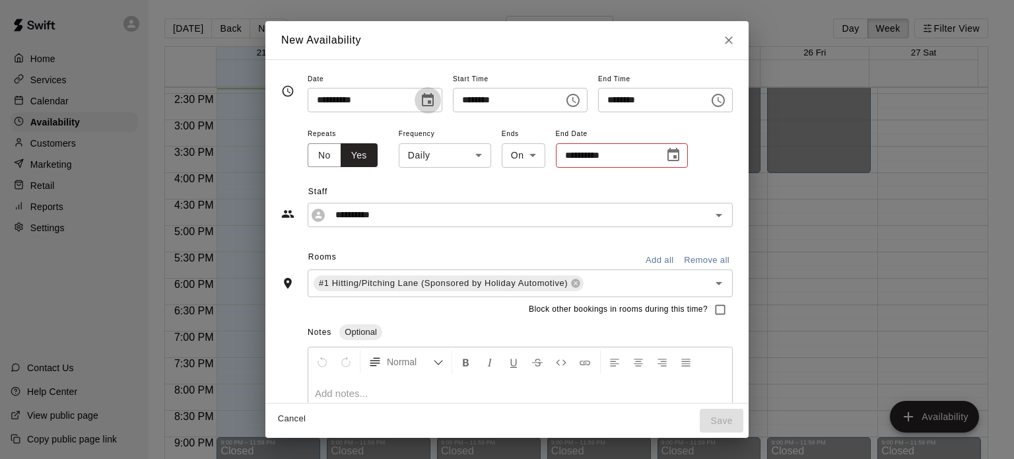
click at [422, 101] on icon "Choose date, selected date is Sep 29, 2025" at bounding box center [428, 99] width 12 height 13
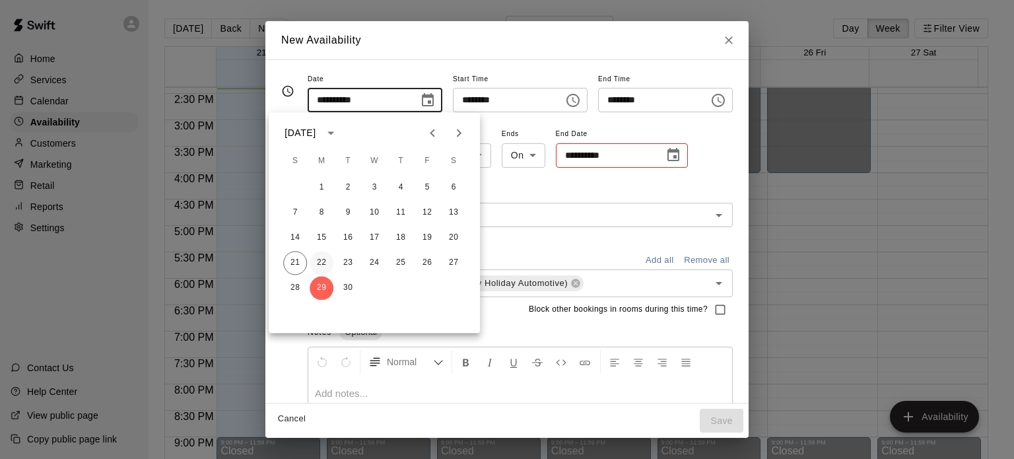
click at [321, 261] on button "22" at bounding box center [322, 263] width 24 height 24
type input "**********"
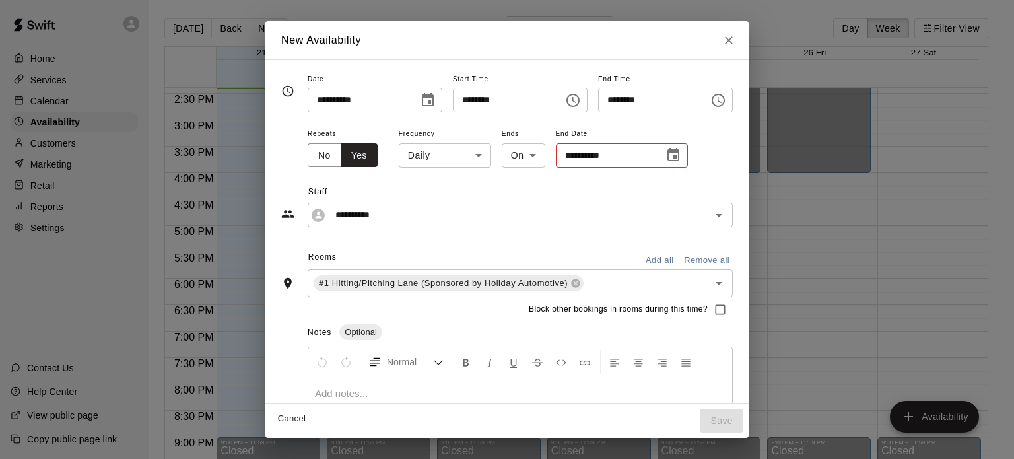
click at [434, 160] on body "Home Services Calendar Availability Customers Marketing Retail Reports Settings…" at bounding box center [507, 240] width 1014 height 480
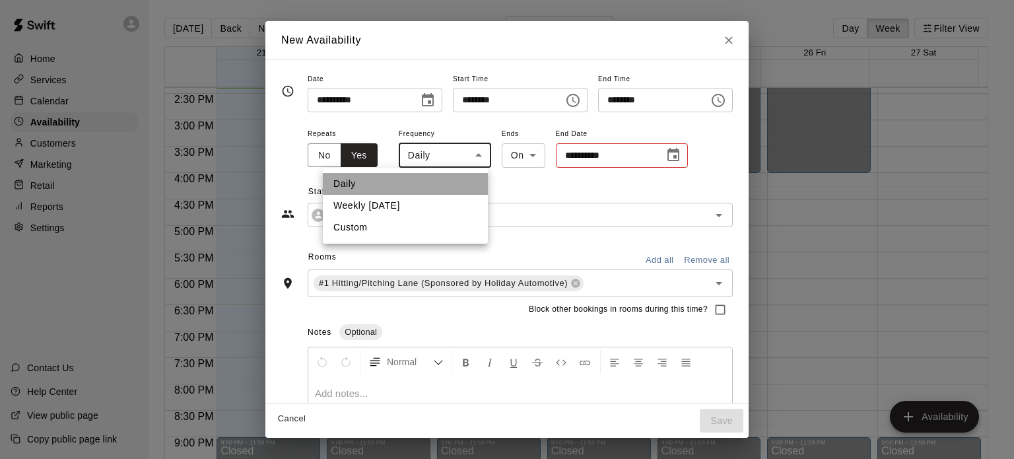
click at [427, 180] on li "Daily" at bounding box center [405, 184] width 165 height 22
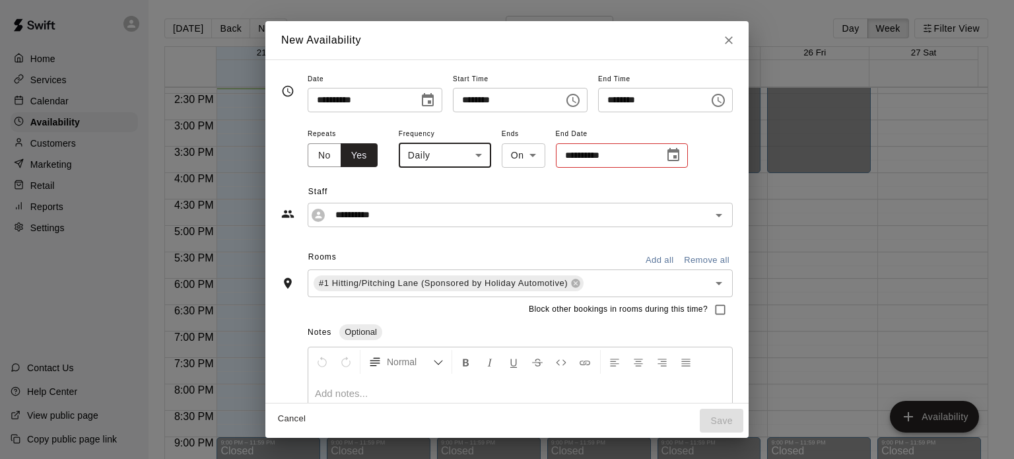
click at [486, 158] on body "Home Services Calendar Availability Customers Marketing Retail Reports Settings…" at bounding box center [507, 240] width 1014 height 480
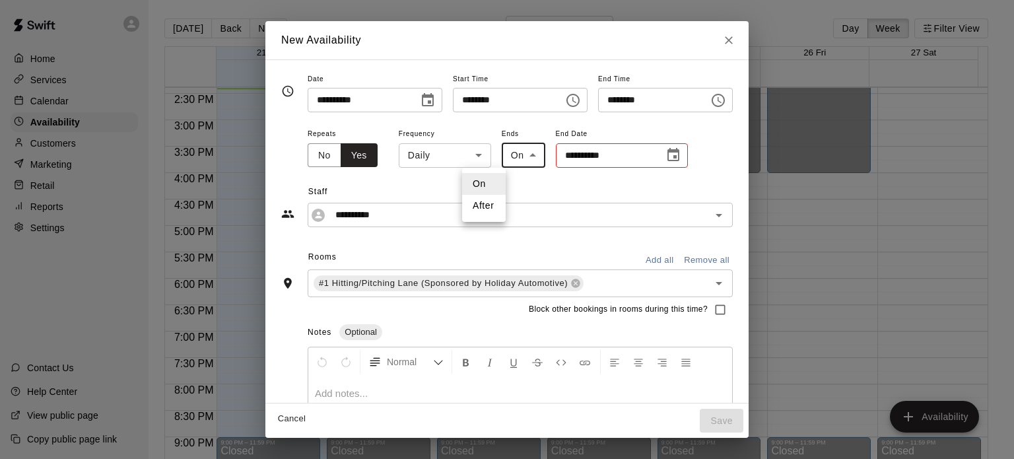
click at [483, 203] on li "After" at bounding box center [484, 206] width 44 height 22
type input "*****"
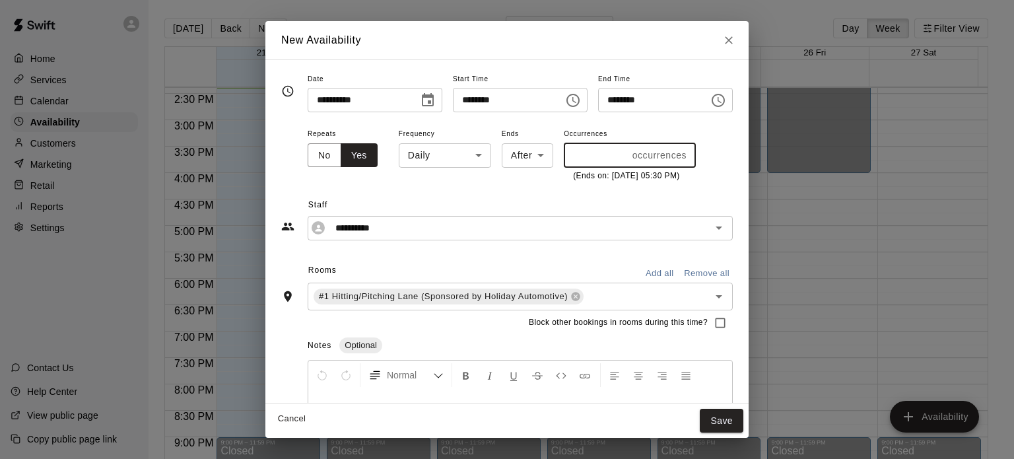
type input "**"
click at [588, 151] on input "**" at bounding box center [595, 155] width 63 height 24
click at [727, 95] on icon "Choose time, selected time is 5:30 PM" at bounding box center [719, 100] width 16 height 16
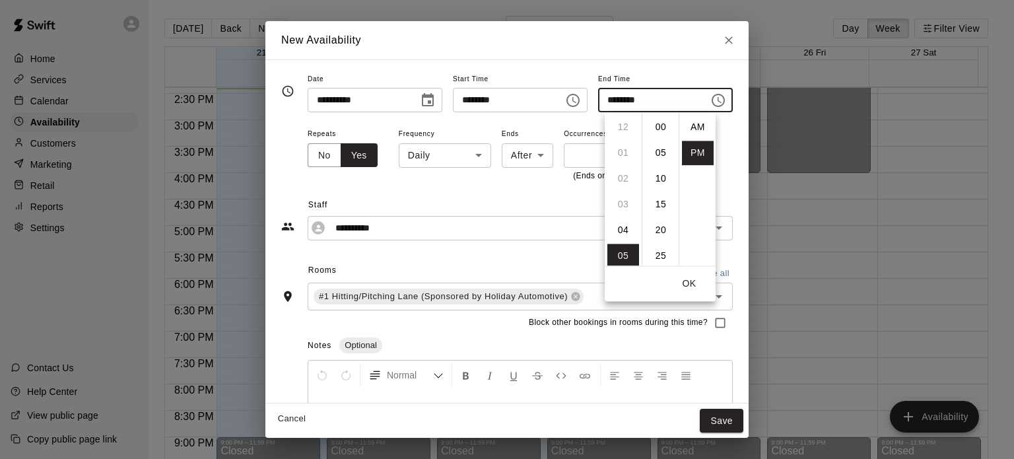
scroll to position [24, 0]
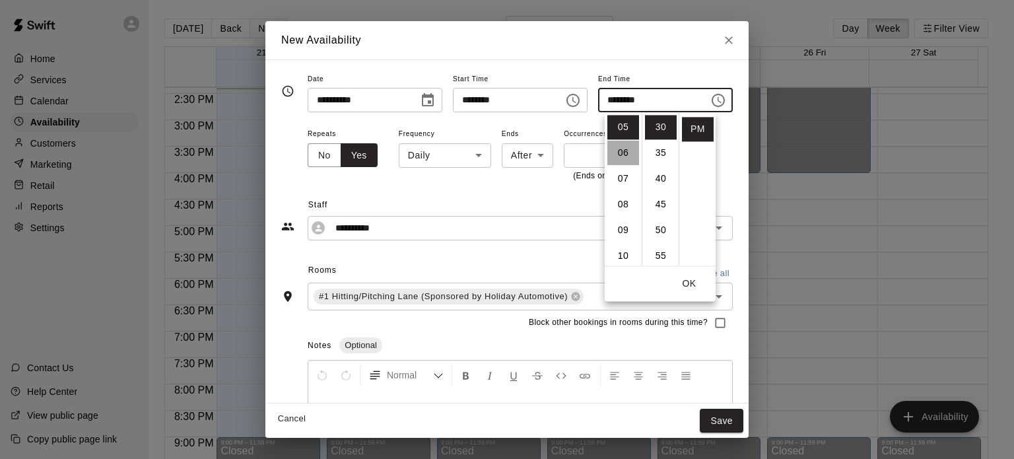
click at [621, 153] on li "06" at bounding box center [624, 153] width 32 height 24
type input "********"
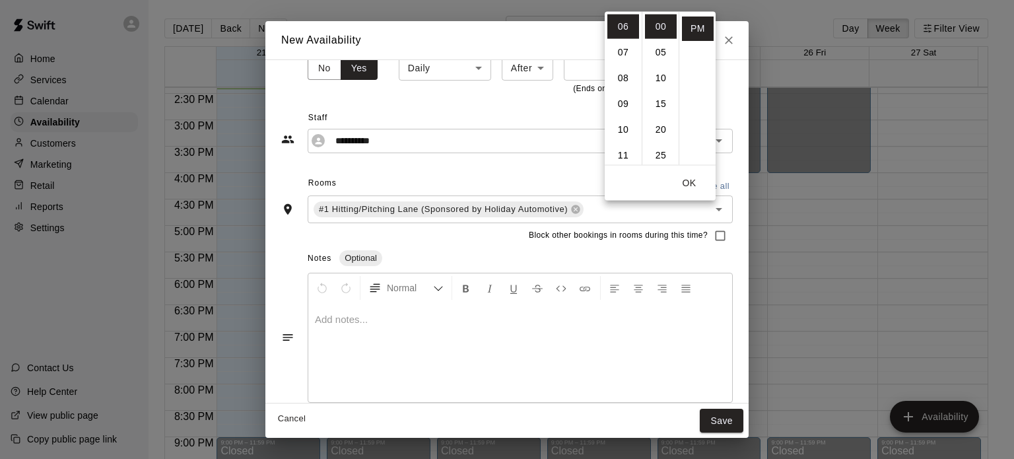
scroll to position [100, 0]
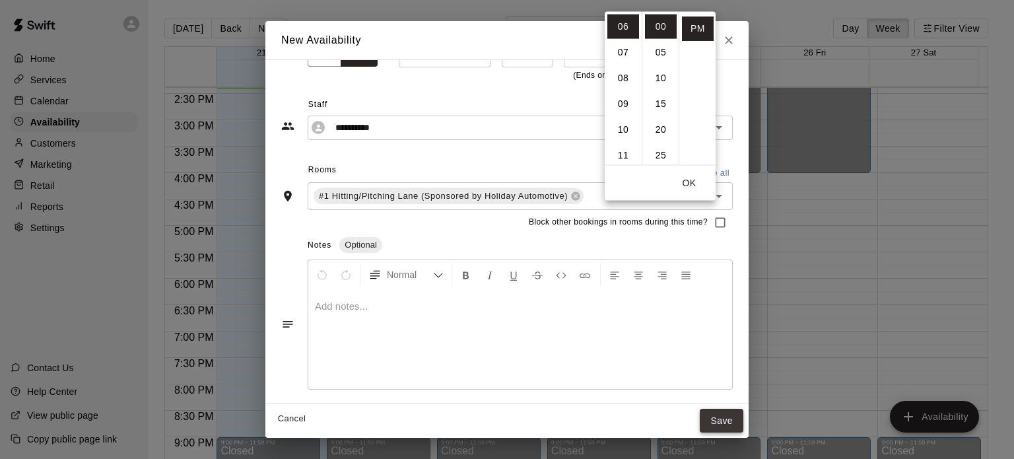
click at [744, 419] on button "Save" at bounding box center [722, 421] width 44 height 24
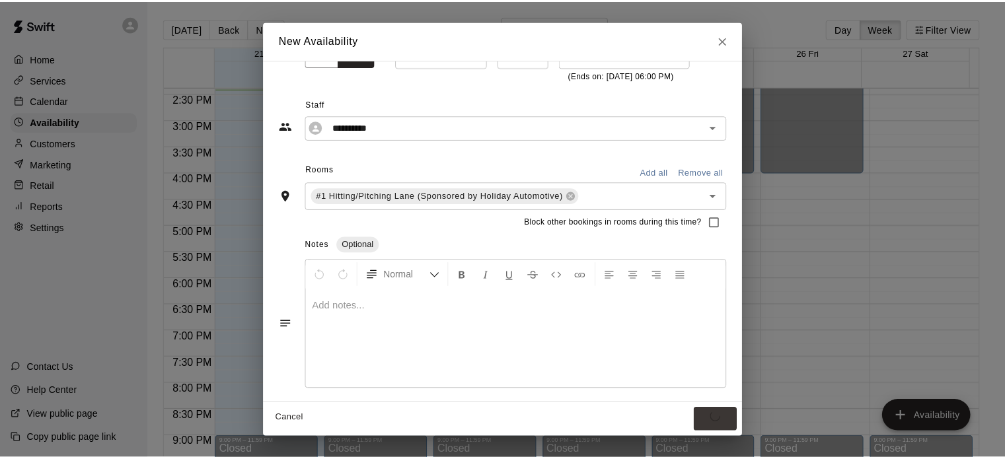
scroll to position [0, 0]
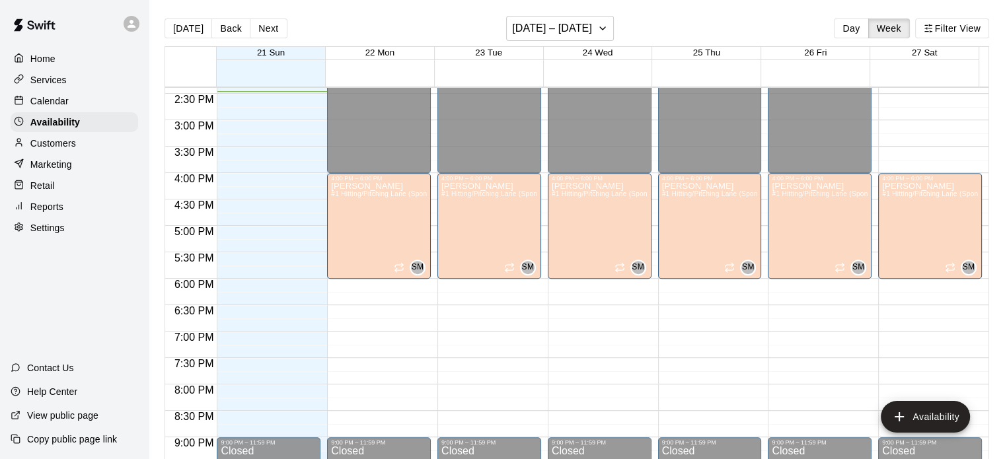
click at [56, 101] on p "Calendar" at bounding box center [49, 100] width 38 height 13
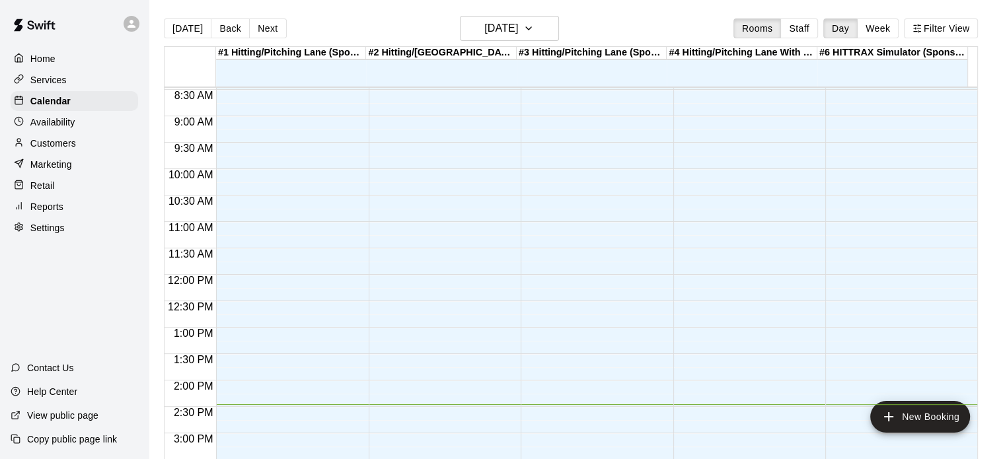
scroll to position [452, 0]
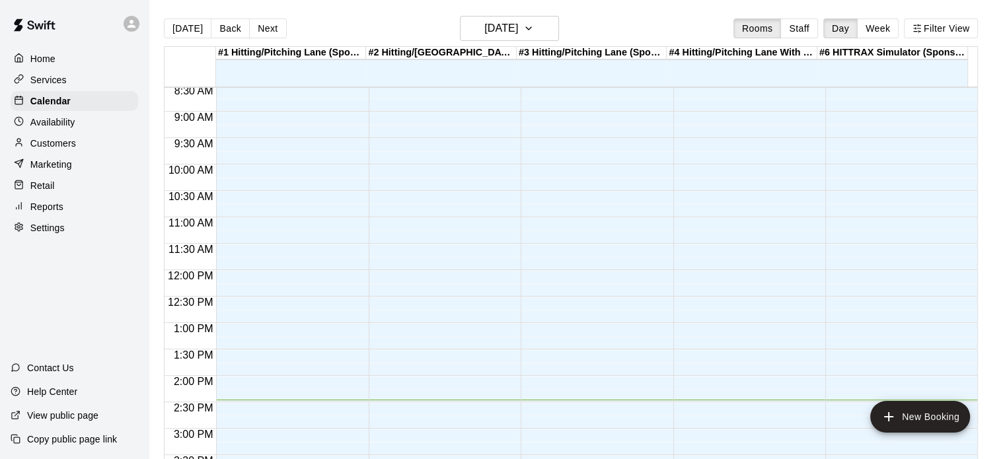
click at [59, 128] on p "Availability" at bounding box center [52, 122] width 45 height 13
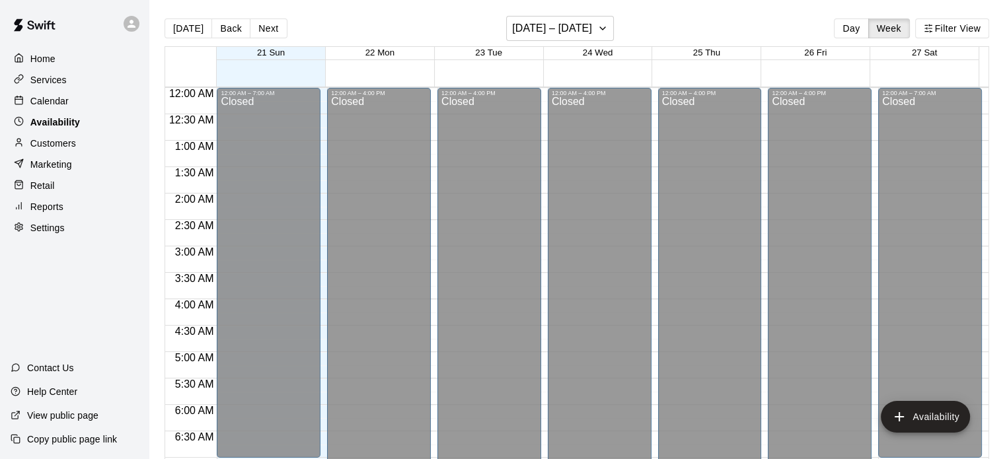
scroll to position [764, 0]
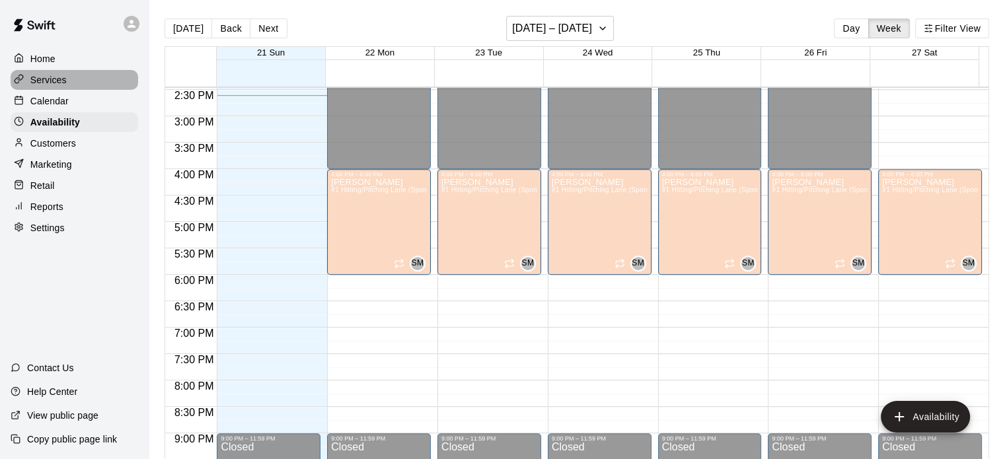
click at [50, 81] on p "Services" at bounding box center [48, 79] width 36 height 13
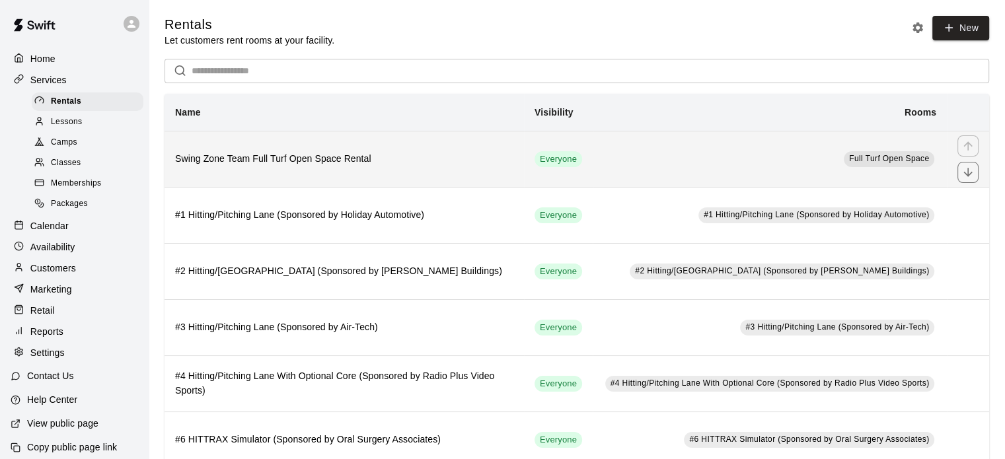
click at [482, 170] on th "Swing Zone Team Full Turf Open Space Rental" at bounding box center [343, 159] width 359 height 56
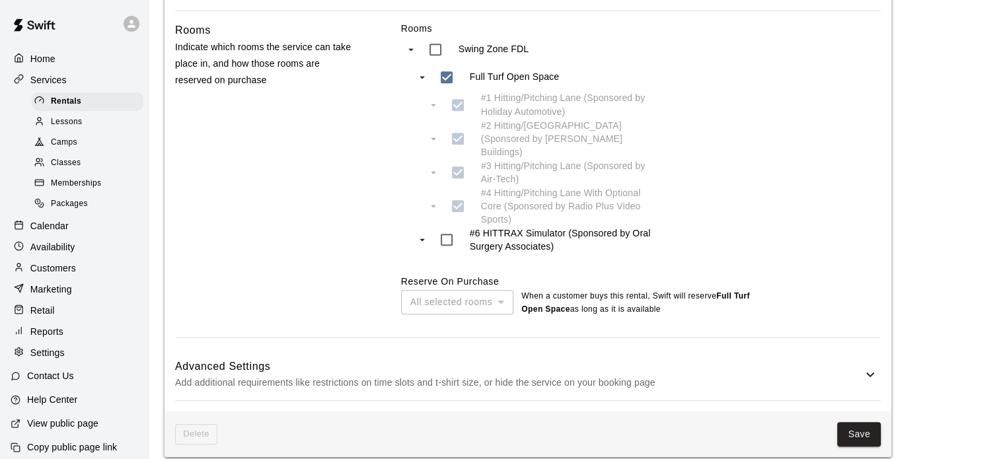
scroll to position [657, 0]
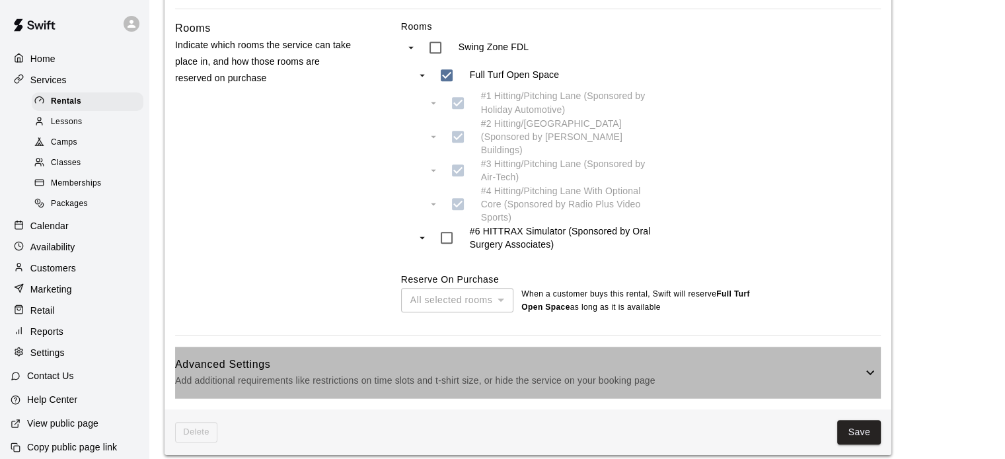
click at [777, 356] on h6 "Advanced Settings" at bounding box center [518, 364] width 687 height 17
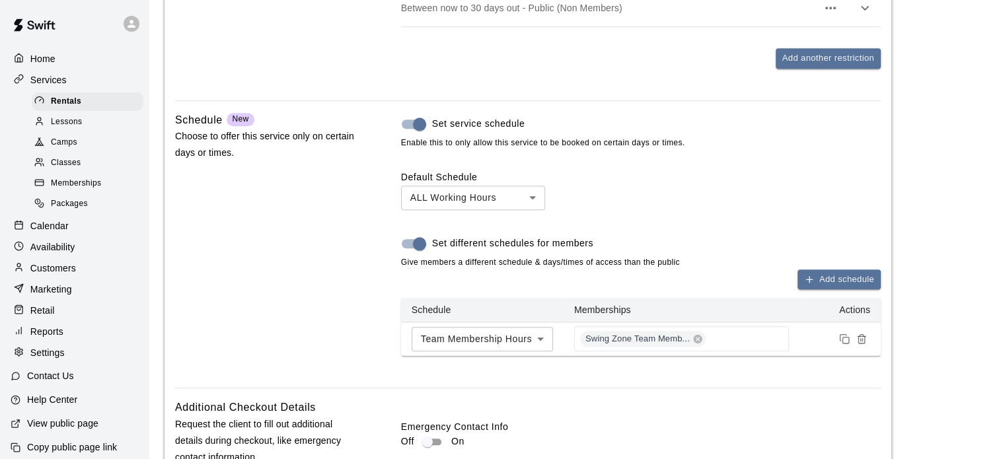
scroll to position [24, 0]
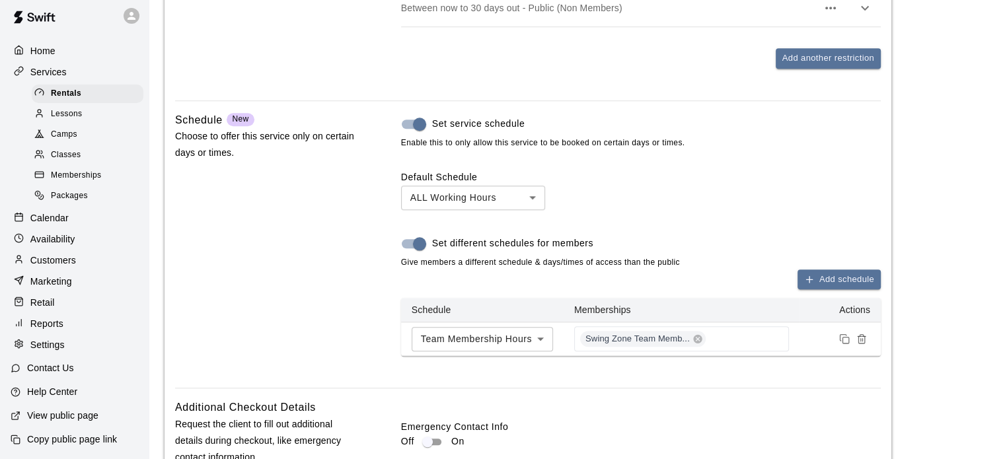
click at [98, 433] on p "Copy public page link" at bounding box center [72, 439] width 90 height 13
click at [92, 415] on p "View public page" at bounding box center [62, 415] width 71 height 13
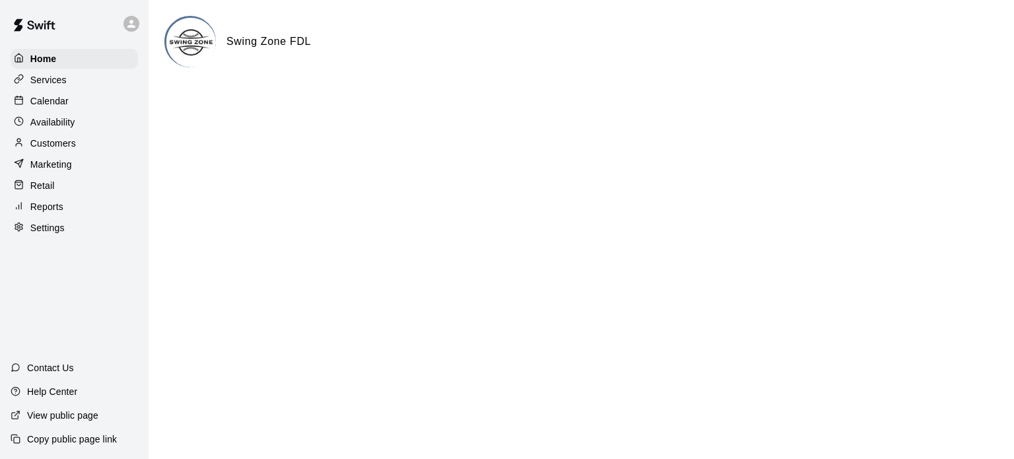
click at [61, 79] on p "Services" at bounding box center [48, 79] width 36 height 13
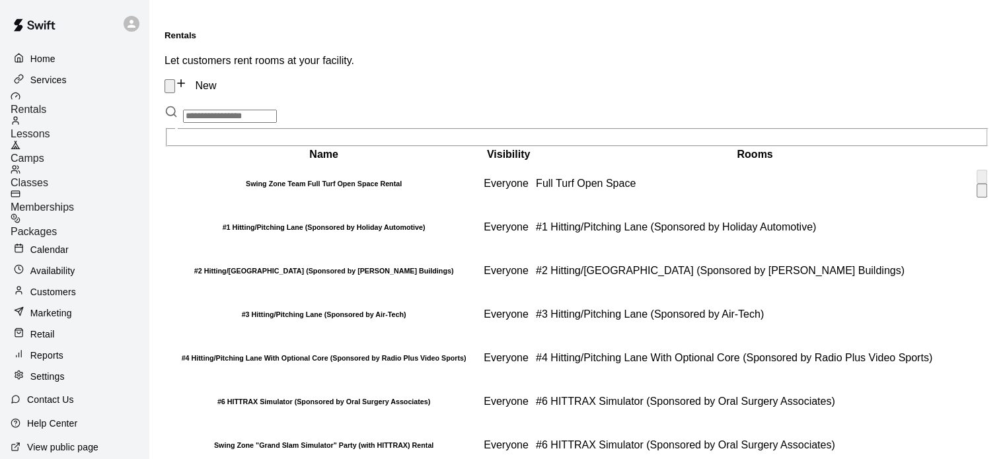
click at [359, 180] on h6 "Swing Zone Team Full Turf Open Space Rental" at bounding box center [323, 184] width 314 height 8
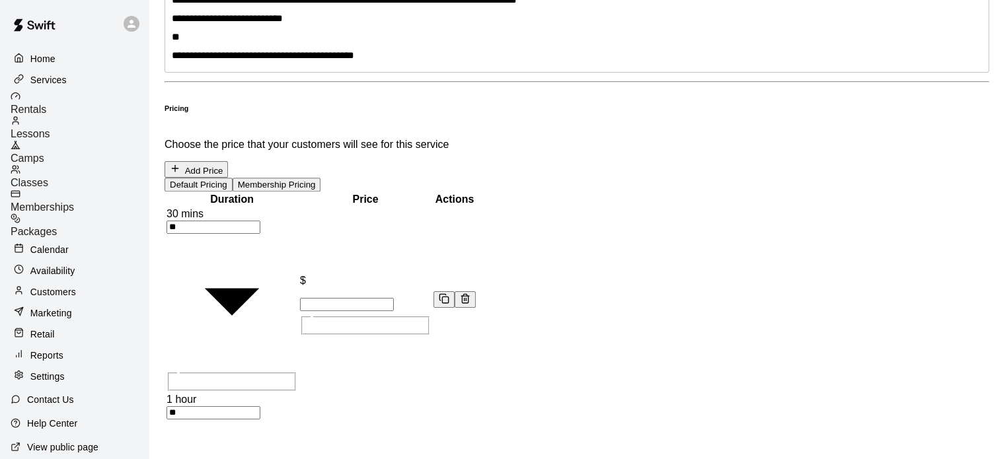
scroll to position [657, 0]
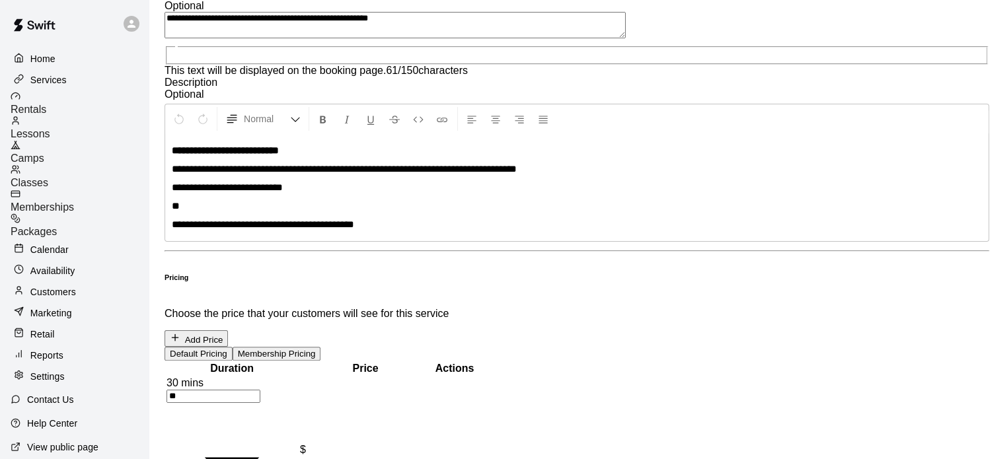
scroll to position [0, 0]
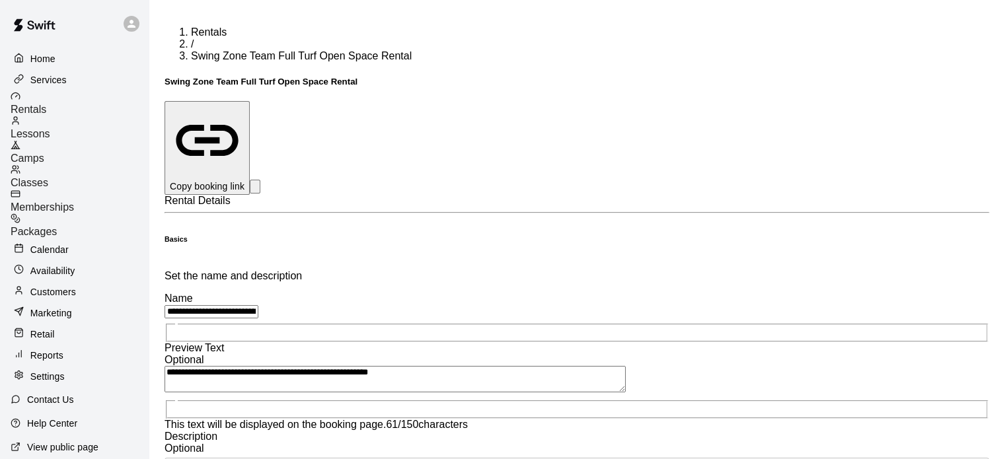
click at [46, 104] on span "Rentals" at bounding box center [29, 109] width 36 height 11
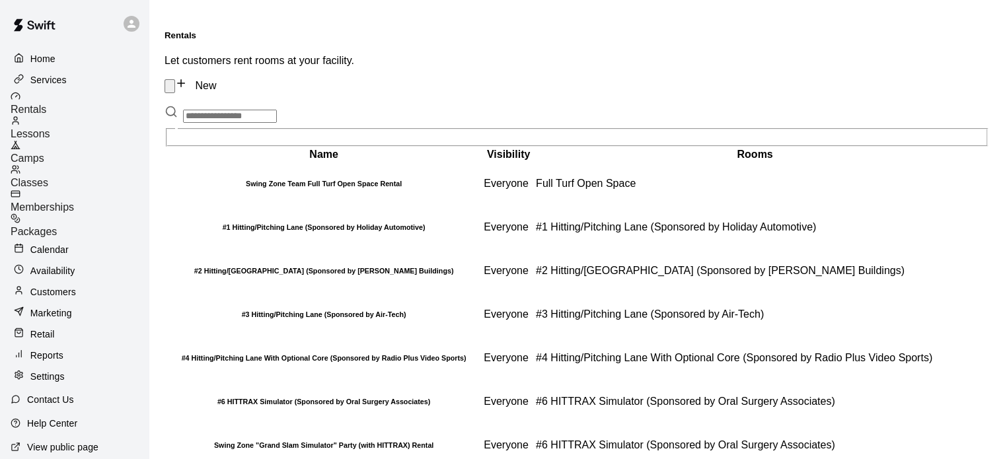
click at [69, 264] on p "Availability" at bounding box center [52, 270] width 45 height 13
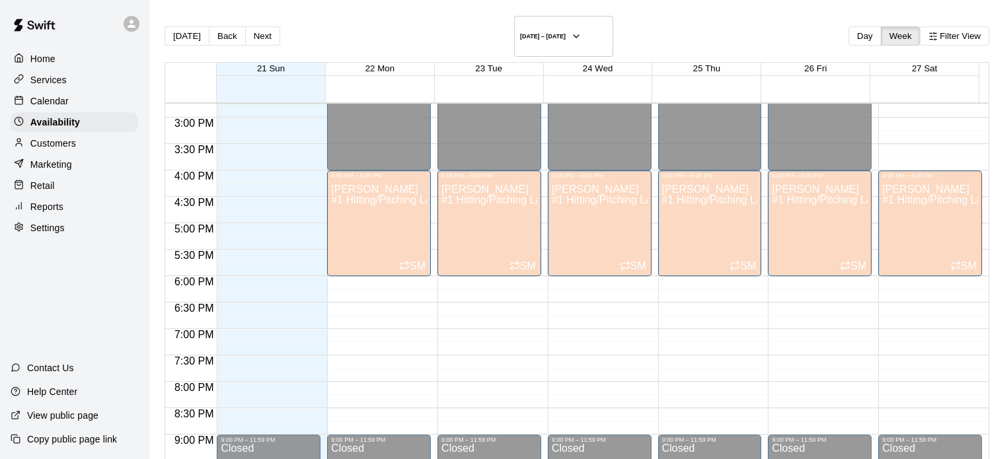
click at [52, 77] on p "Services" at bounding box center [48, 79] width 36 height 13
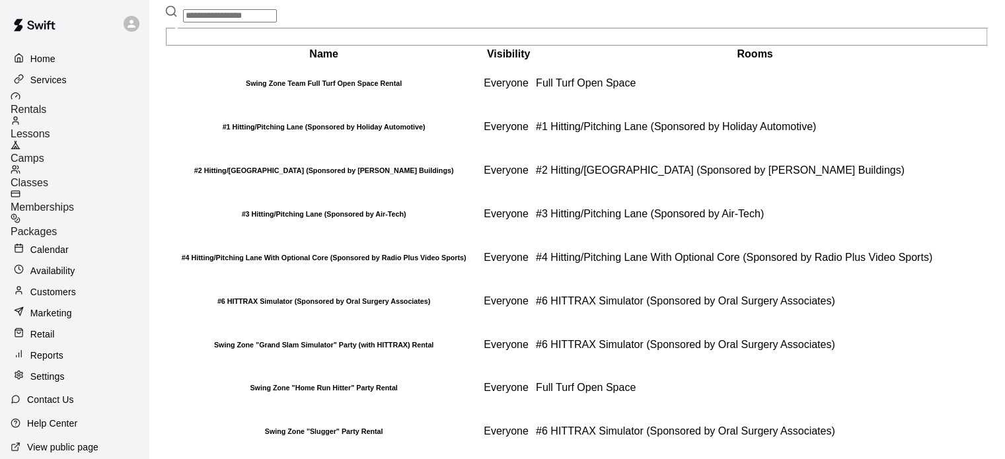
scroll to position [199, 0]
click at [74, 201] on span "Memberships" at bounding box center [42, 206] width 63 height 11
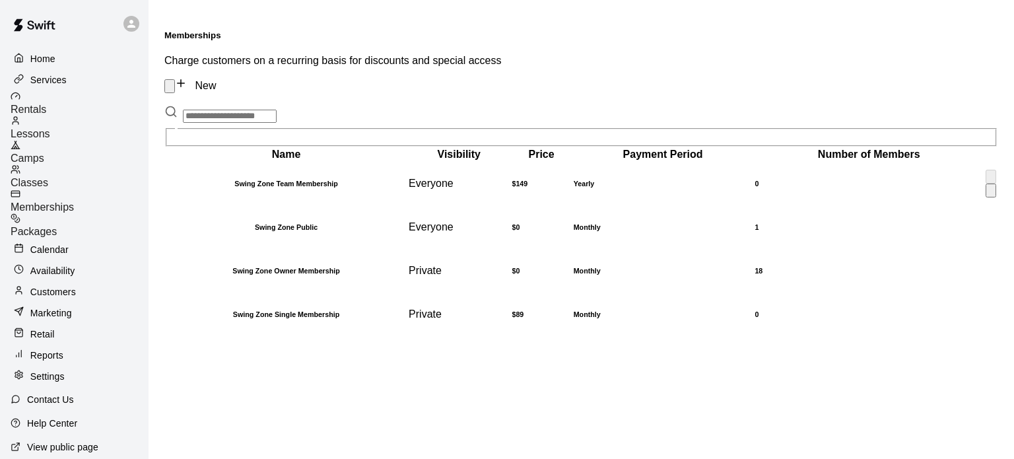
click at [388, 180] on h6 "Swing Zone Team Membership" at bounding box center [286, 184] width 240 height 8
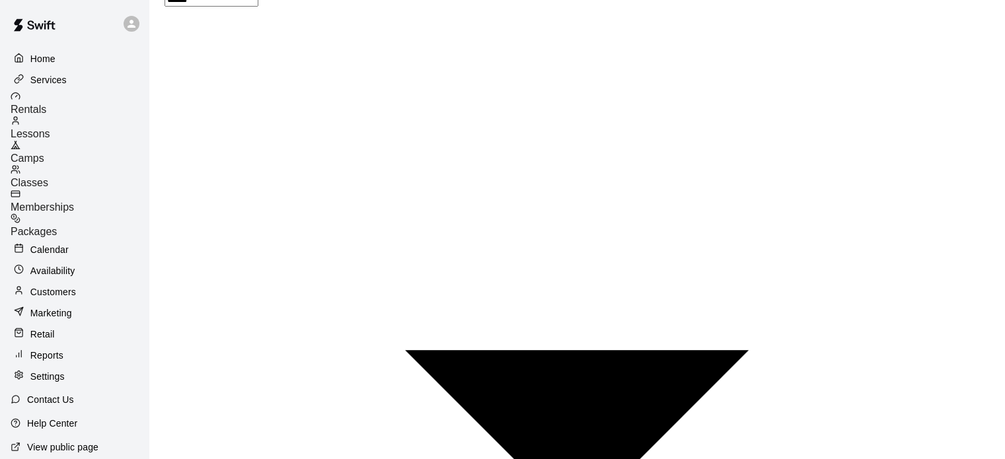
scroll to position [814, 0]
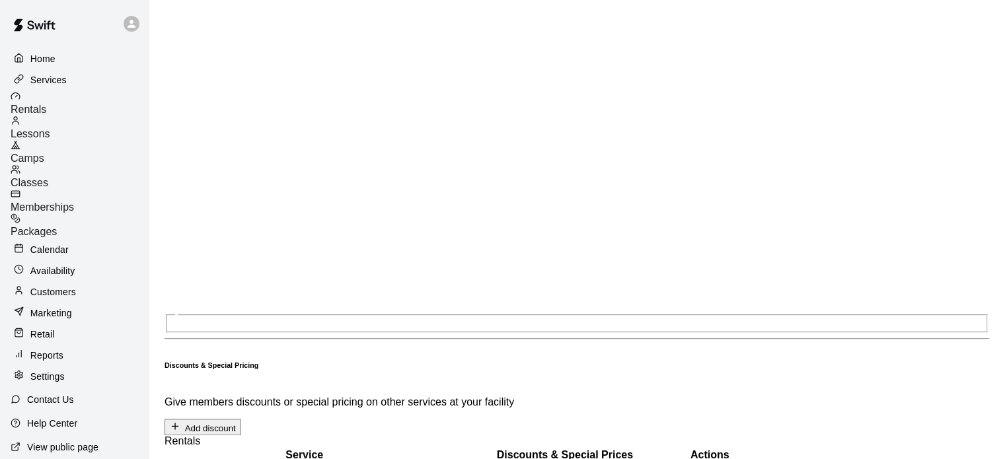
scroll to position [1285, 0]
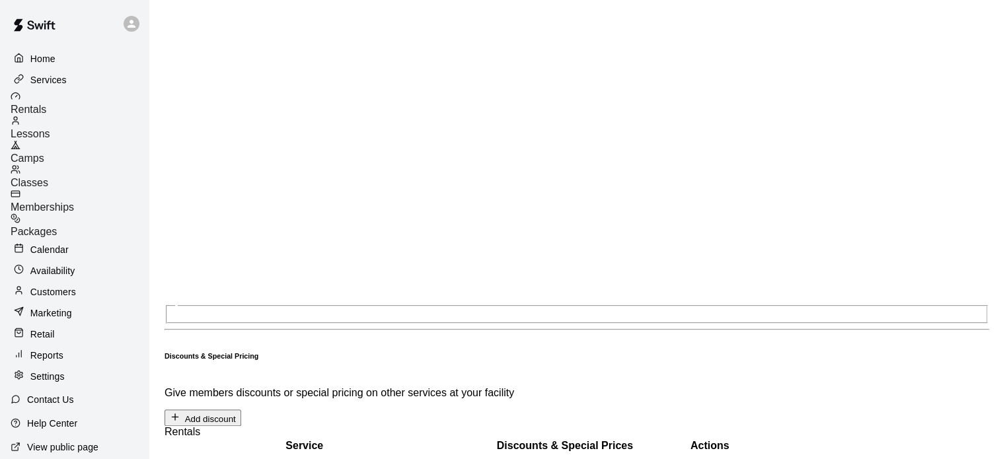
click at [59, 243] on p "Calendar" at bounding box center [49, 249] width 38 height 13
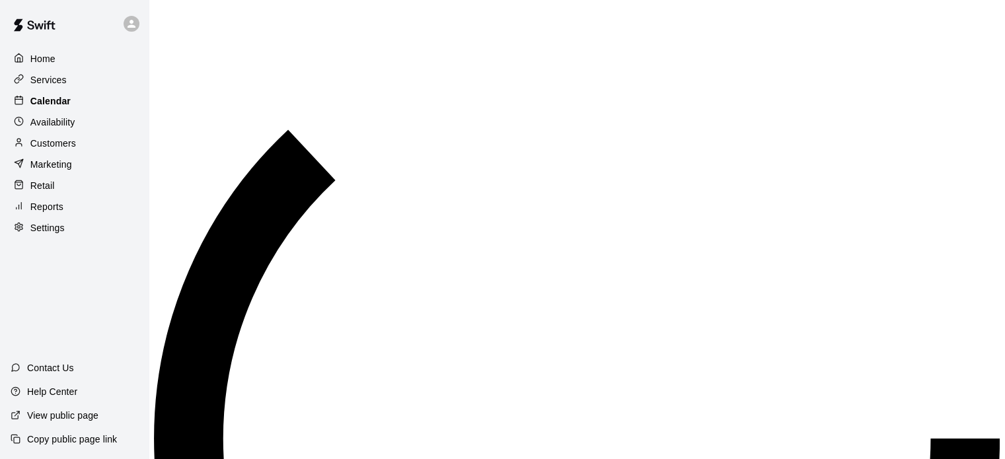
scroll to position [779, 0]
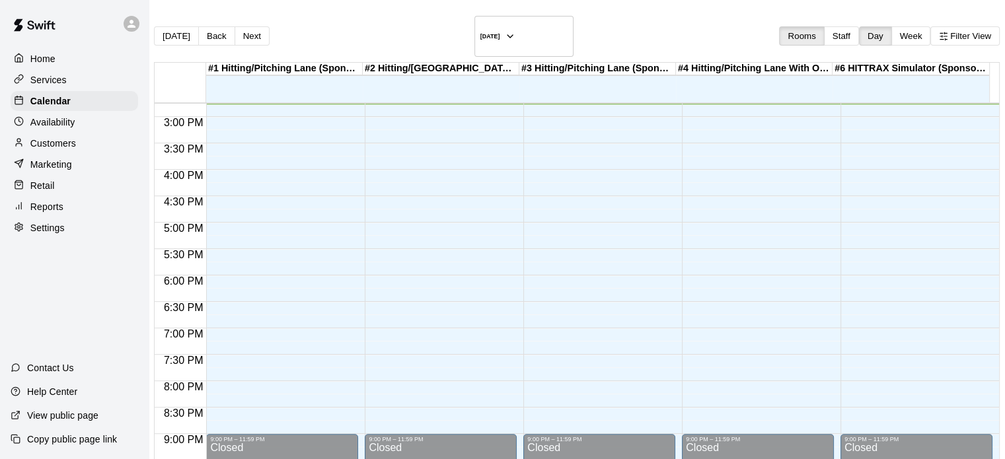
click at [61, 129] on p "Availability" at bounding box center [52, 122] width 45 height 13
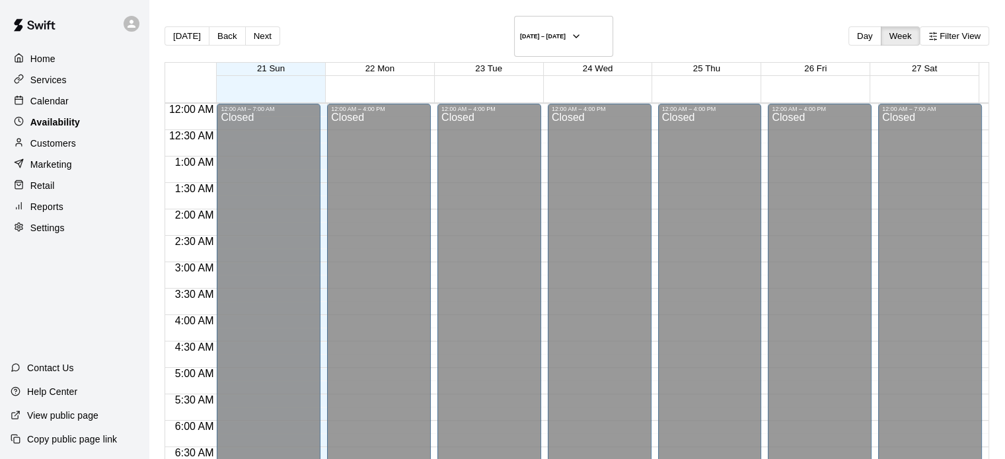
scroll to position [779, 0]
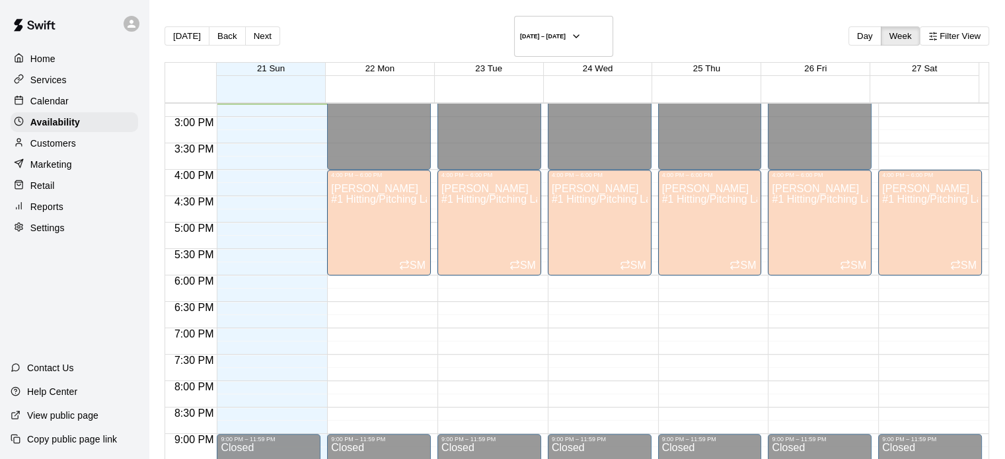
click at [45, 234] on p "Settings" at bounding box center [47, 227] width 34 height 13
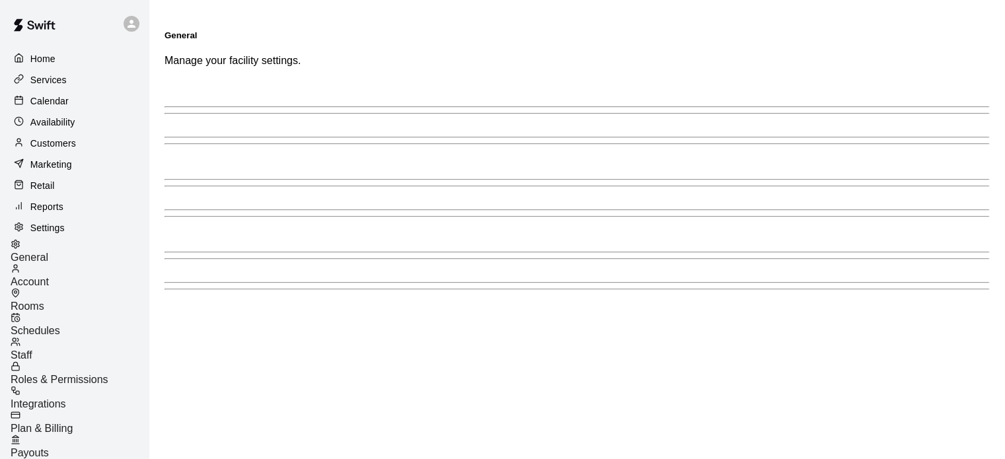
select select "**"
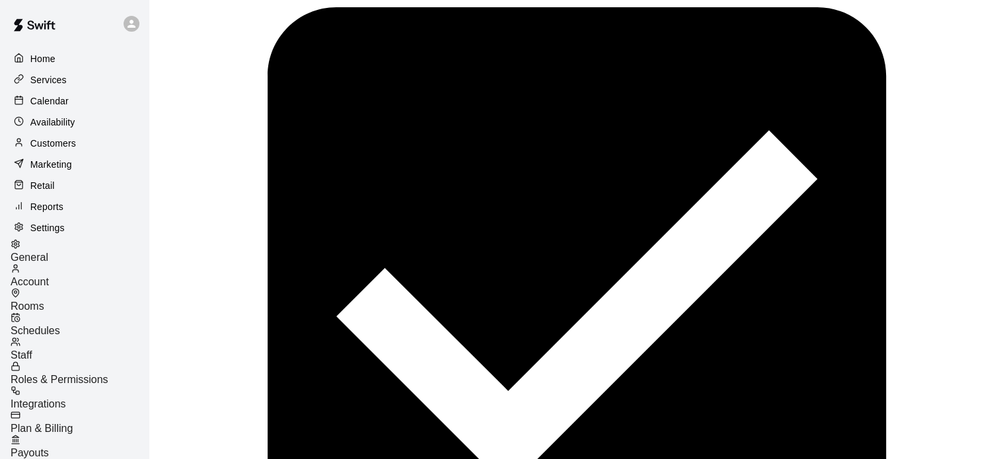
scroll to position [2958, 0]
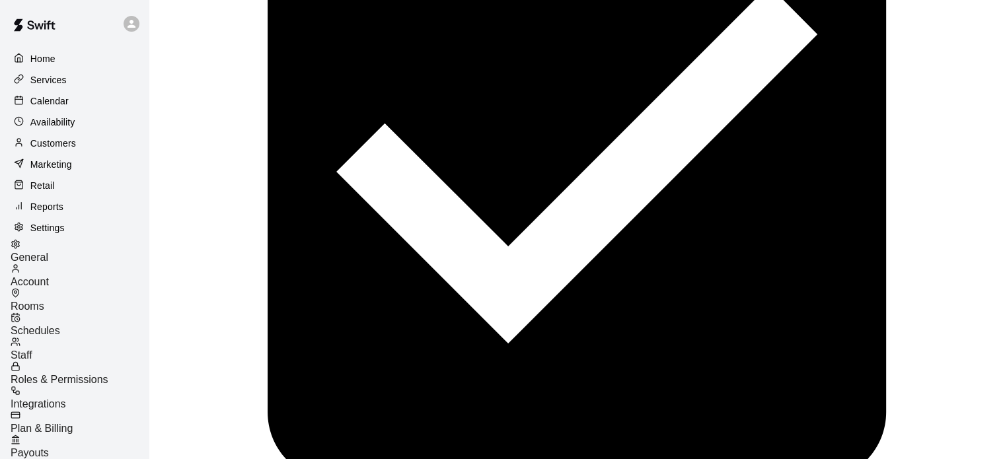
click at [60, 327] on span "Schedules" at bounding box center [36, 330] width 50 height 11
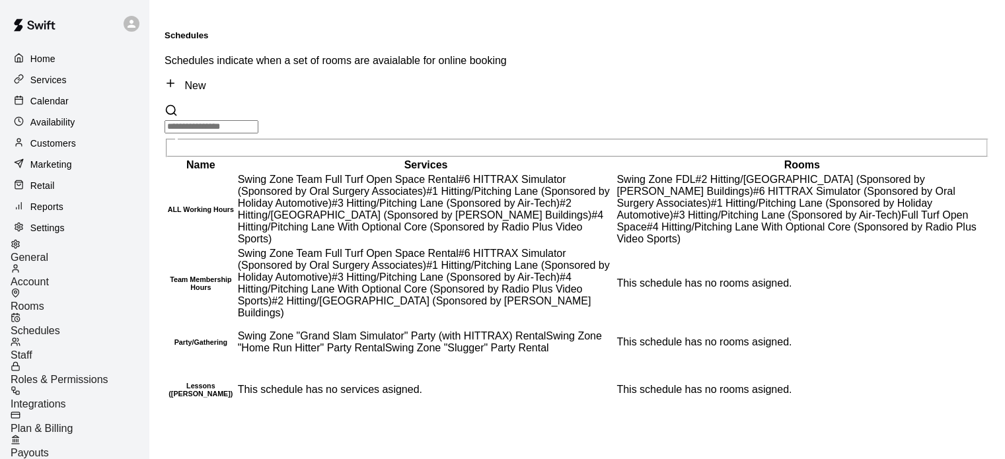
scroll to position [102, 0]
click at [674, 283] on td "This schedule has no rooms asigned." at bounding box center [802, 283] width 372 height 73
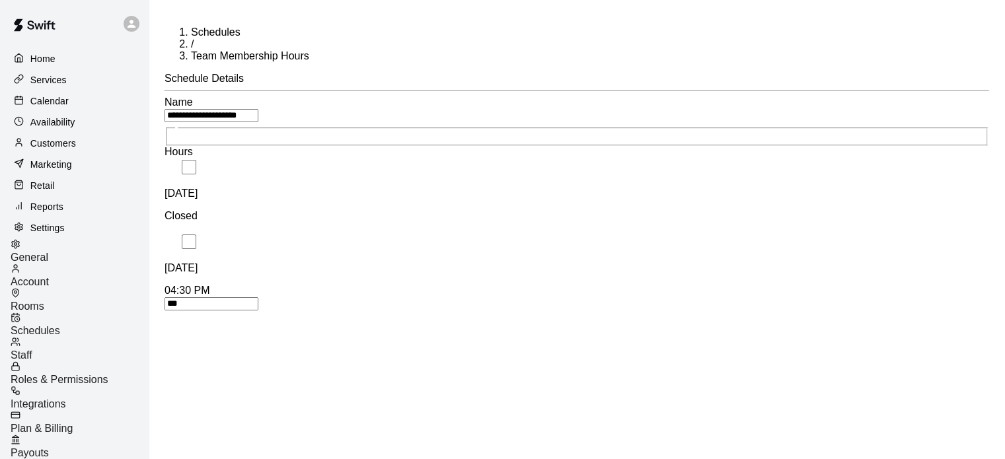
click at [60, 325] on span "Schedules" at bounding box center [36, 330] width 50 height 11
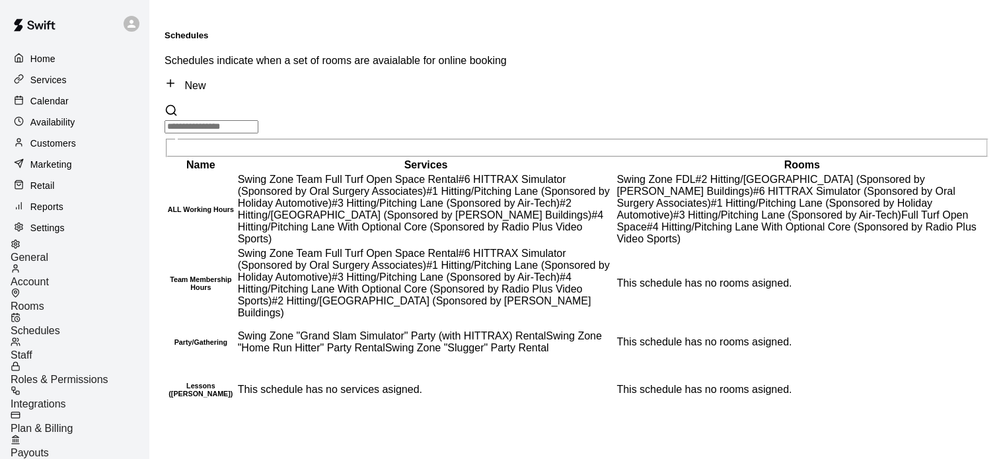
scroll to position [168, 0]
click at [44, 301] on span "Rooms" at bounding box center [28, 306] width 34 height 11
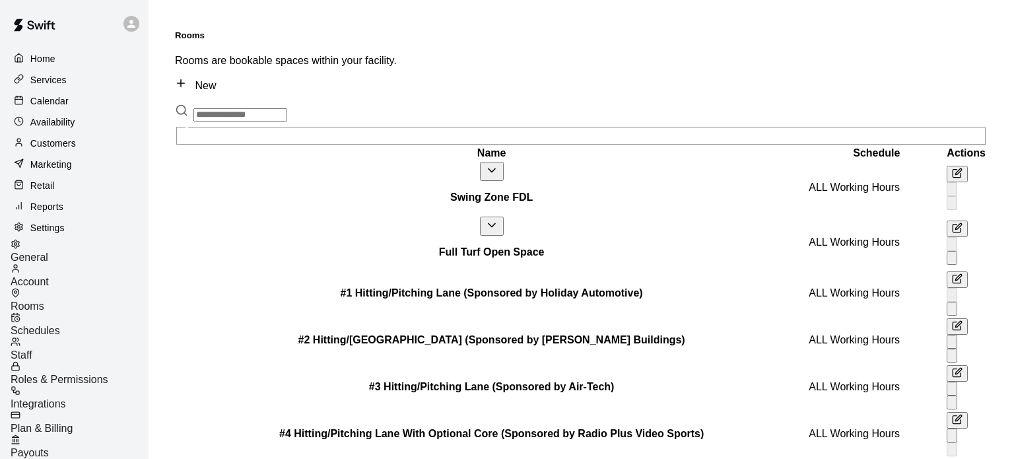
click at [48, 254] on span "General" at bounding box center [30, 257] width 38 height 11
select select "**"
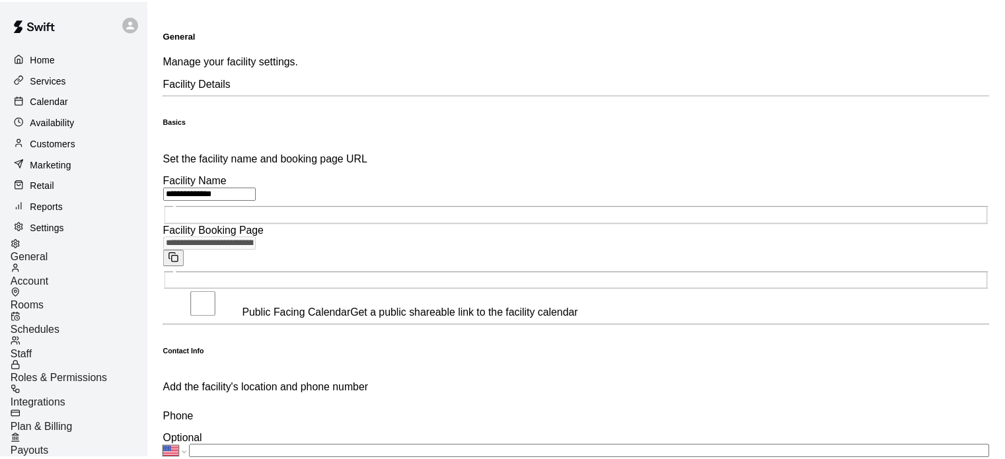
scroll to position [2958, 0]
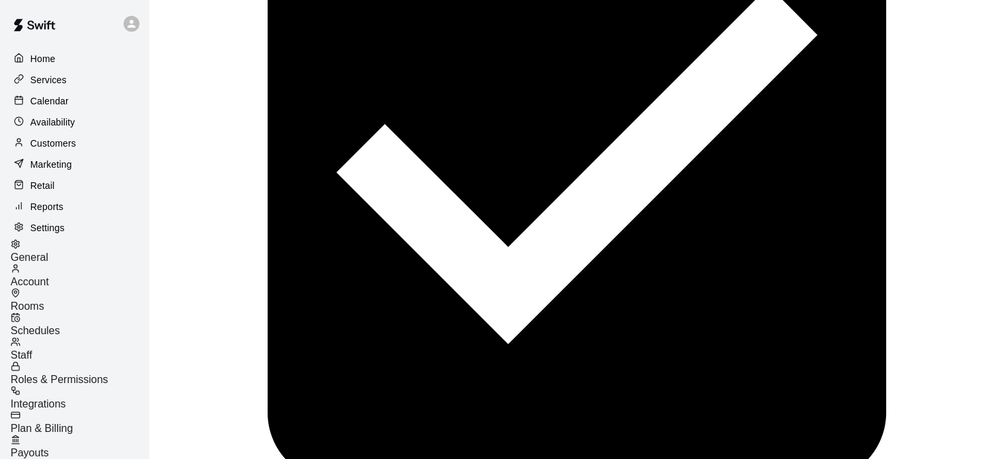
click at [49, 283] on span "Account" at bounding box center [30, 281] width 38 height 11
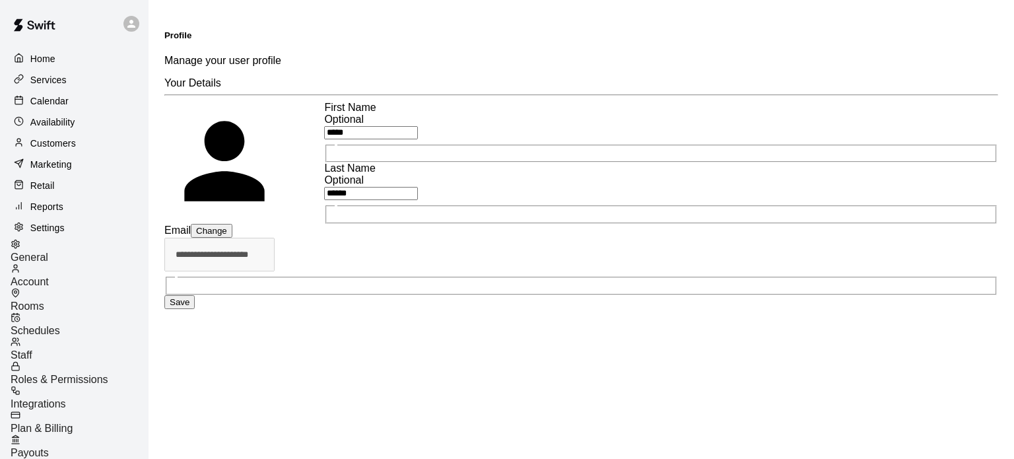
click at [60, 325] on span "Schedules" at bounding box center [36, 330] width 50 height 11
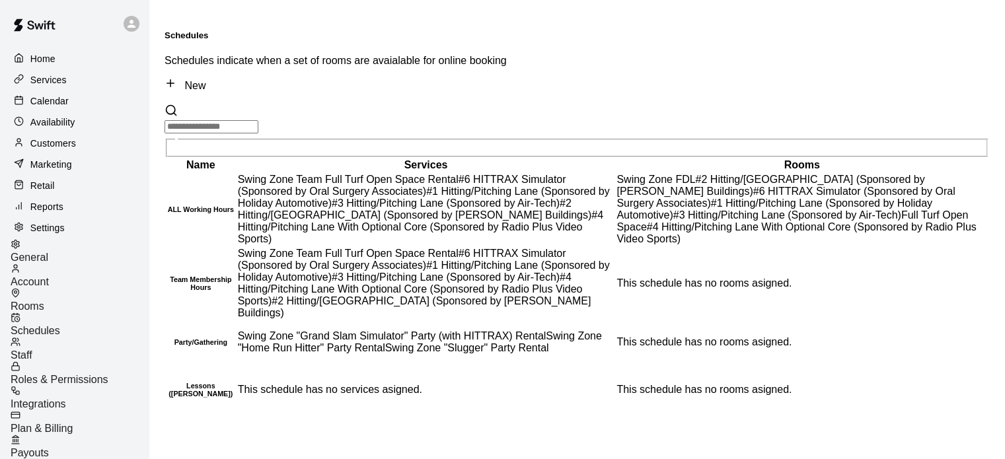
click at [645, 320] on td "This schedule has no rooms asigned." at bounding box center [802, 283] width 372 height 73
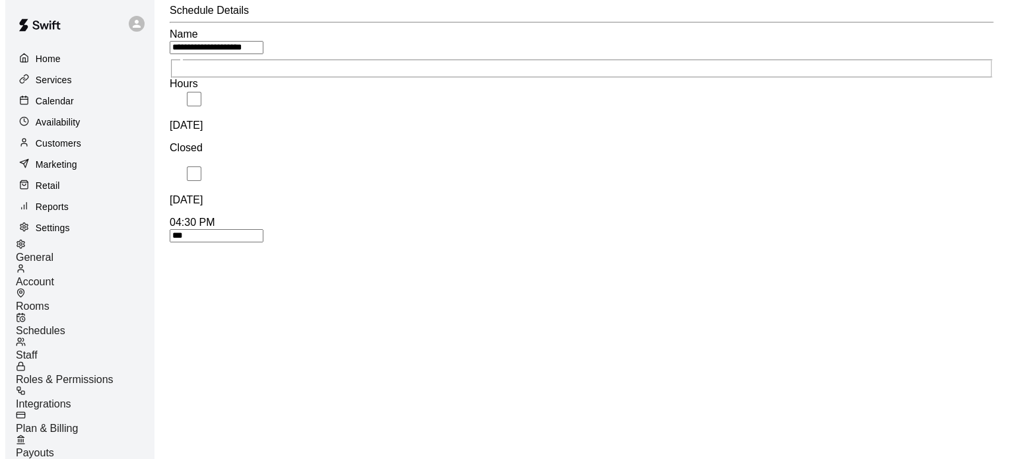
scroll to position [70, 0]
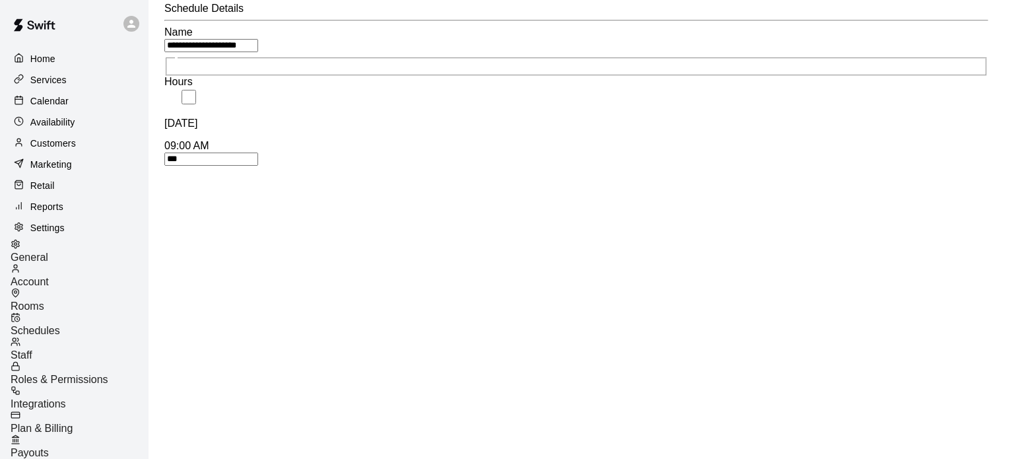
scroll to position [1341, 0]
type input "****"
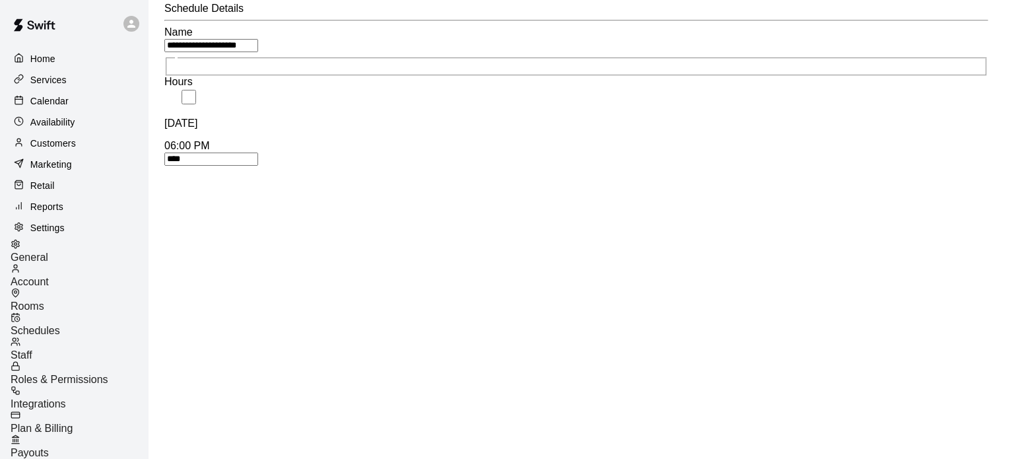
type input "****"
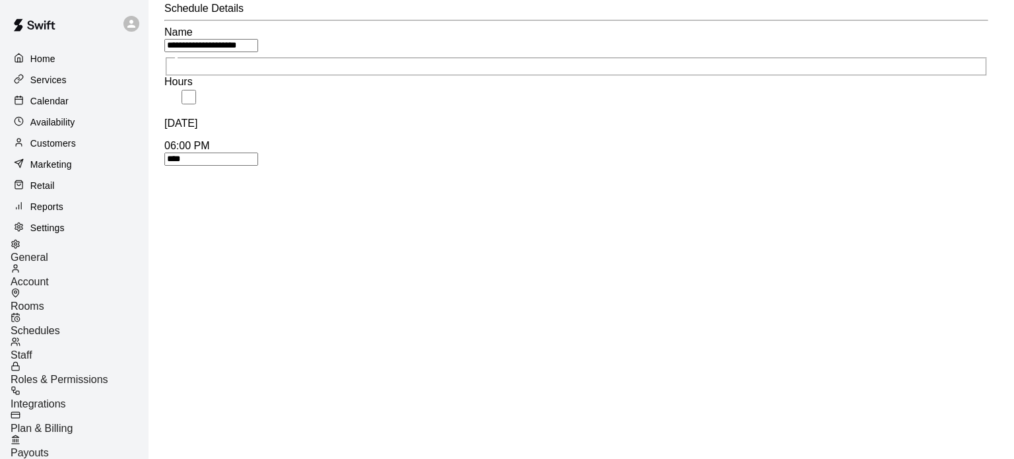
type input "****"
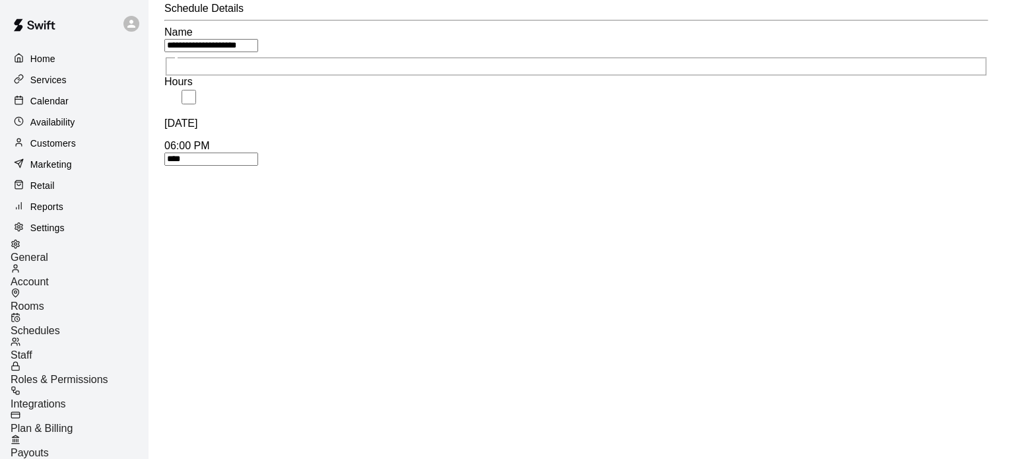
type input "****"
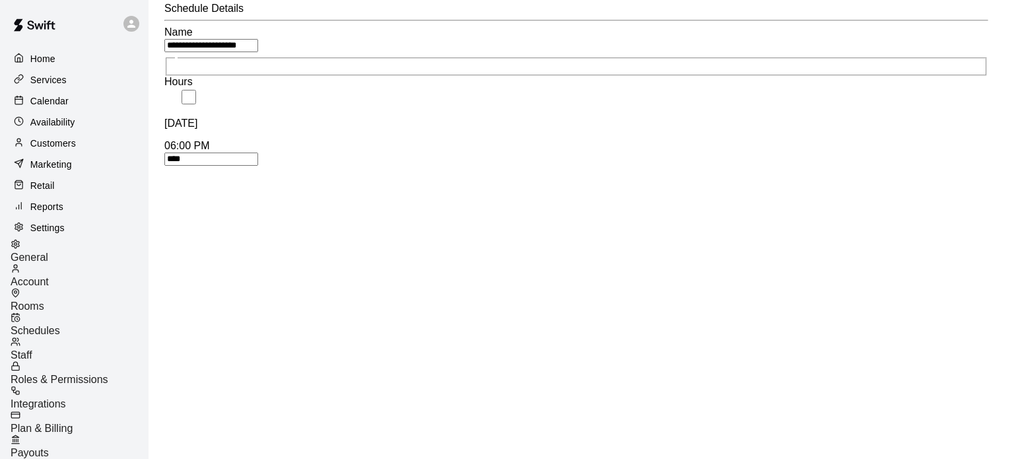
type input "****"
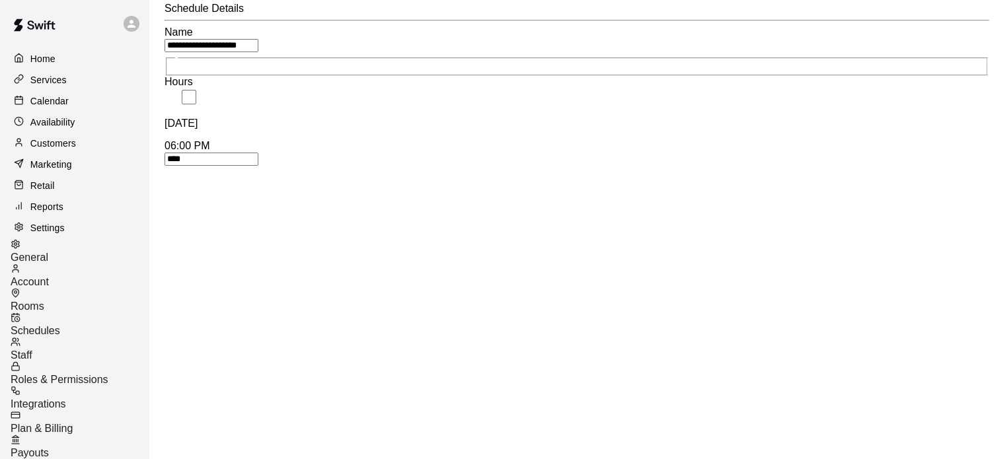
scroll to position [114, 0]
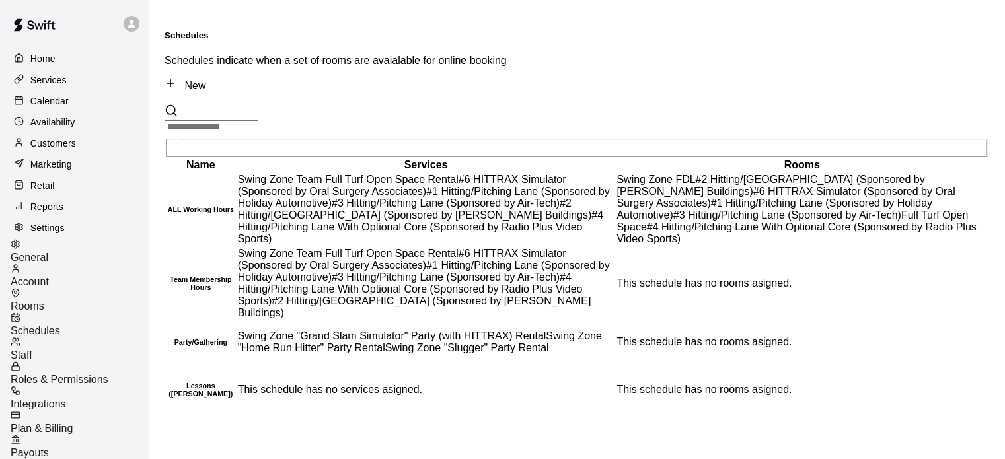
click at [58, 84] on p "Services" at bounding box center [48, 79] width 36 height 13
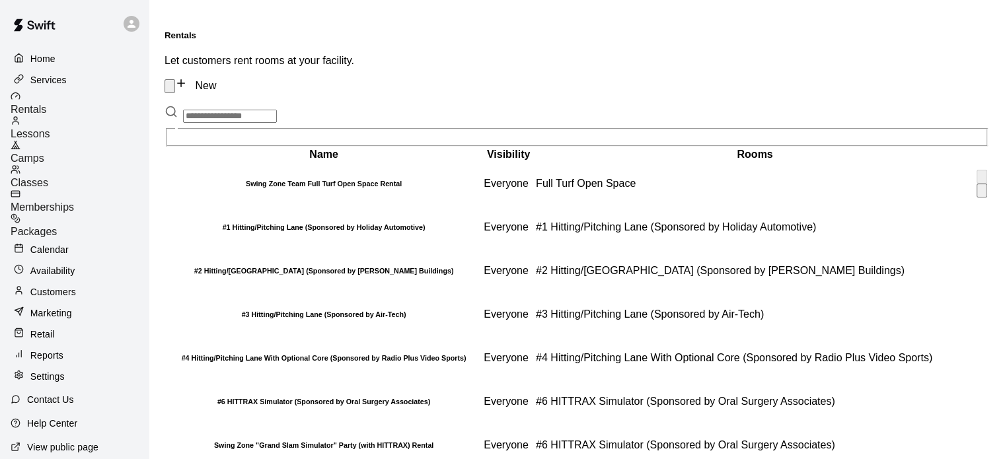
click at [481, 180] on h6 "Swing Zone Team Full Turf Open Space Rental" at bounding box center [323, 184] width 314 height 8
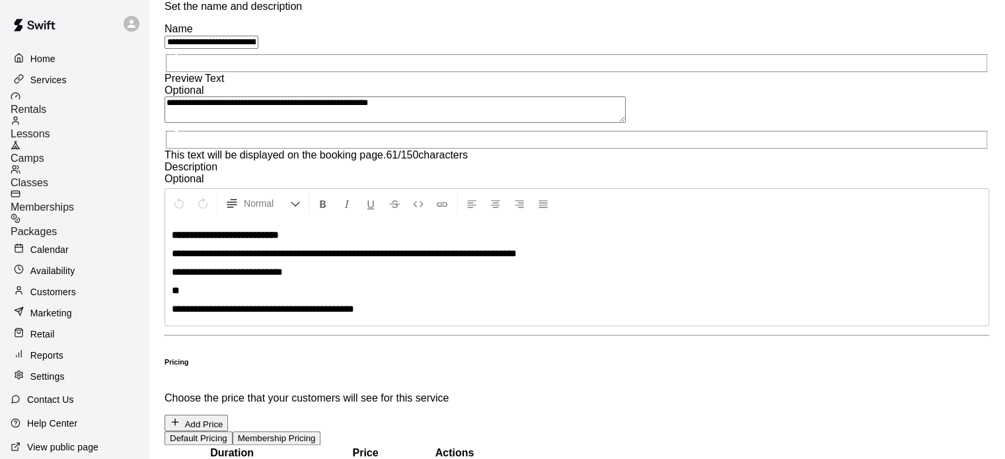
scroll to position [657, 0]
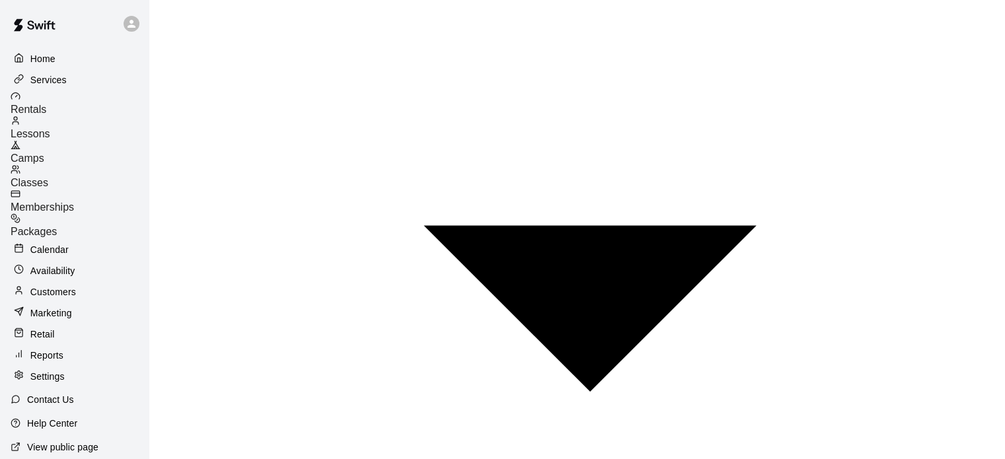
scroll to position [1509, 0]
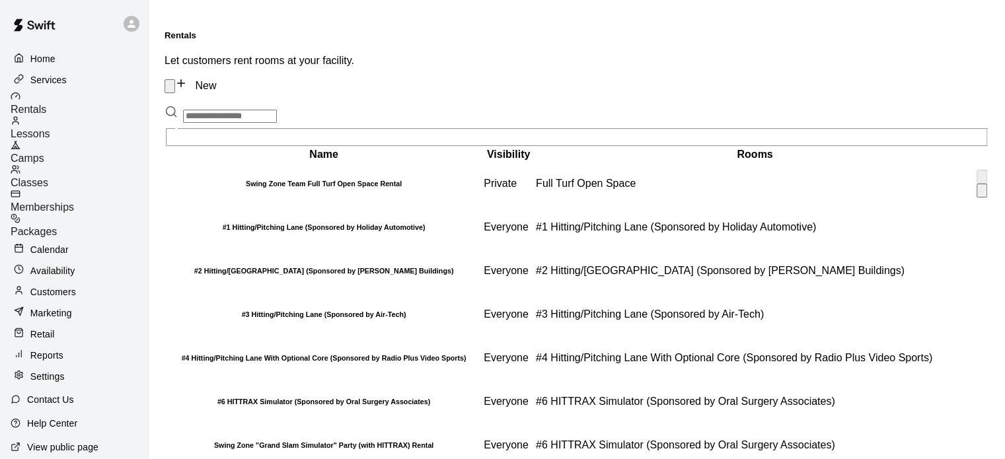
click at [761, 173] on td "Full Turf Open Space" at bounding box center [754, 183] width 439 height 42
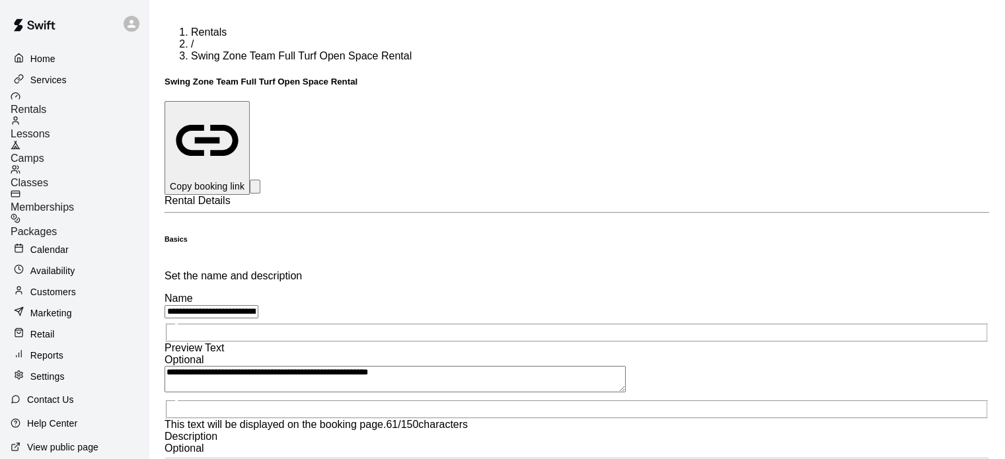
click at [244, 180] on p "Copy booking link" at bounding box center [207, 186] width 75 height 13
click at [46, 106] on span "Rentals" at bounding box center [29, 109] width 36 height 11
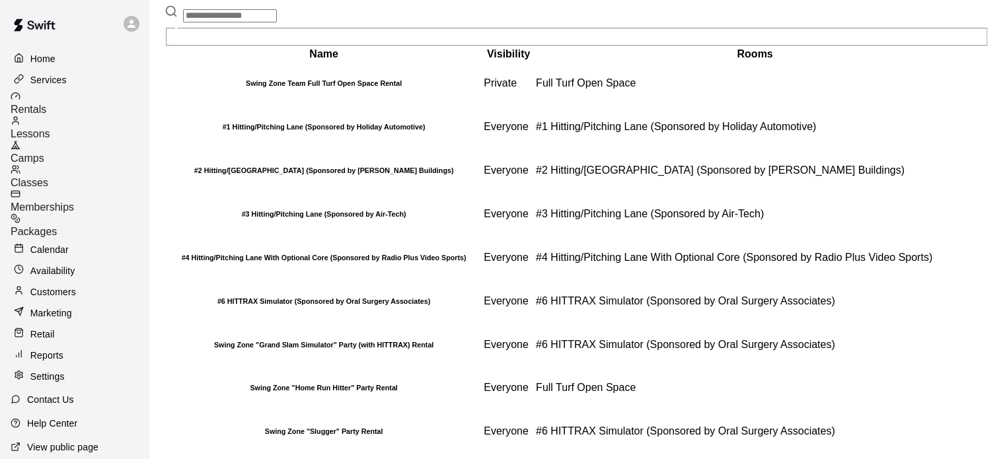
scroll to position [199, 0]
click at [456, 324] on th "Swing Zone "Grand Slam Simulator" Party (with HITTRAX) Rental" at bounding box center [324, 345] width 316 height 42
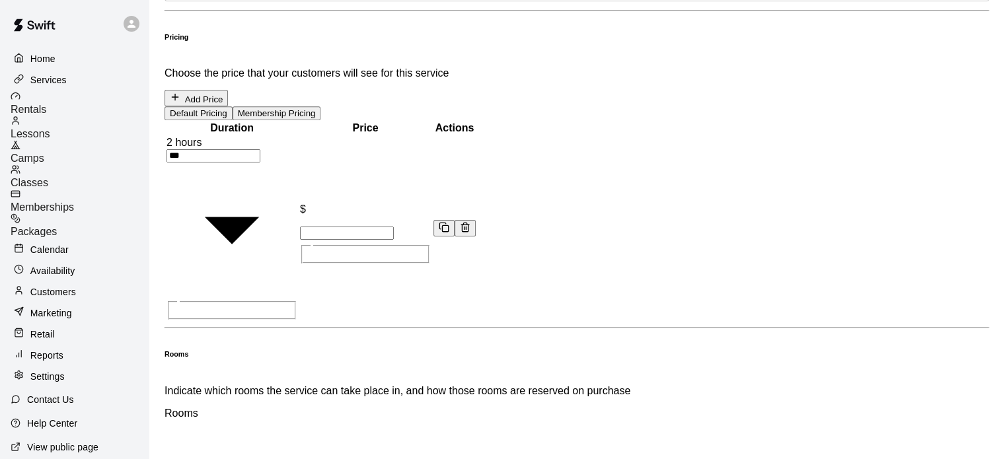
scroll to position [662, 0]
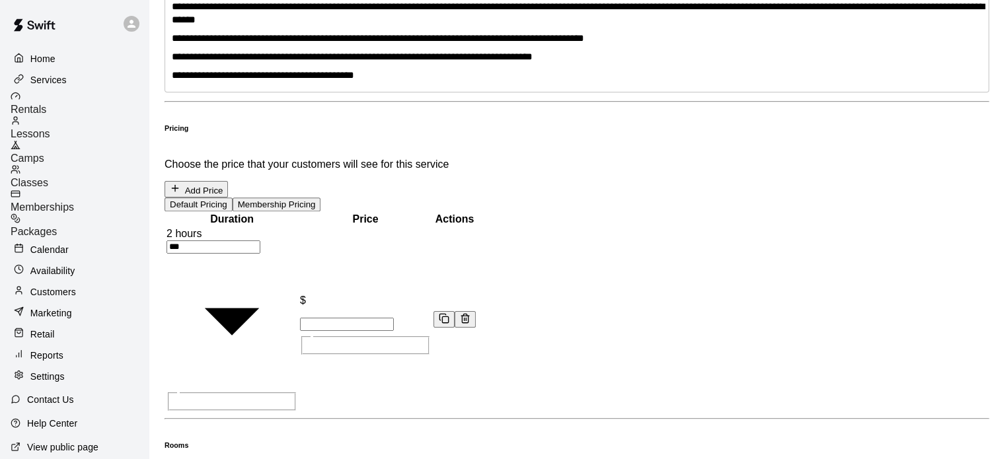
scroll to position [369, 0]
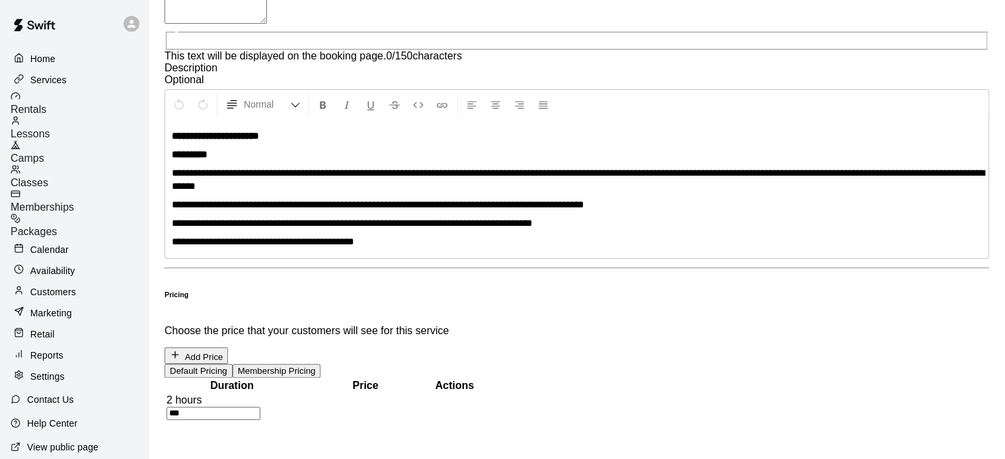
click at [46, 104] on span "Rentals" at bounding box center [29, 109] width 36 height 11
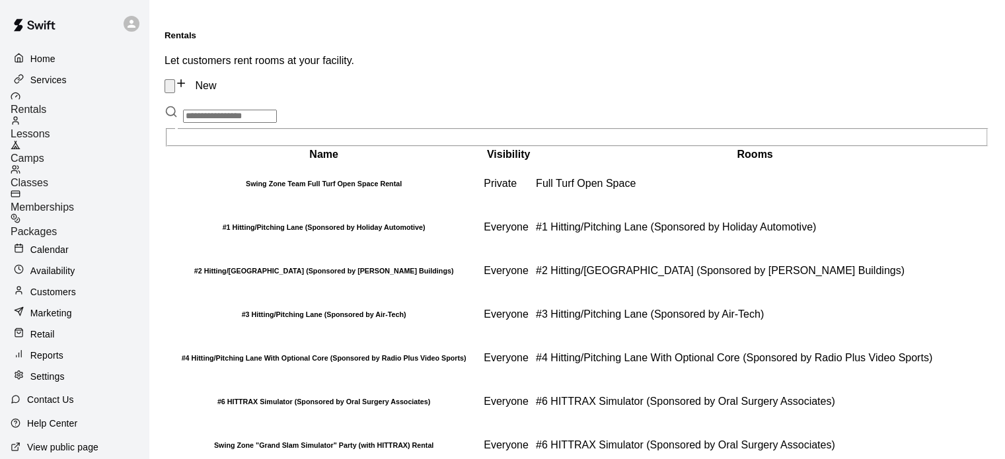
click at [50, 128] on span "Lessons" at bounding box center [31, 133] width 40 height 11
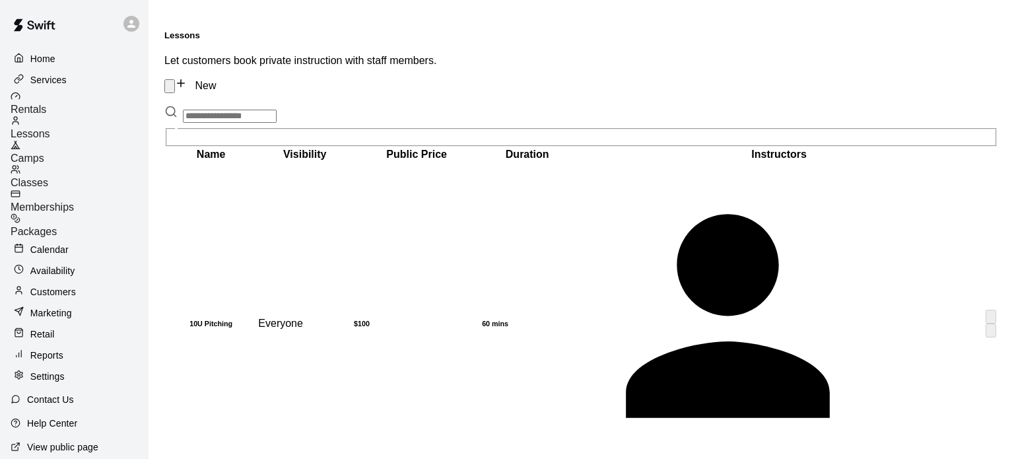
click at [573, 320] on h6 "60 mins" at bounding box center [527, 324] width 90 height 8
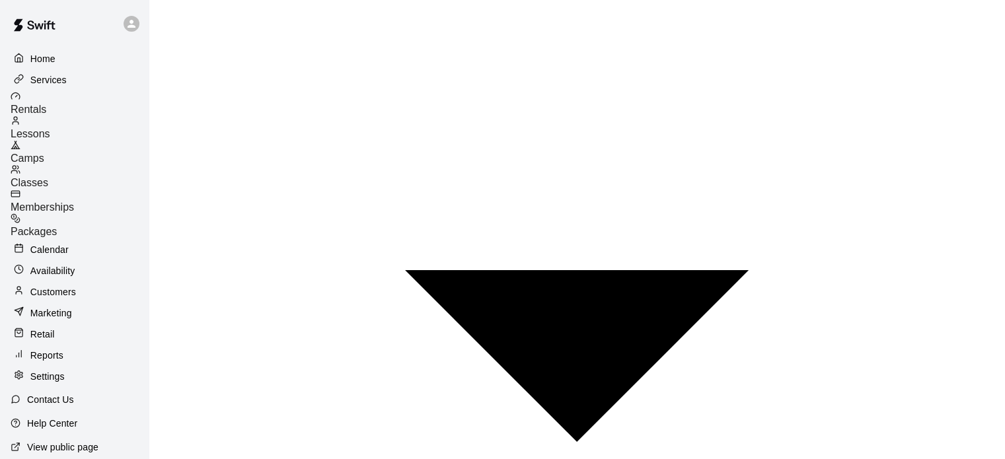
scroll to position [764, 0]
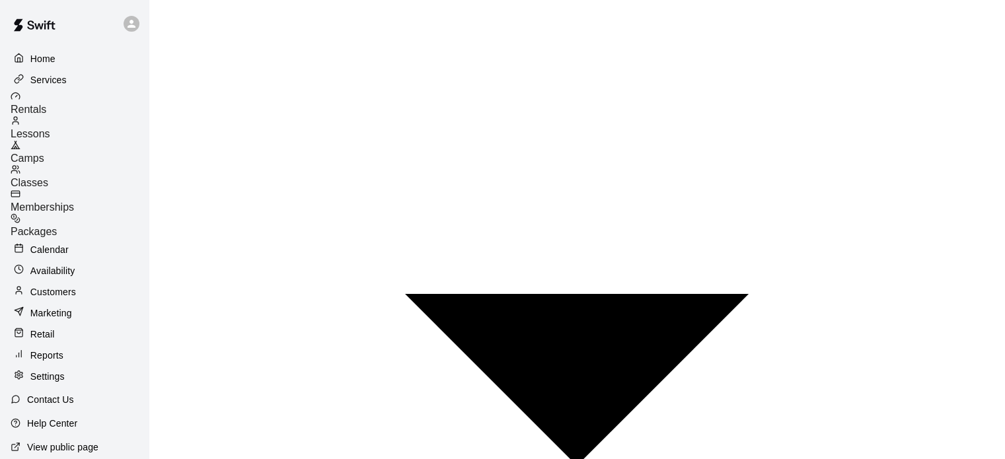
click at [52, 370] on p "Settings" at bounding box center [47, 376] width 34 height 13
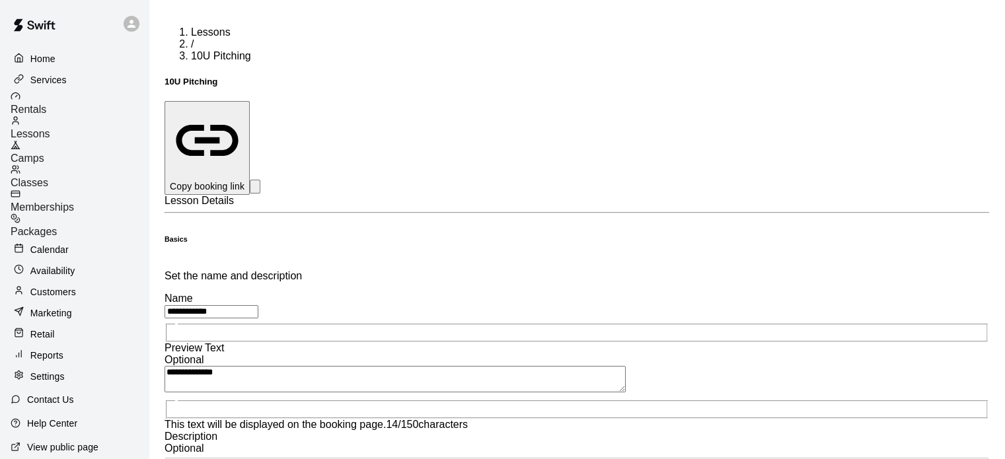
select select "**"
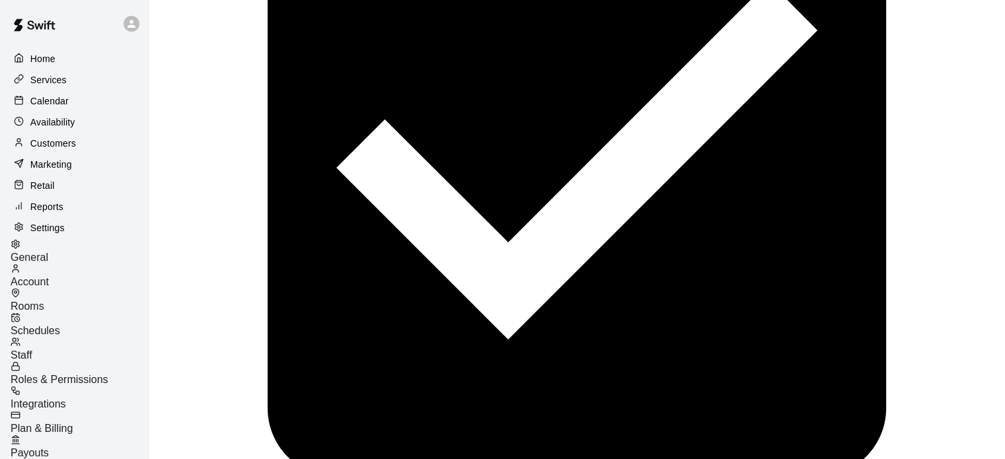
scroll to position [2958, 0]
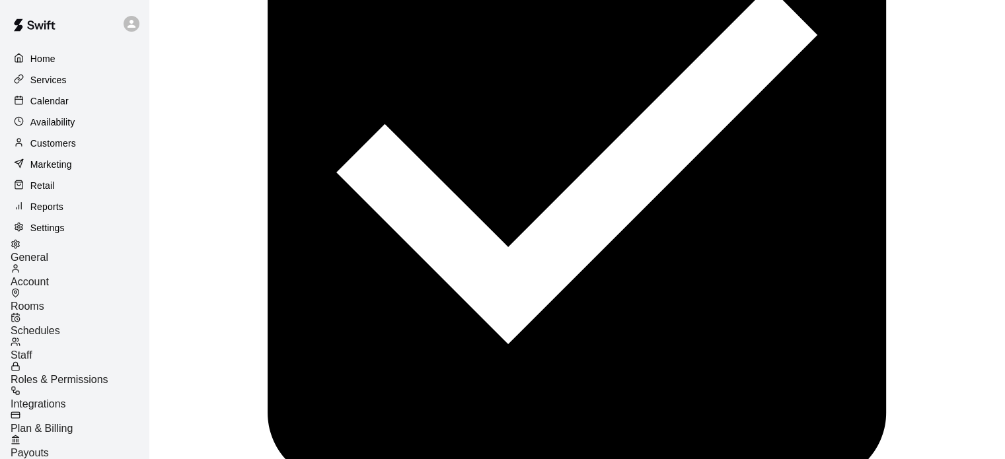
click at [60, 327] on span "Schedules" at bounding box center [36, 330] width 50 height 11
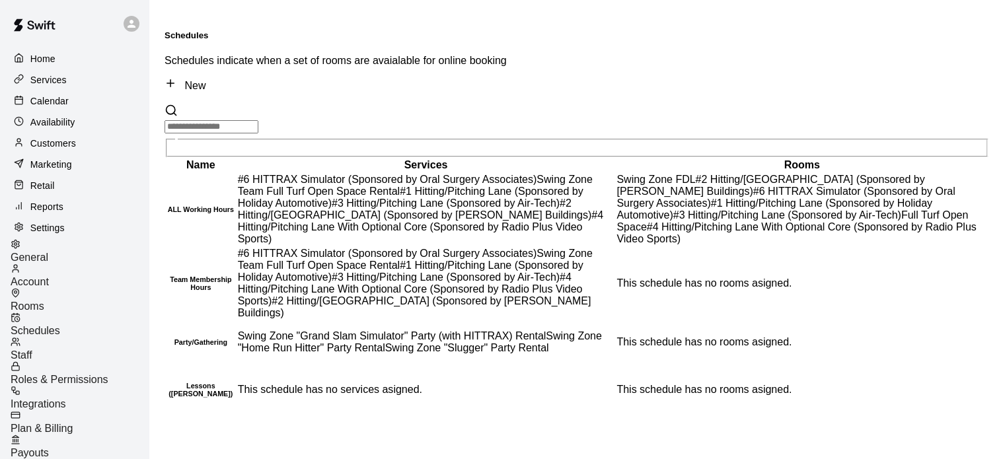
scroll to position [168, 0]
click at [689, 390] on td "This schedule has no rooms asigned." at bounding box center [802, 390] width 372 height 50
